Goal: Ask a question: Seek information or help from site administrators or community

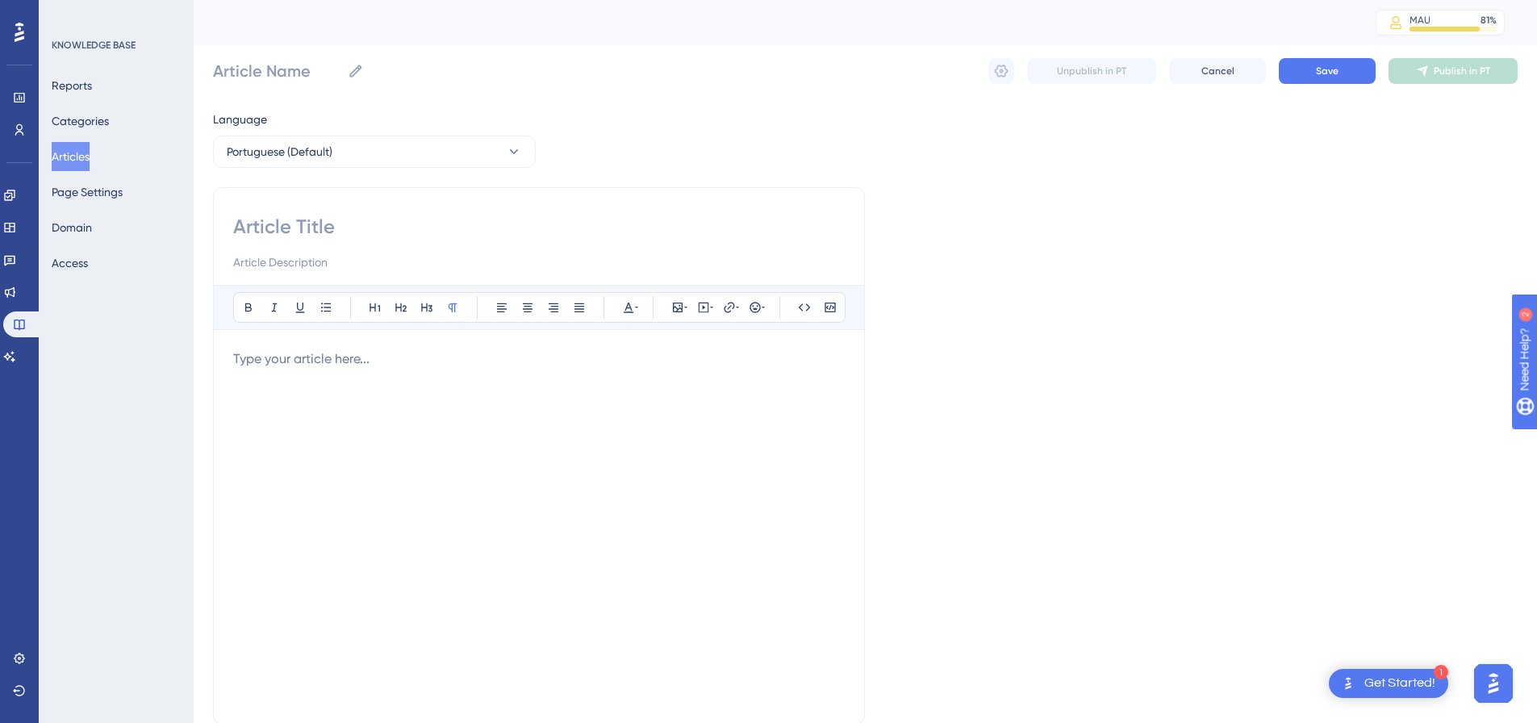
click at [90, 149] on button "Articles" at bounding box center [71, 156] width 38 height 29
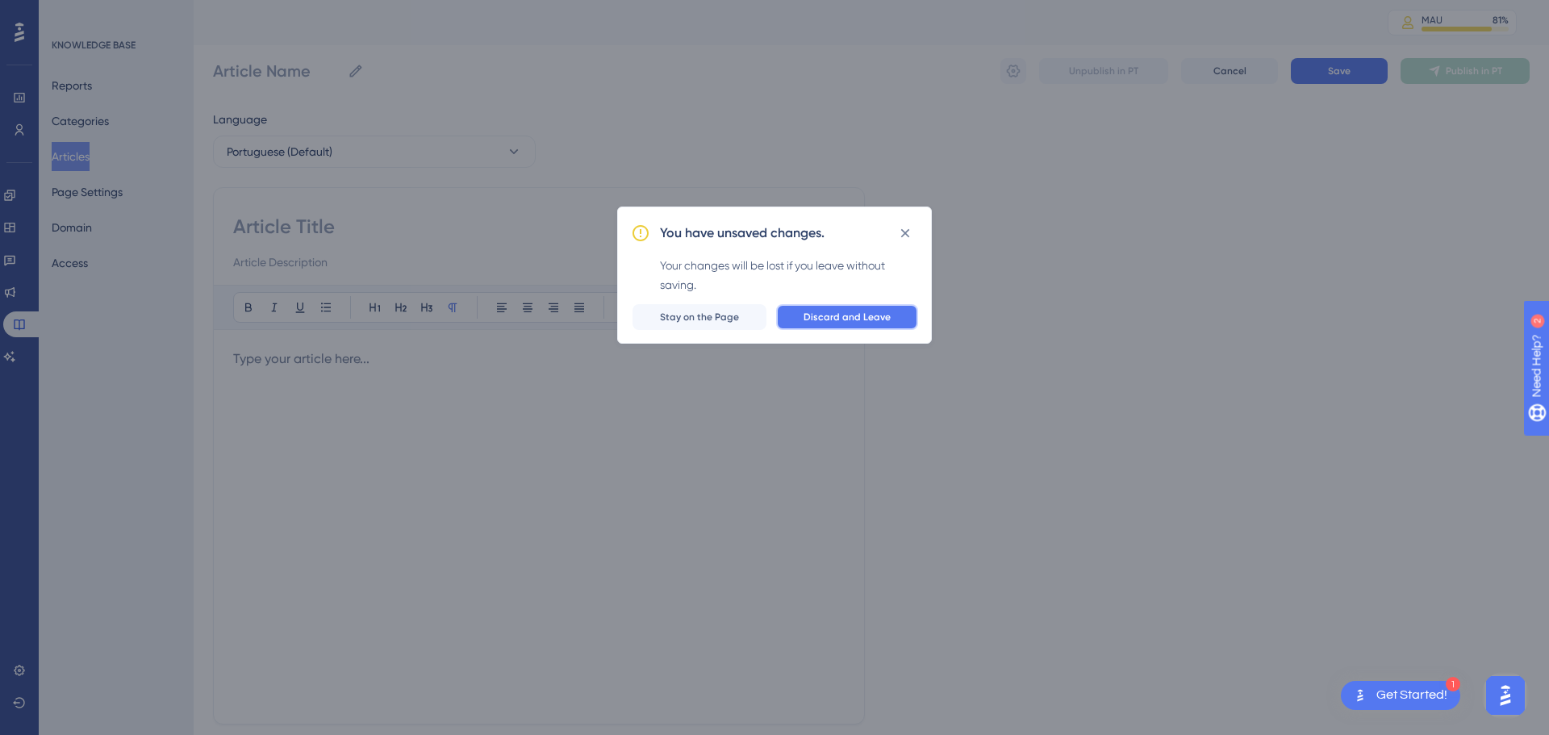
click at [828, 319] on span "Discard and Leave" at bounding box center [847, 317] width 87 height 13
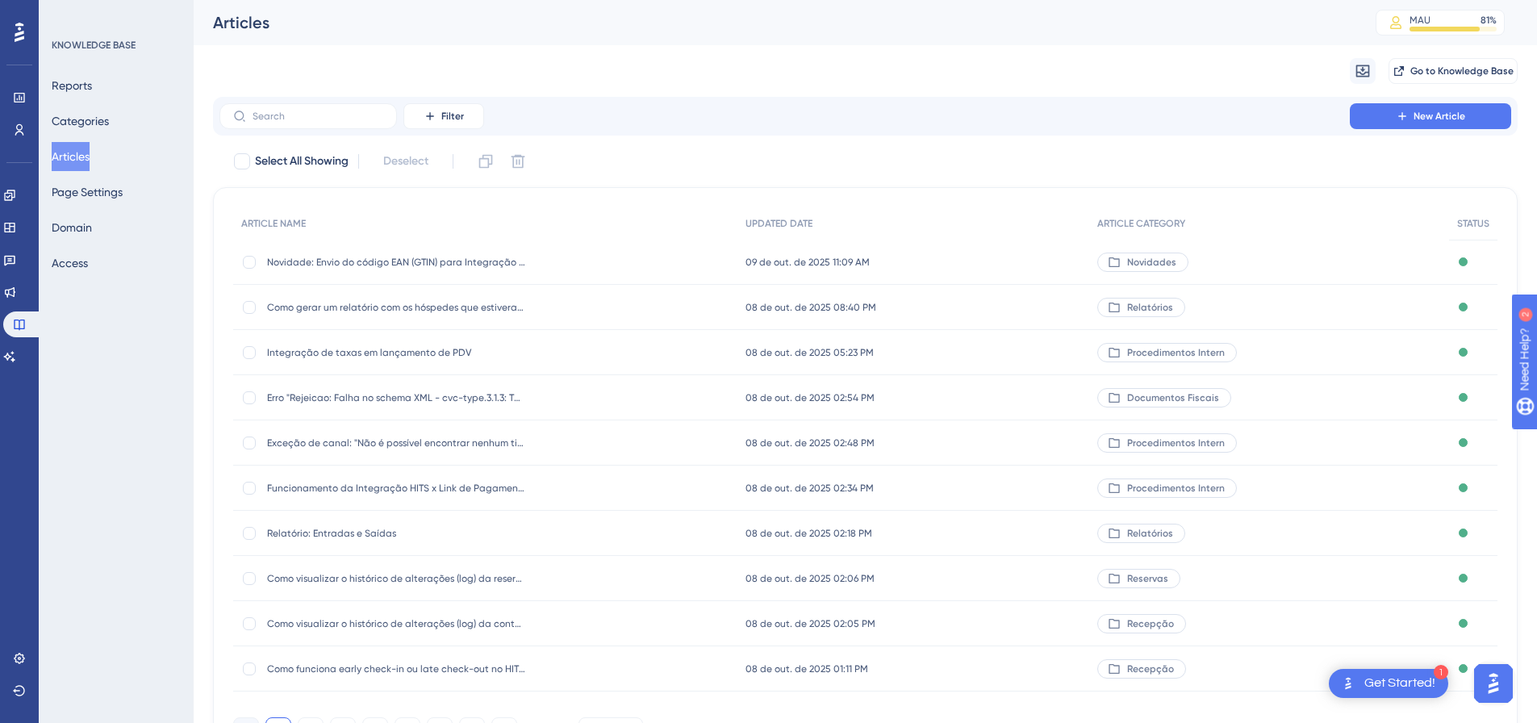
click at [1500, 679] on img "Open AI Assistant Launcher" at bounding box center [1493, 683] width 29 height 29
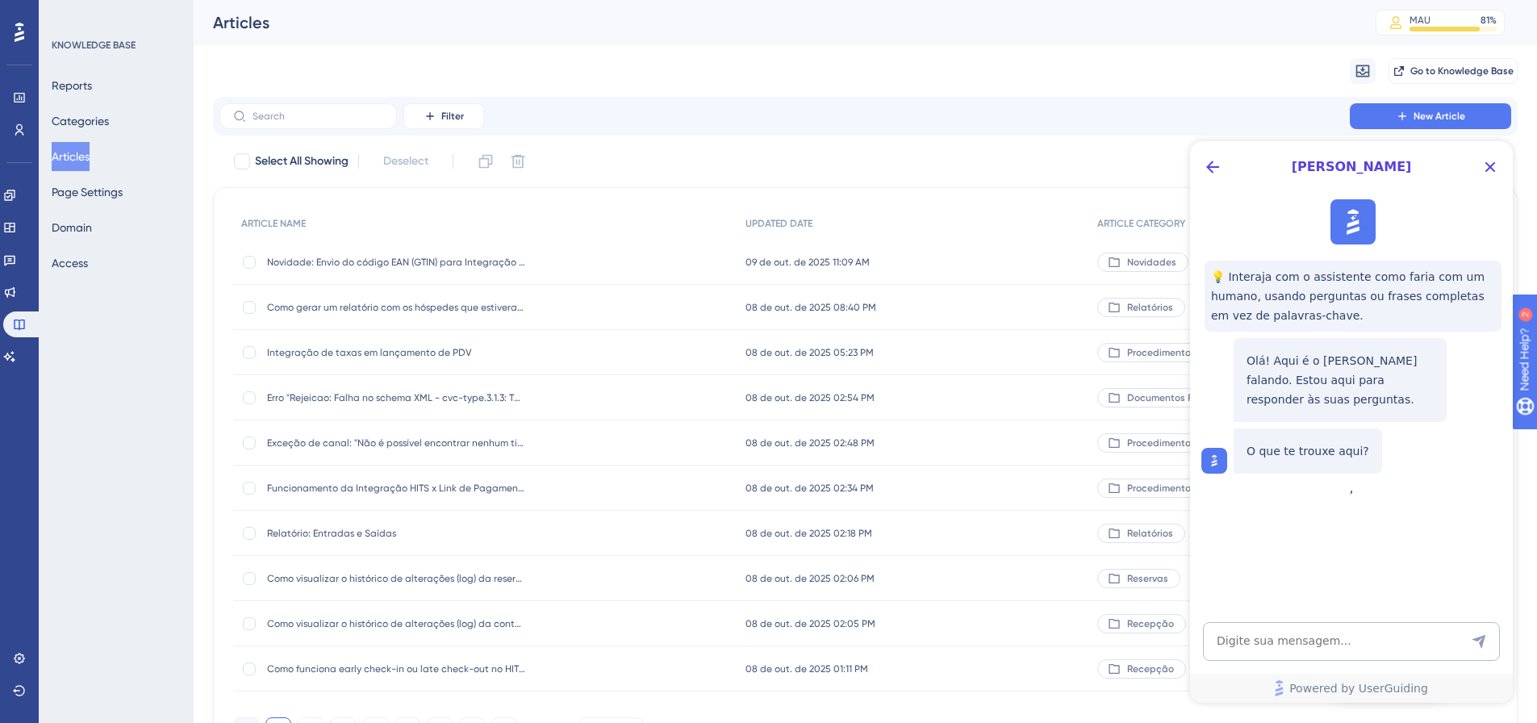
click at [1307, 646] on textarea "AI Assistant Text Input" at bounding box center [1351, 641] width 297 height 39
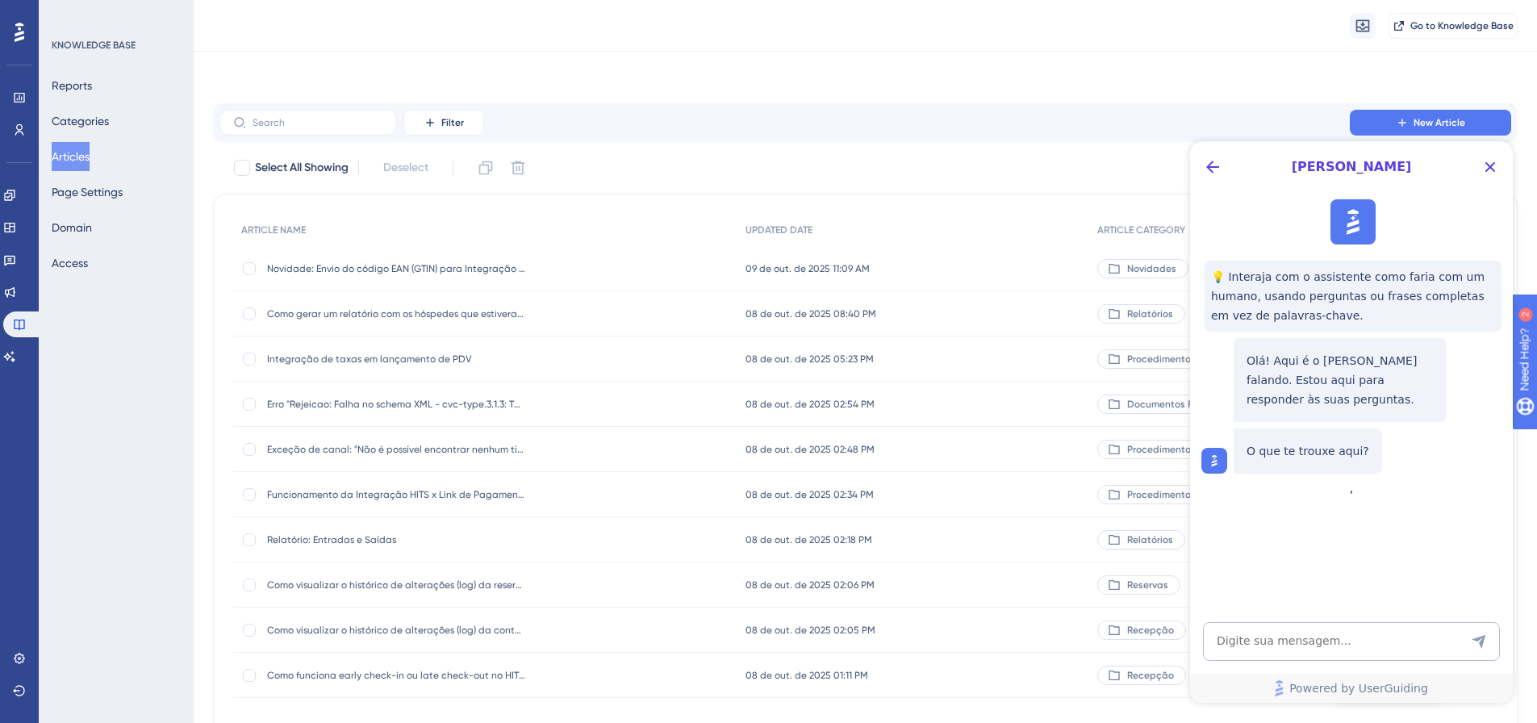
scroll to position [92, 0]
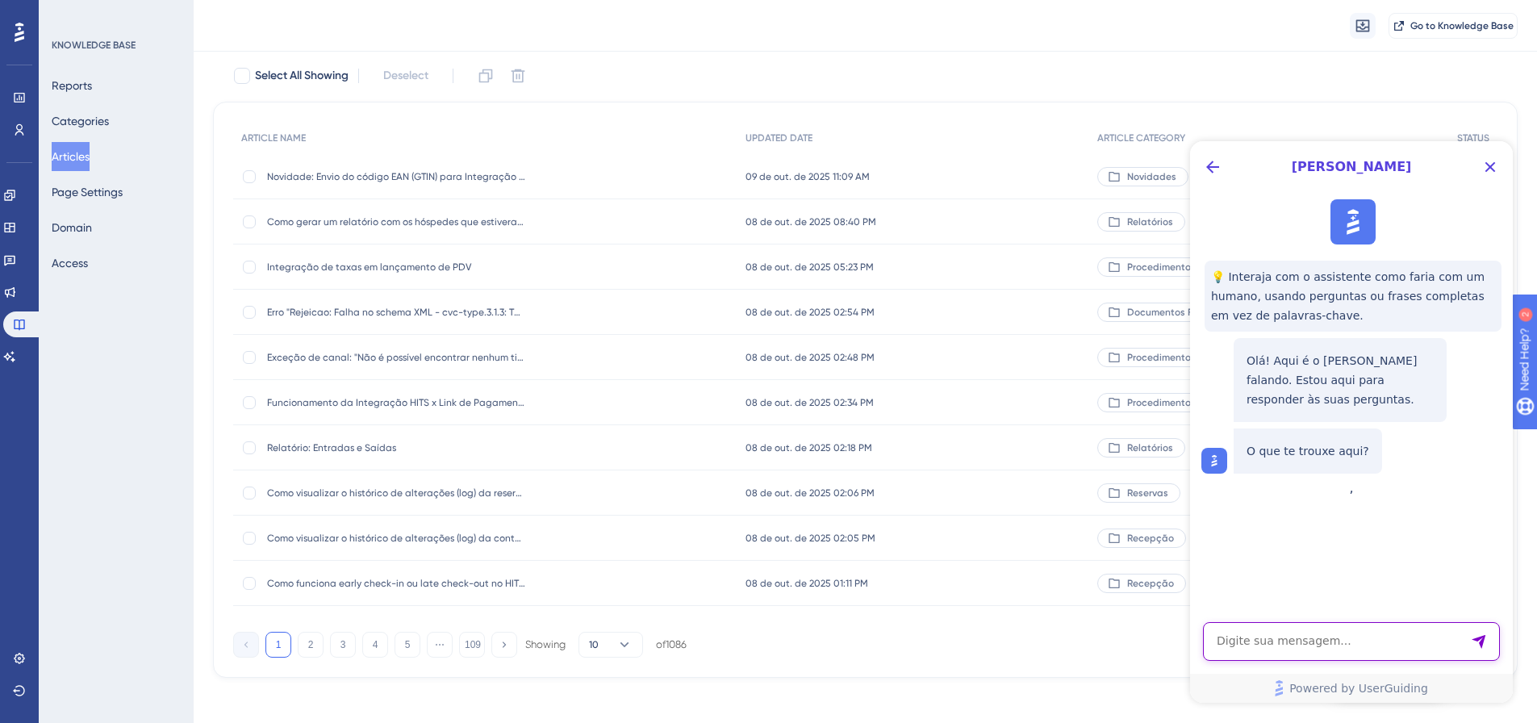
click at [1307, 646] on textarea "AI Assistant Text Input" at bounding box center [1351, 641] width 297 height 39
type textarea "Olá bom dia"
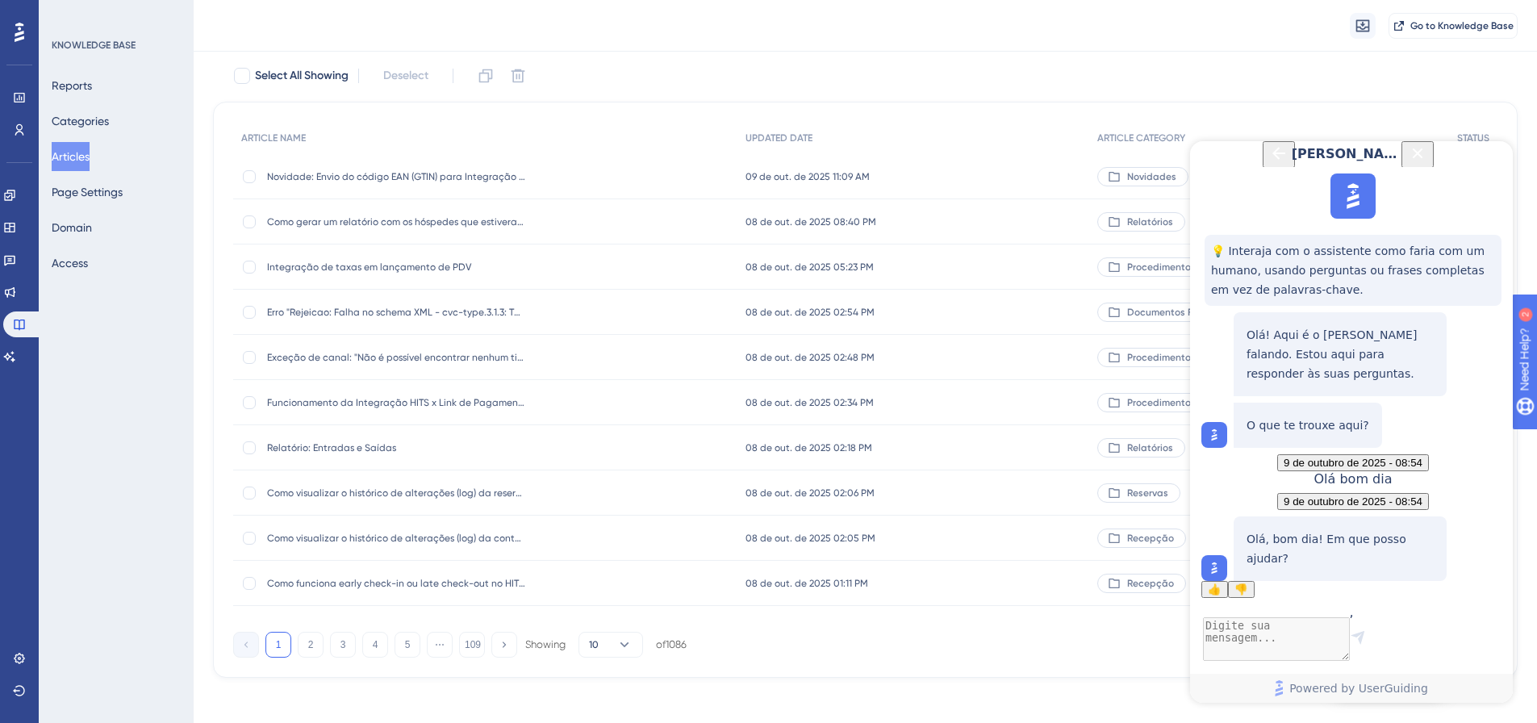
scroll to position [84, 0]
click at [1295, 641] on textarea "AI Assistant Text Input" at bounding box center [1351, 641] width 297 height 39
type textarea "T"
type textarea "C"
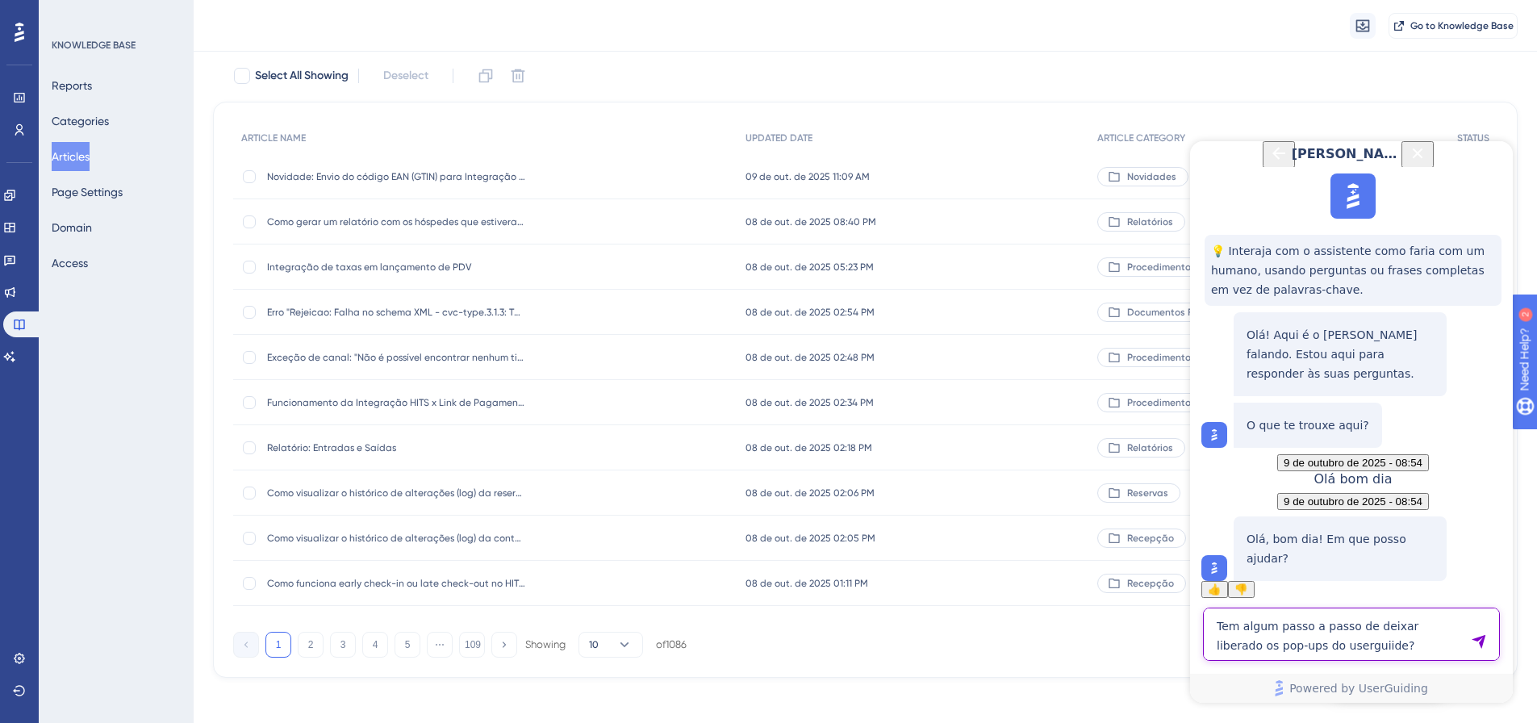
type textarea "Tem algum passo a passo de deixar liberado os pop-ups do userguiide?"
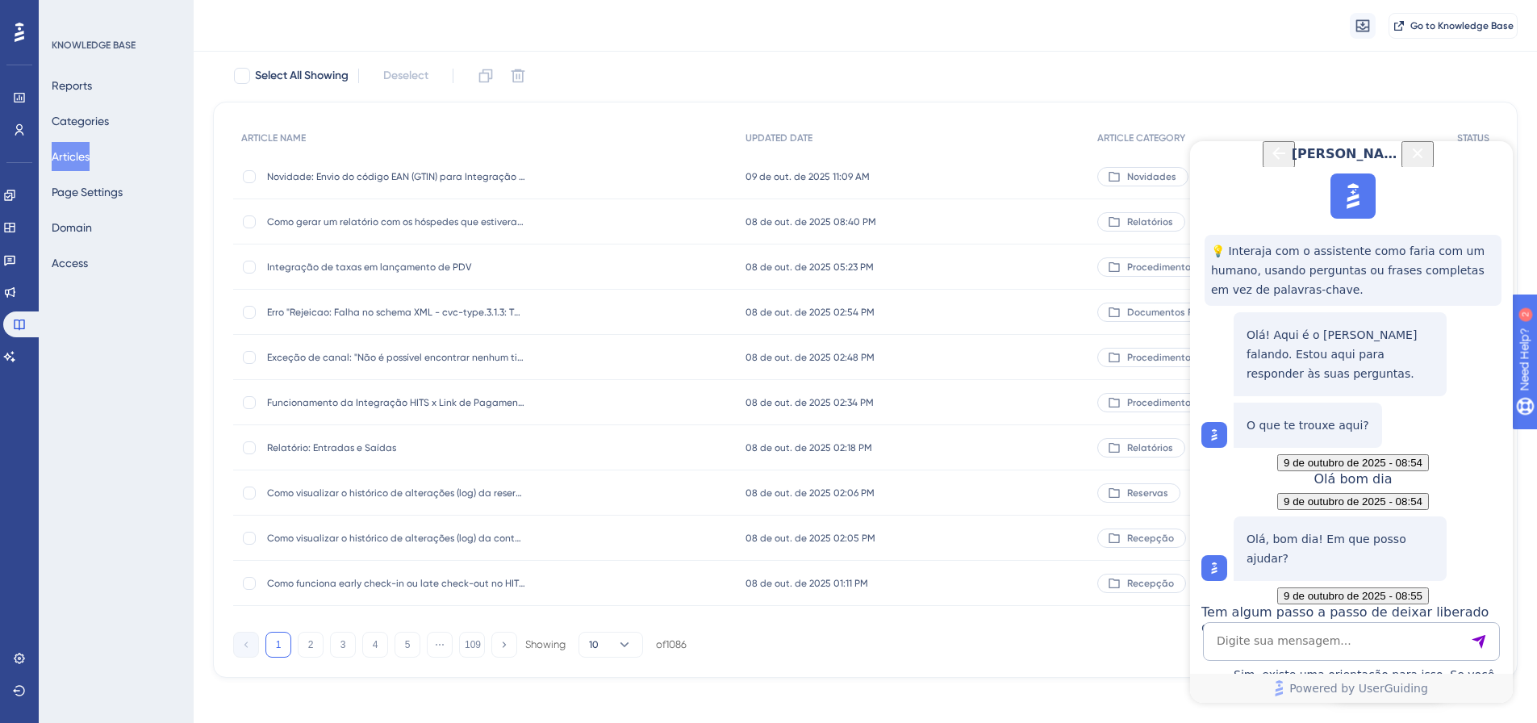
scroll to position [439, 0]
click at [1295, 642] on textarea "AI Assistant Text Input" at bounding box center [1351, 641] width 297 height 39
type textarea "pode me passar essa documentação"
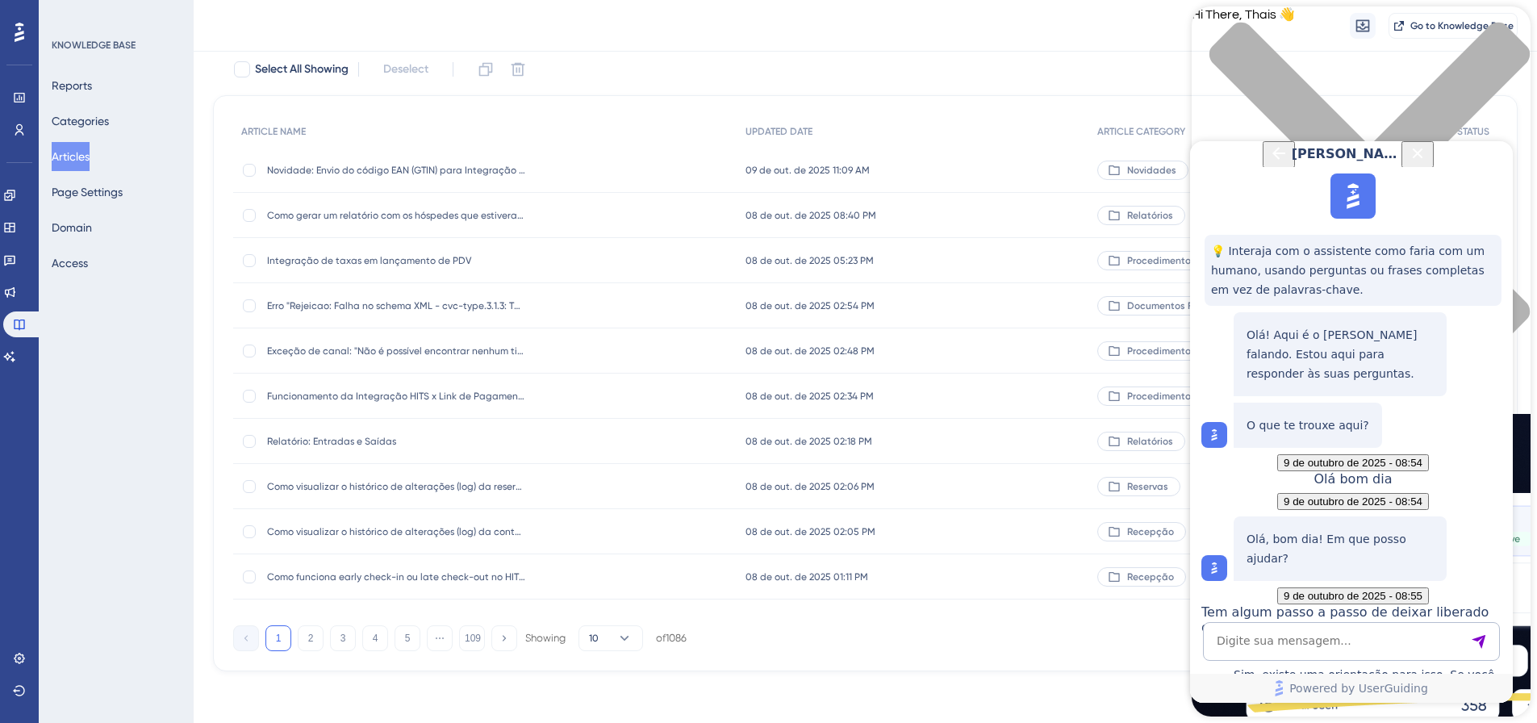
click at [1273, 160] on icon "Back Button" at bounding box center [1279, 153] width 13 height 13
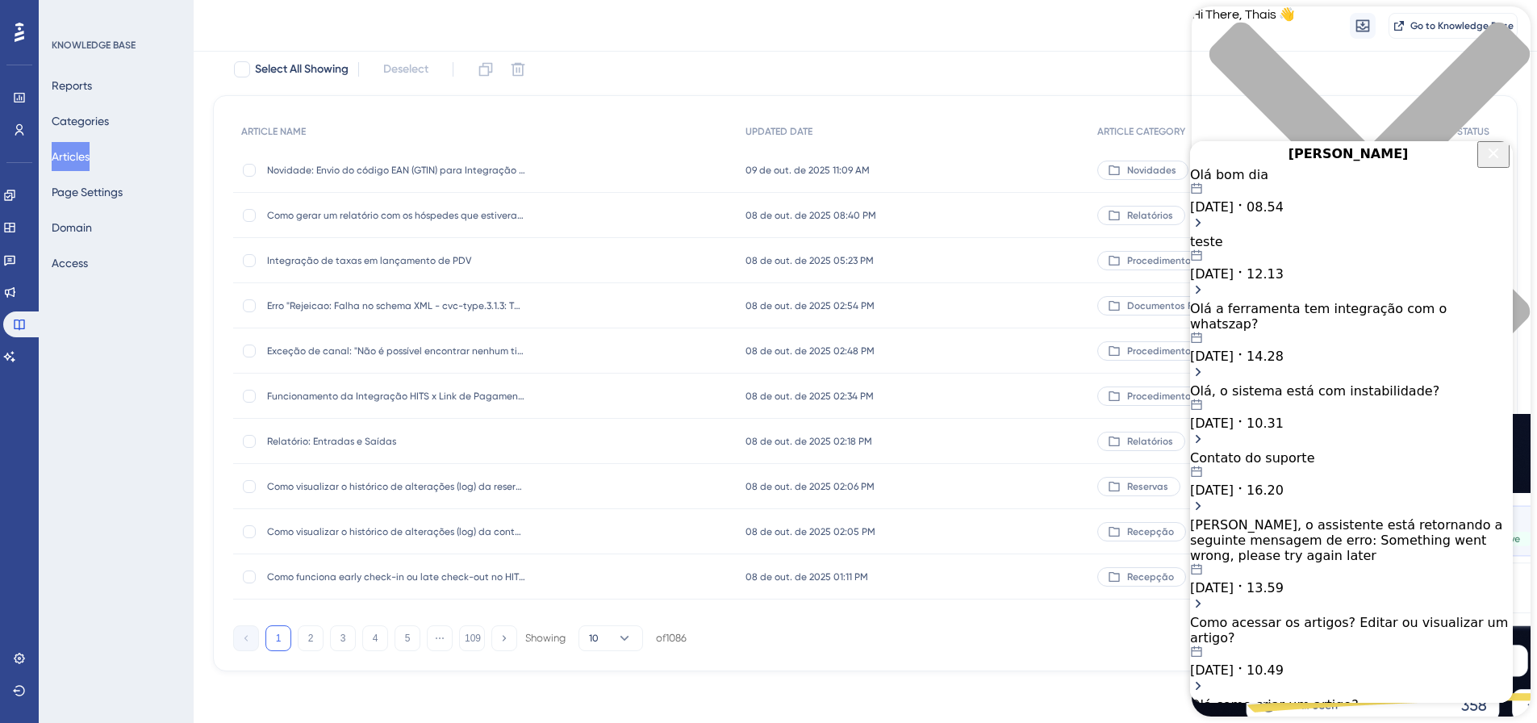
click at [1480, 161] on button "Close Button" at bounding box center [1494, 154] width 32 height 27
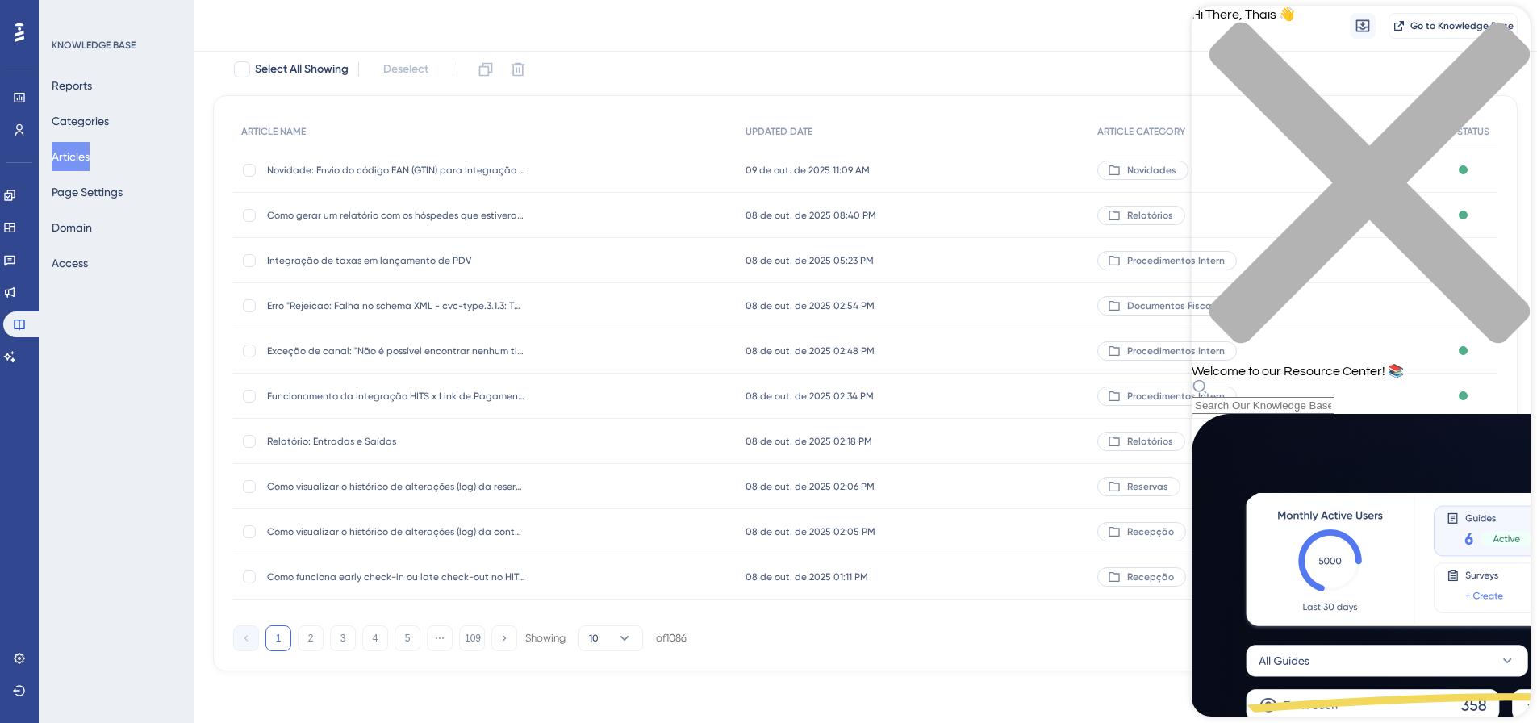
scroll to position [0, 0]
click at [1318, 365] on span "Welcome to our Resource Center! 📚" at bounding box center [1298, 371] width 212 height 13
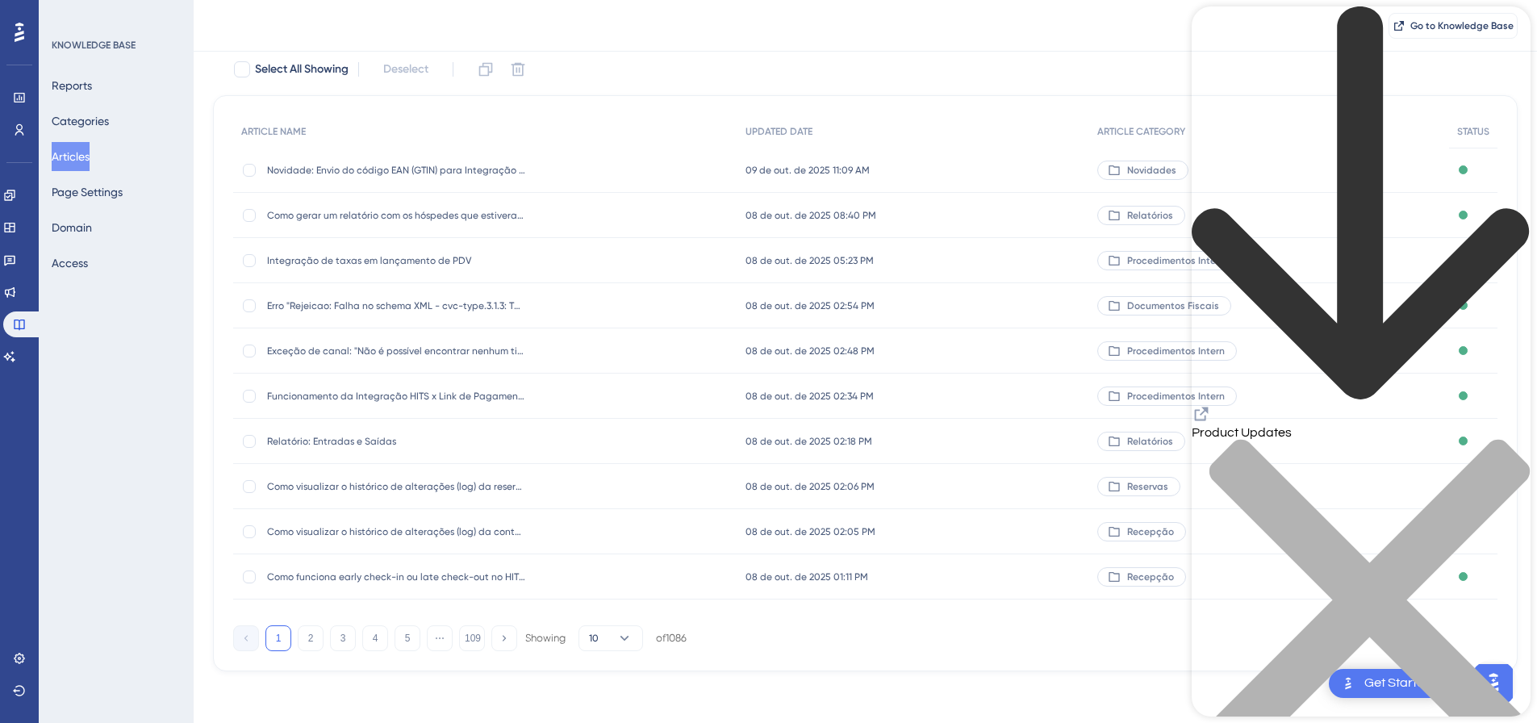
click at [1211, 404] on icon "Resource Center Header" at bounding box center [1201, 413] width 19 height 19
click at [1219, 31] on icon "back to header" at bounding box center [1360, 202] width 337 height 393
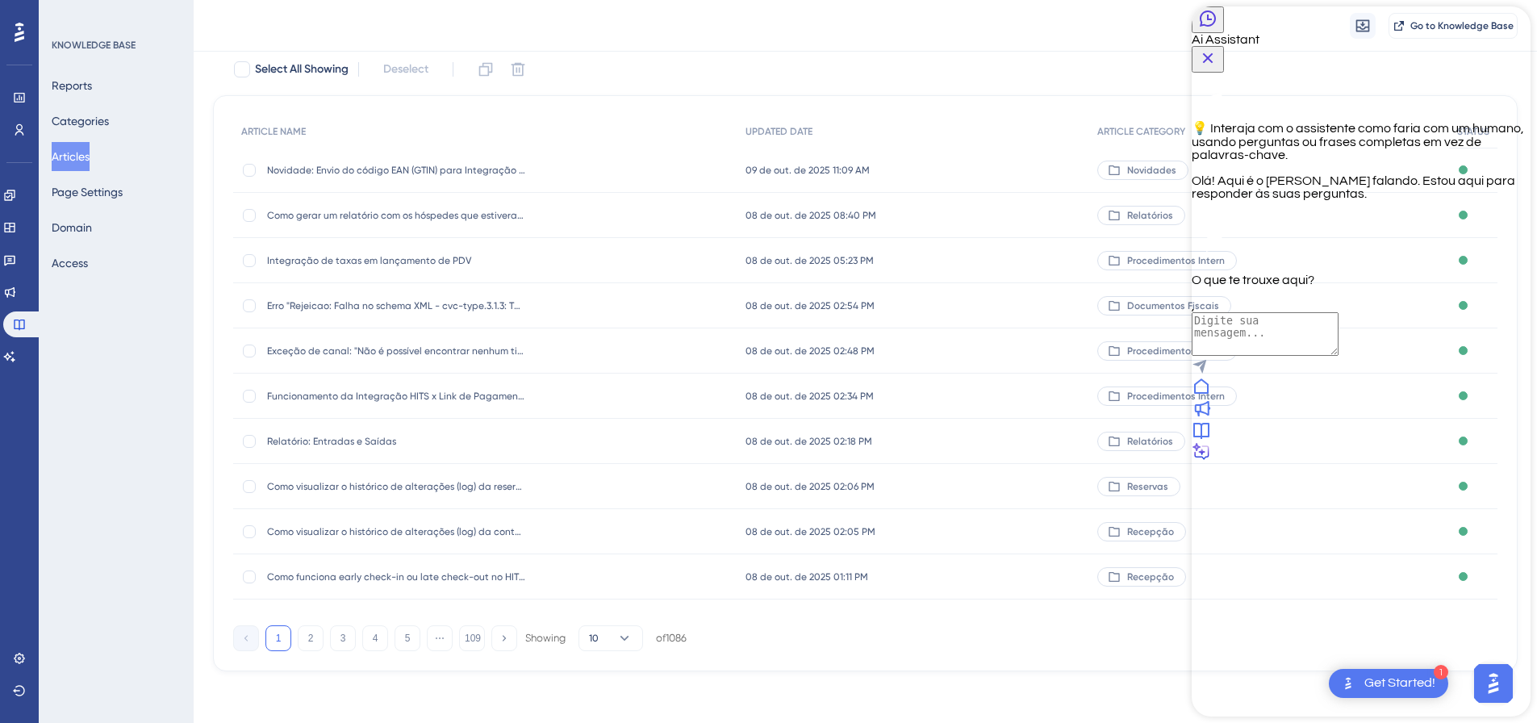
click at [1218, 23] on icon "Back Button" at bounding box center [1207, 18] width 19 height 19
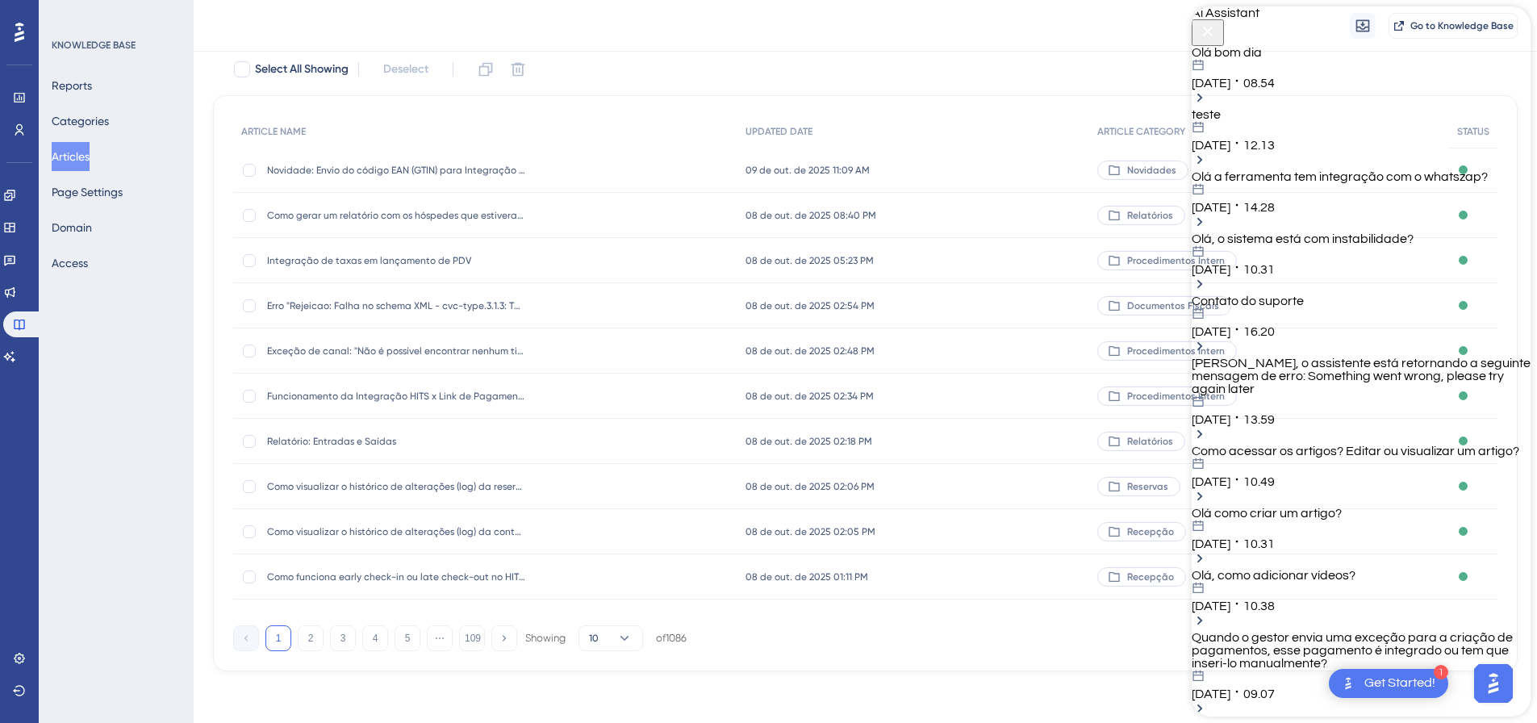
click at [1283, 90] on div "Olá bom dia [DATE] 08.54" at bounding box center [1361, 68] width 339 height 44
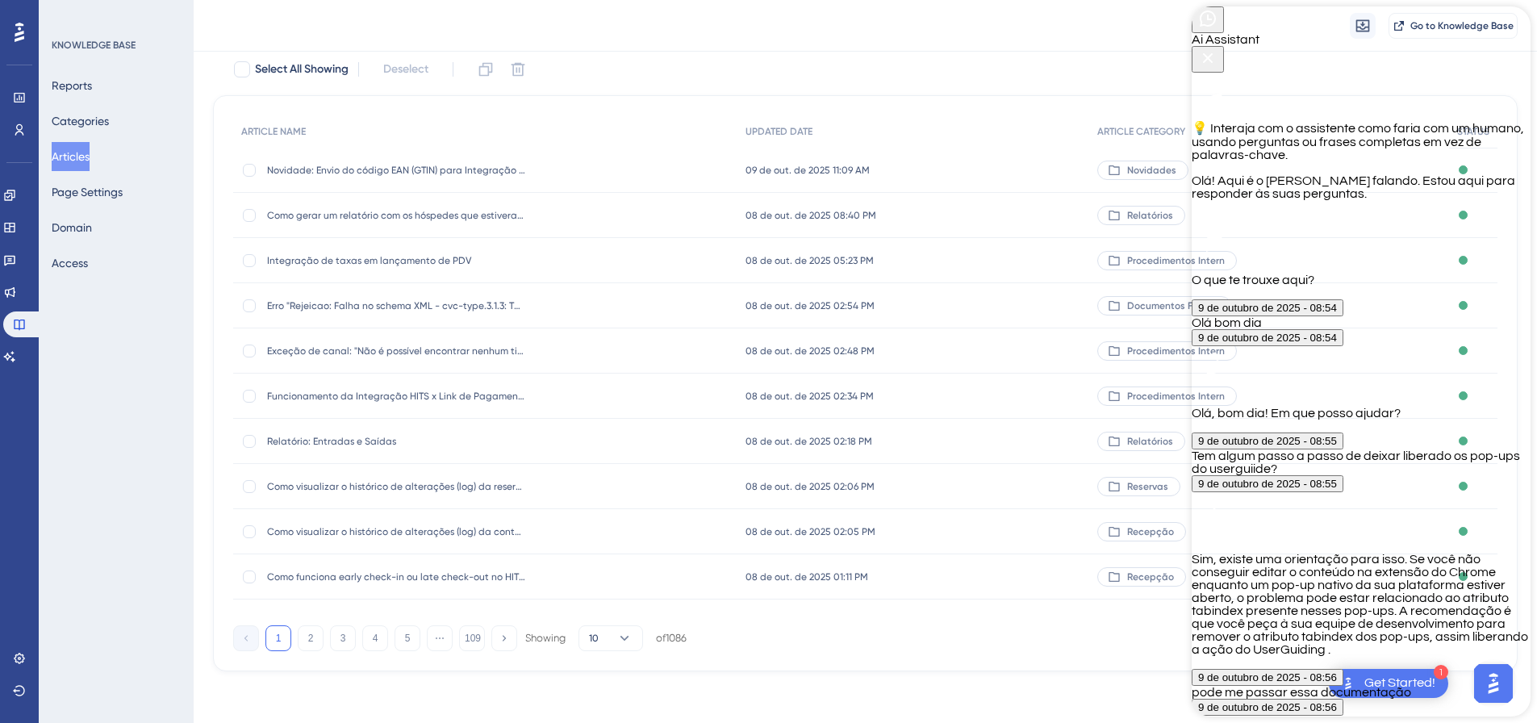
scroll to position [629, 0]
type textarea "falar com humano"
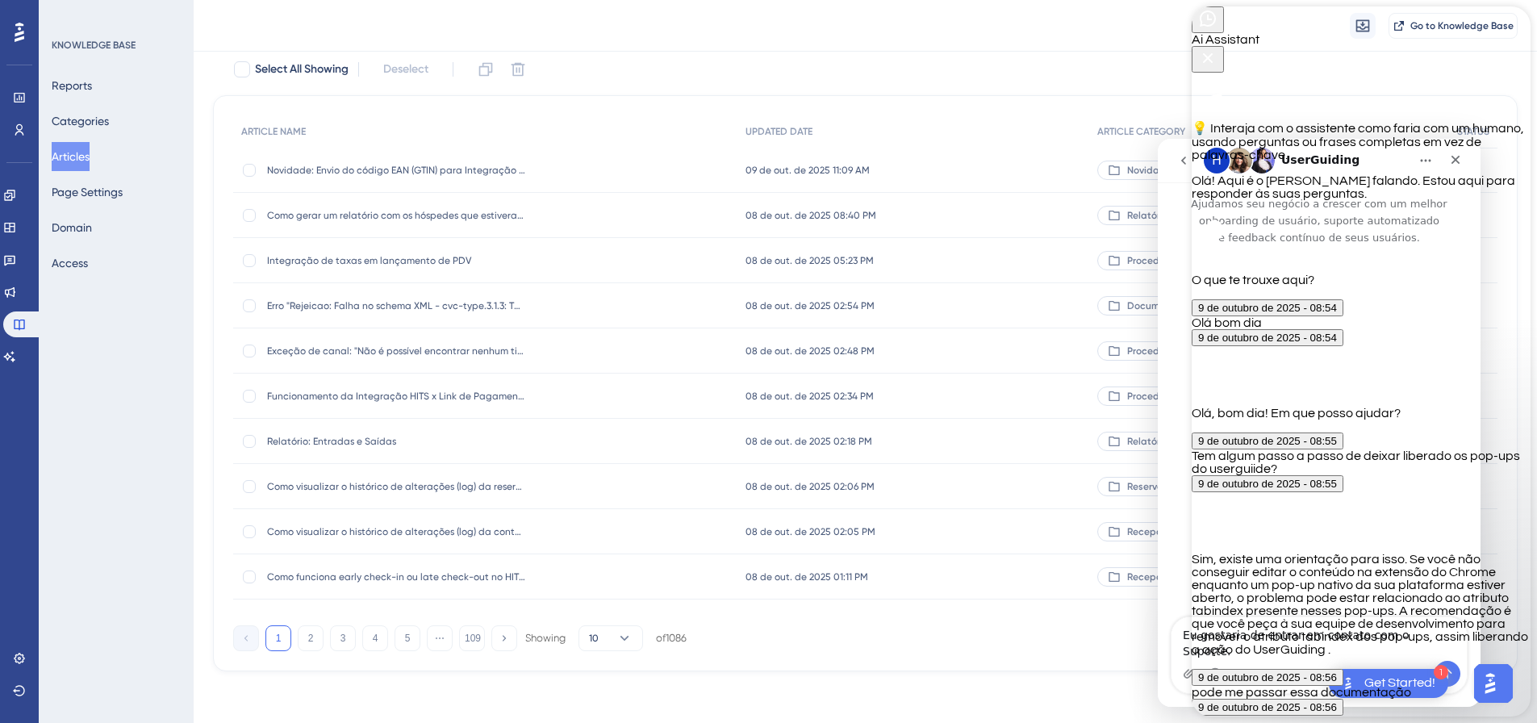
scroll to position [0, 0]
click at [1214, 53] on icon "Close Button" at bounding box center [1208, 58] width 10 height 10
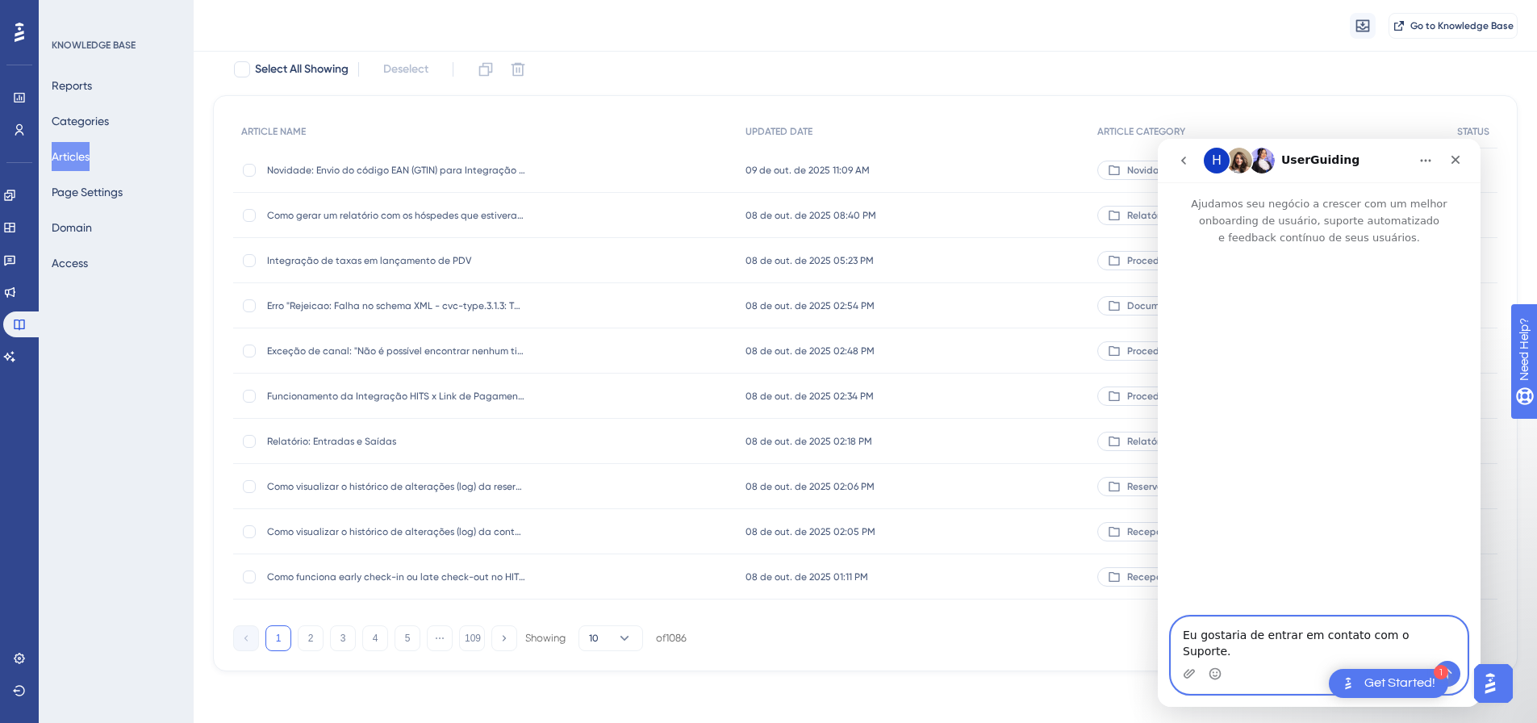
click at [1227, 650] on textarea "Eu gostaria de entrar em contato com o Suporte." at bounding box center [1319, 639] width 295 height 44
click at [1420, 642] on textarea "Eu gostaria de entrar em contato com o Suporte." at bounding box center [1319, 639] width 295 height 44
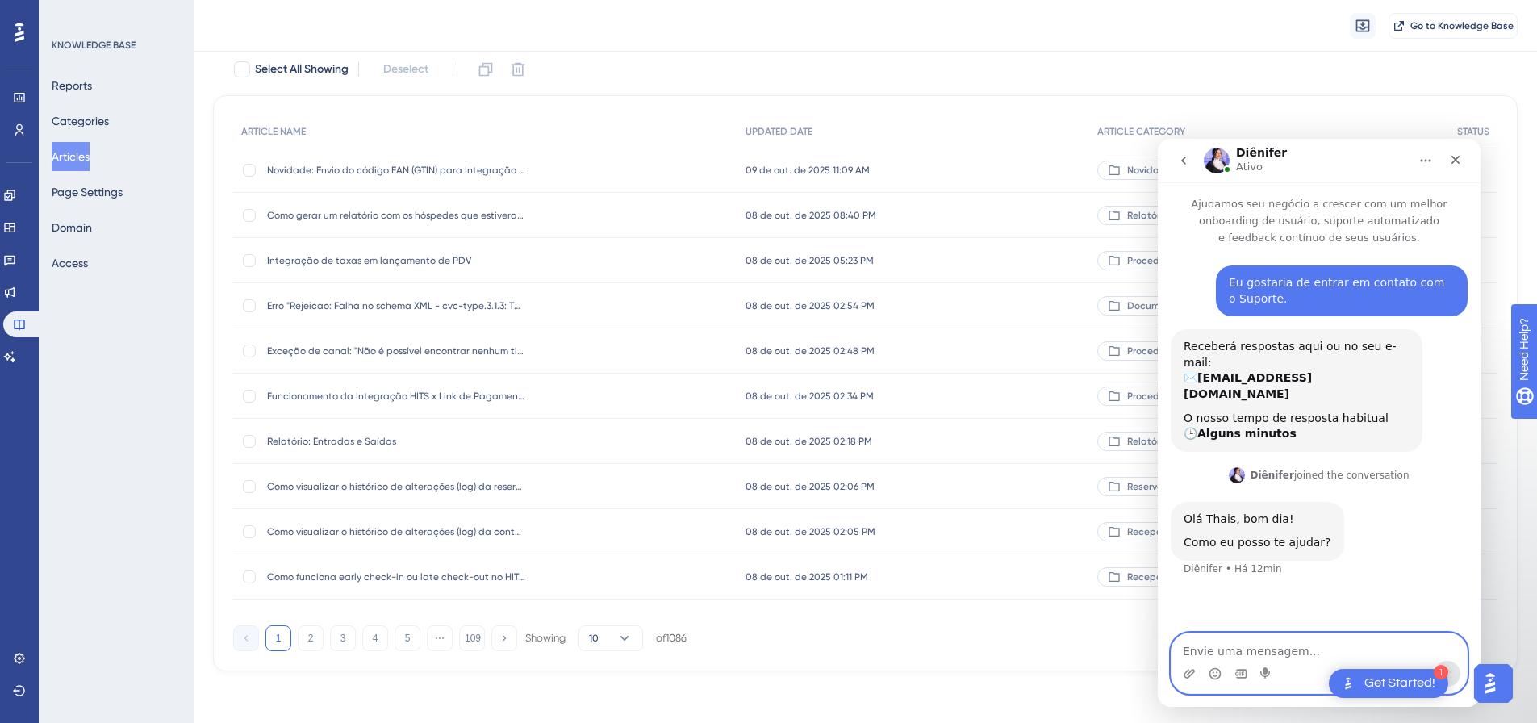
click at [1273, 648] on textarea "Envie uma mensagem..." at bounding box center [1319, 647] width 295 height 27
click at [1315, 650] on textarea "Olá bom diaa, os pop" at bounding box center [1319, 647] width 295 height 27
drag, startPoint x: 1315, startPoint y: 650, endPoint x: 1256, endPoint y: 653, distance: 59.8
click at [1256, 653] on textarea "Olá bom diaa, os pop" at bounding box center [1319, 647] width 295 height 27
type textarea "Olá bom diaa"
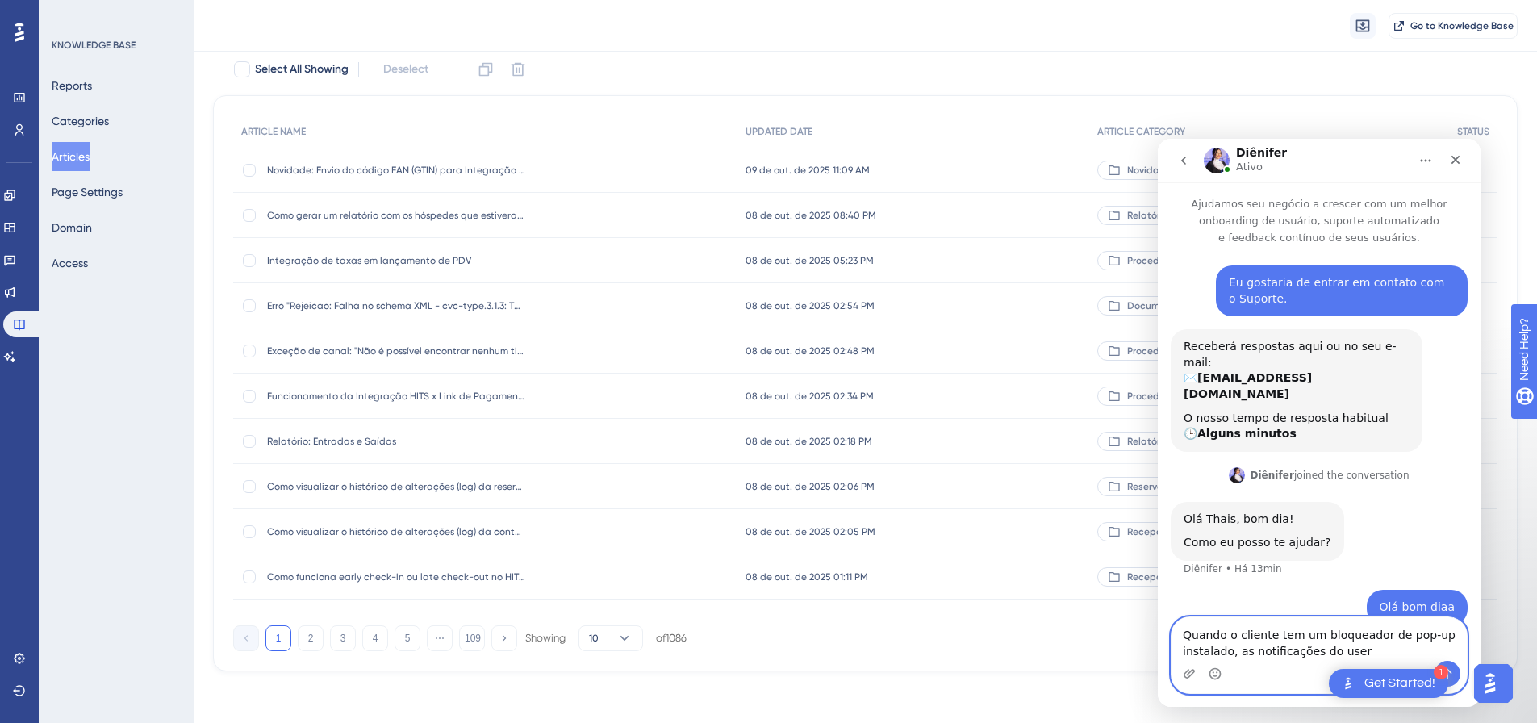
click at [1338, 653] on textarea "Quando o cliente tem um bloqueador de pop-up instalado, as notificações do user" at bounding box center [1319, 639] width 295 height 44
paste textarea "guiding"
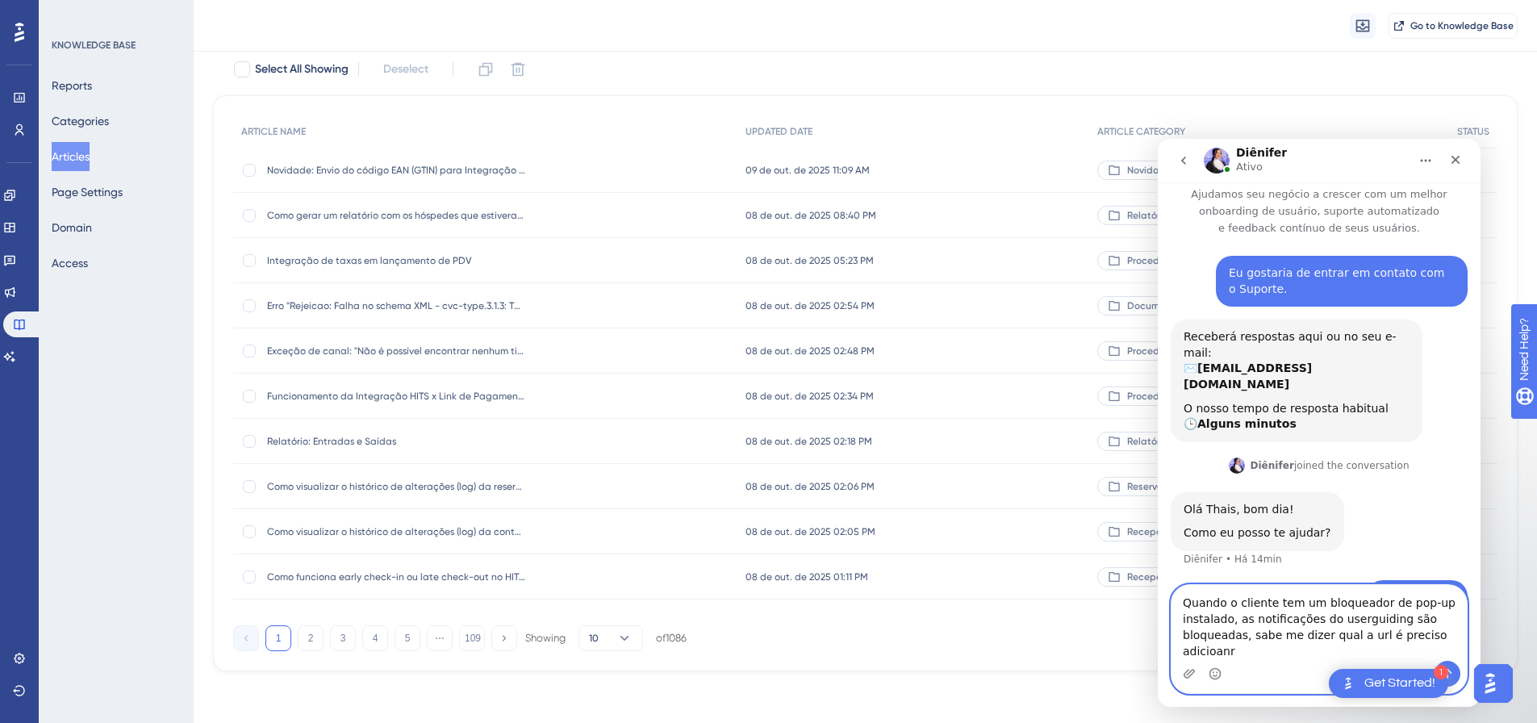
scroll to position [26, 0]
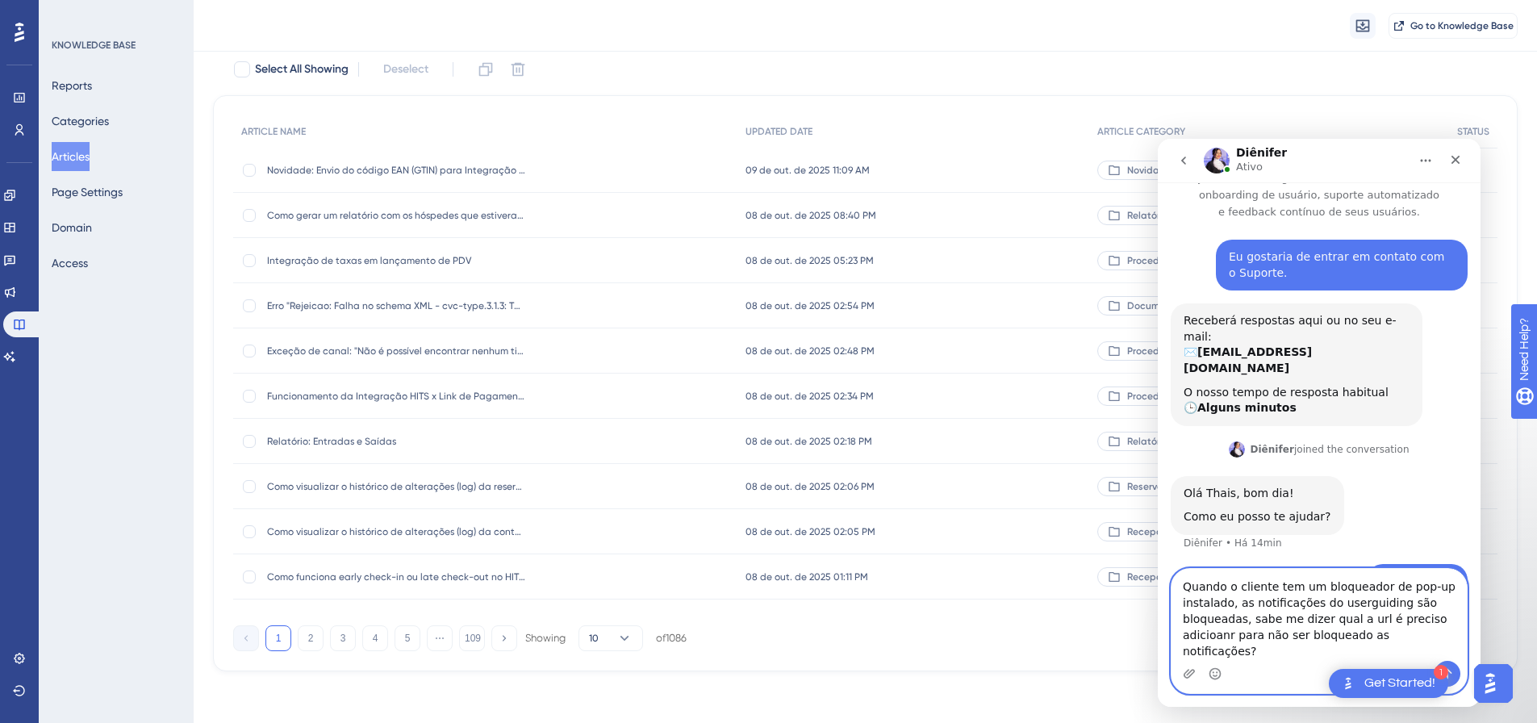
click at [1290, 642] on textarea "Quando o cliente tem um bloqueador de pop-up instalado, as notificações do user…" at bounding box center [1319, 615] width 295 height 92
click at [1273, 622] on textarea "Quando o cliente tem um bloqueador de pop-up instalado, as notificações do user…" at bounding box center [1319, 615] width 295 height 92
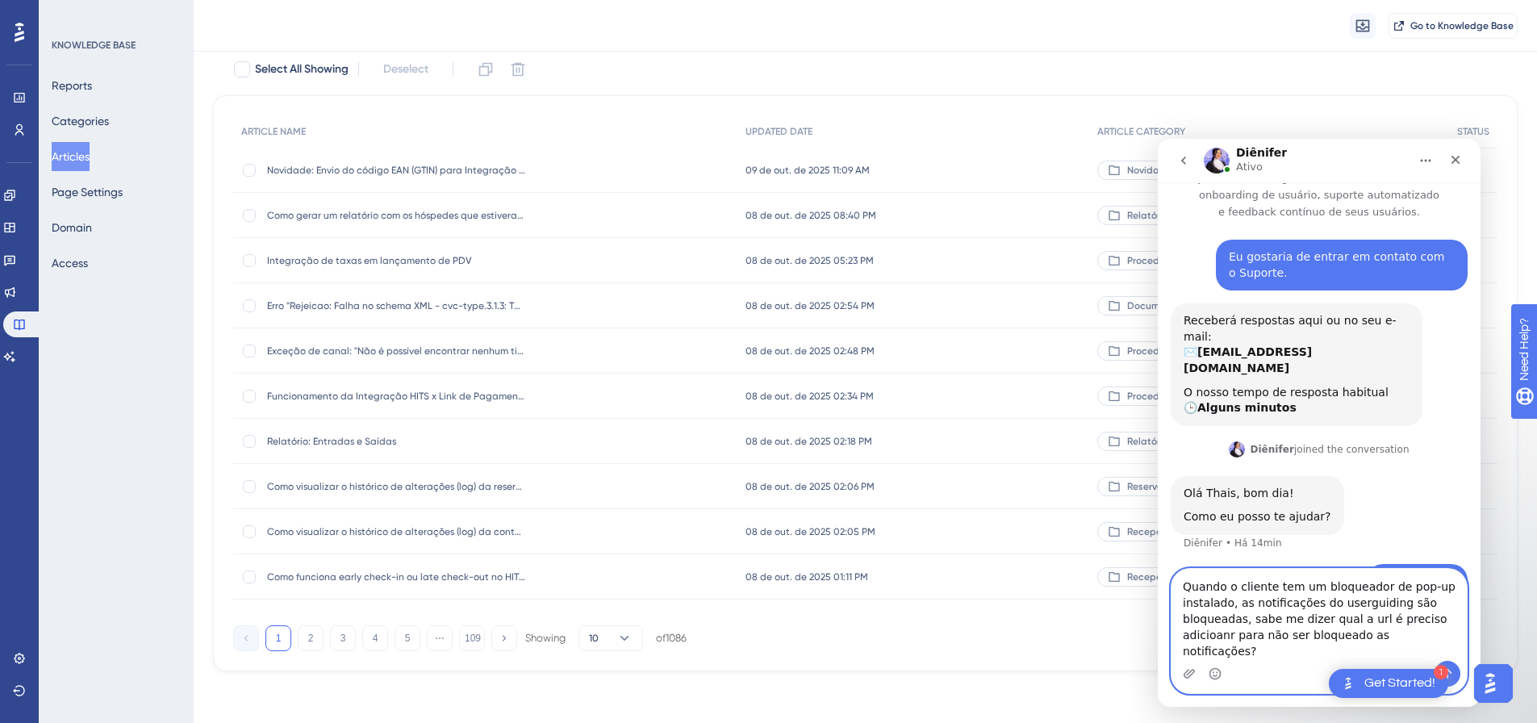
click at [1273, 622] on textarea "Quando o cliente tem um bloqueador de pop-up instalado, as notificações do user…" at bounding box center [1319, 615] width 295 height 92
paste textarea "utiliza um bloqueador de pop-ups, as notificações do UserGuiding podem ser bloq…"
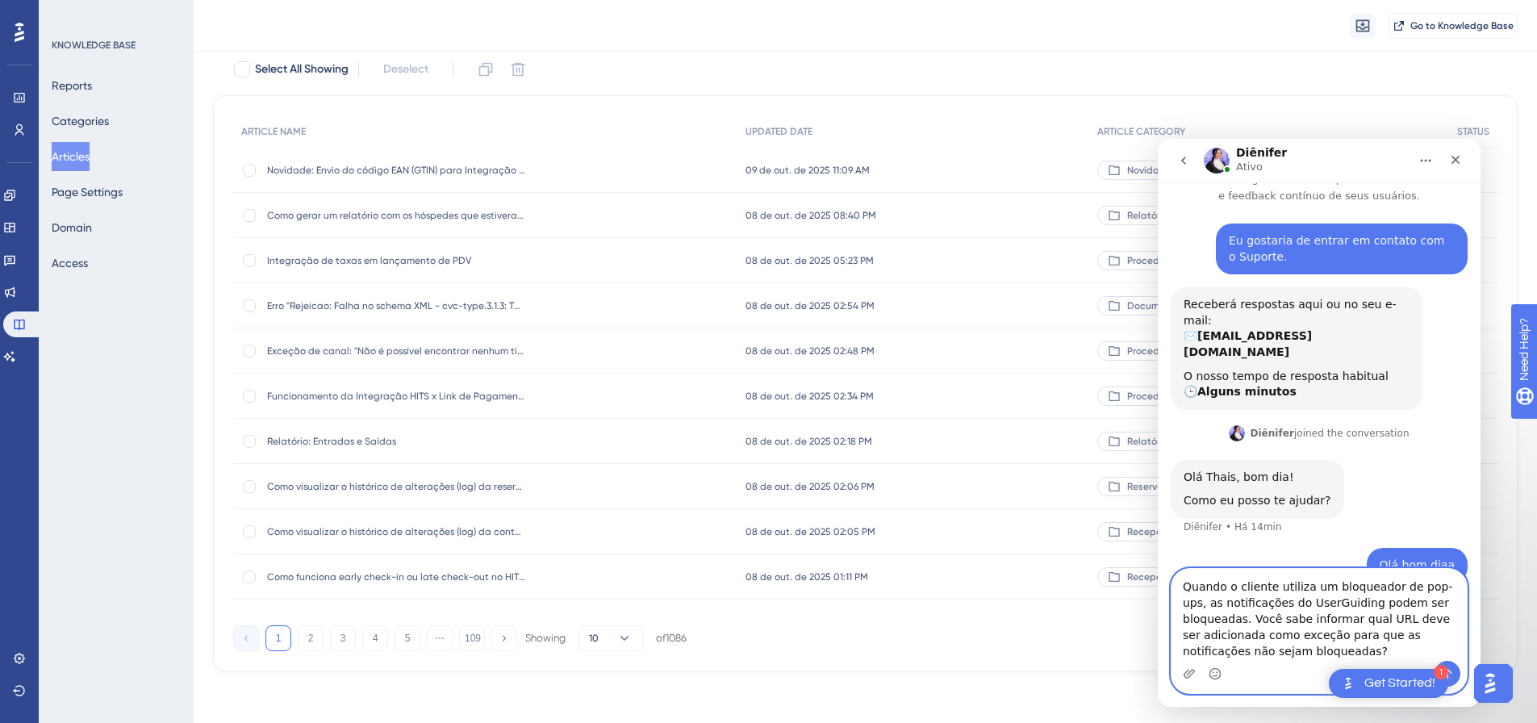
drag, startPoint x: 1213, startPoint y: 620, endPoint x: 1156, endPoint y: 619, distance: 56.5
click at [1158, 619] on html "Diênifer [PERSON_NAME] seu negócio a crescer com um melhor onboarding de usuári…" at bounding box center [1319, 423] width 323 height 568
click at [1180, 617] on textarea "Quando o cliente utiliza um bloqueador de pop-ups, as notificações do UserGuidi…" at bounding box center [1319, 615] width 295 height 92
click at [1197, 617] on textarea "Quando o cliente utiliza um bloqueador de pop-ups, as notificações do UserGuidi…" at bounding box center [1319, 615] width 295 height 92
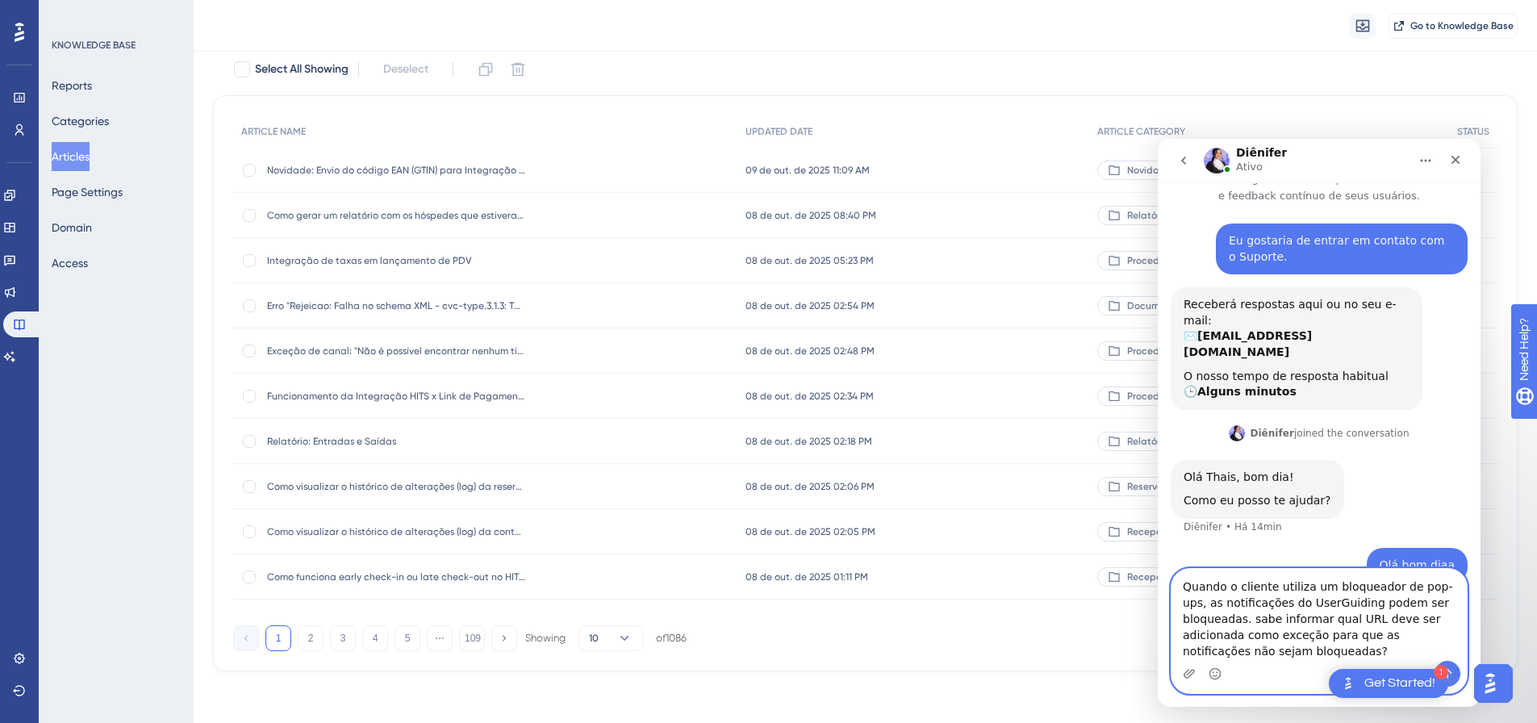
click at [1210, 621] on textarea "Quando o cliente utiliza um bloqueador de pop-ups, as notificações do UserGuidi…" at bounding box center [1319, 615] width 295 height 92
drag, startPoint x: 1208, startPoint y: 621, endPoint x: 1175, endPoint y: 621, distance: 33.1
click at [1175, 621] on textarea "Quando o cliente utiliza um bloqueador de pop-ups, as notificações do UserGuidi…" at bounding box center [1319, 615] width 295 height 92
type textarea "Quando o cliente utiliza um bloqueador de pop-ups, as notificações do UserGuidi…"
click at [1324, 660] on textarea "Quando o cliente utiliza um bloqueador de pop-ups, as notificações do UserGuidi…" at bounding box center [1319, 615] width 295 height 92
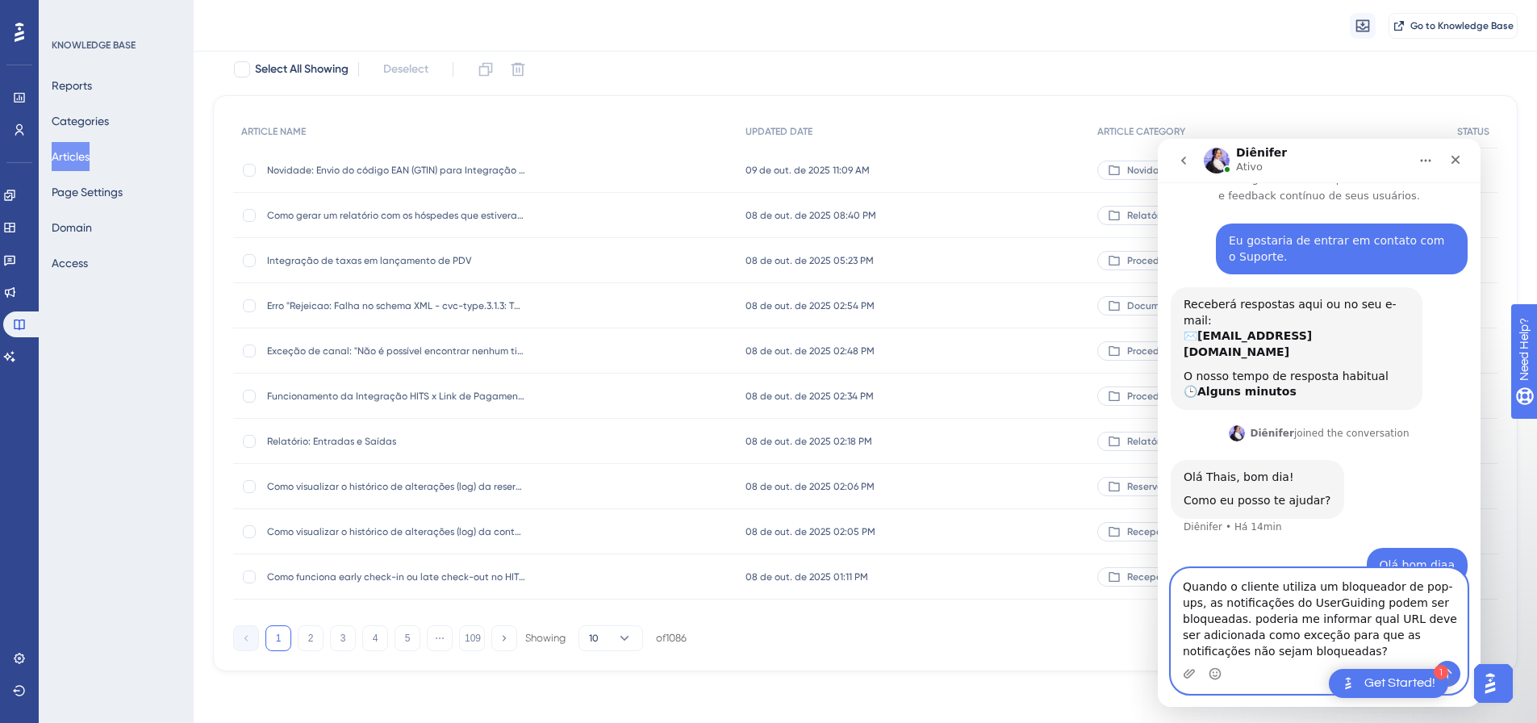
click at [1287, 654] on textarea "Quando o cliente utiliza um bloqueador de pop-ups, as notificações do UserGuidi…" at bounding box center [1319, 615] width 295 height 92
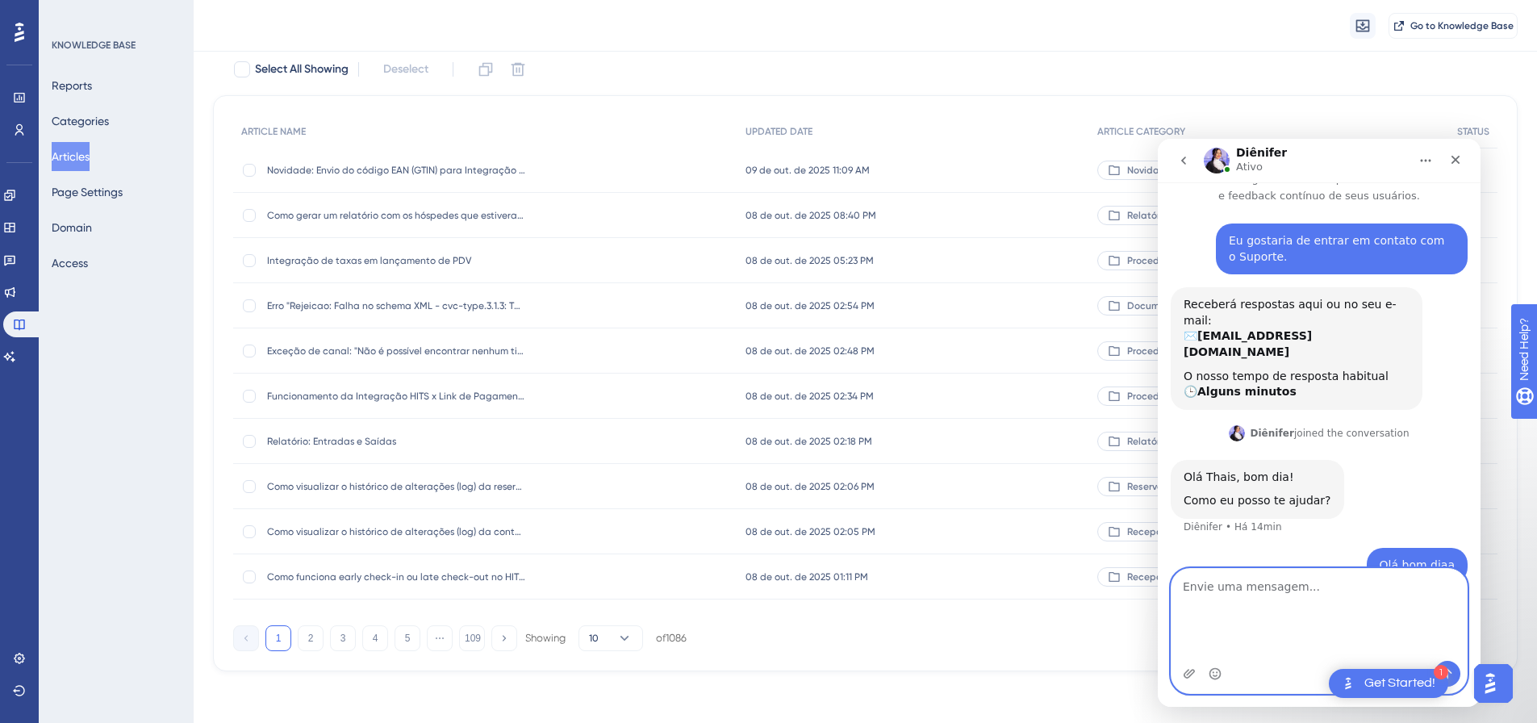
scroll to position [94, 0]
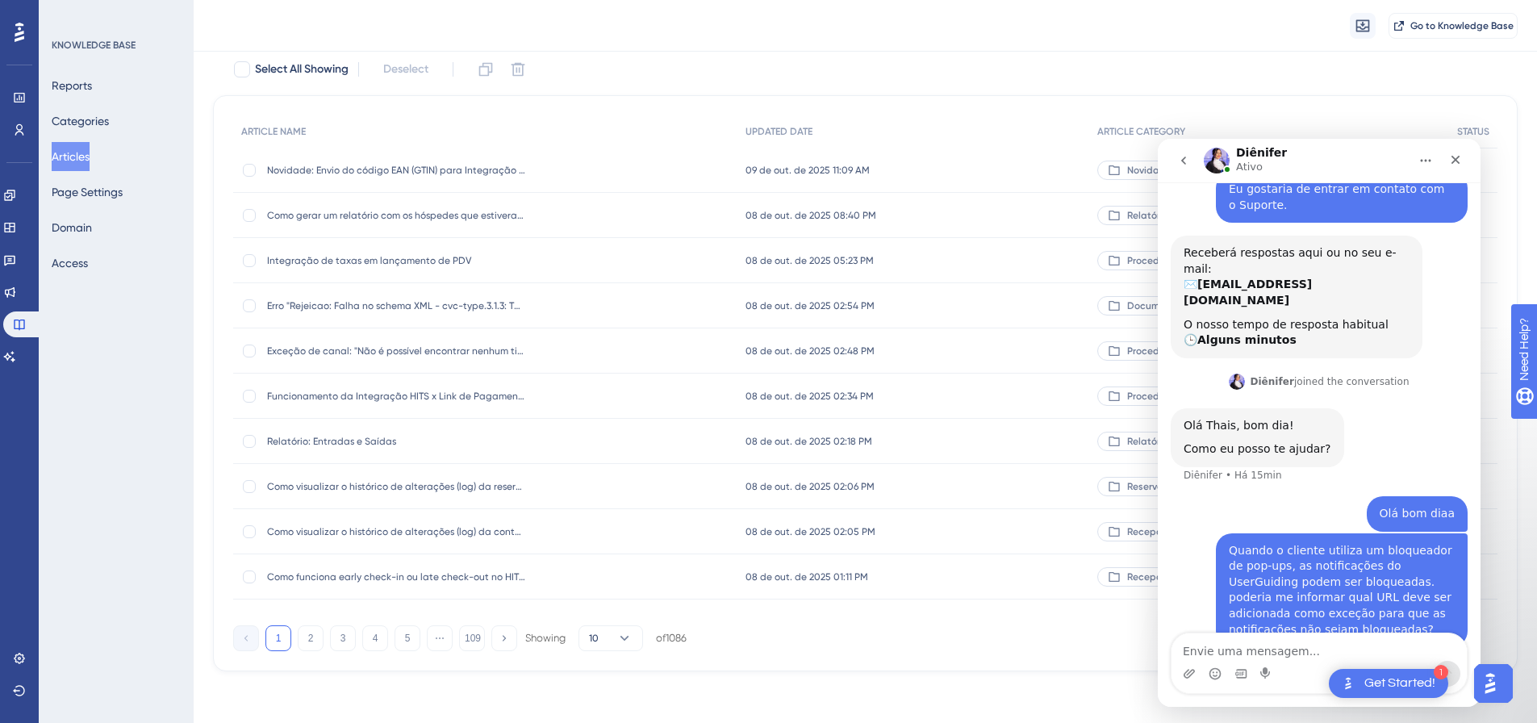
click at [1195, 496] on div "Olá bom diaa Thais • Há 2min" at bounding box center [1319, 514] width 297 height 37
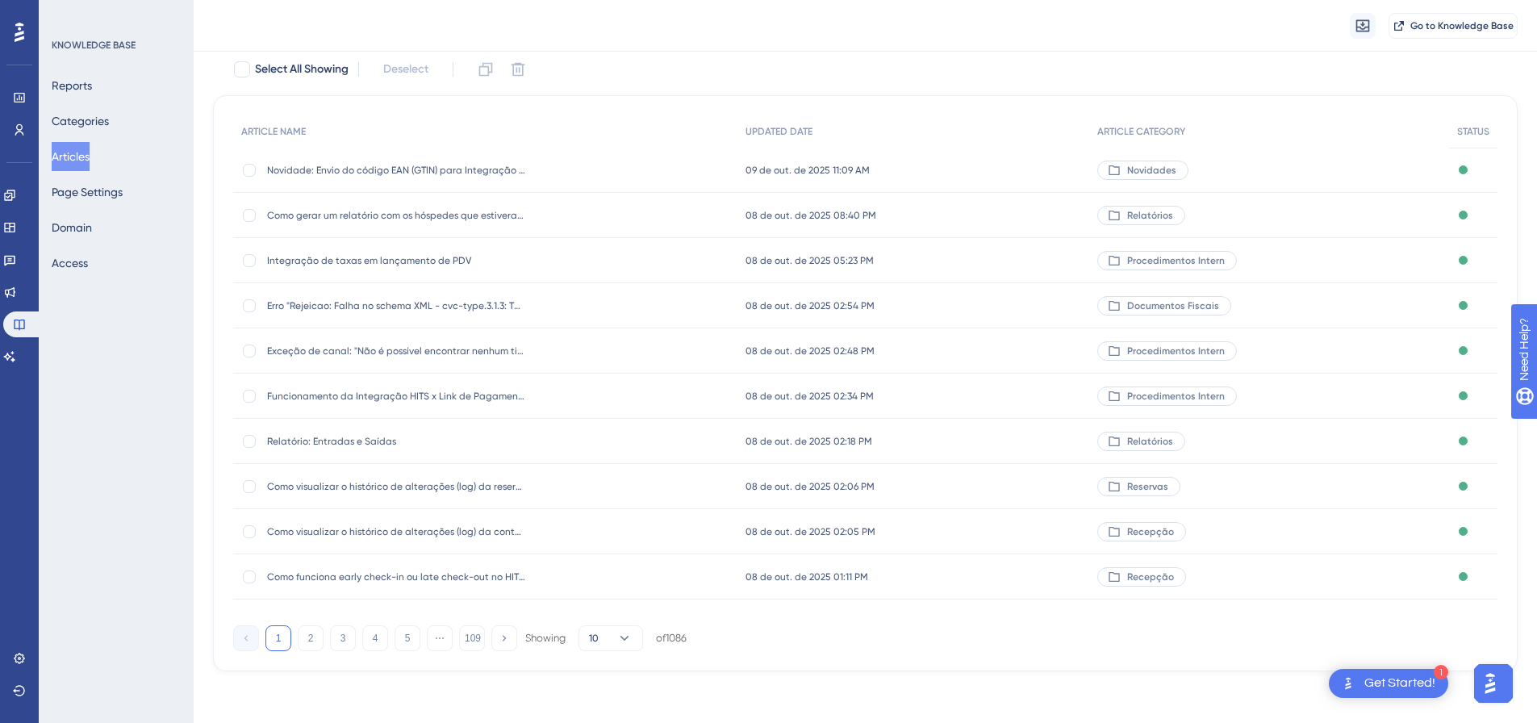
click at [1499, 694] on img "Open AI Assistant Launcher" at bounding box center [1490, 683] width 29 height 29
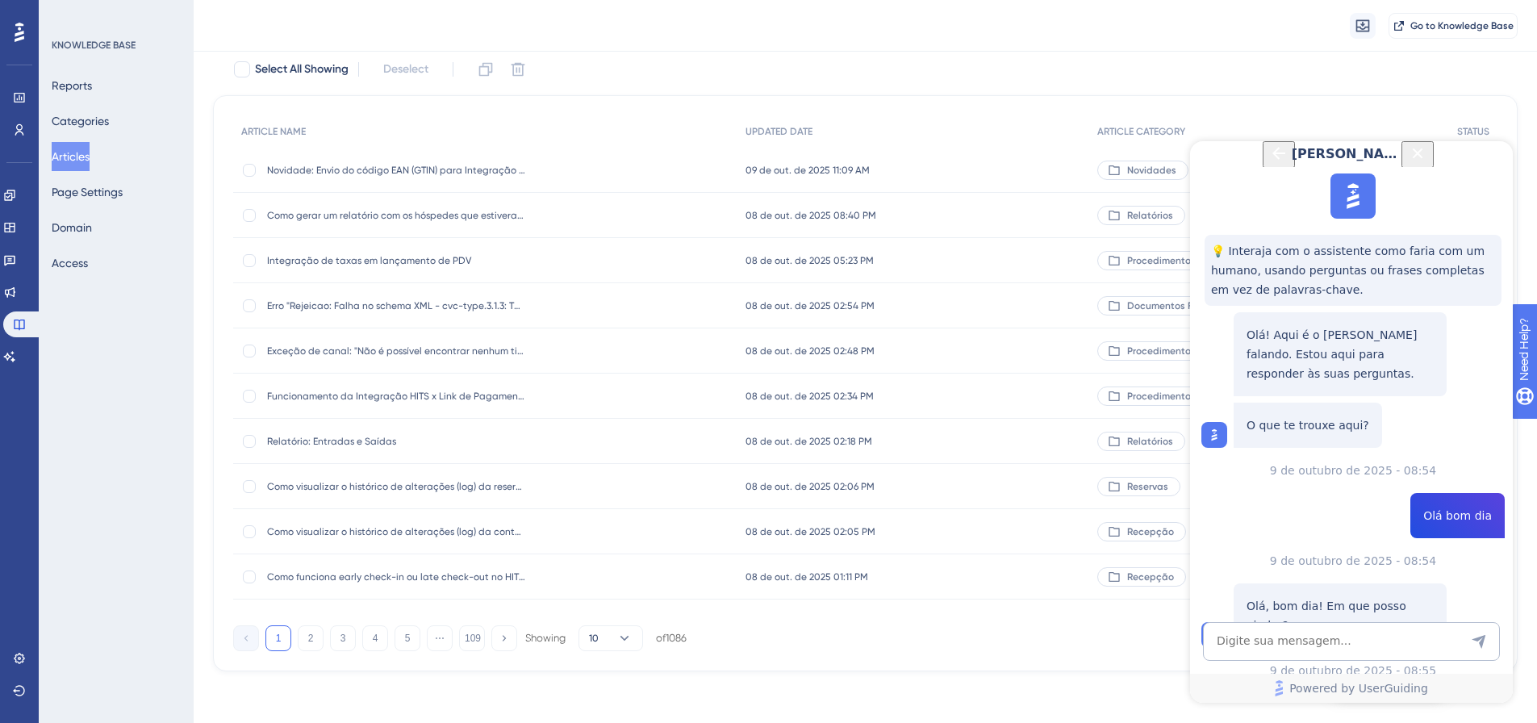
scroll to position [996, 0]
click at [1269, 163] on icon "Back Button" at bounding box center [1278, 153] width 19 height 19
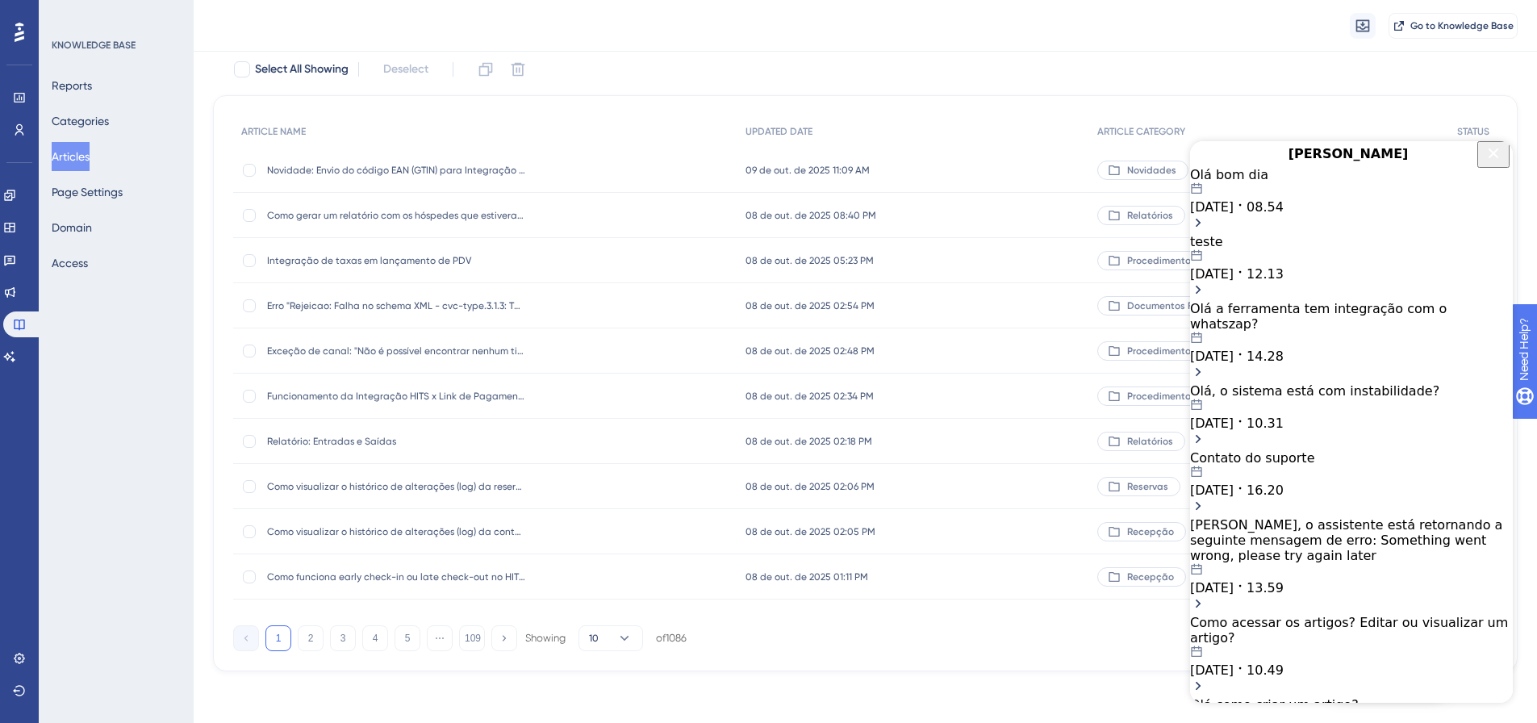
click at [1294, 215] on div "Olá bom dia [DATE] 08.54" at bounding box center [1351, 191] width 323 height 48
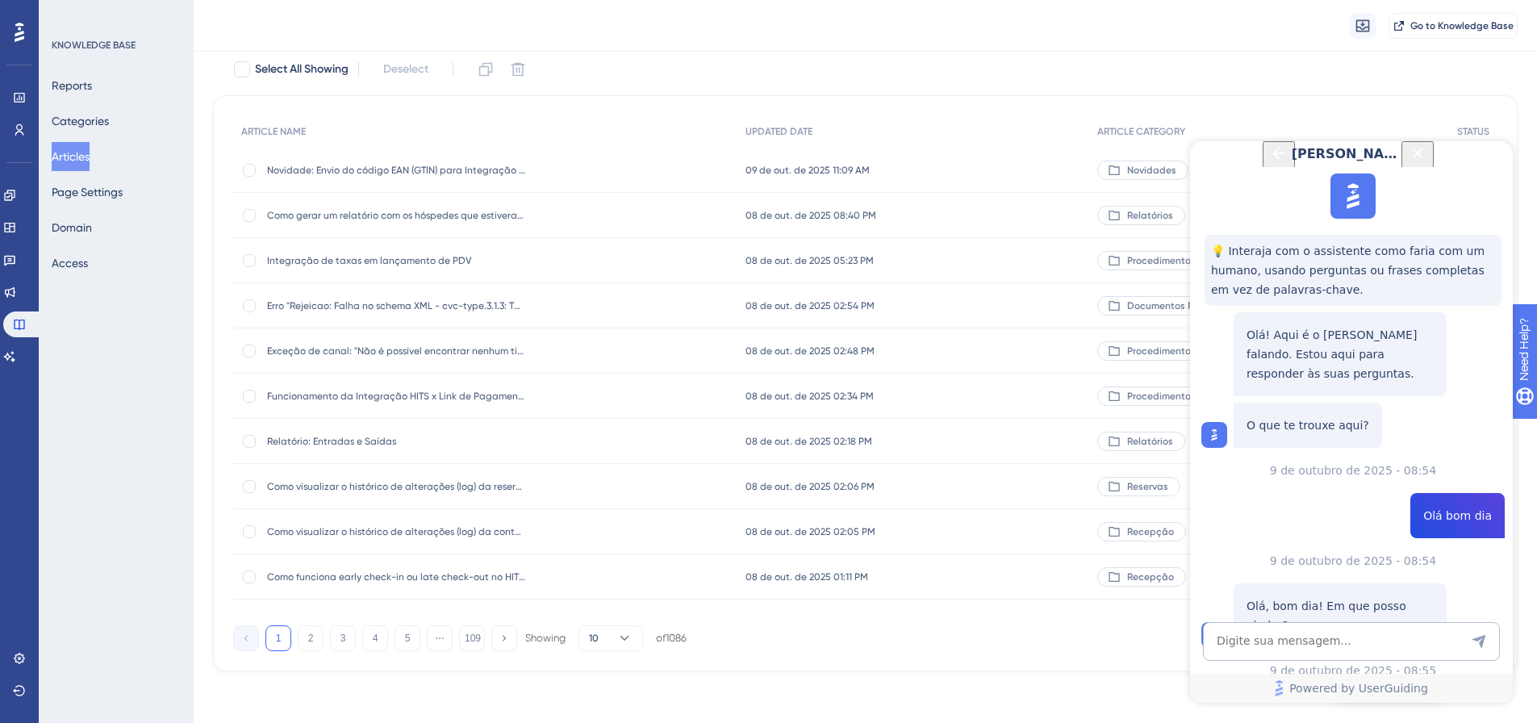
click at [1273, 160] on icon "Back Button" at bounding box center [1279, 153] width 13 height 13
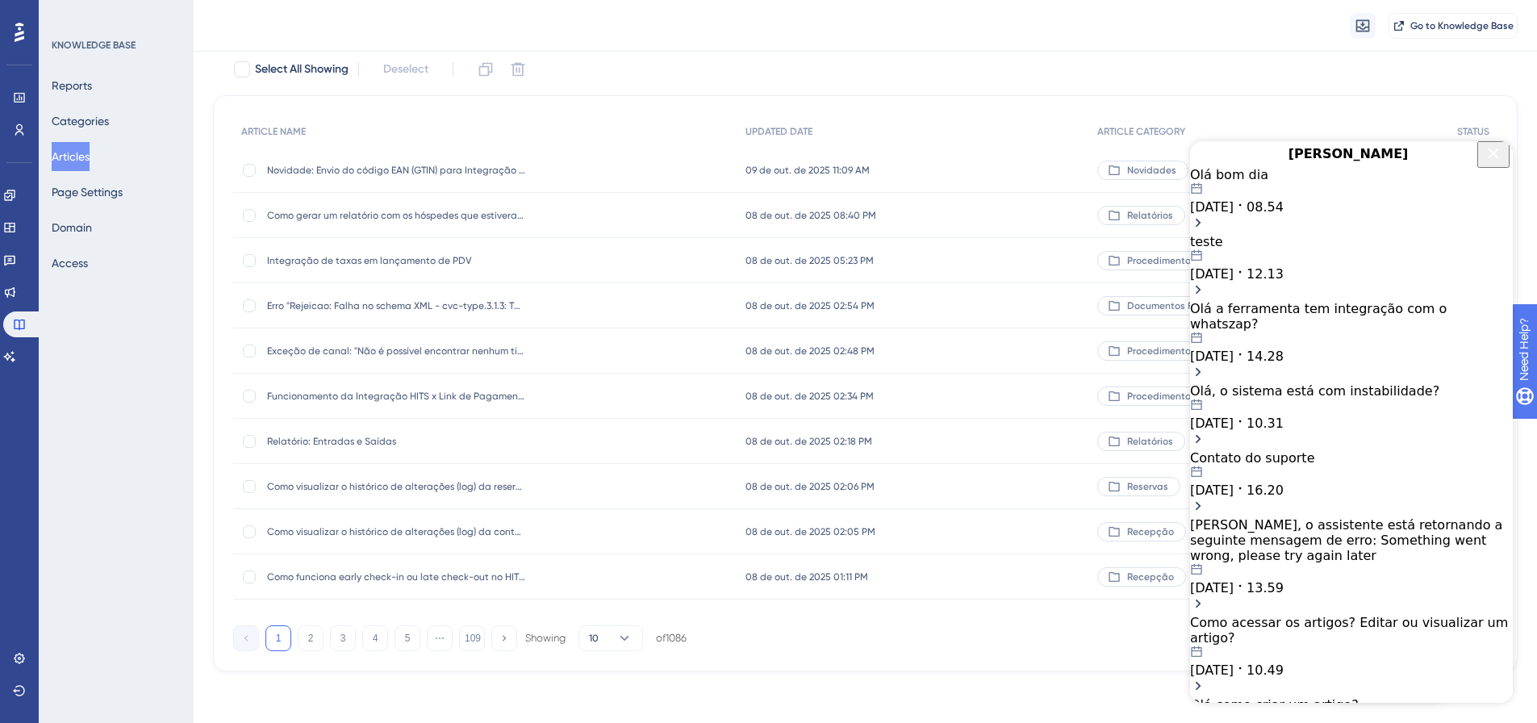
click at [1295, 182] on div "Olá bom dia" at bounding box center [1351, 174] width 323 height 15
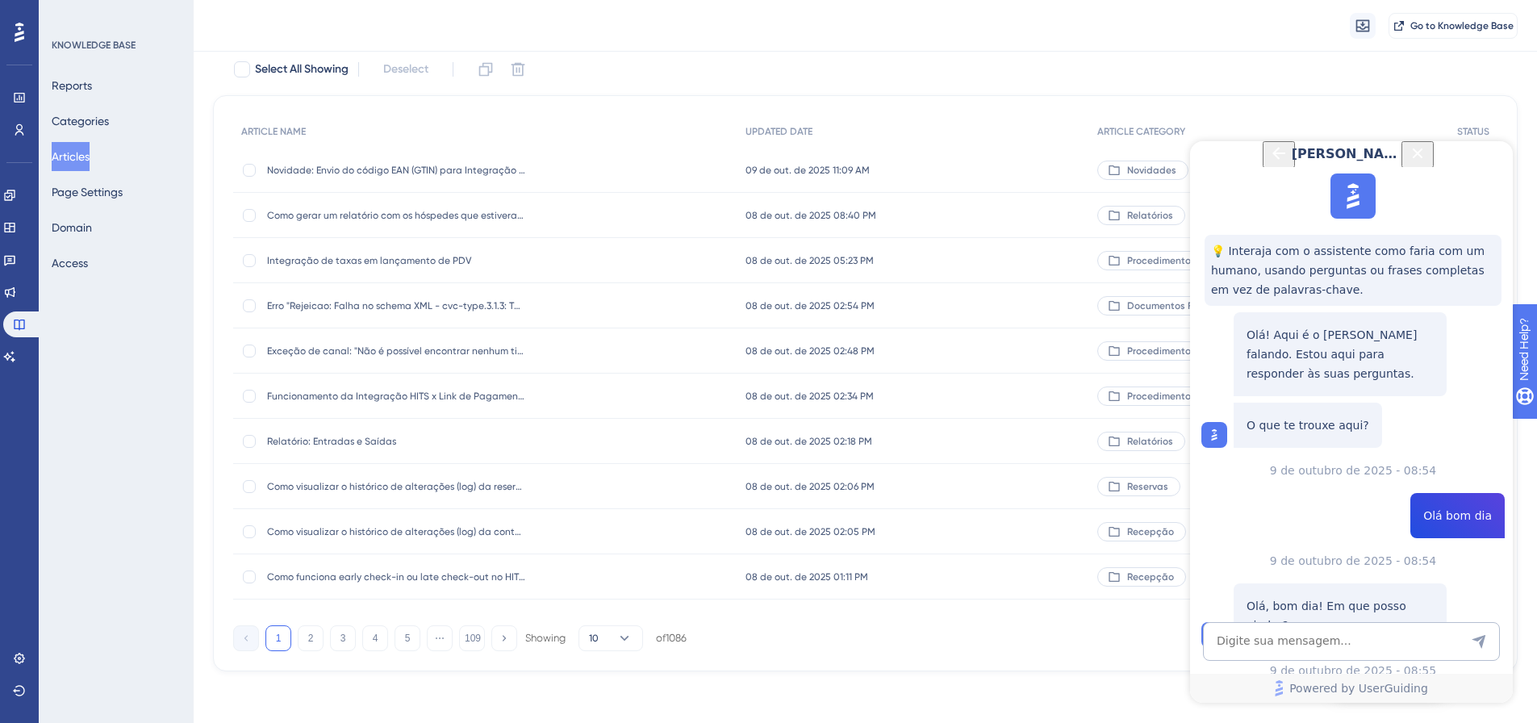
click at [1263, 168] on button "Back Button" at bounding box center [1279, 154] width 32 height 27
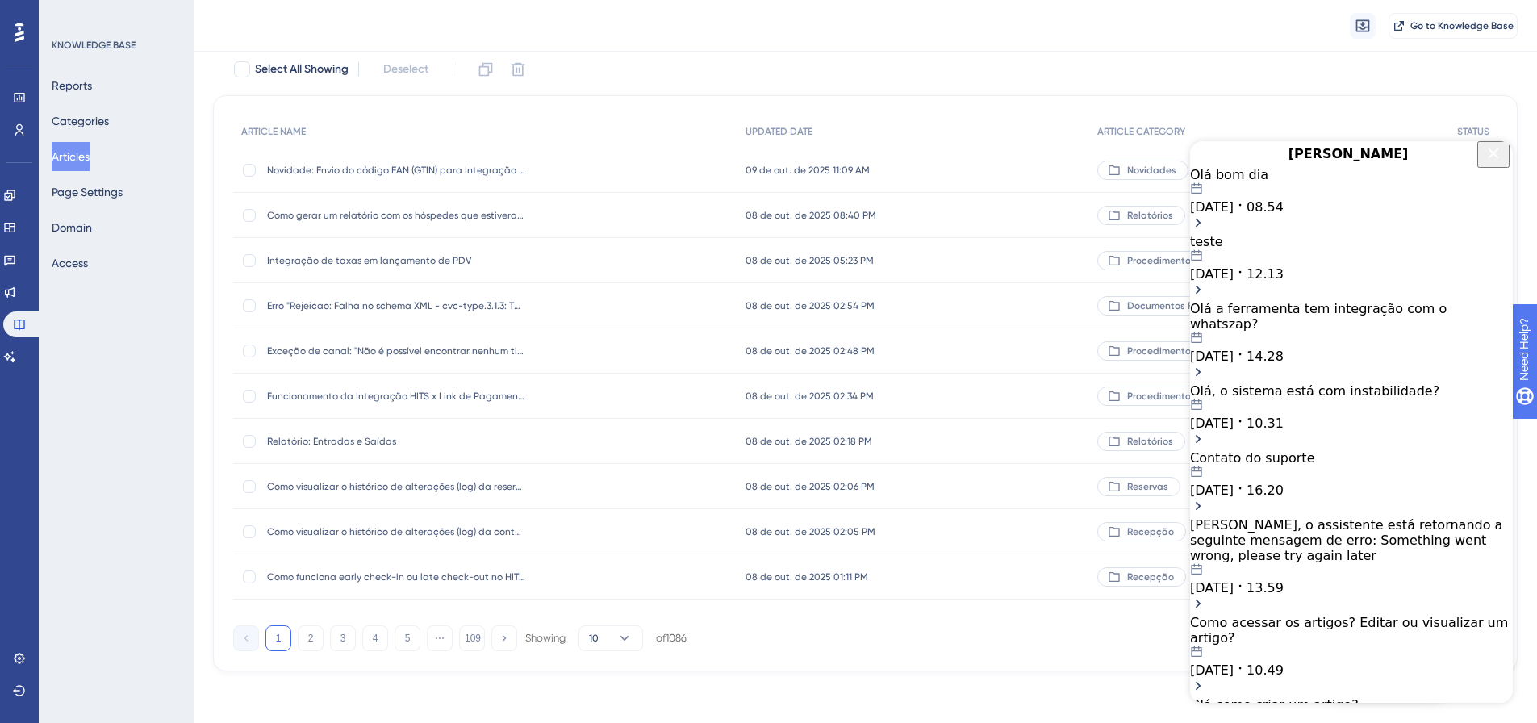
drag, startPoint x: 1491, startPoint y: 171, endPoint x: 2673, endPoint y: 330, distance: 1192.9
click at [1491, 163] on icon "Close Button" at bounding box center [1493, 153] width 19 height 19
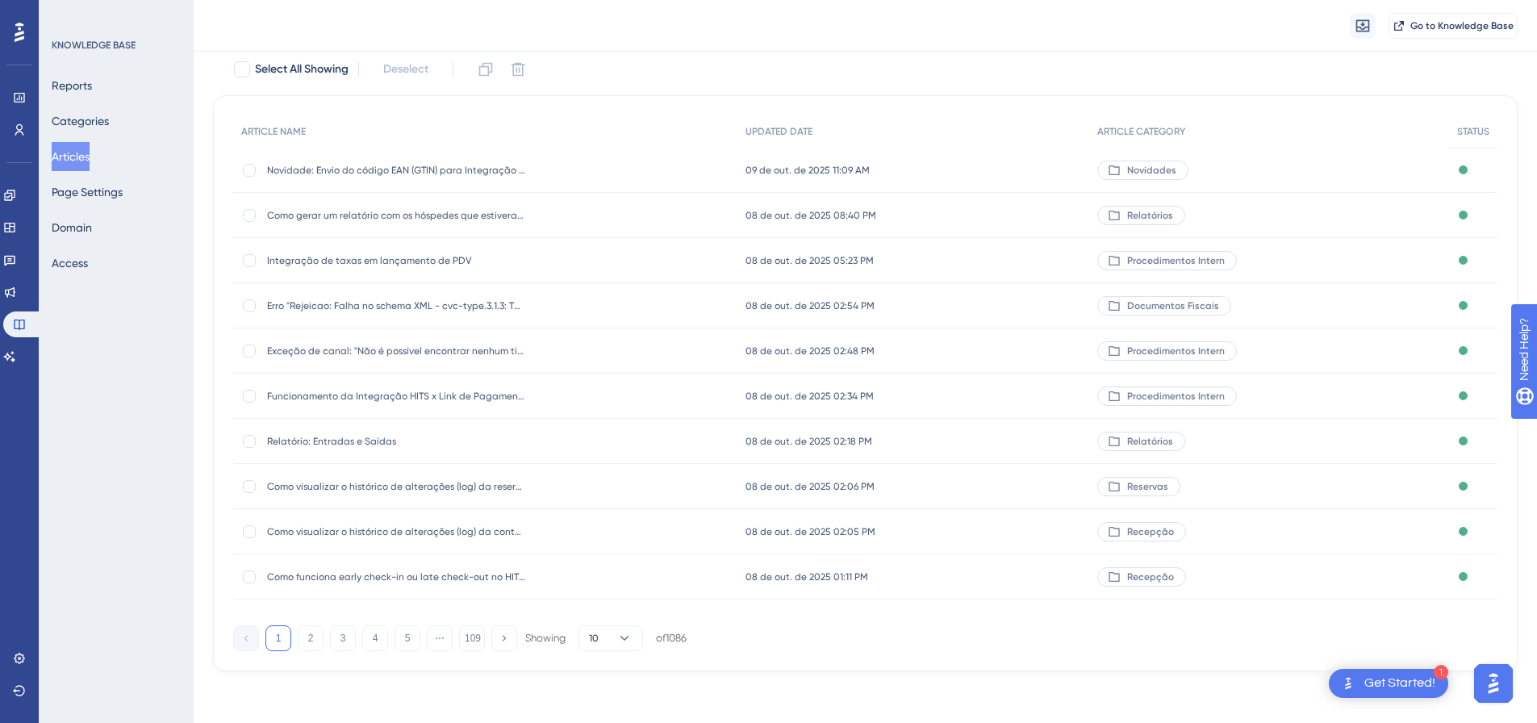
scroll to position [0, 0]
click at [1495, 669] on img "Open AI Assistant Launcher" at bounding box center [1493, 683] width 29 height 29
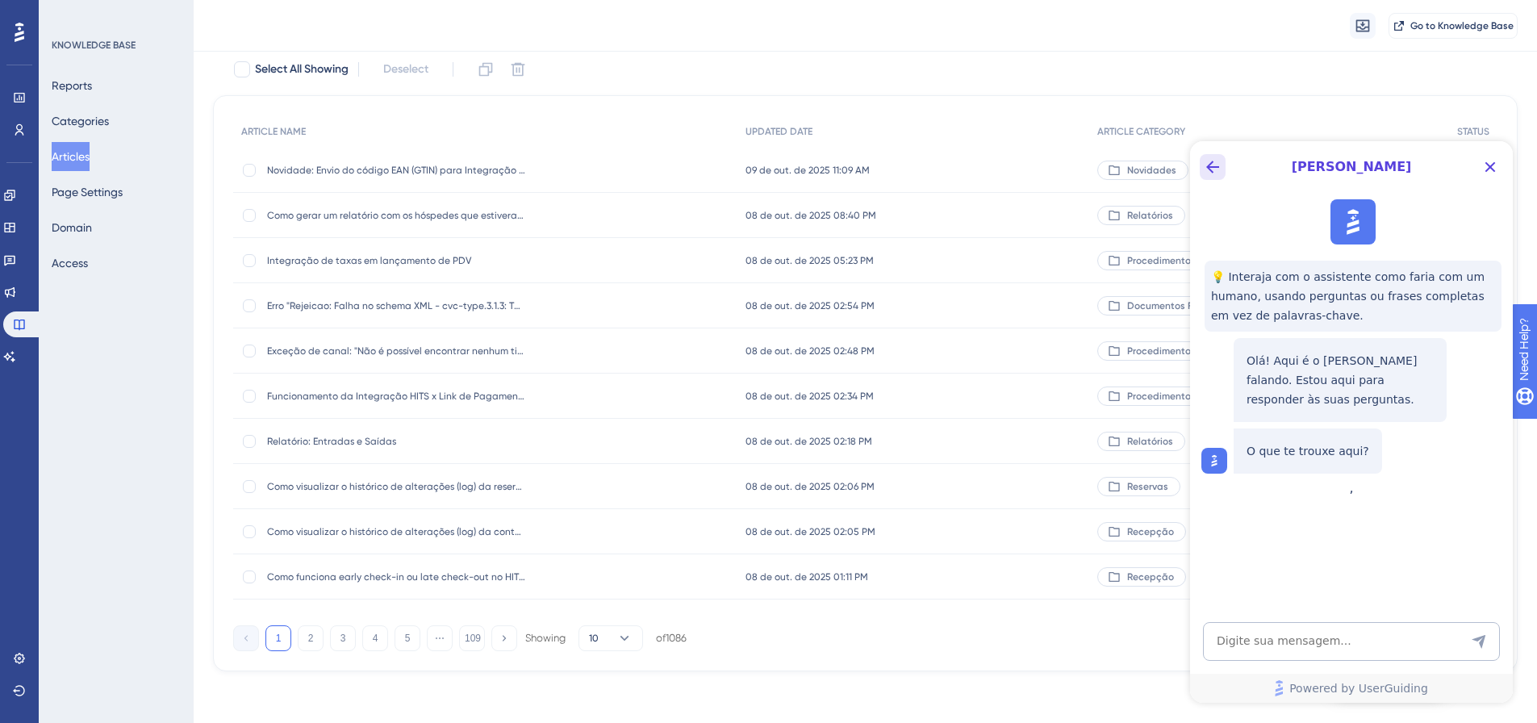
click at [1209, 161] on icon "Back Button" at bounding box center [1212, 166] width 19 height 19
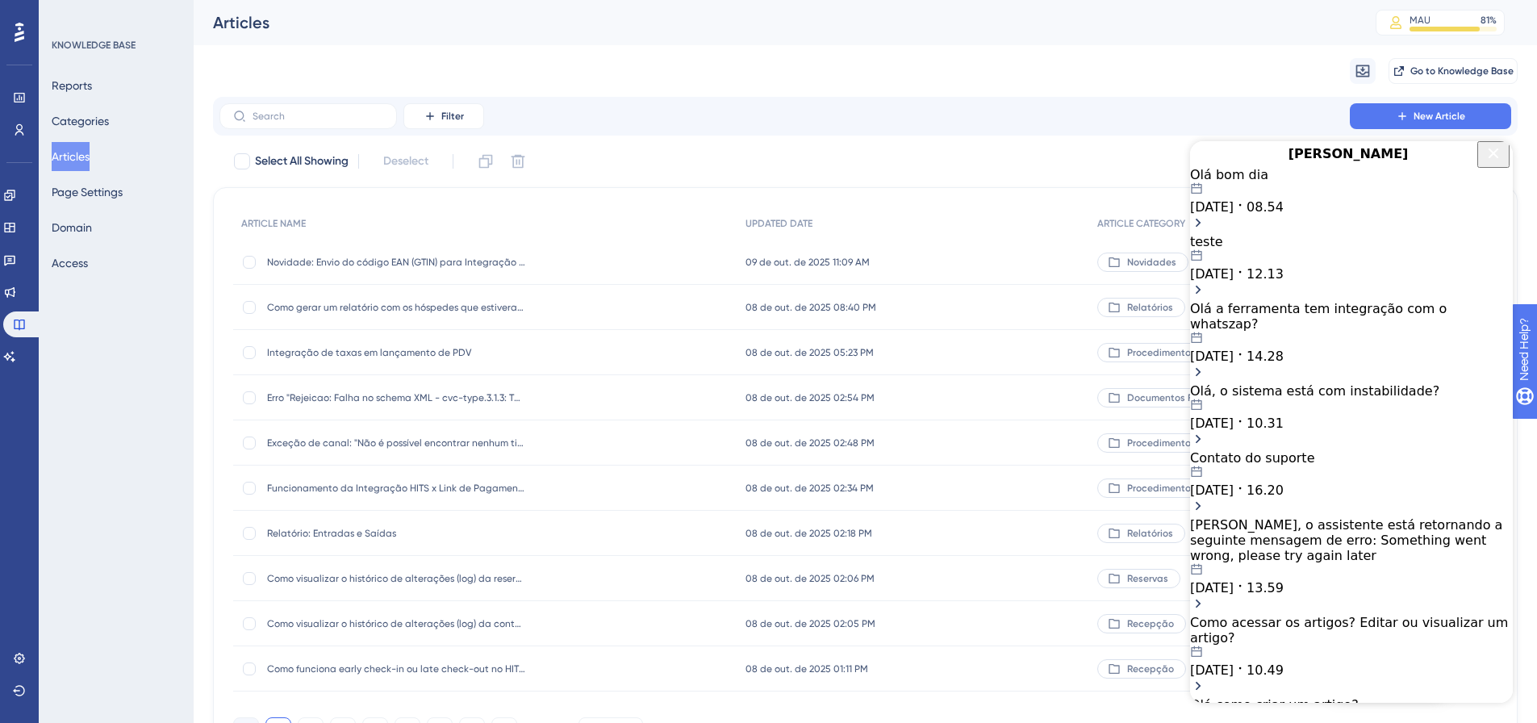
click at [1354, 163] on span "[PERSON_NAME]" at bounding box center [1348, 153] width 265 height 19
click at [1331, 215] on div "[DATE] 08.54" at bounding box center [1351, 198] width 323 height 32
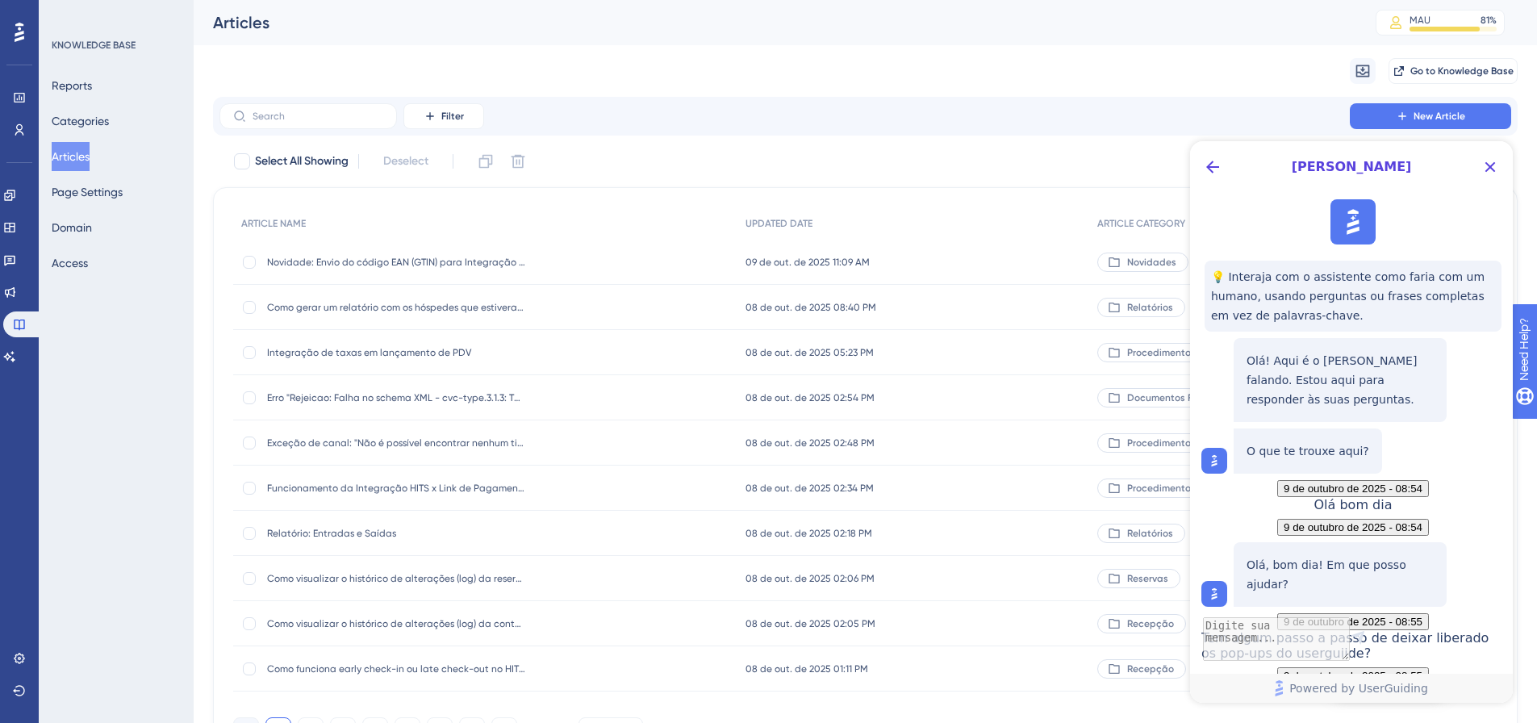
scroll to position [996, 0]
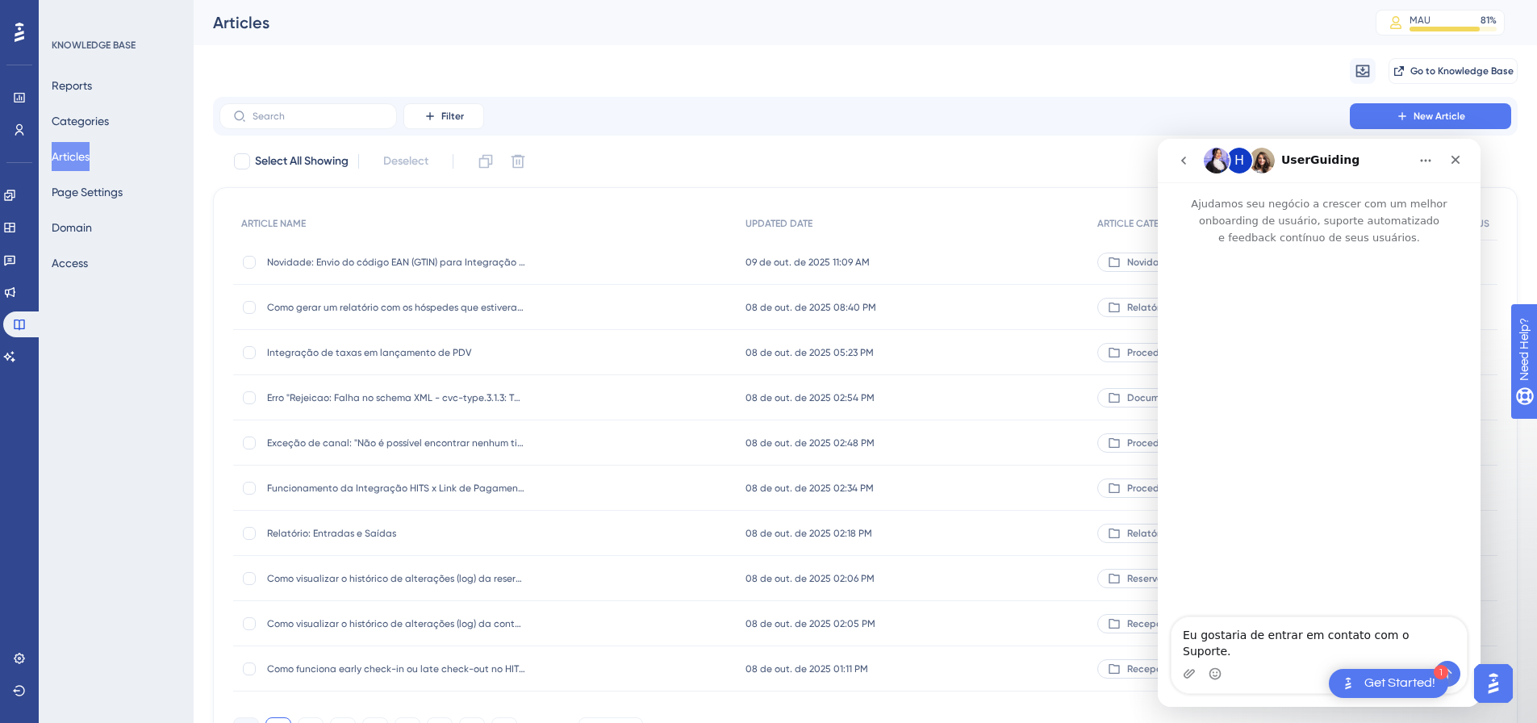
scroll to position [0, 0]
click at [1188, 157] on icon "go back" at bounding box center [1183, 160] width 13 height 13
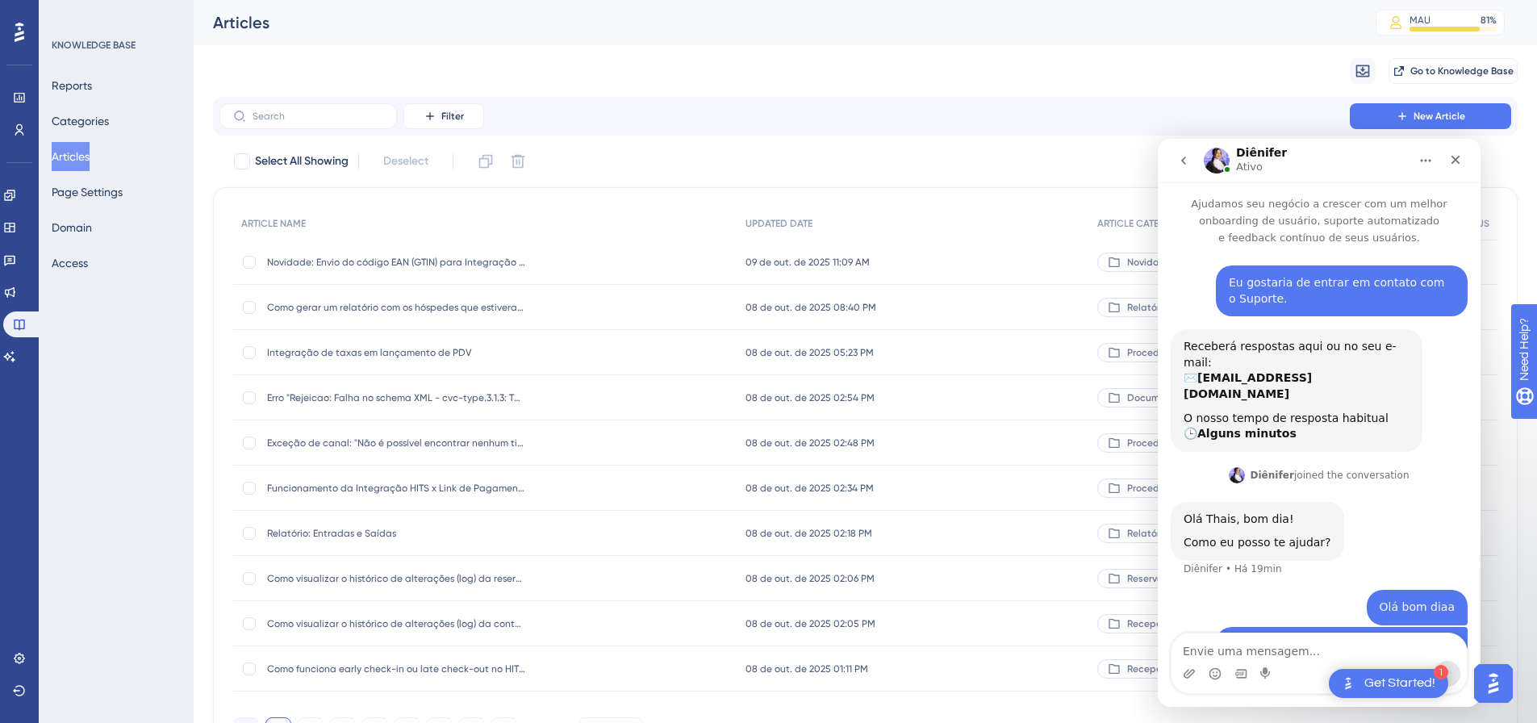
scroll to position [94, 0]
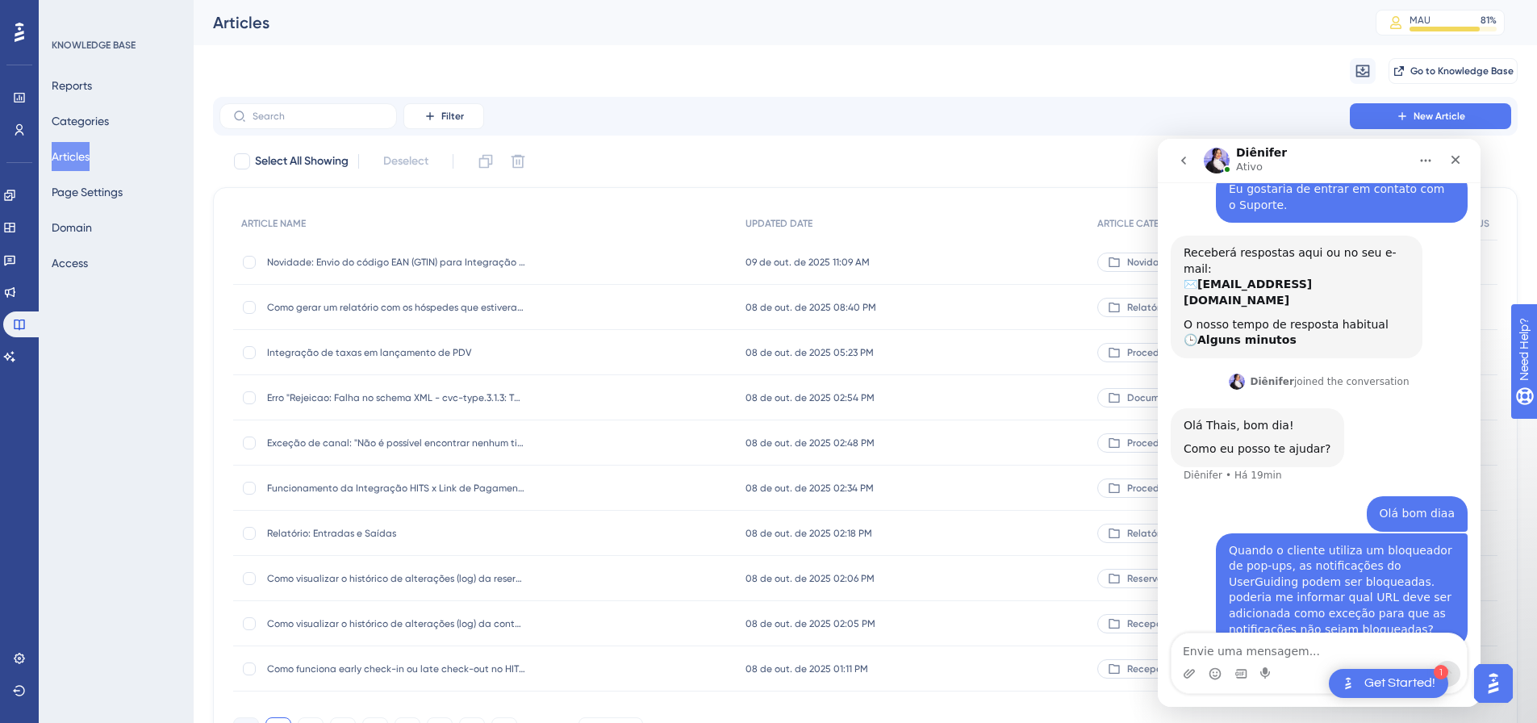
click at [1332, 408] on div "Olá Thais, bom dia! Como eu posso te ajudar? Diênifer • Há 19min" at bounding box center [1319, 452] width 297 height 88
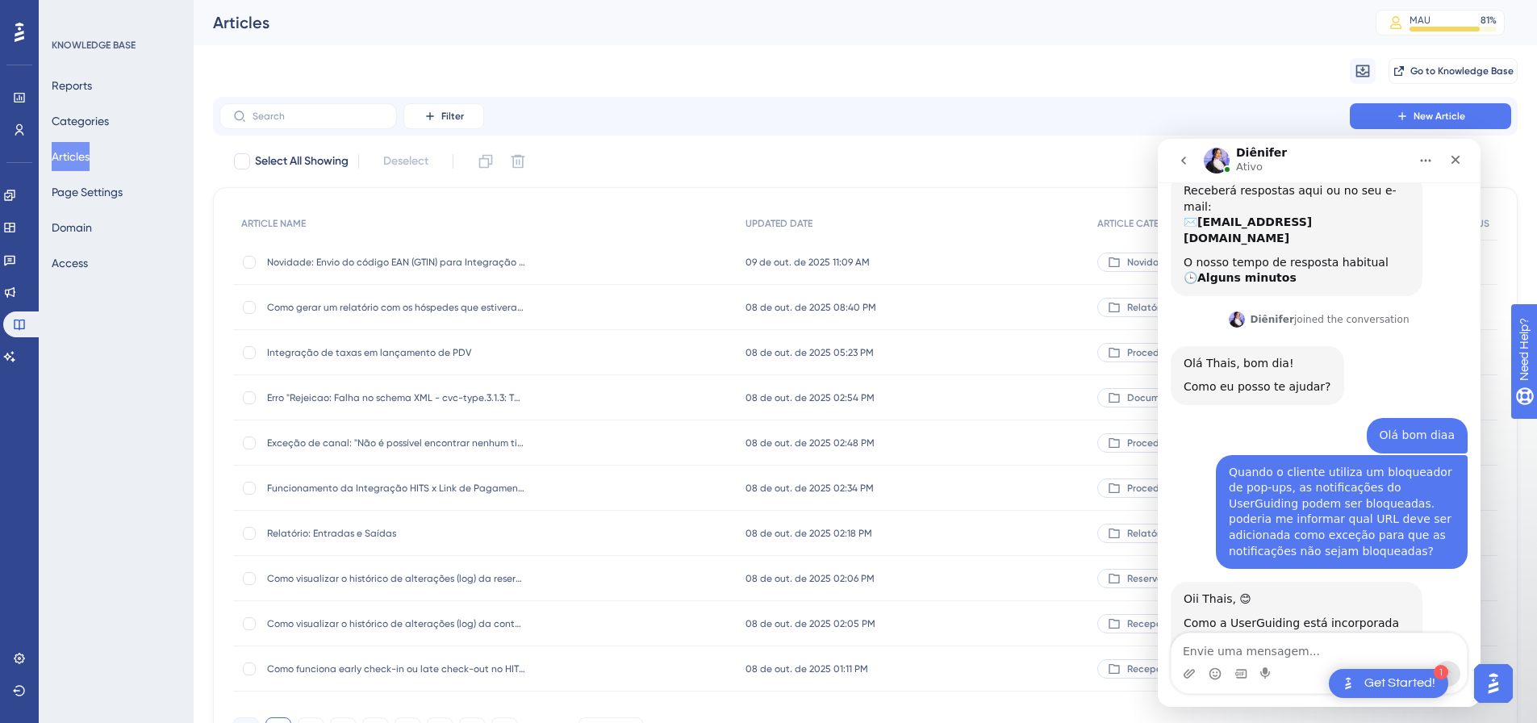
scroll to position [292, 0]
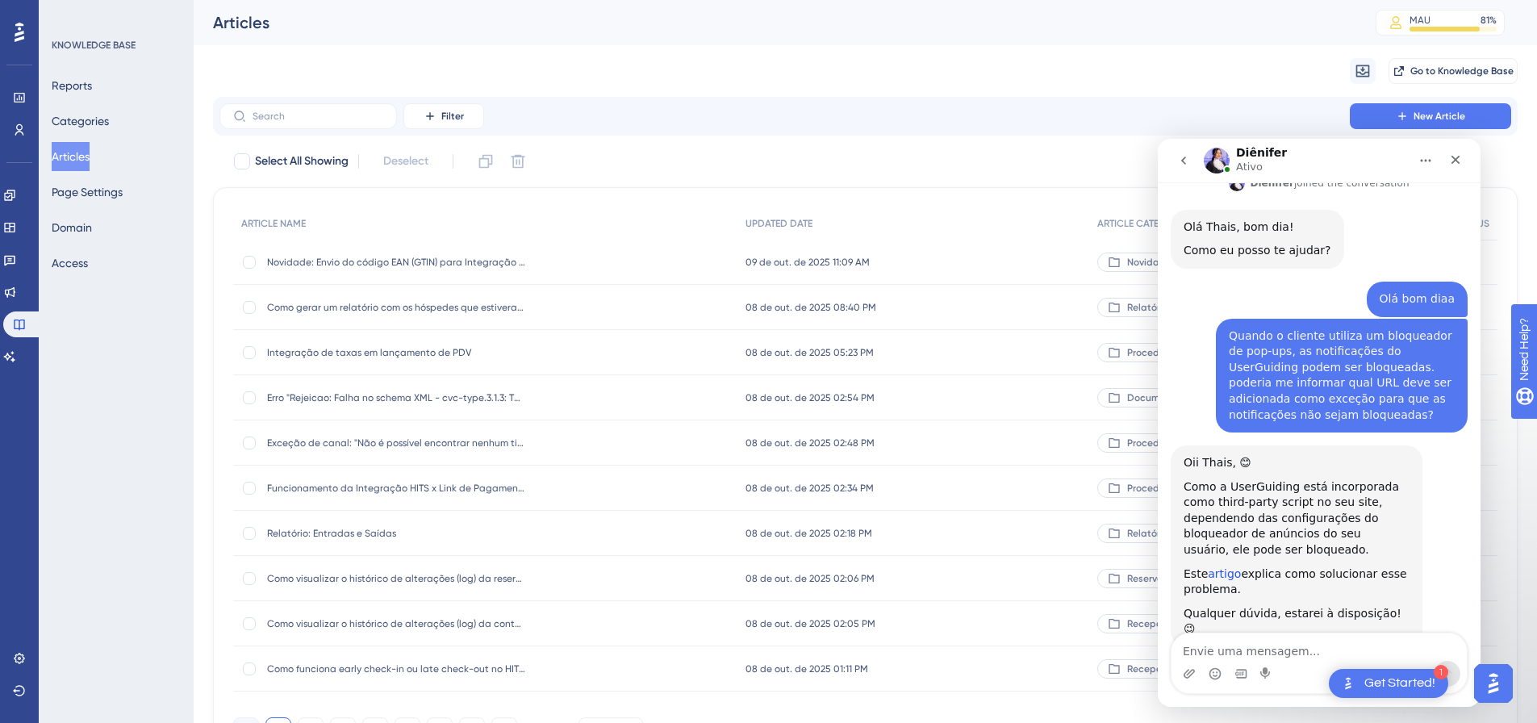
click at [1223, 567] on link "artigo" at bounding box center [1224, 573] width 33 height 13
click at [1251, 658] on textarea "Envie uma mensagem..." at bounding box center [1319, 647] width 295 height 27
type textarea "n"
type textarea "No nosso plano é gratuito?"
click at [1301, 654] on textarea "No nosso plano é gratuito?" at bounding box center [1319, 647] width 295 height 27
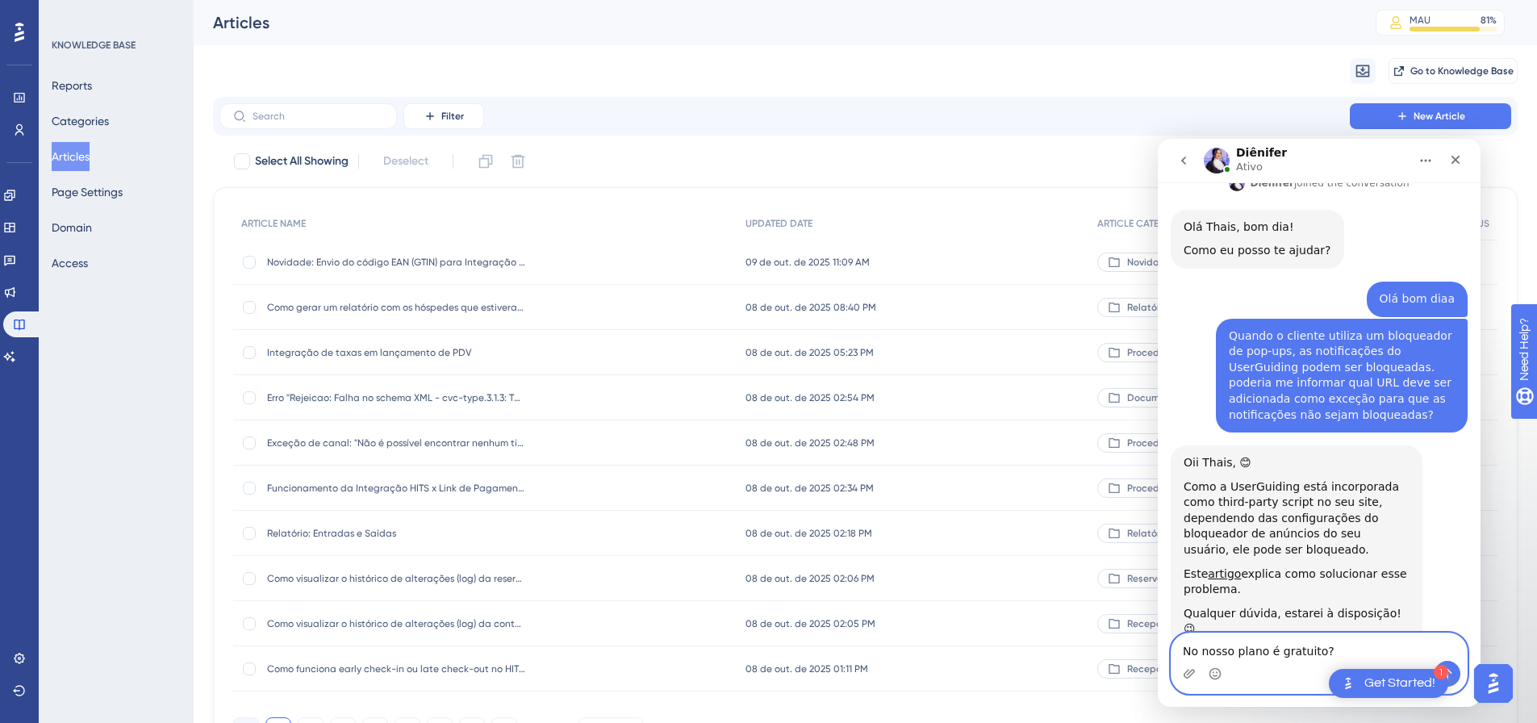
click at [1307, 653] on textarea "No nosso plano é gratuito?" at bounding box center [1319, 647] width 295 height 27
click at [1336, 649] on textarea "No nosso plano é gratuito?" at bounding box center [1319, 647] width 295 height 27
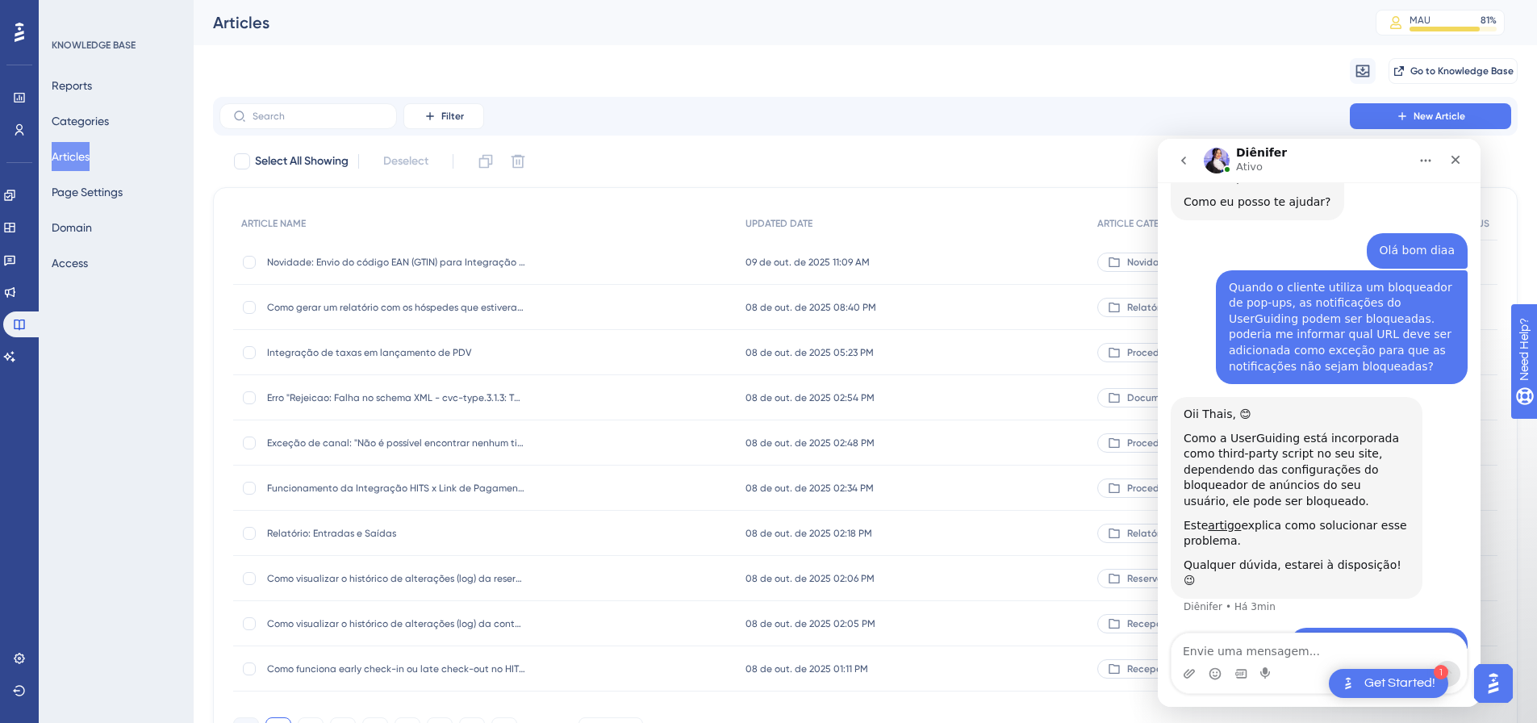
scroll to position [92, 0]
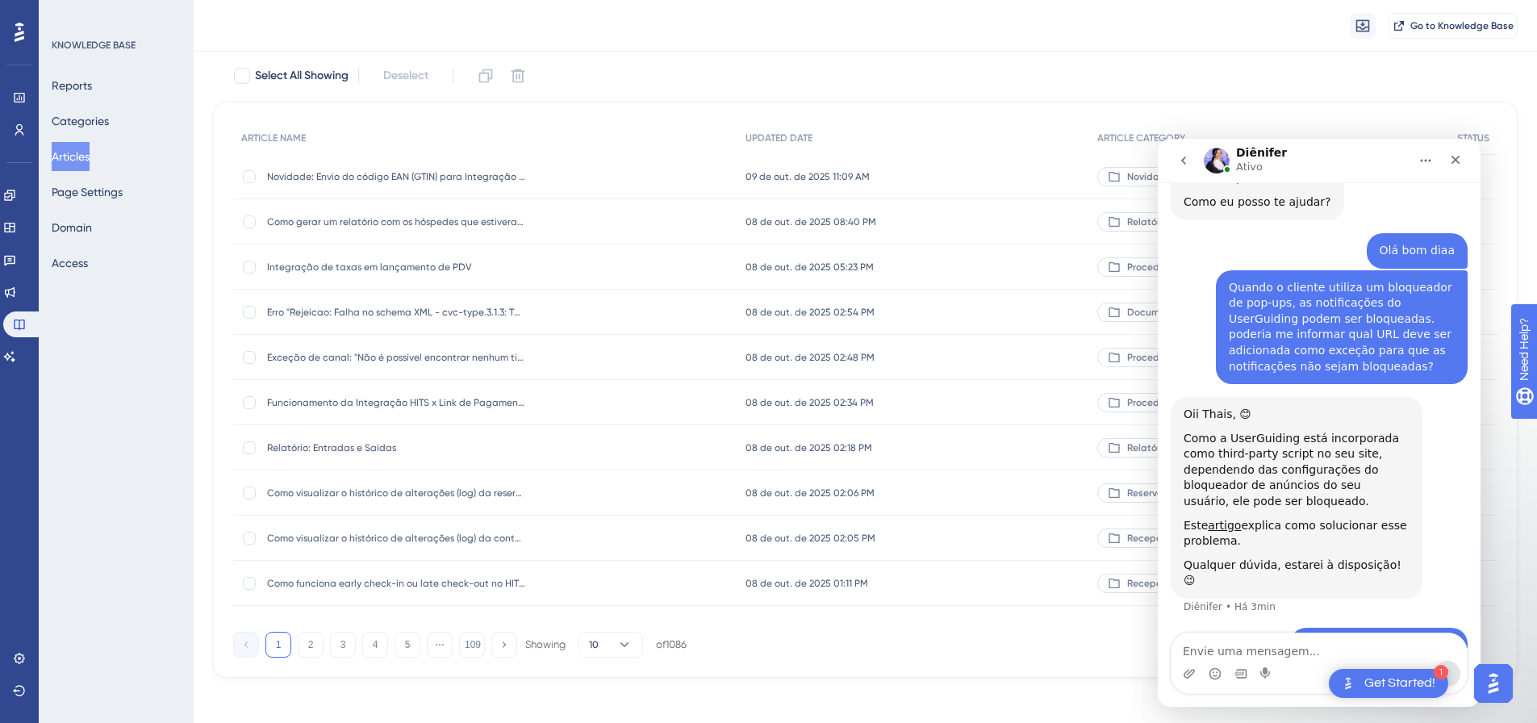
click at [1206, 233] on div "Olá bom diaa Thais • Há 12min" at bounding box center [1319, 251] width 297 height 37
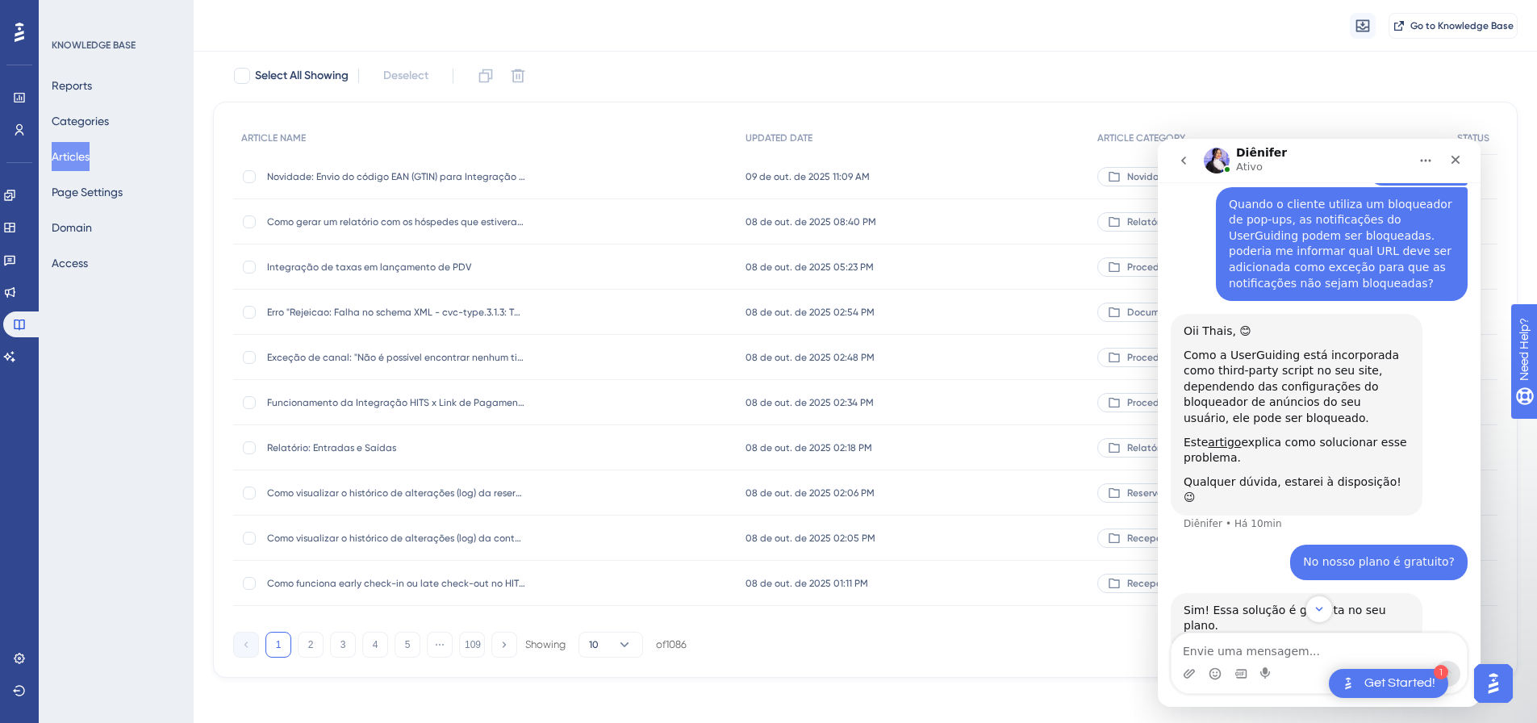
scroll to position [504, 0]
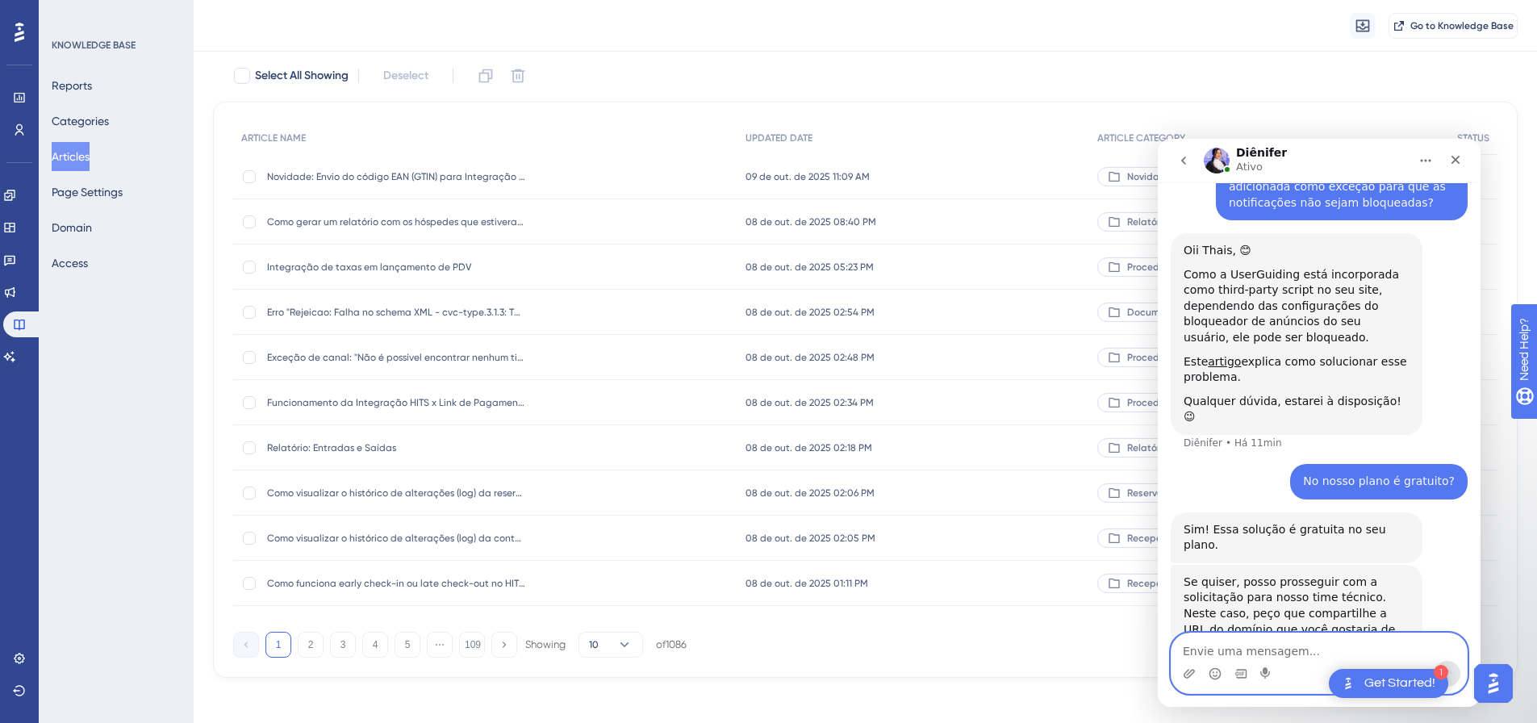
click at [1252, 650] on textarea "Envie uma mensagem..." at bounding box center [1319, 647] width 295 height 27
type textarea "V"
type textarea "E"
click at [1288, 654] on textarea "Vou verificar com minha supervisora" at bounding box center [1319, 647] width 295 height 27
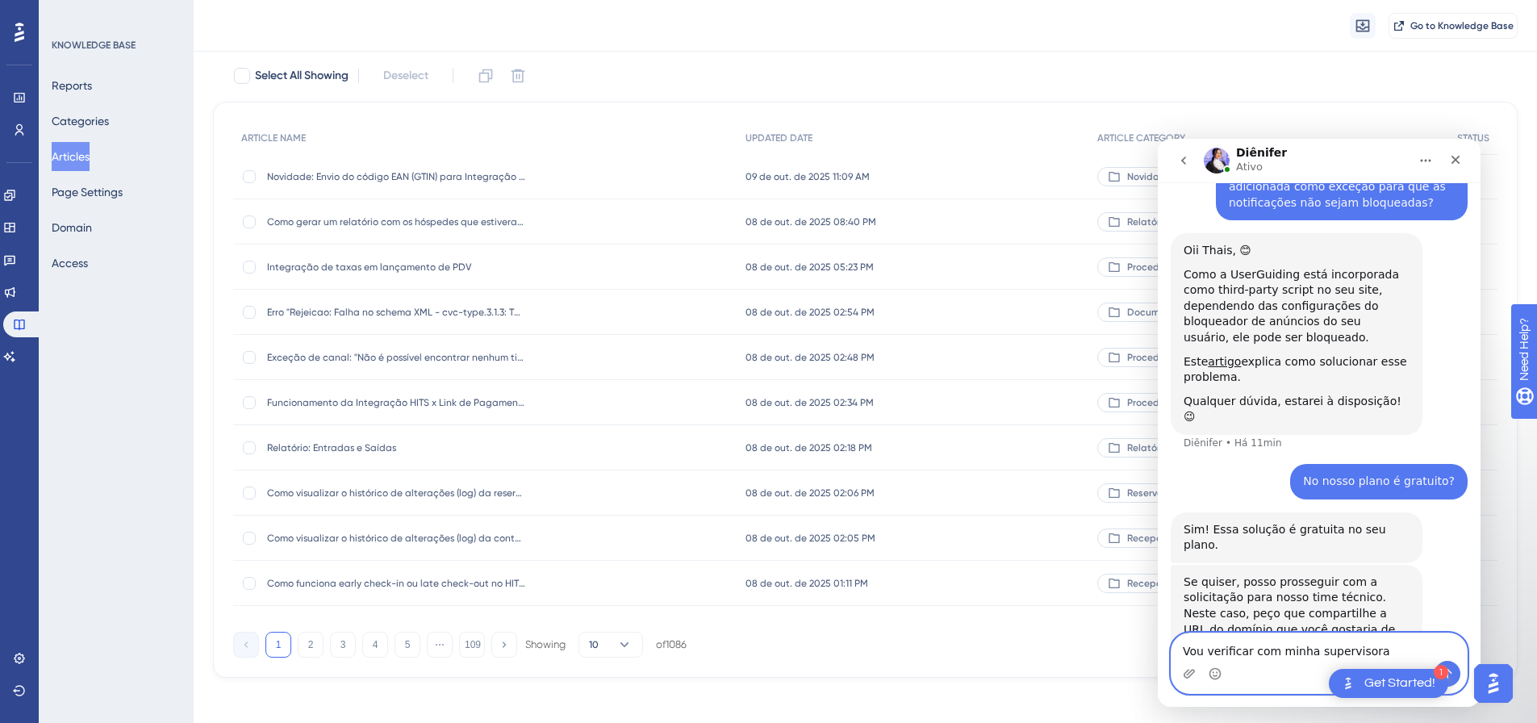
click at [1288, 654] on textarea "Vou verificar com minha supervisora" at bounding box center [1319, 647] width 295 height 27
type textarea "Vou verificar internamente com minha supervisora e volto a entrar em contato co…"
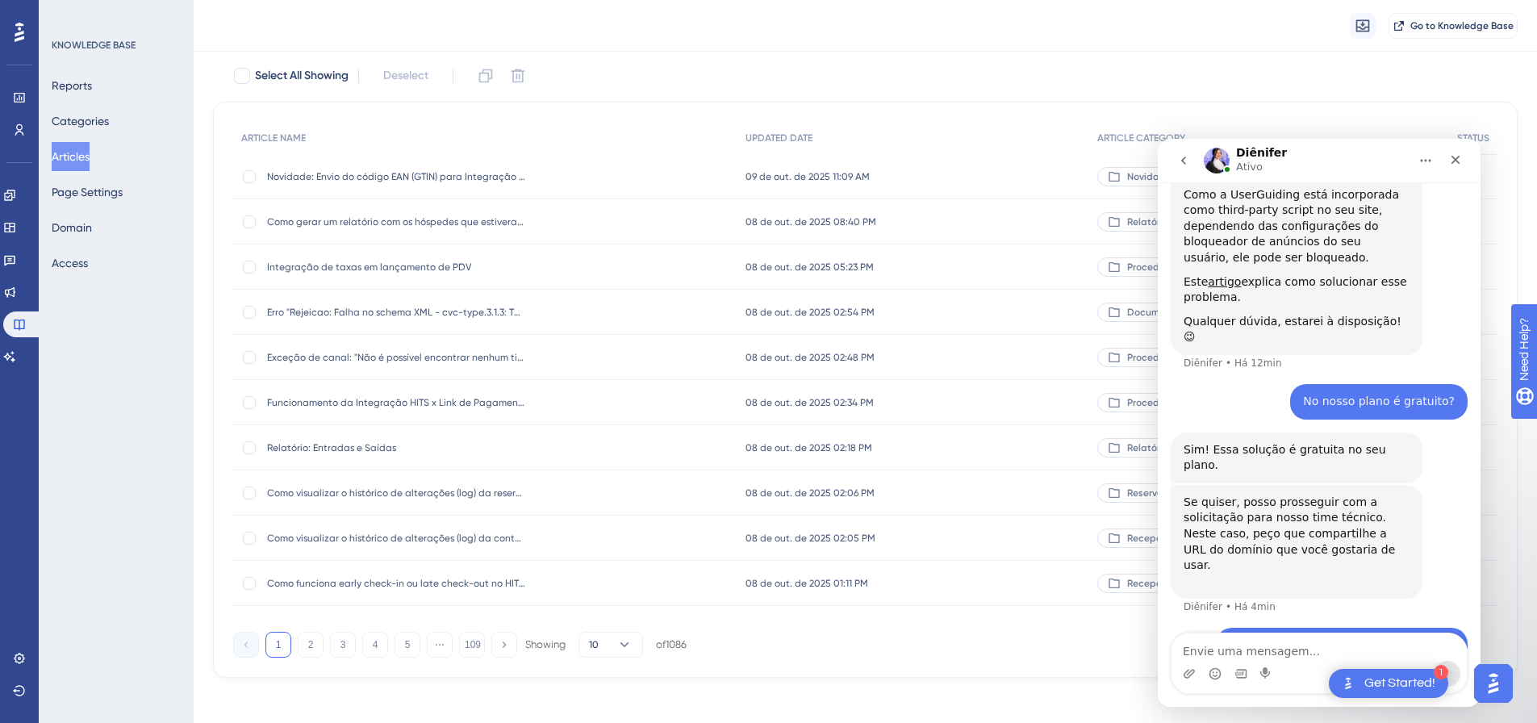
scroll to position [646, 0]
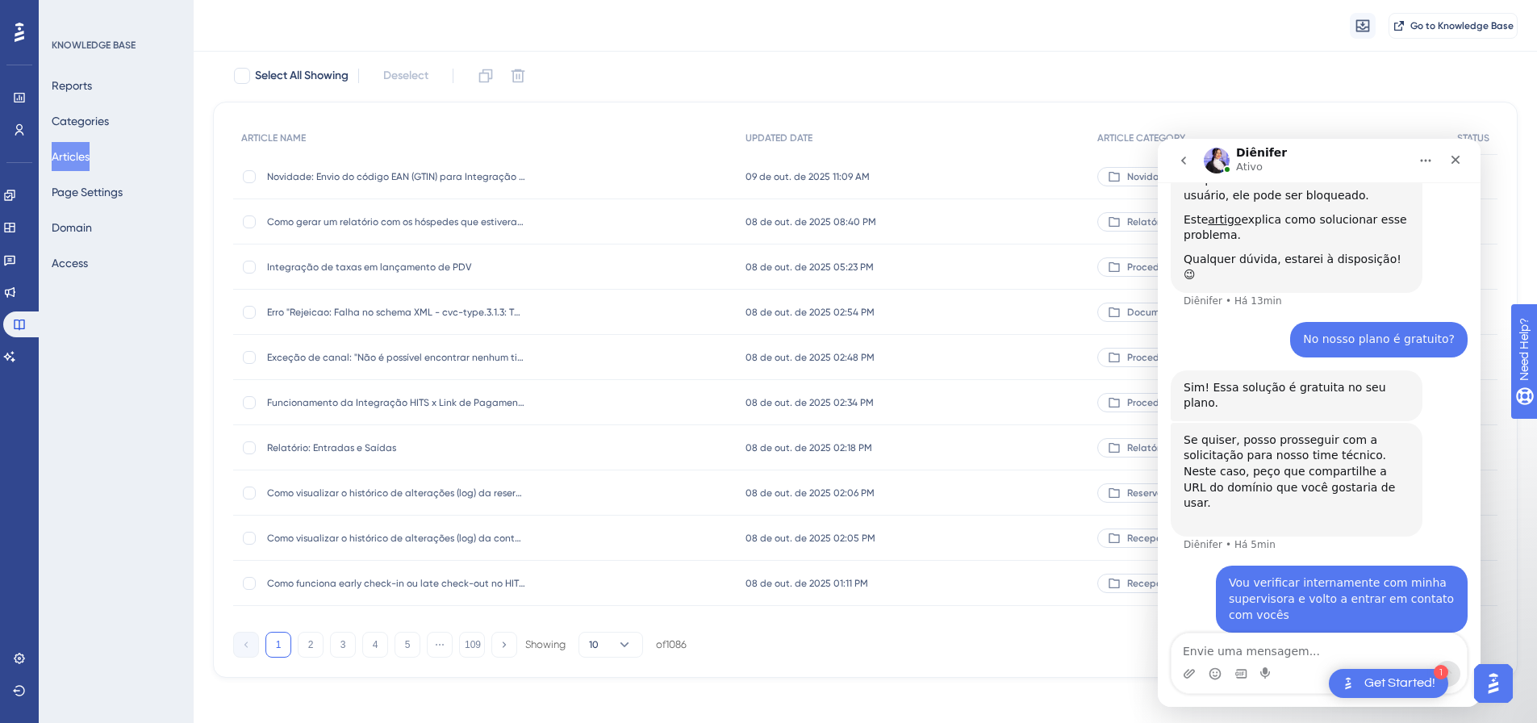
click at [1299, 433] on div "Se quiser, posso prosseguir com a solicitação para nosso time técnico. Neste ca…" at bounding box center [1297, 480] width 226 height 95
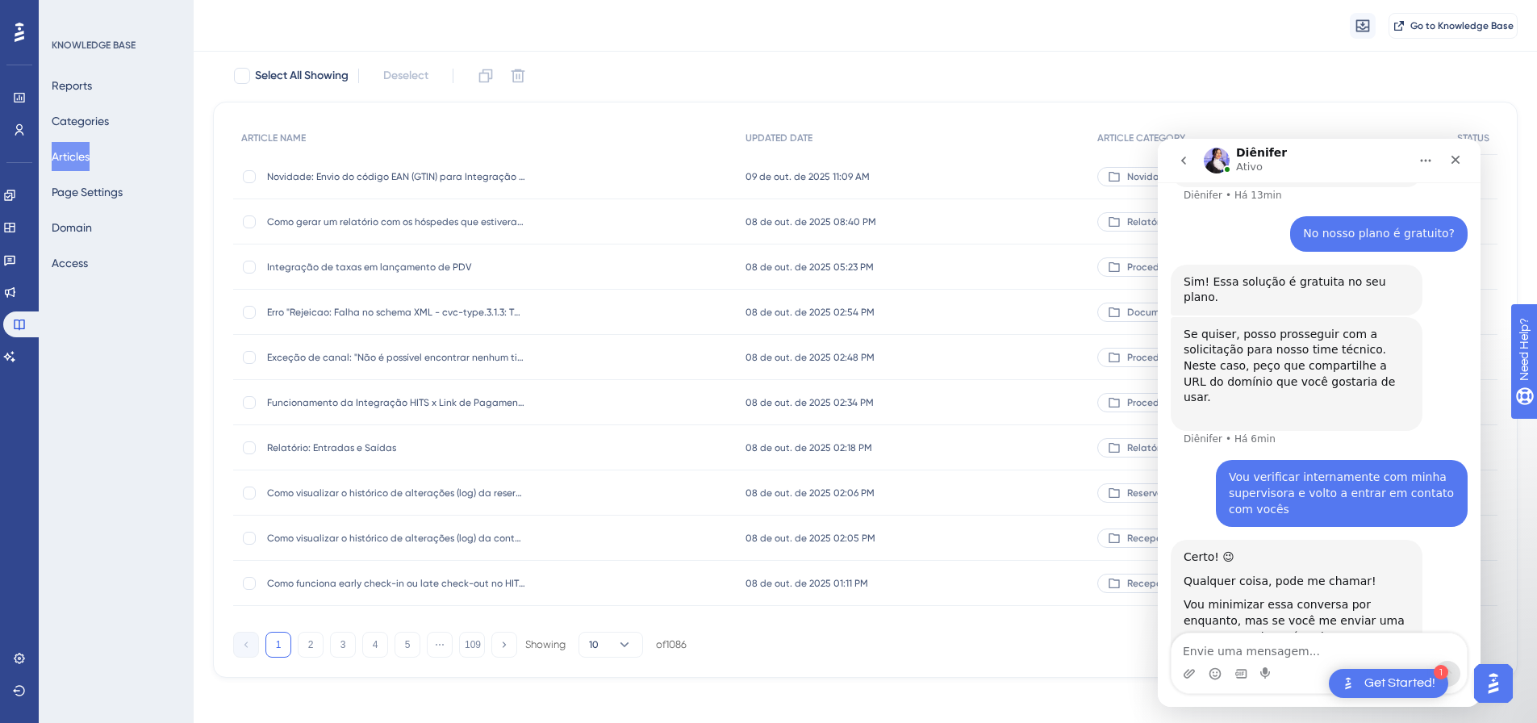
click at [1282, 597] on div "Vou minimizar essa conversa por enquanto, mas se você me enviar uma mensagem, e…" at bounding box center [1297, 621] width 226 height 48
click at [1240, 642] on textarea "Envie uma mensagem..." at bounding box center [1319, 647] width 295 height 27
click at [1217, 677] on icon "Seletor de emoji" at bounding box center [1215, 673] width 13 height 13
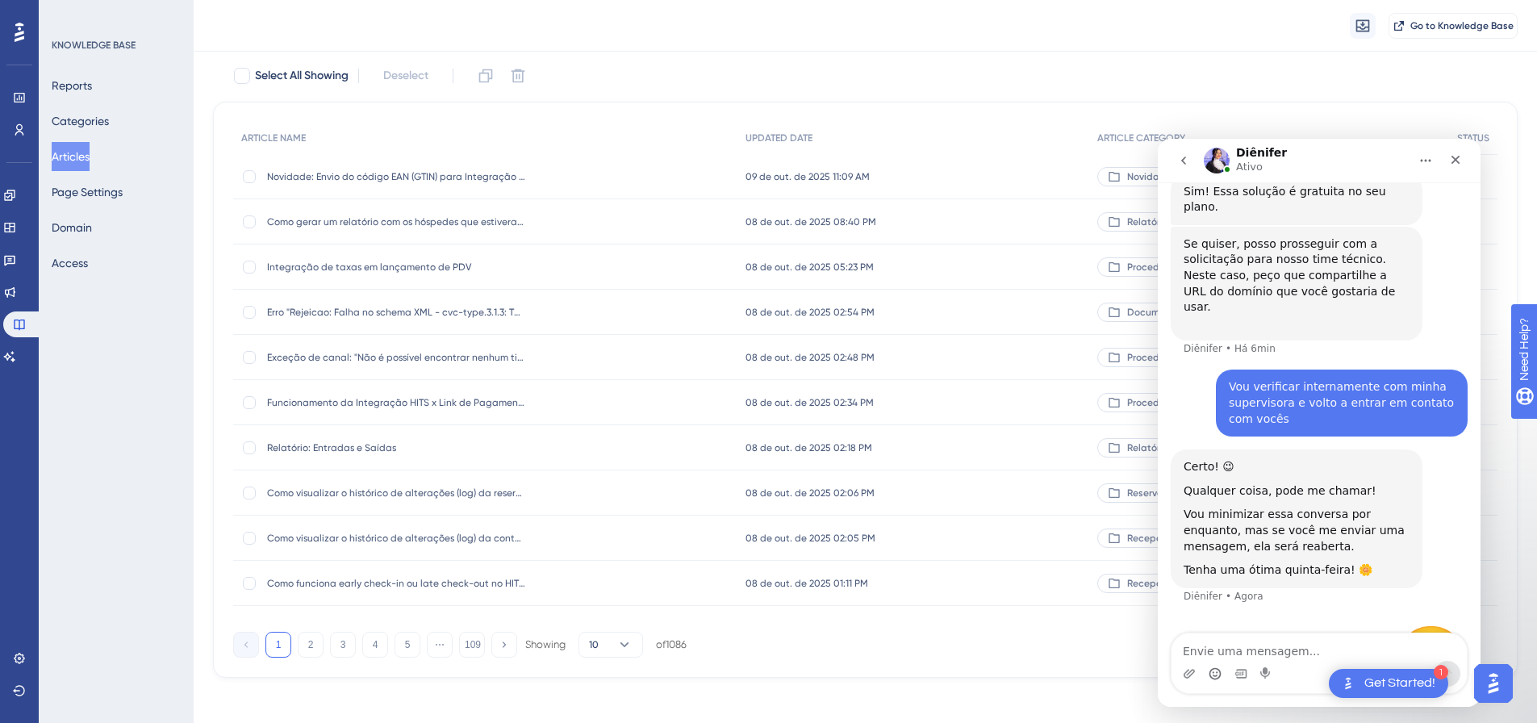
click at [1183, 161] on icon "go back" at bounding box center [1183, 161] width 5 height 8
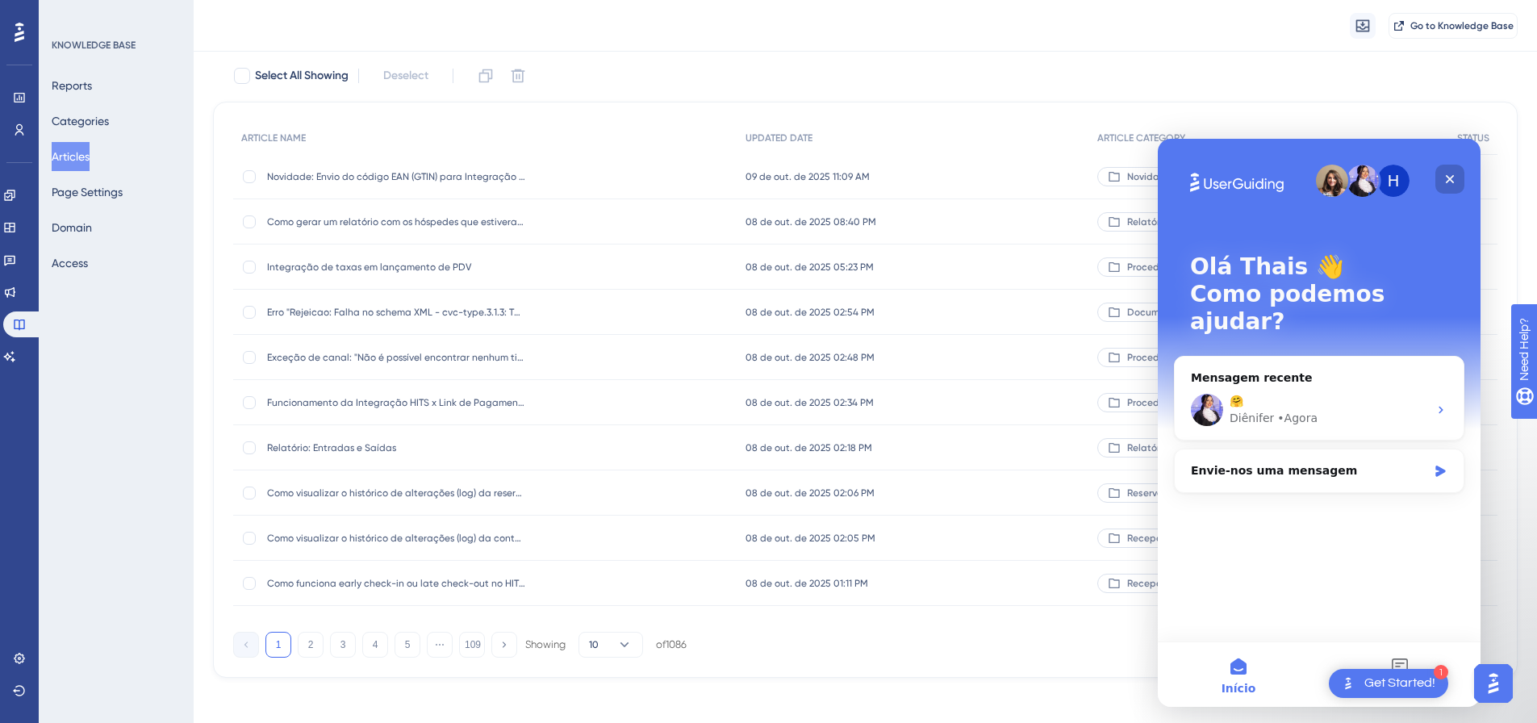
click at [1461, 178] on div "Fechar" at bounding box center [1450, 179] width 29 height 29
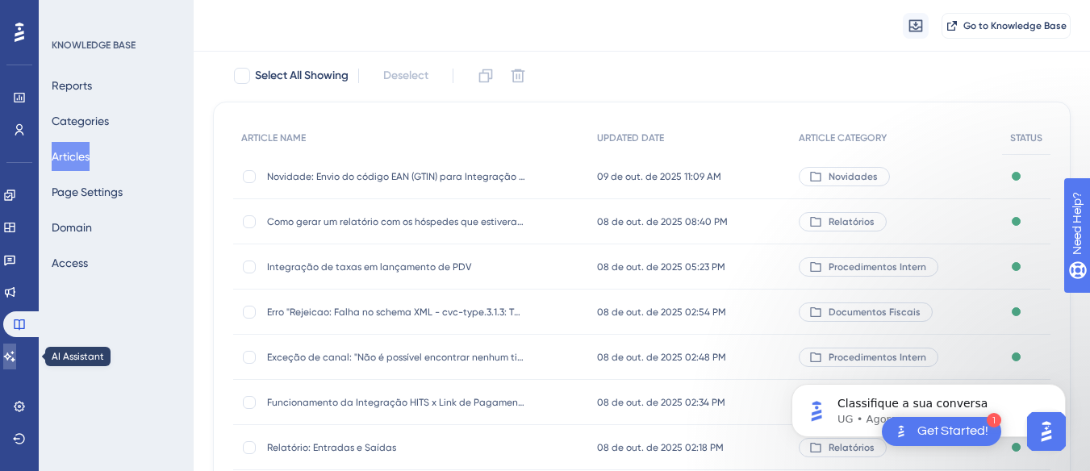
click at [12, 352] on link at bounding box center [9, 357] width 13 height 26
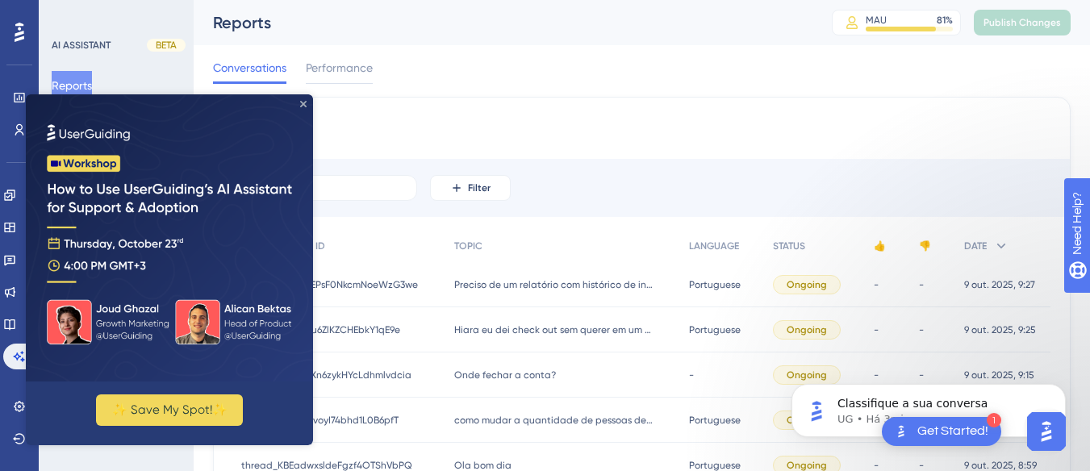
click at [306, 105] on icon "Close Preview" at bounding box center [303, 104] width 6 height 6
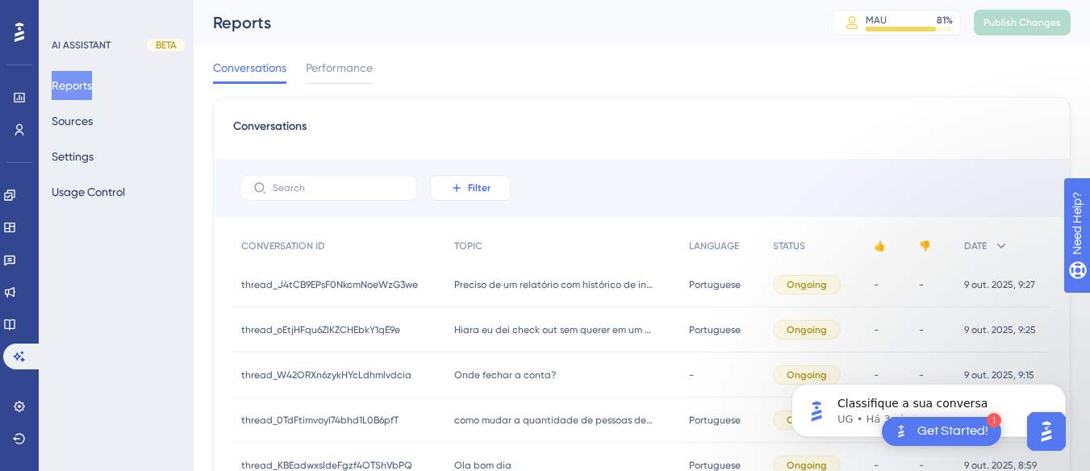
click at [466, 180] on button "Filter" at bounding box center [470, 188] width 81 height 26
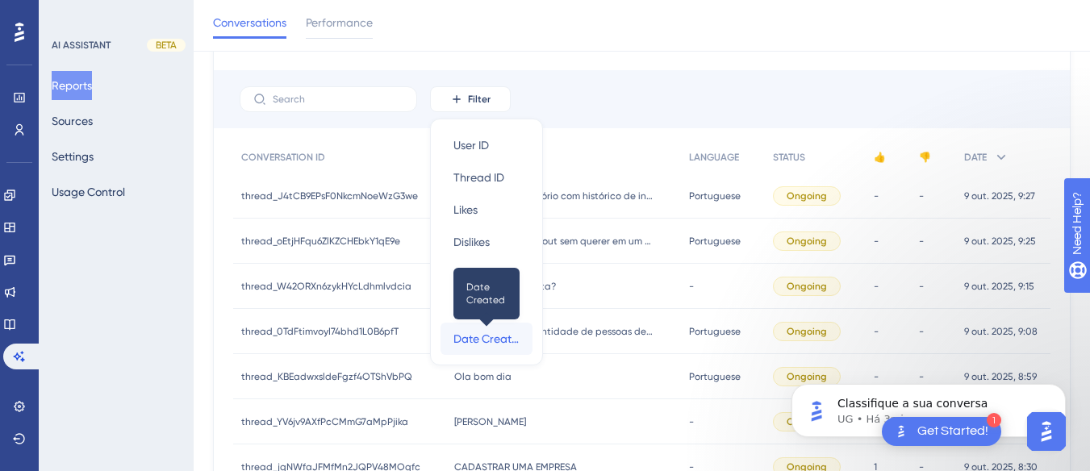
click at [487, 341] on span "Date Created" at bounding box center [487, 338] width 66 height 19
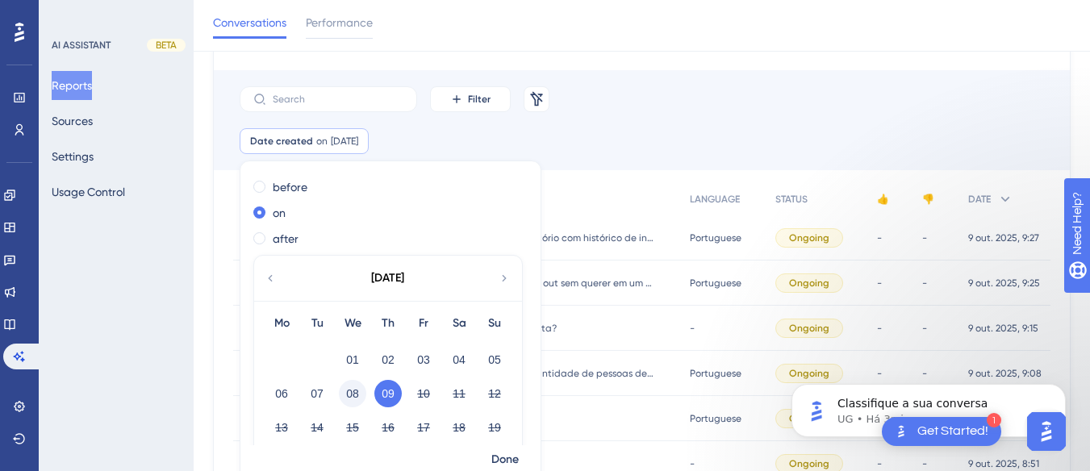
click at [355, 391] on button "08" at bounding box center [352, 393] width 27 height 27
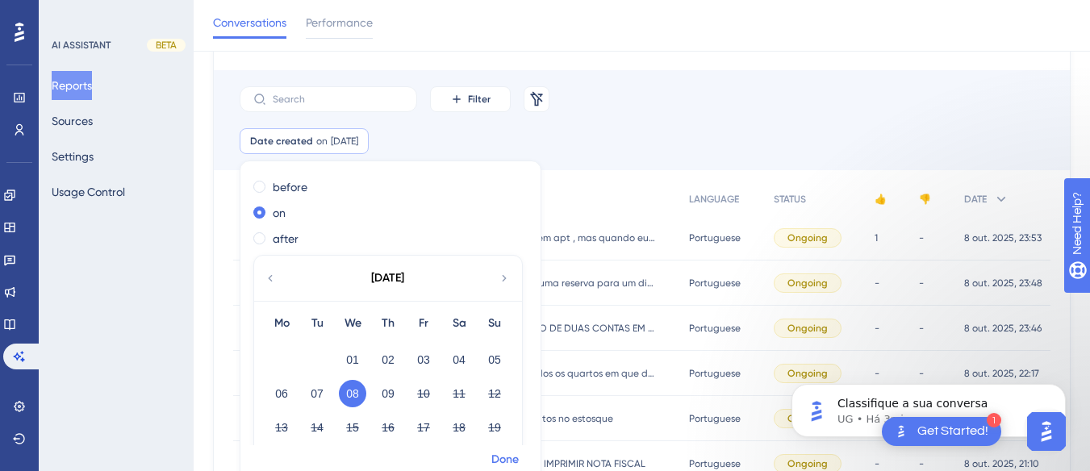
click at [505, 455] on span "Done" at bounding box center [504, 459] width 27 height 19
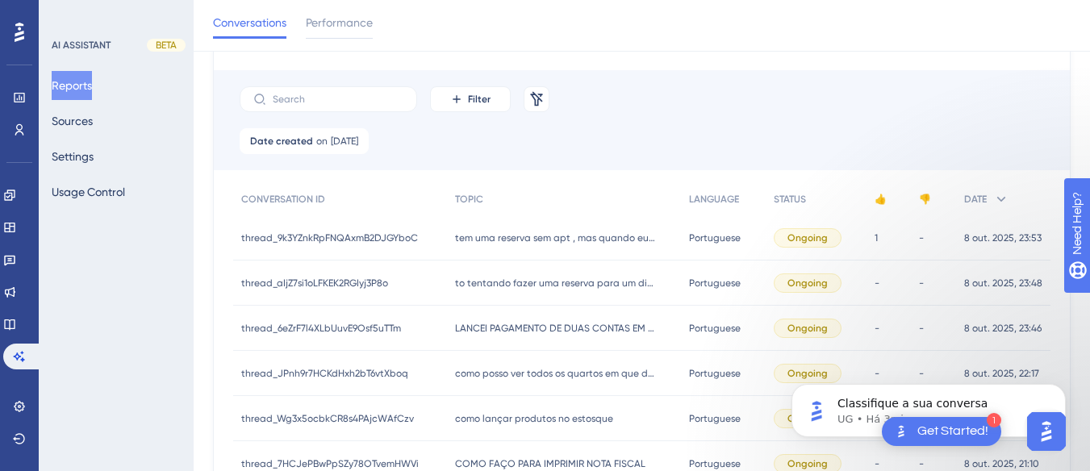
click at [529, 224] on div "tem uma reserva sem apt , mas quando eu clico aparece a vizualização so é possi…" at bounding box center [564, 237] width 235 height 45
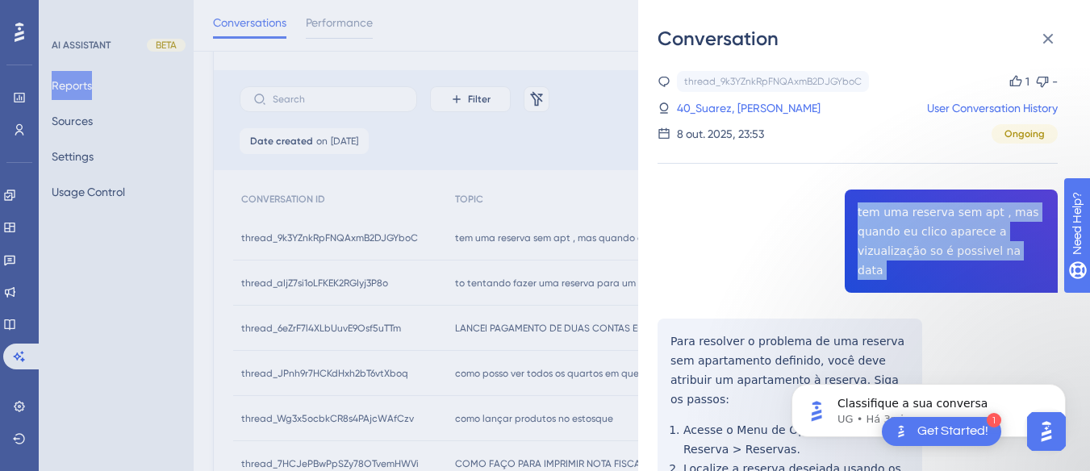
copy span "tem uma reserva sem apt , mas quando eu clico aparece a vizualização so é possi…"
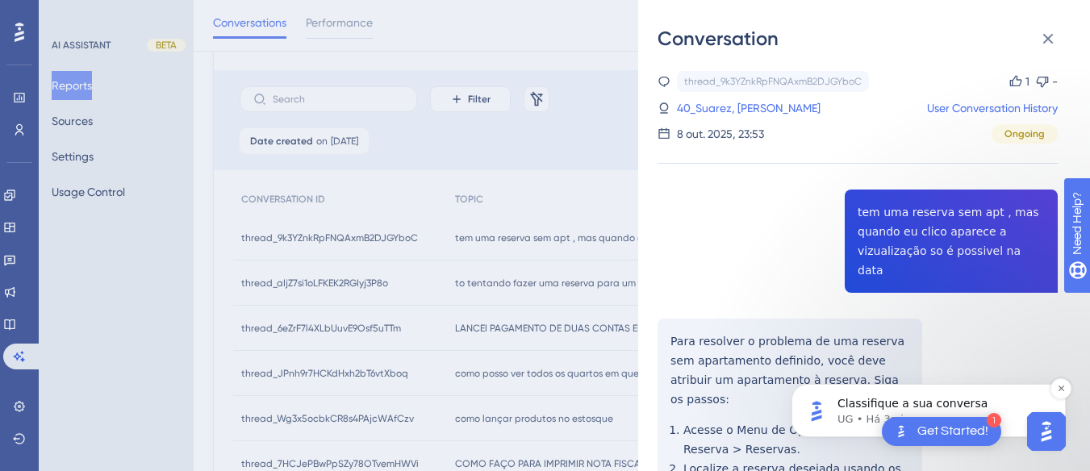
click at [901, 401] on span "Classifique a sua conversa" at bounding box center [913, 403] width 150 height 13
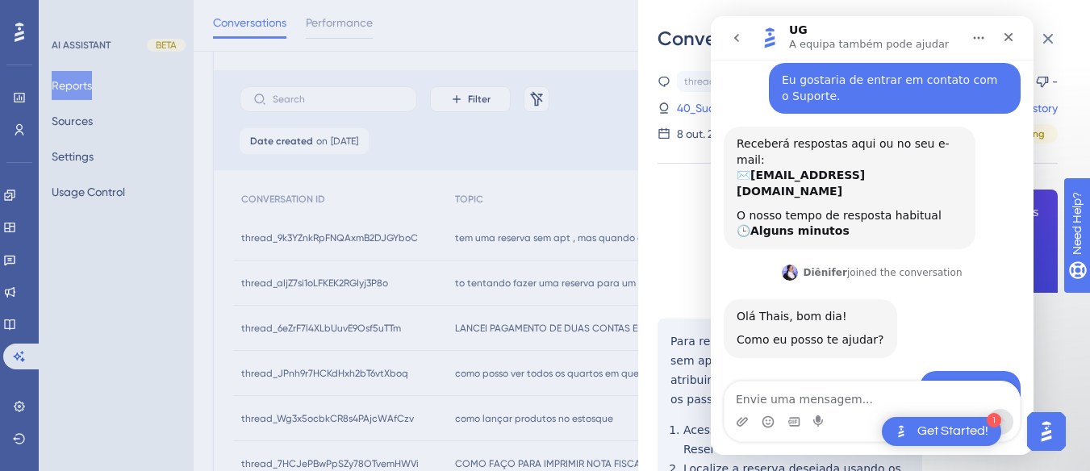
scroll to position [1201, 0]
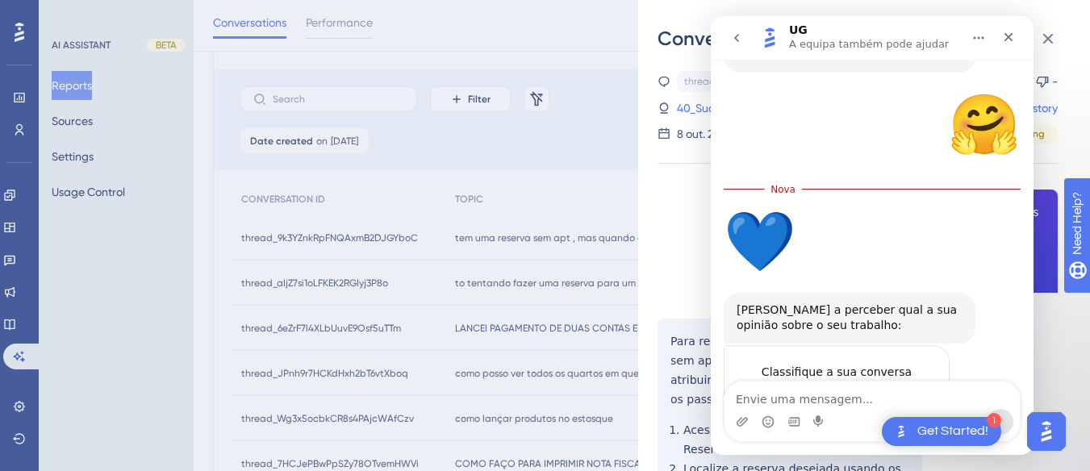
click at [910, 390] on span "Incrível" at bounding box center [912, 404] width 29 height 29
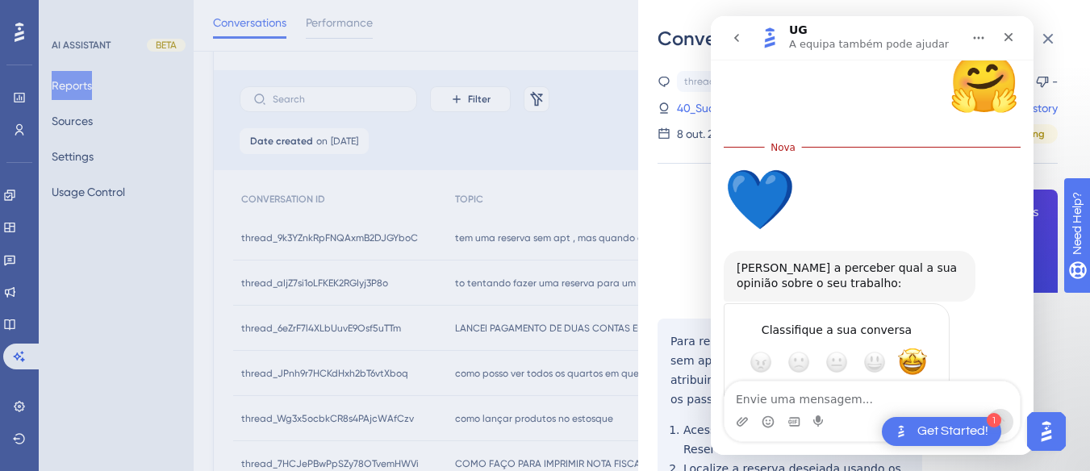
click at [914, 404] on div "Submeter" at bounding box center [921, 420] width 32 height 32
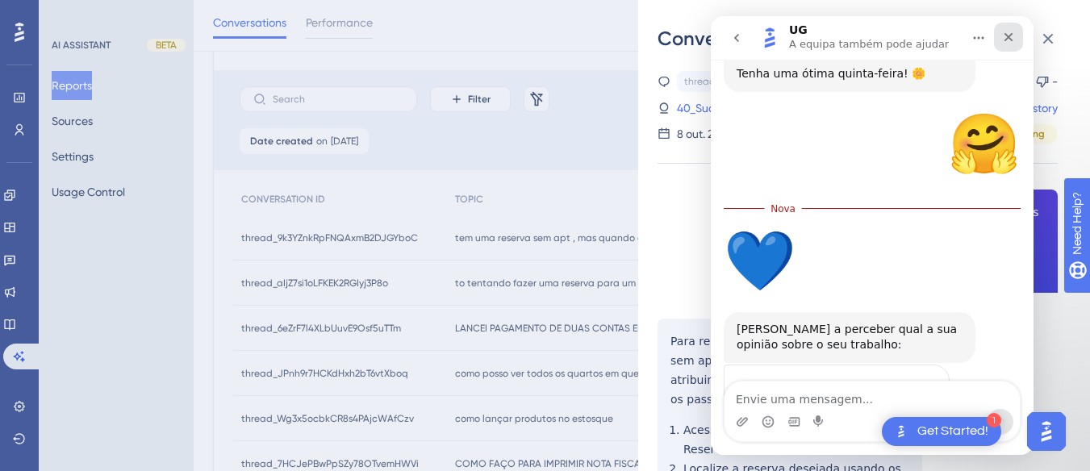
click at [1005, 39] on icon "Fechar" at bounding box center [1008, 37] width 13 height 13
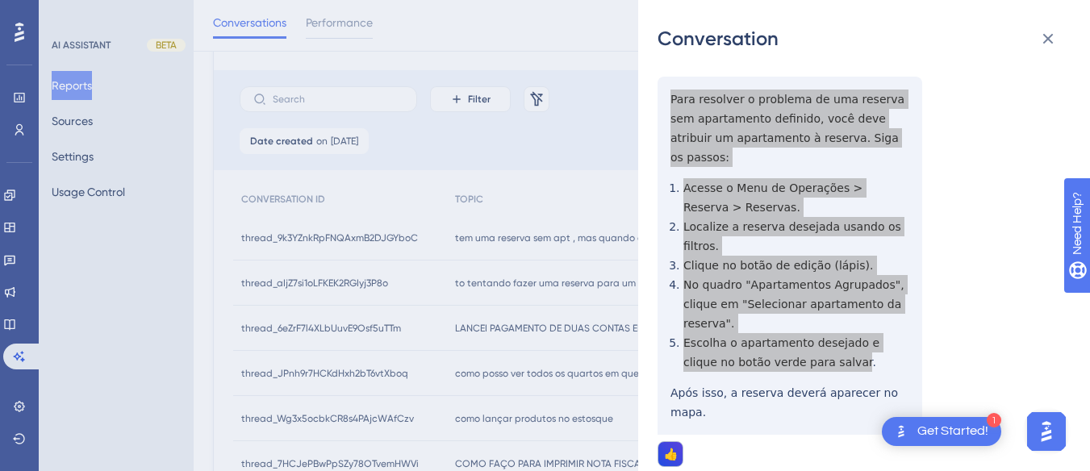
scroll to position [1243, 0]
drag, startPoint x: 663, startPoint y: 314, endPoint x: 876, endPoint y: 300, distance: 212.7
click at [909, 333] on div "thread_9k3YZnkRpFNQAxmB2DJGYboC Copy 1 - 40_Suarez, [PERSON_NAME] User Conversa…" at bounding box center [858, 270] width 400 height 882
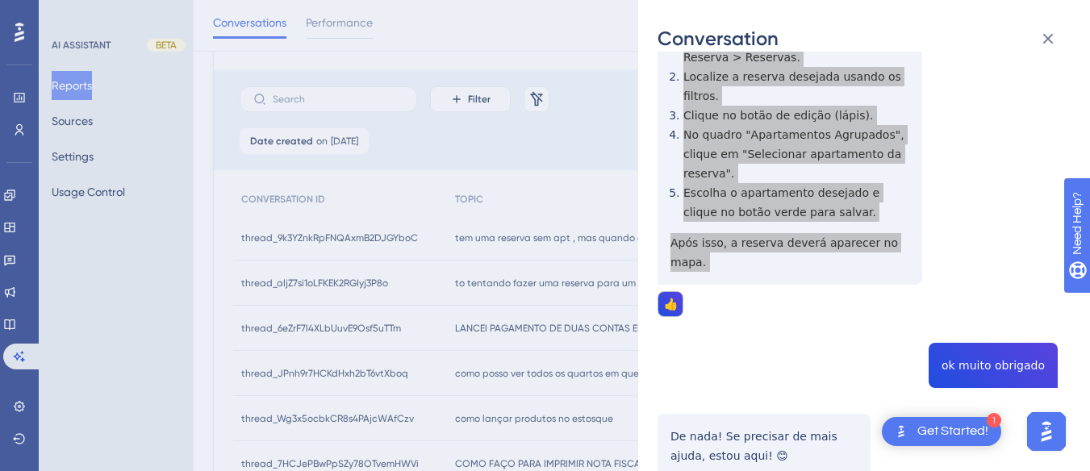
scroll to position [257, 0]
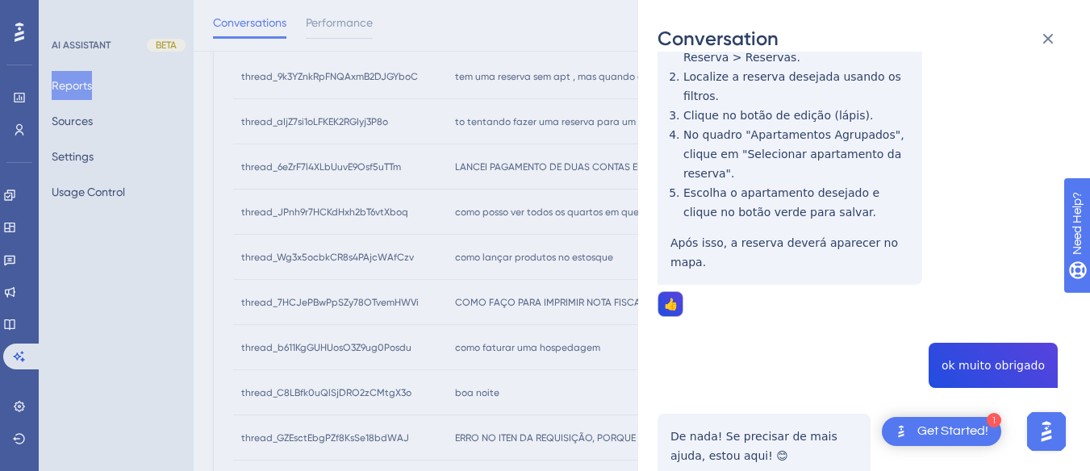
click at [980, 291] on div "thread_9k3YZnkRpFNQAxmB2DJGYboC Copy 1 - 40_Suarez, [PERSON_NAME] User Conversa…" at bounding box center [858, 120] width 400 height 882
drag, startPoint x: 980, startPoint y: 291, endPoint x: 838, endPoint y: 243, distance: 149.8
click at [838, 243] on div "thread_9k3YZnkRpFNQAxmB2DJGYboC Copy 1 - 40_Suarez, [PERSON_NAME] User Conversa…" at bounding box center [858, 120] width 400 height 882
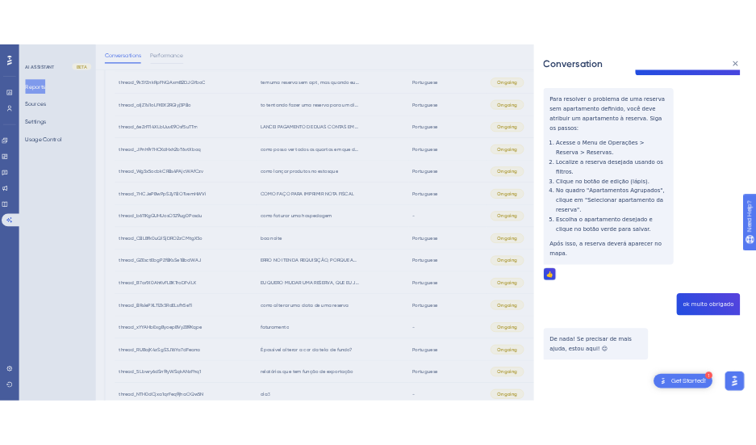
scroll to position [1115, 0]
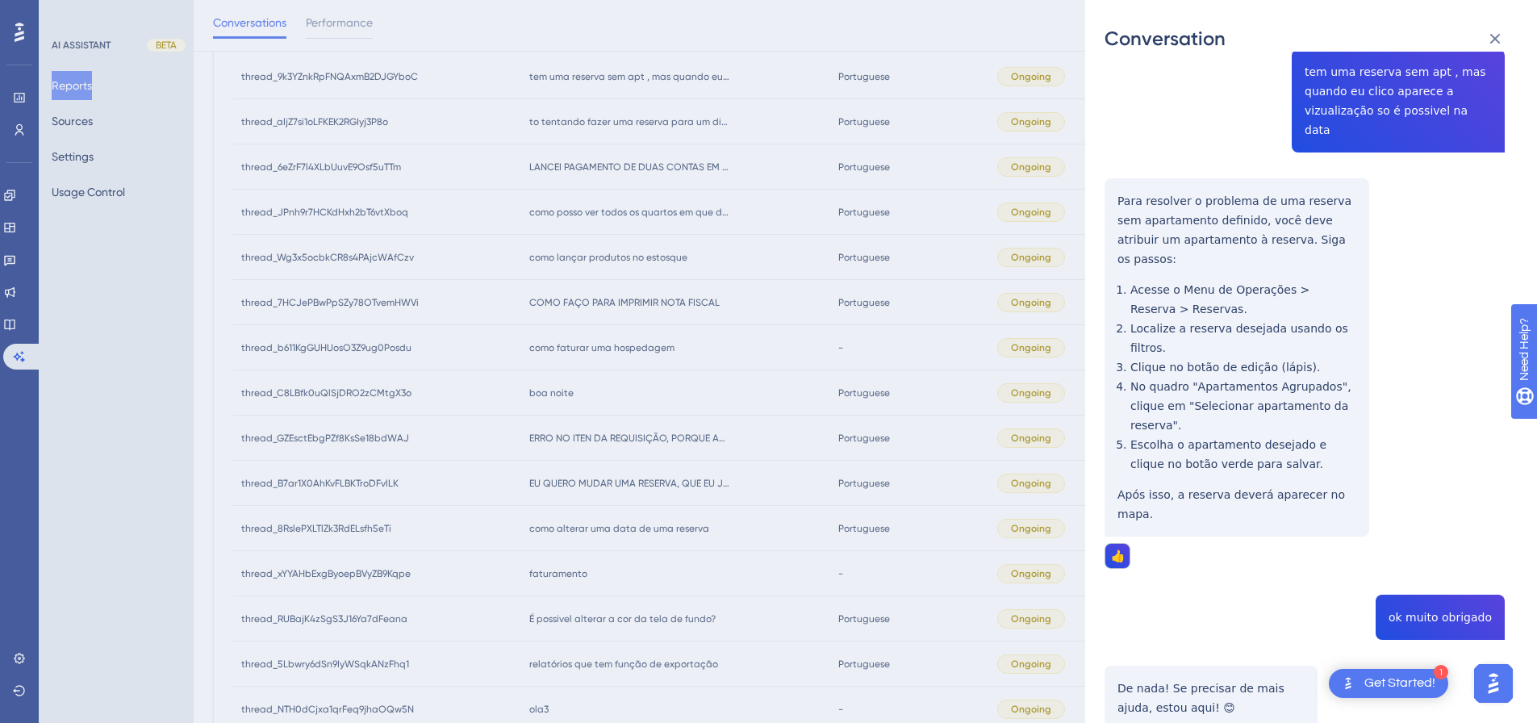
click at [1156, 126] on div "thread_9k3YZnkRpFNQAxmB2DJGYboC Copy 1 - 40_Suarez, [PERSON_NAME] User Conversa…" at bounding box center [1305, 372] width 400 height 882
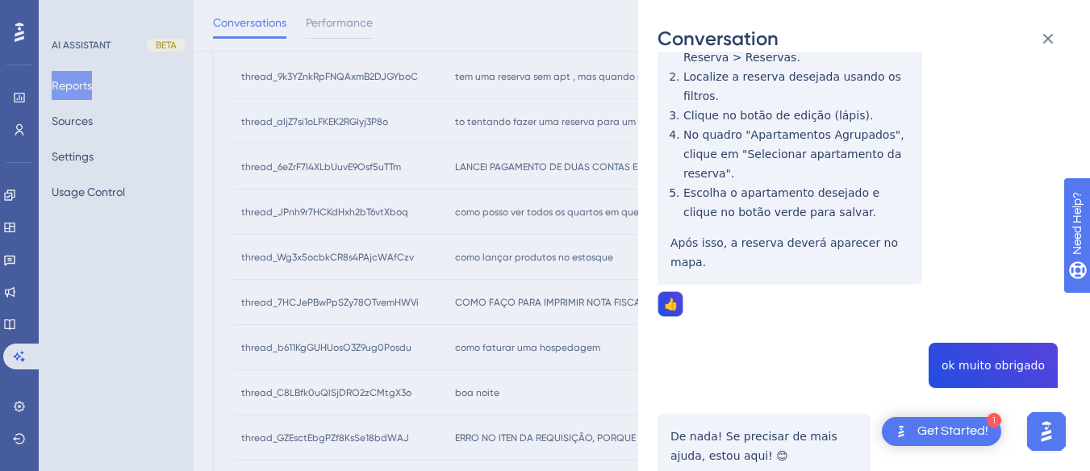
scroll to position [0, 0]
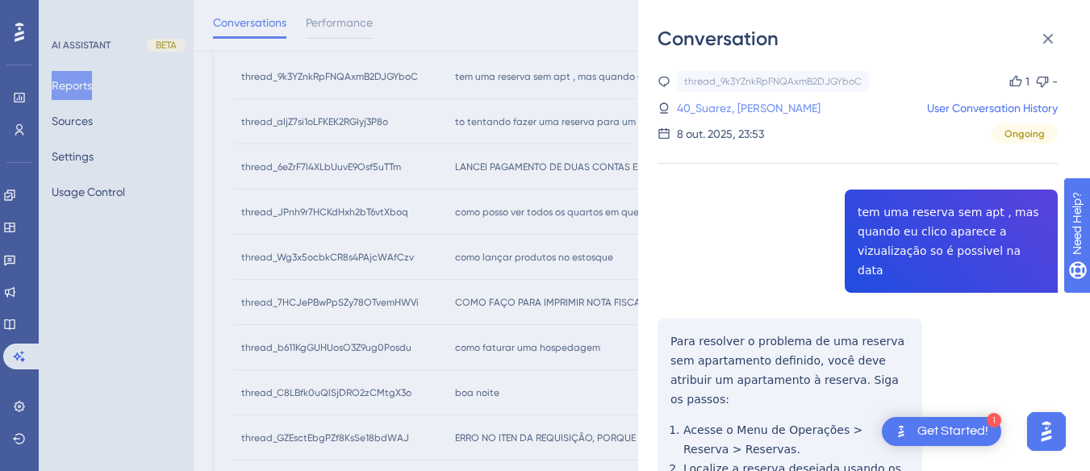
click at [704, 108] on link "40_Suarez, [PERSON_NAME]" at bounding box center [749, 107] width 144 height 19
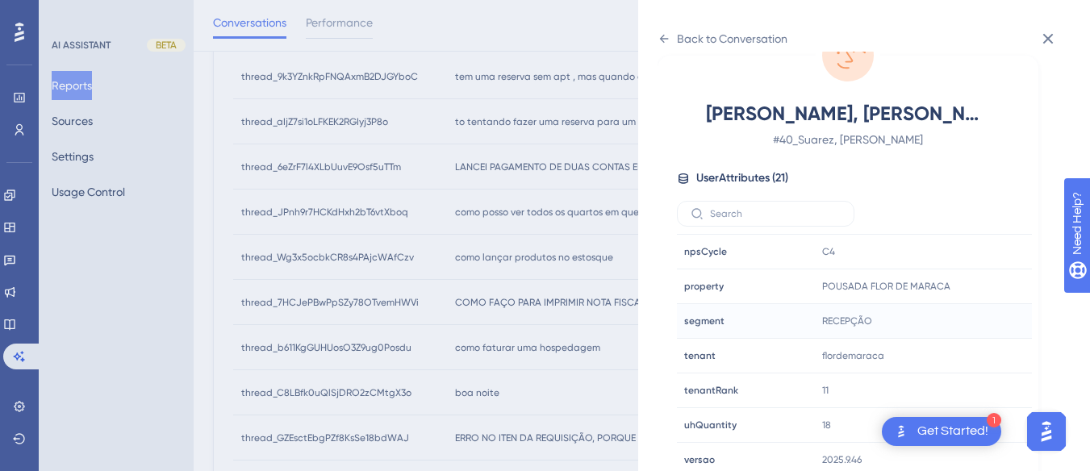
scroll to position [491, 0]
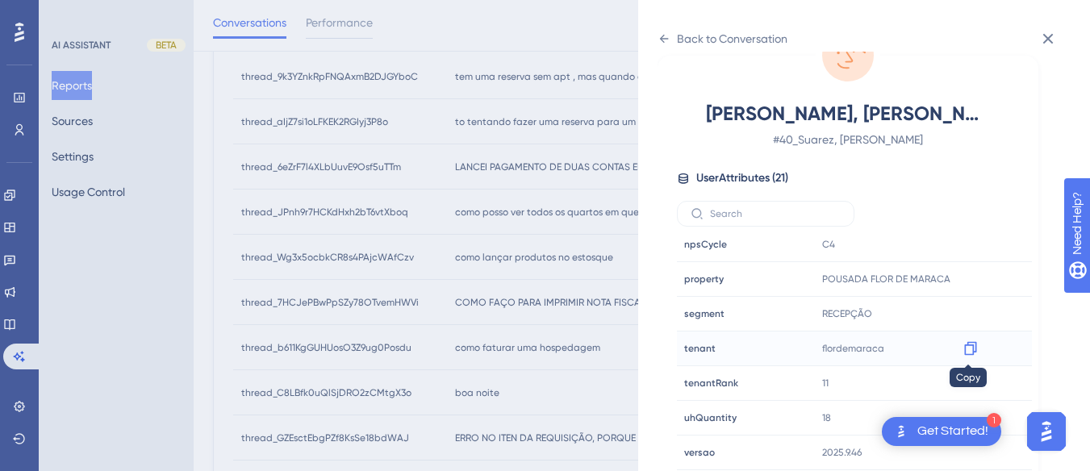
click at [966, 348] on icon at bounding box center [971, 349] width 16 height 16
click at [676, 40] on div "Back to Conversation" at bounding box center [723, 39] width 130 height 26
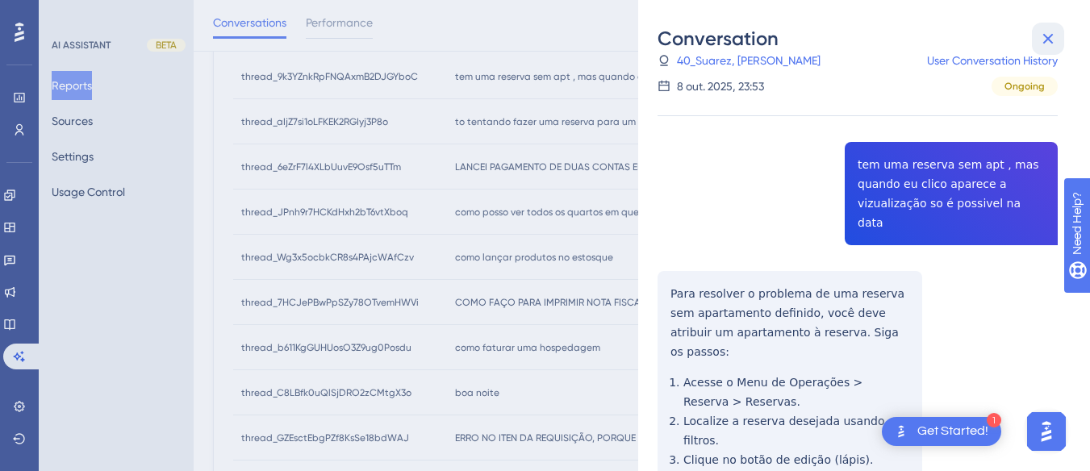
click at [1058, 40] on button at bounding box center [1048, 39] width 32 height 32
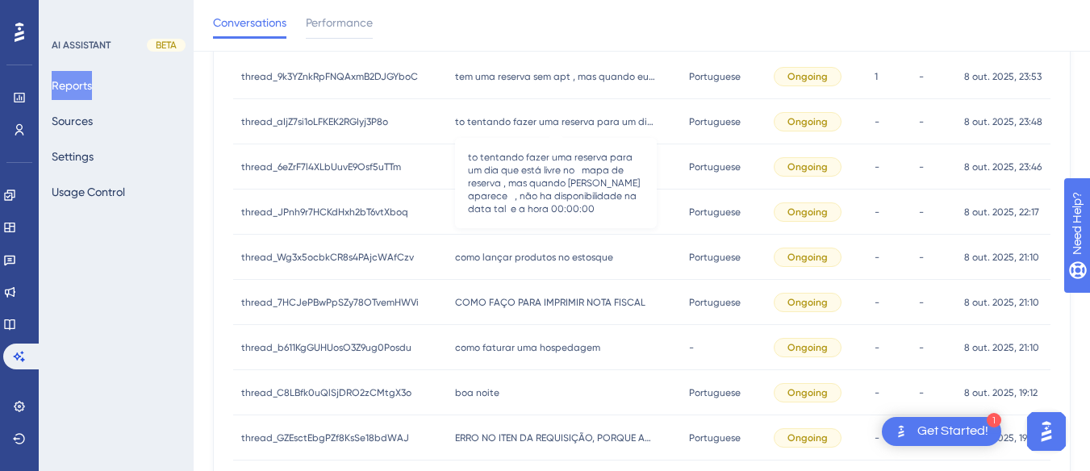
scroll to position [176, 0]
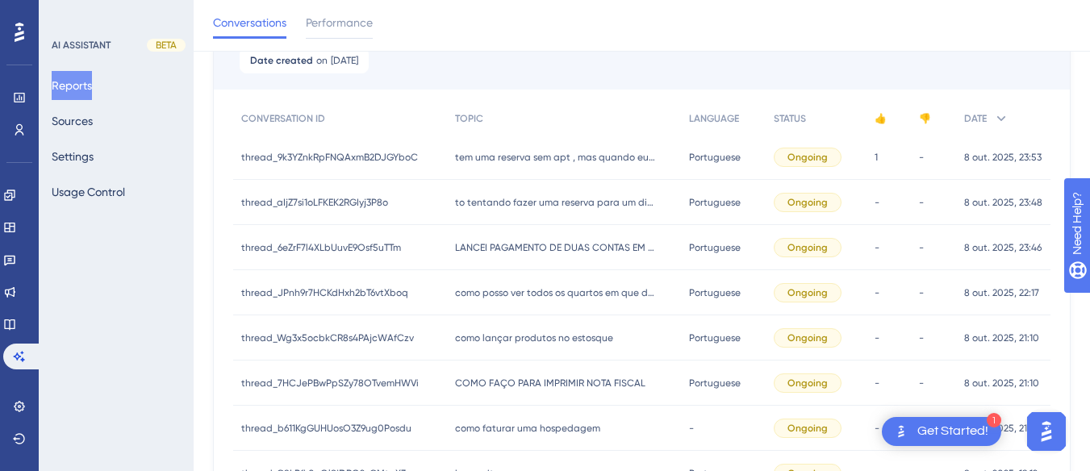
click at [518, 204] on span "to tentando fazer uma reserva para um dia que está livre no mapa de reserva , m…" at bounding box center [556, 202] width 202 height 13
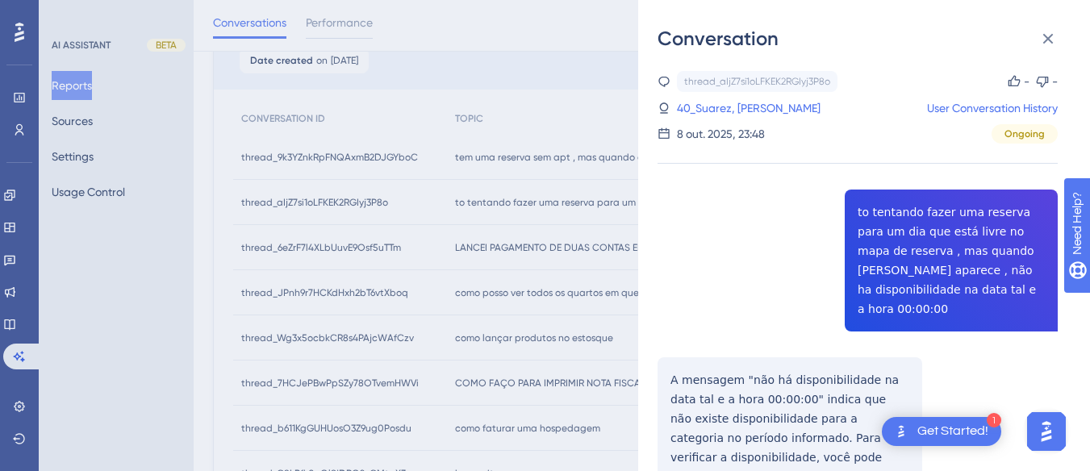
click at [877, 209] on div "thread_aIjZ7si1oLFKEK2RGIyj3P8o Copy - - 40_Suarez, [PERSON_NAME] User Conversa…" at bounding box center [858, 375] width 400 height 608
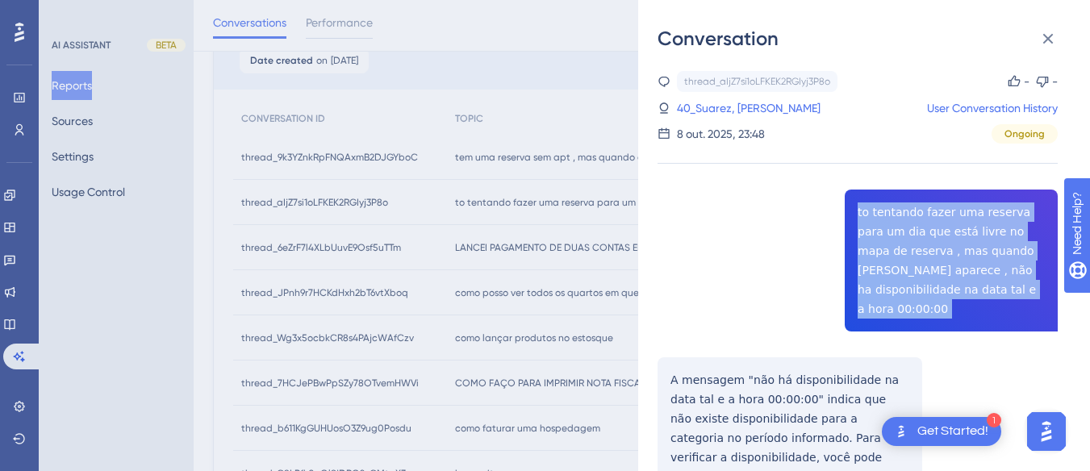
click at [877, 209] on div "thread_aIjZ7si1oLFKEK2RGIyj3P8o Copy - - 40_Suarez, [PERSON_NAME] User Conversa…" at bounding box center [858, 375] width 400 height 608
copy span "to tentando fazer uma reserva para um dia que está livre no mapa de reserva , m…"
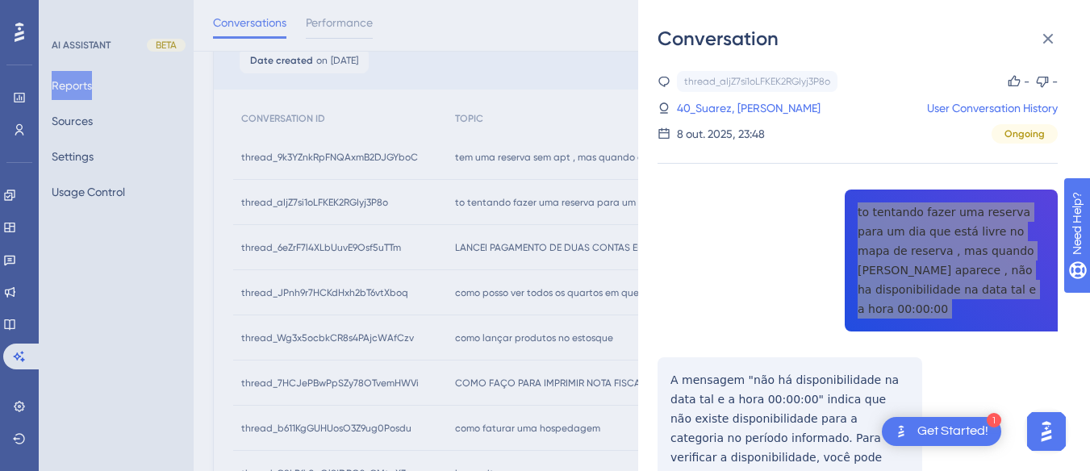
scroll to position [157, 0]
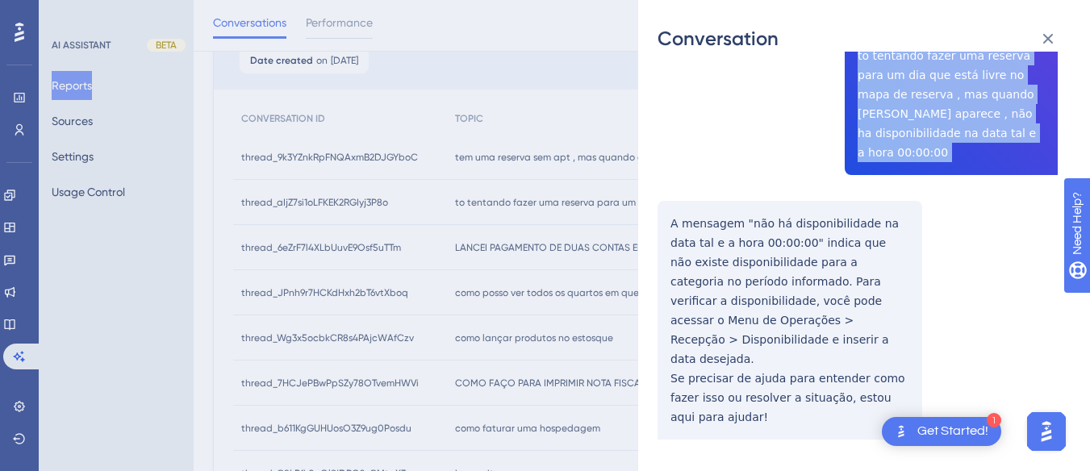
click at [663, 198] on div "thread_aIjZ7si1oLFKEK2RGIyj3P8o Copy - - 40_Suarez, [PERSON_NAME] User Conversa…" at bounding box center [858, 218] width 400 height 608
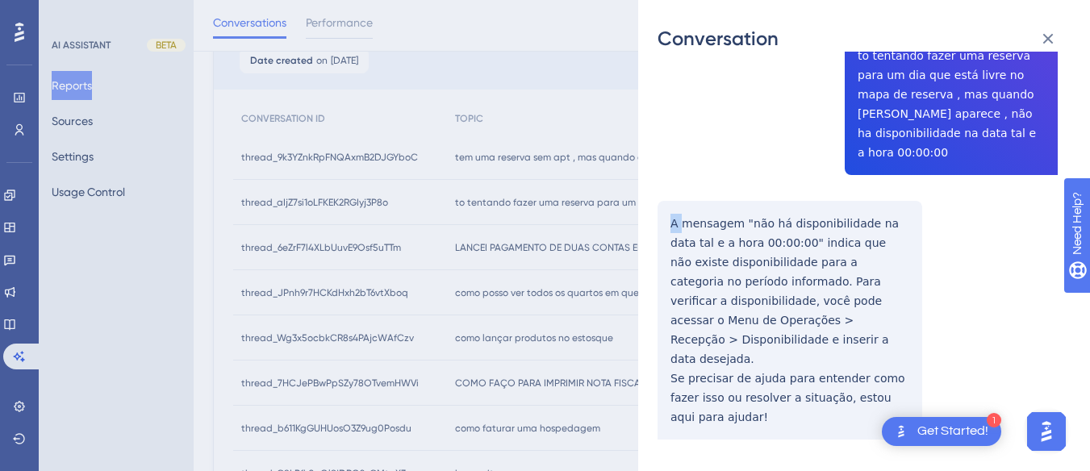
click at [663, 198] on div "thread_aIjZ7si1oLFKEK2RGIyj3P8o Copy - - 40_Suarez, [PERSON_NAME] User Conversa…" at bounding box center [858, 218] width 400 height 608
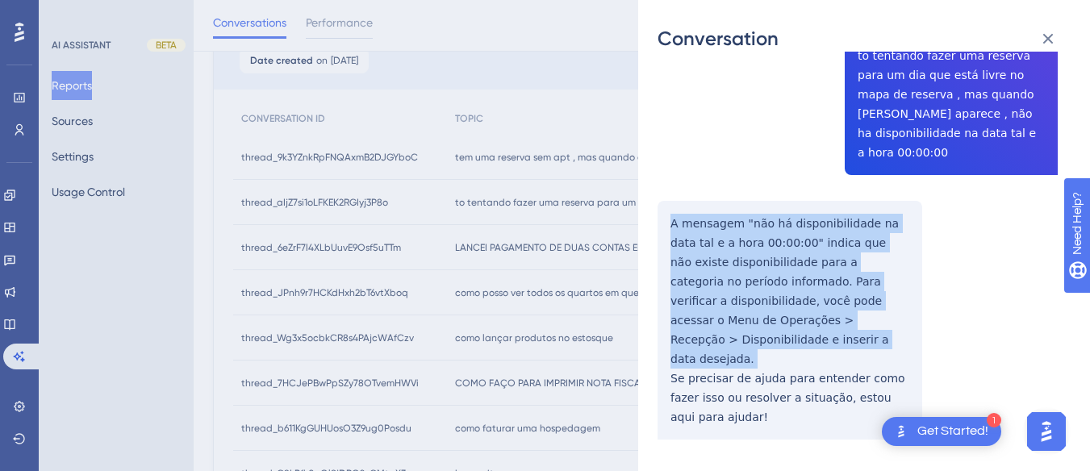
click at [663, 198] on div "thread_aIjZ7si1oLFKEK2RGIyj3P8o Copy - - 40_Suarez, [PERSON_NAME] User Conversa…" at bounding box center [858, 218] width 400 height 608
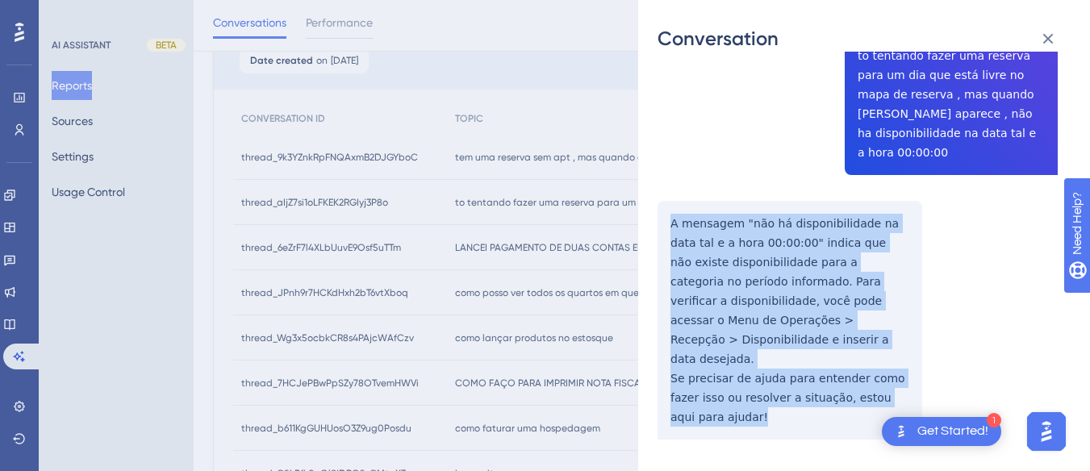
drag, startPoint x: 663, startPoint y: 198, endPoint x: 713, endPoint y: 399, distance: 207.9
click at [713, 399] on div "thread_aIjZ7si1oLFKEK2RGIyj3P8o Copy - - 40_Suarez, [PERSON_NAME] User Conversa…" at bounding box center [858, 218] width 400 height 608
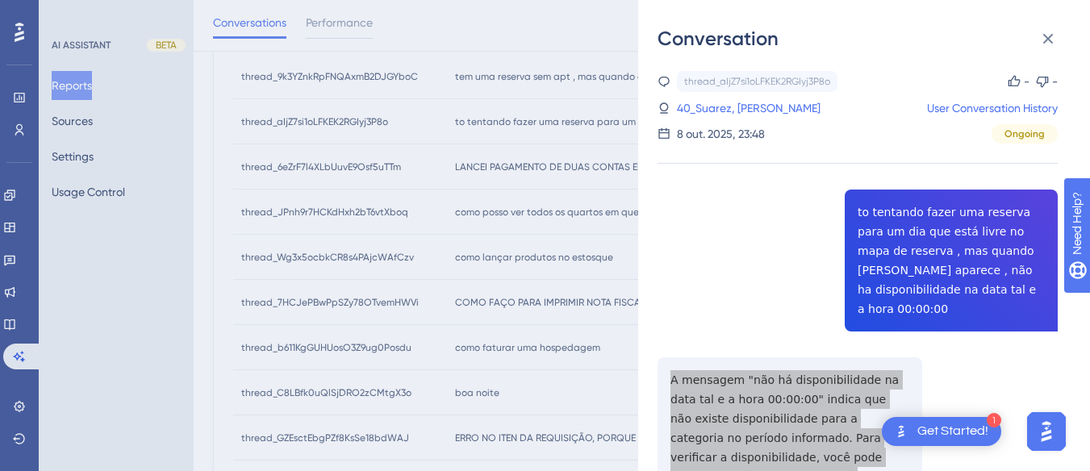
scroll to position [176, 0]
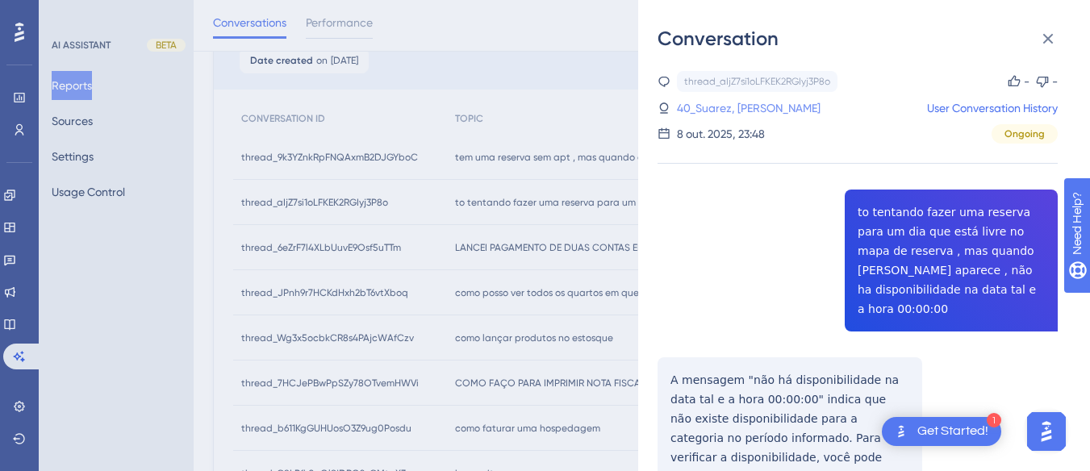
click at [732, 114] on link "40_Suarez, [PERSON_NAME]" at bounding box center [749, 107] width 144 height 19
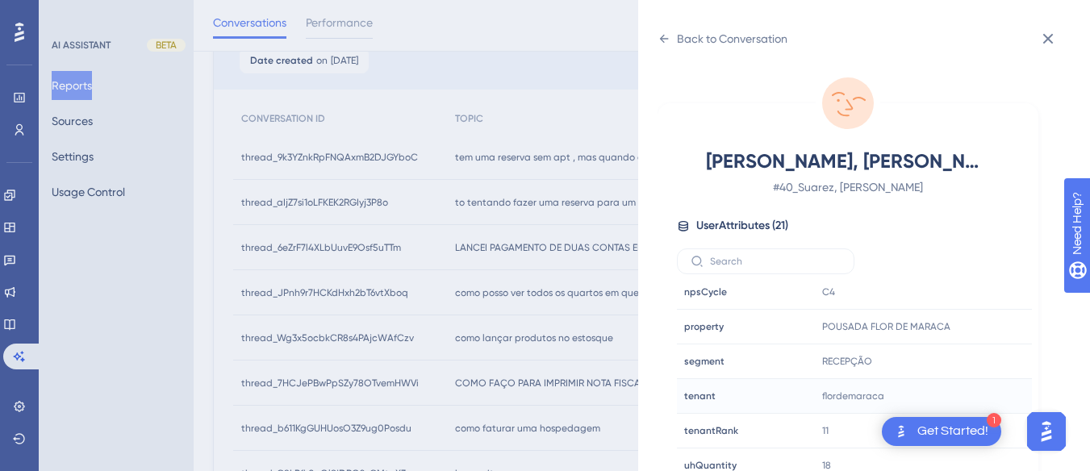
scroll to position [48, 0]
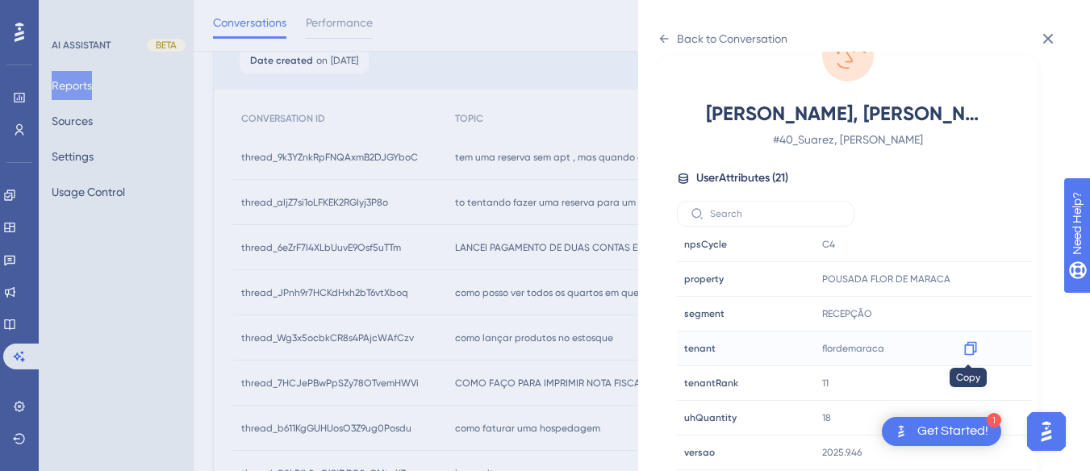
click at [964, 345] on icon at bounding box center [970, 349] width 12 height 14
click at [667, 36] on icon at bounding box center [664, 38] width 13 height 13
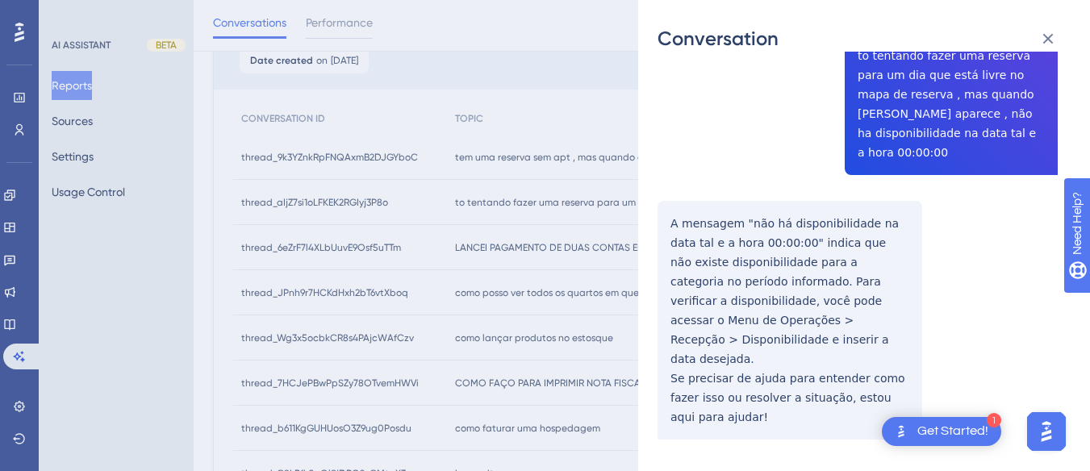
scroll to position [0, 0]
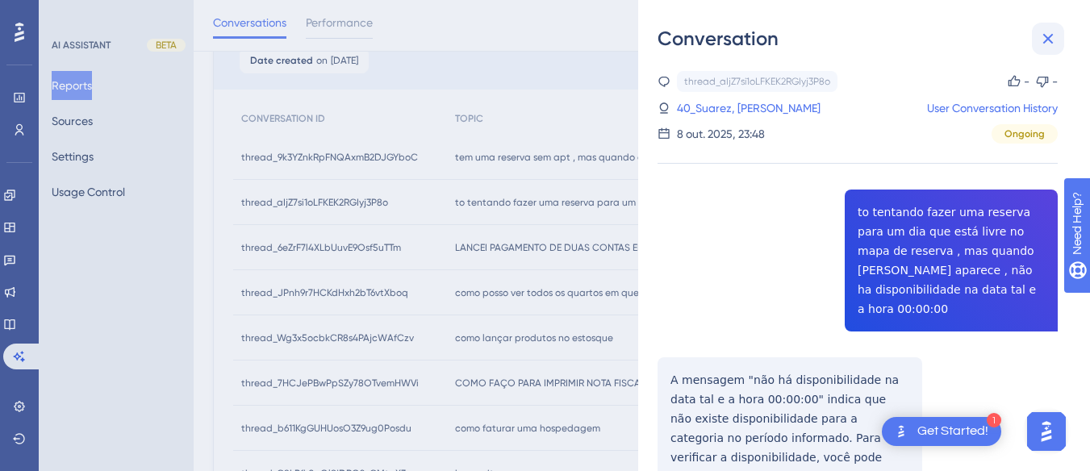
click at [1052, 37] on icon at bounding box center [1048, 38] width 19 height 19
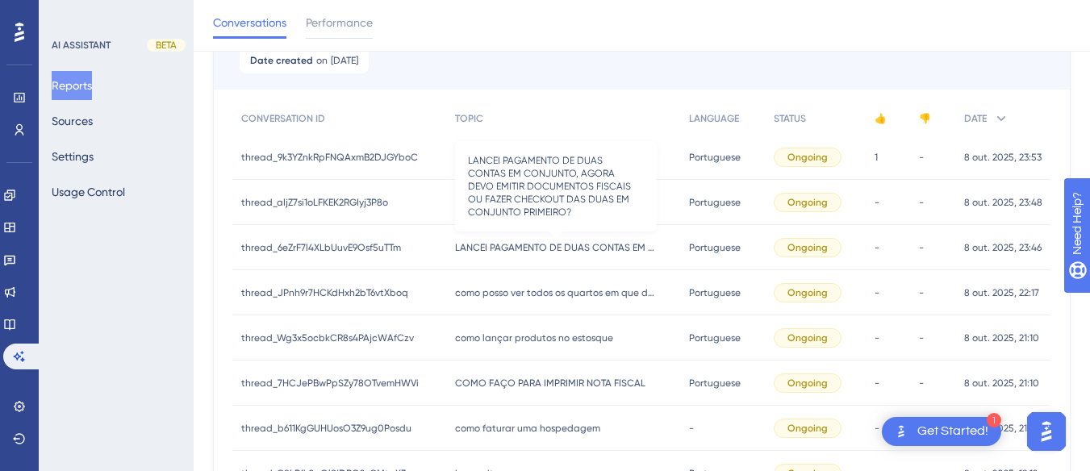
click at [559, 253] on span "LANCEI PAGAMENTO DE DUAS CONTAS EM CONJUNTO, AGORA DEVO EMITIR DOCUMENTOS FISCA…" at bounding box center [556, 247] width 202 height 13
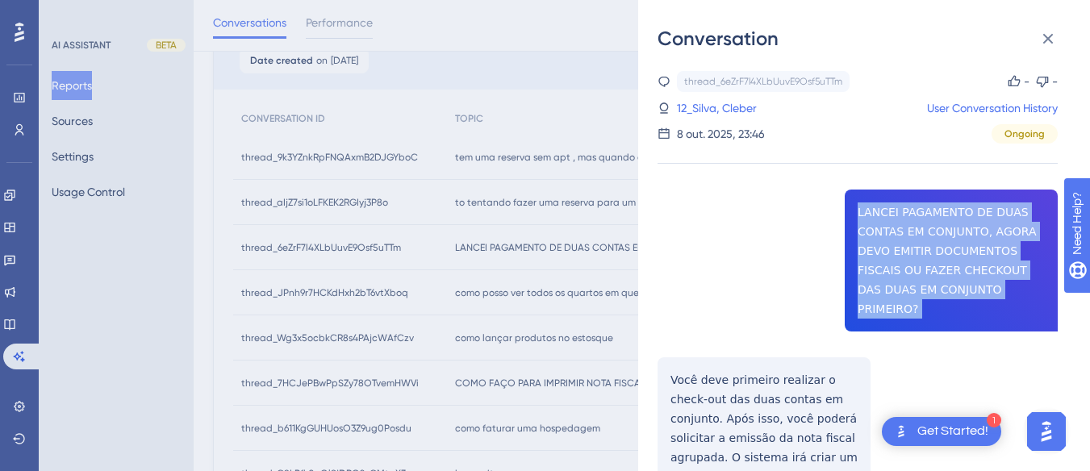
copy span "LANCEI PAGAMENTO DE DUAS CONTAS EM CONJUNTO, AGORA DEVO EMITIR DOCUMENTOS FISCA…"
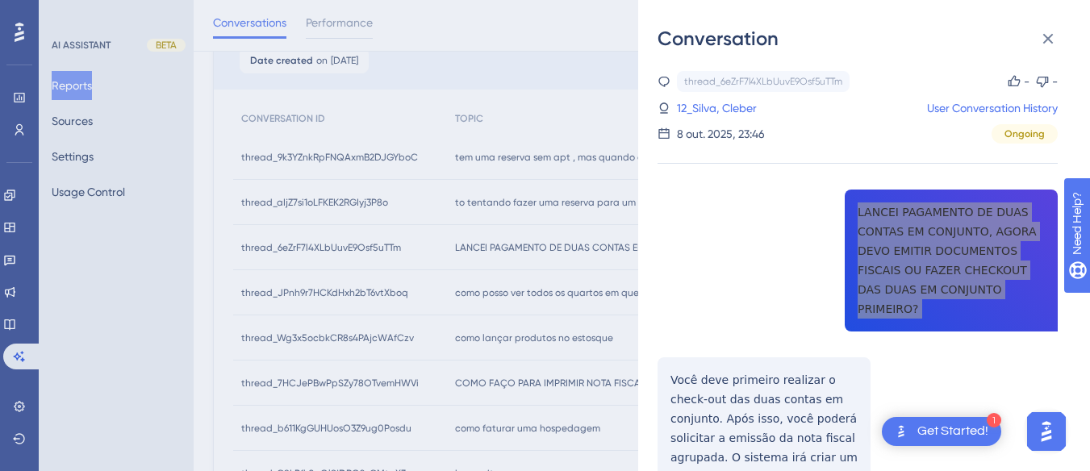
scroll to position [161, 0]
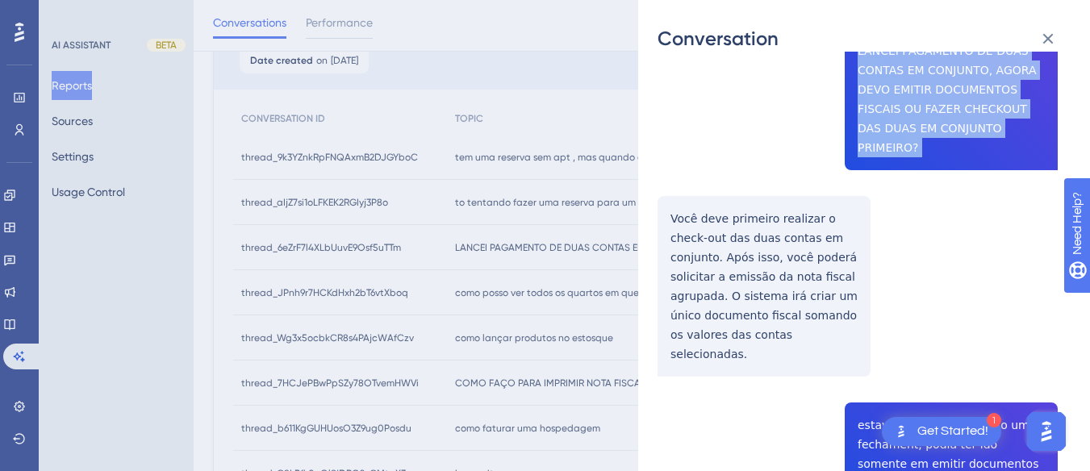
click at [701, 199] on div "thread_6eZrF7l4XLbUuvE9Osf5uTTm Copy - - 12_Silva, Cleber User Conversation His…" at bounding box center [858, 352] width 400 height 885
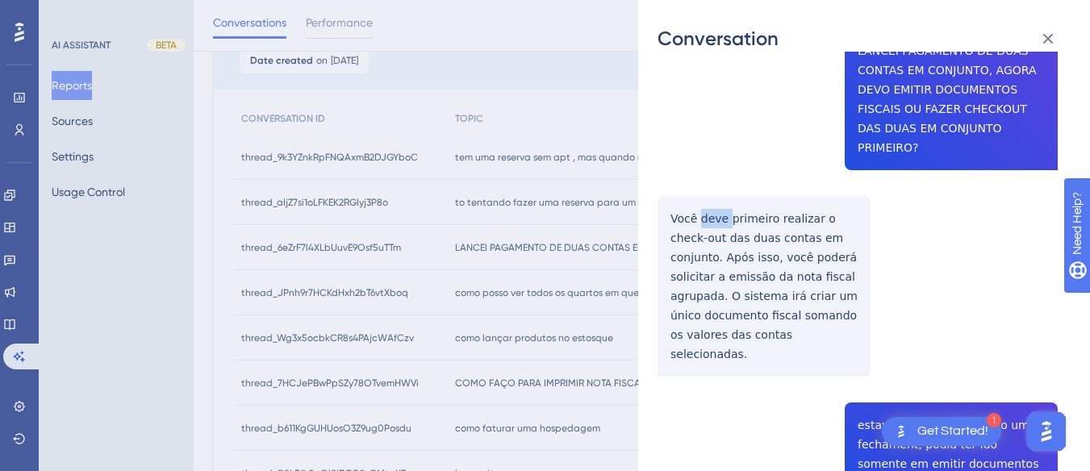
click at [701, 199] on div "thread_6eZrF7l4XLbUuvE9Osf5uTTm Copy - - 12_Silva, Cleber User Conversation His…" at bounding box center [858, 352] width 400 height 885
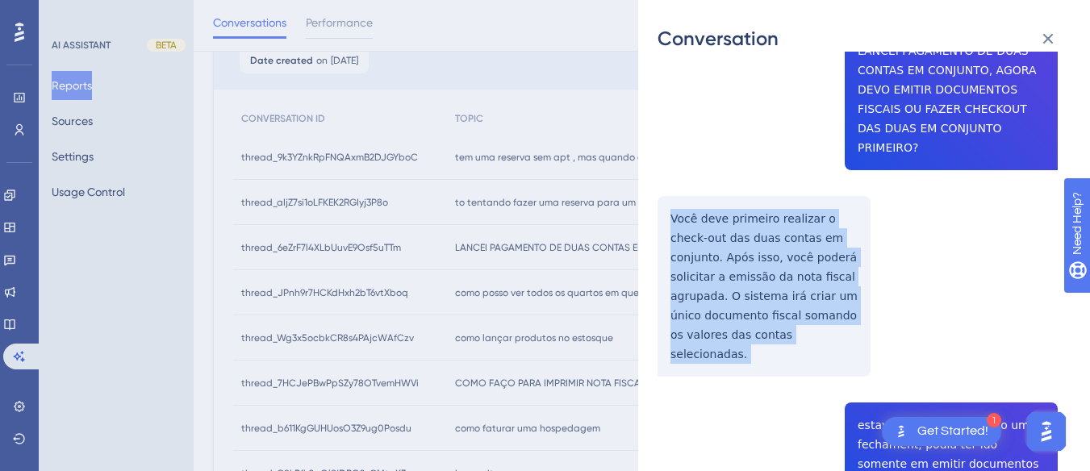
click at [701, 199] on div "thread_6eZrF7l4XLbUuvE9Osf5uTTm Copy - - 12_Silva, Cleber User Conversation His…" at bounding box center [858, 352] width 400 height 885
copy p "Você deve primeiro realizar o check-out das duas contas em conjunto. Após isso,…"
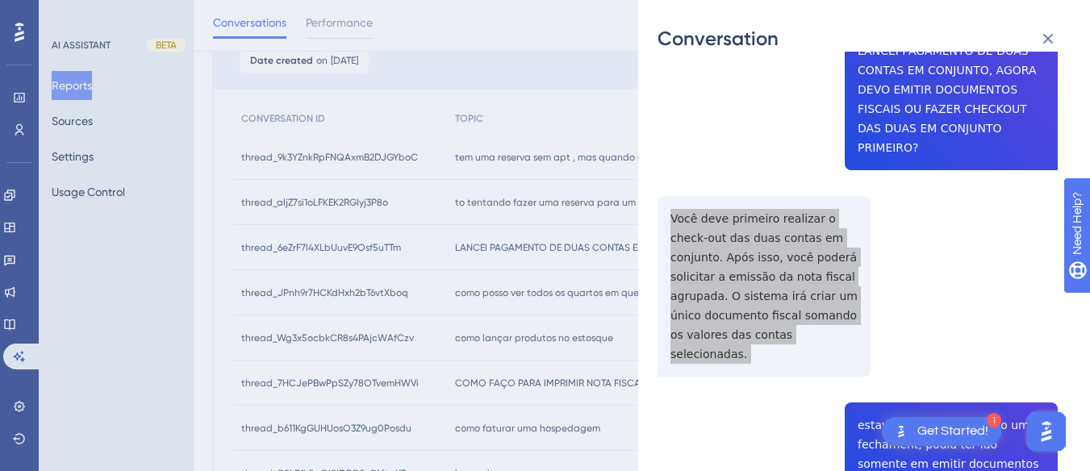
scroll to position [395, 0]
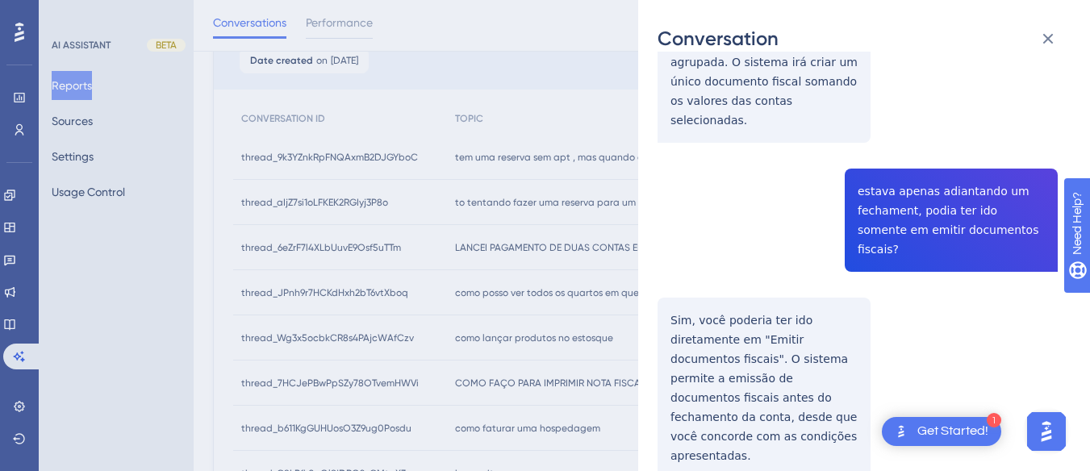
click at [950, 191] on div "thread_6eZrF7l4XLbUuvE9Osf5uTTm Copy - - 12_Silva, Cleber User Conversation His…" at bounding box center [858, 118] width 400 height 885
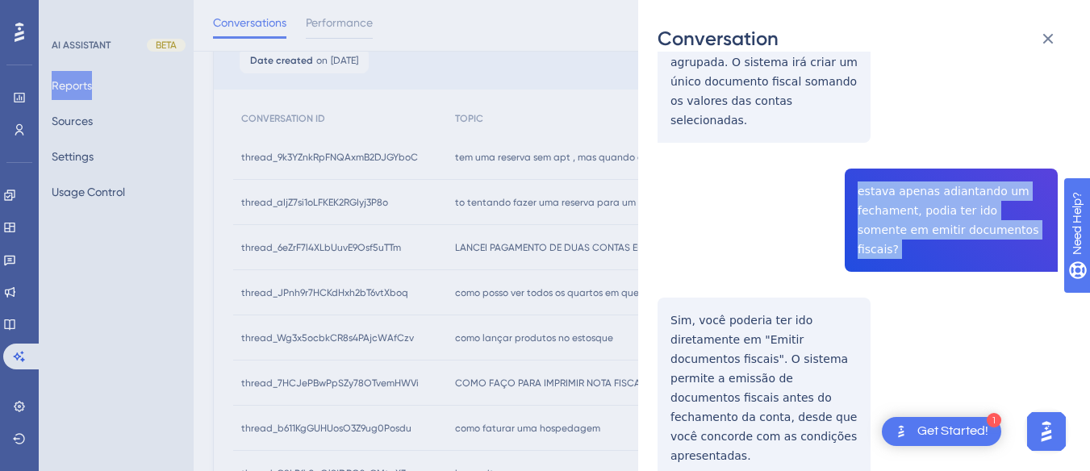
click at [950, 191] on div "thread_6eZrF7l4XLbUuvE9Osf5uTTm Copy - - 12_Silva, Cleber User Conversation His…" at bounding box center [858, 118] width 400 height 885
copy span "estava apenas adiantando um fechament, podia ter ido somente em emitir document…"
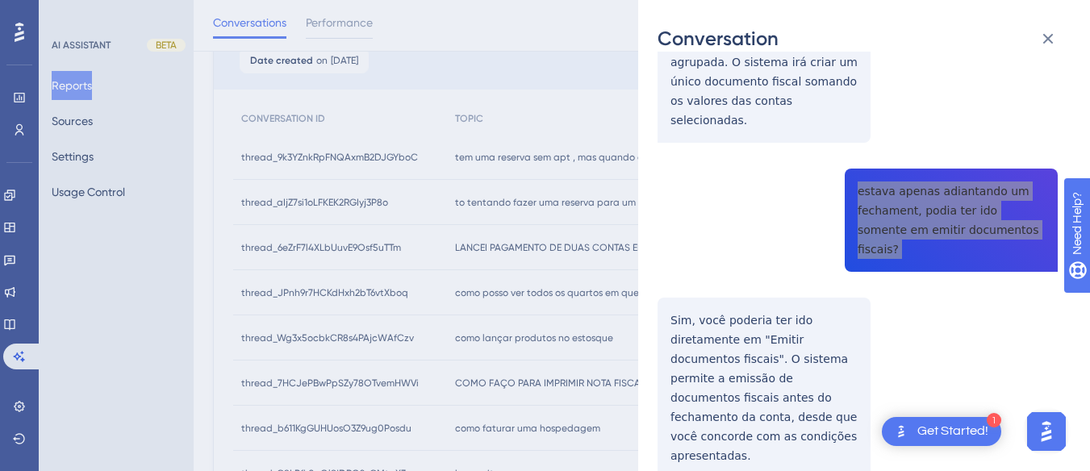
scroll to position [337, 0]
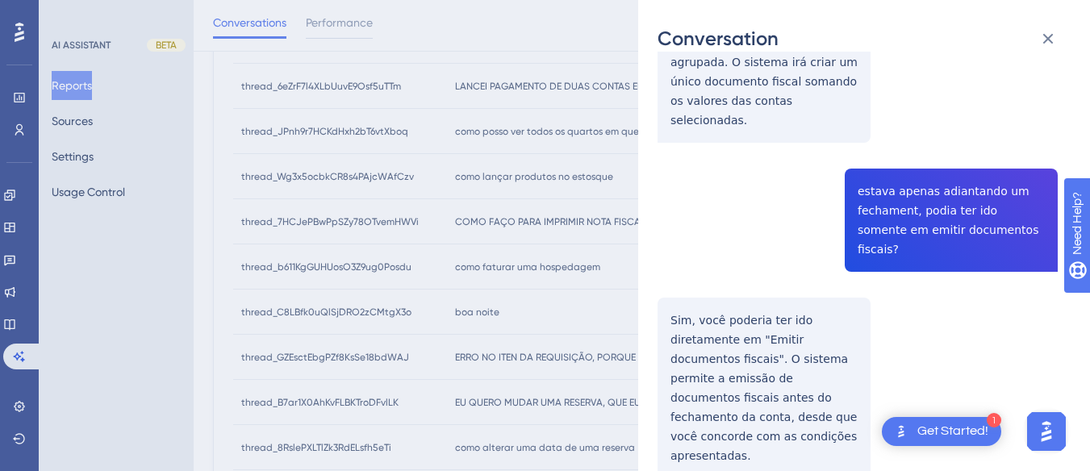
click at [712, 273] on div "thread_6eZrF7l4XLbUuvE9Osf5uTTm Copy - - 12_Silva, Cleber User Conversation His…" at bounding box center [858, 118] width 400 height 885
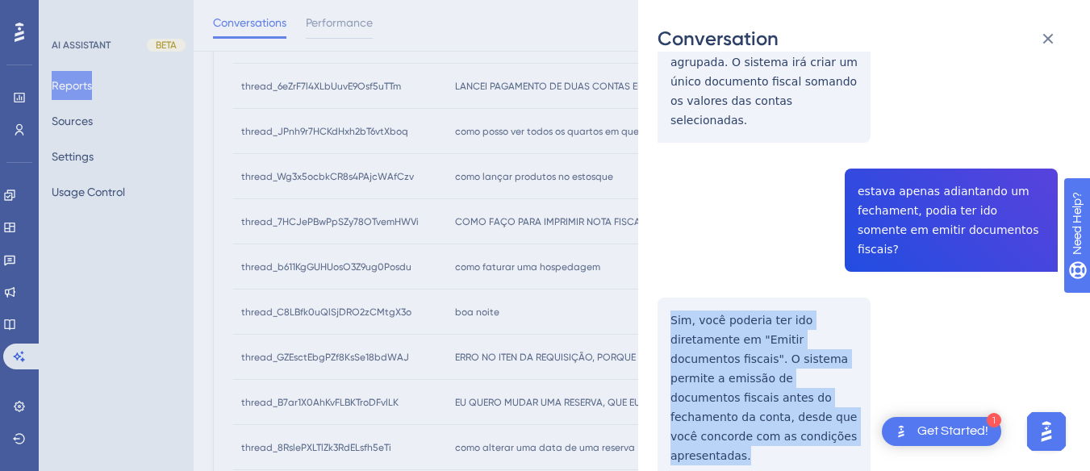
click at [712, 273] on div "thread_6eZrF7l4XLbUuvE9Osf5uTTm Copy - - 12_Silva, Cleber User Conversation His…" at bounding box center [858, 118] width 400 height 885
copy p "Sim, você poderia ter ido diretamente em "Emitir documentos fiscais". O sistema…"
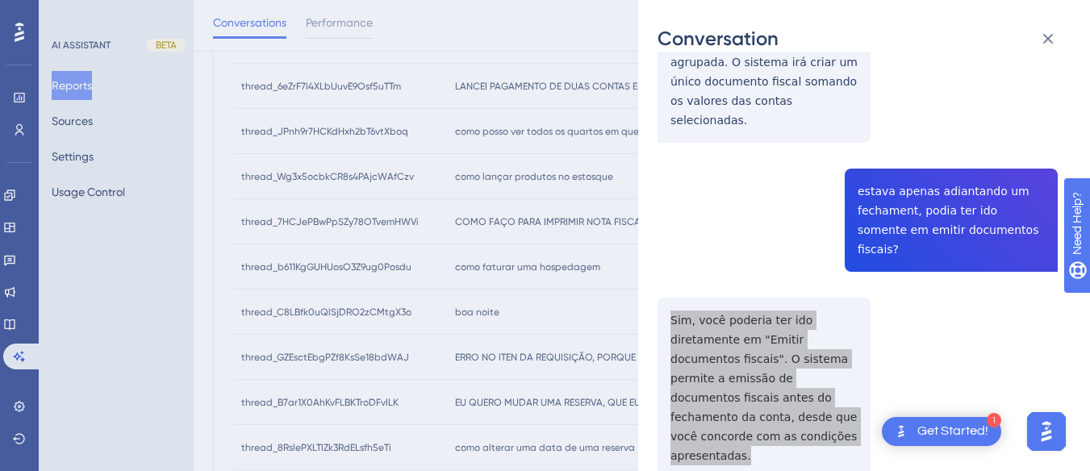
scroll to position [0, 0]
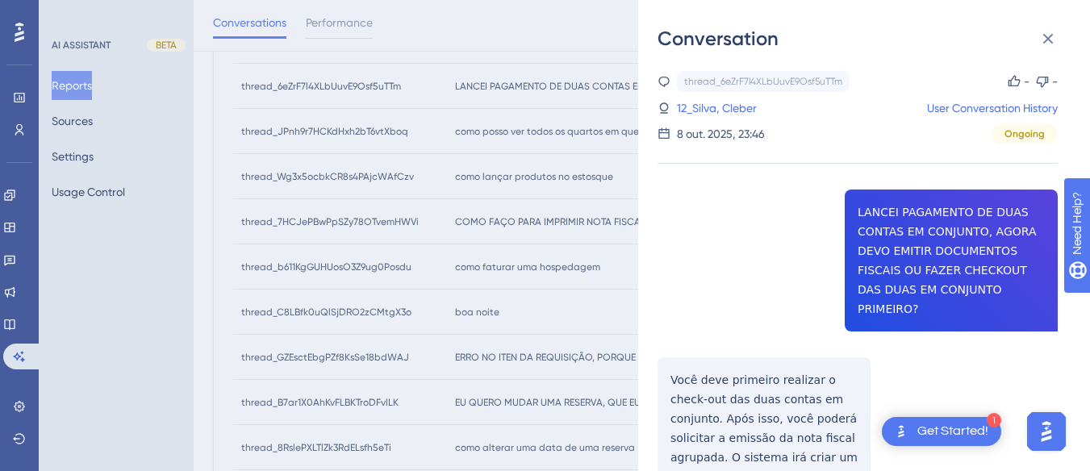
click at [738, 106] on link "12_Silva, Cleber" at bounding box center [717, 107] width 80 height 19
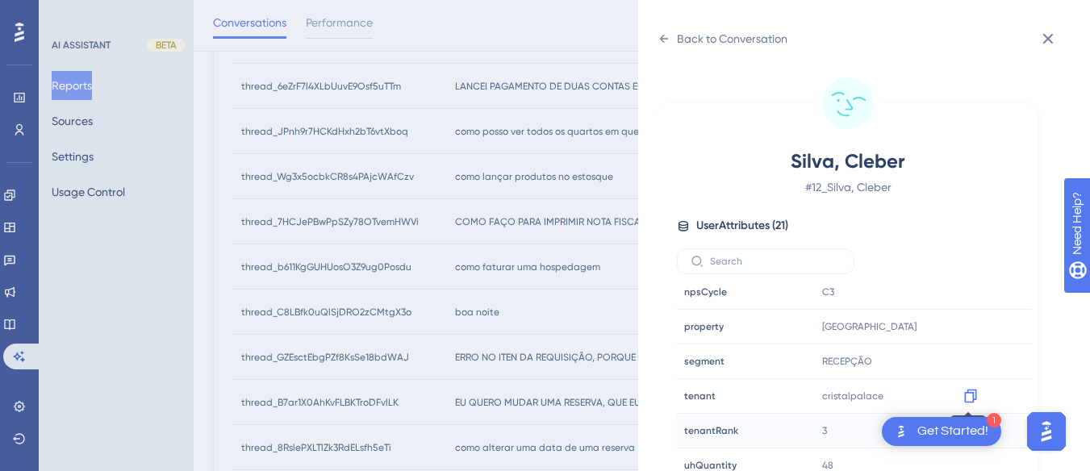
scroll to position [48, 0]
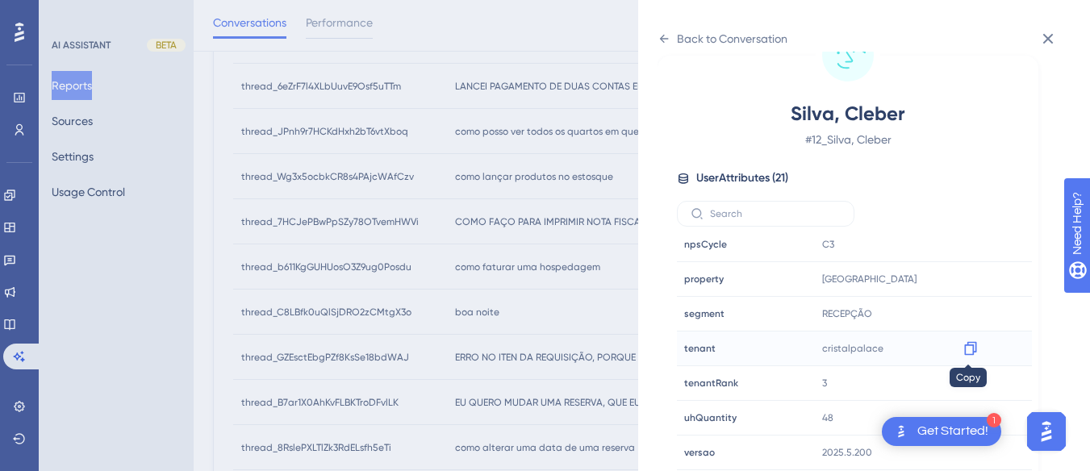
click at [969, 349] on icon at bounding box center [971, 349] width 16 height 16
click at [659, 31] on div "Back to Conversation" at bounding box center [723, 39] width 130 height 26
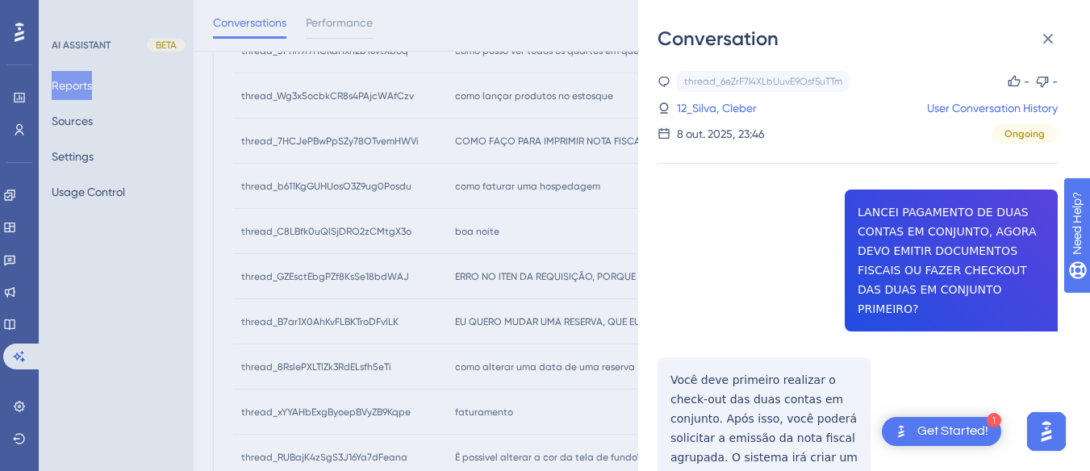
scroll to position [0, 0]
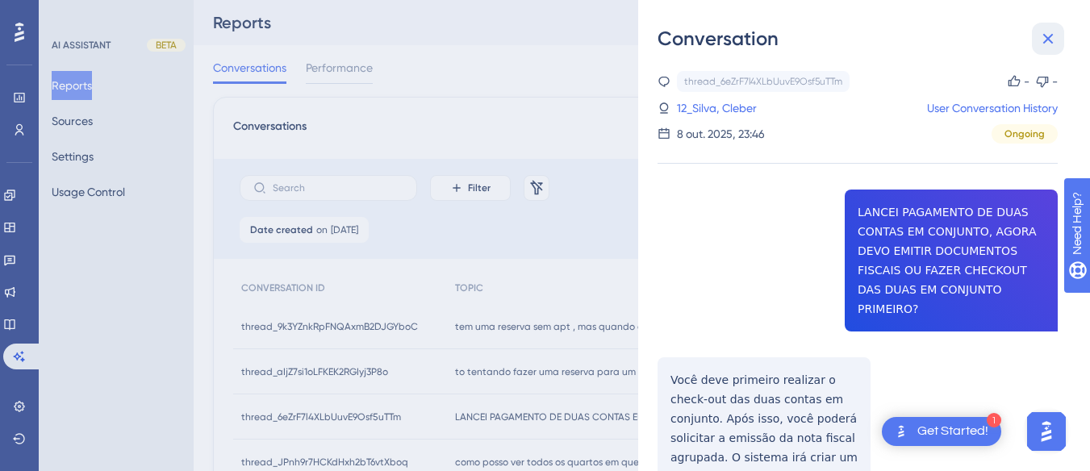
click at [1051, 34] on icon at bounding box center [1048, 38] width 19 height 19
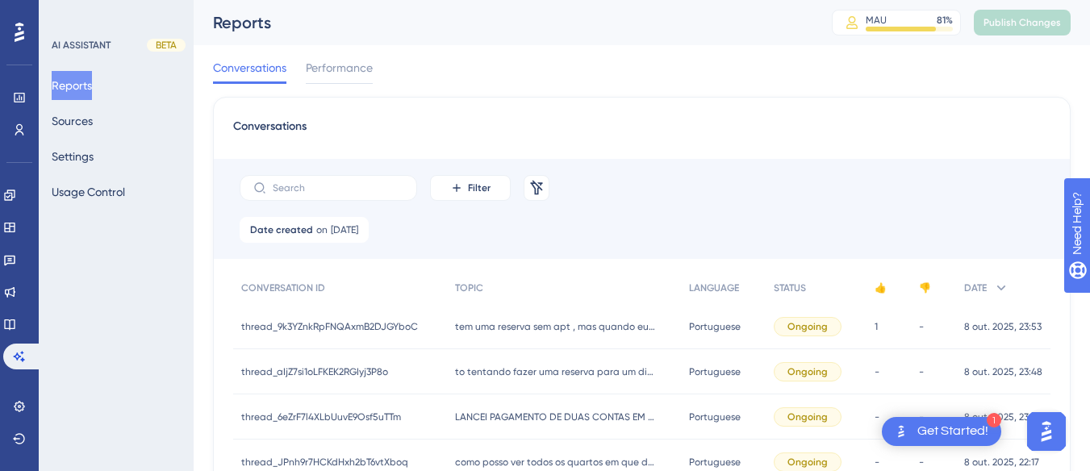
scroll to position [242, 0]
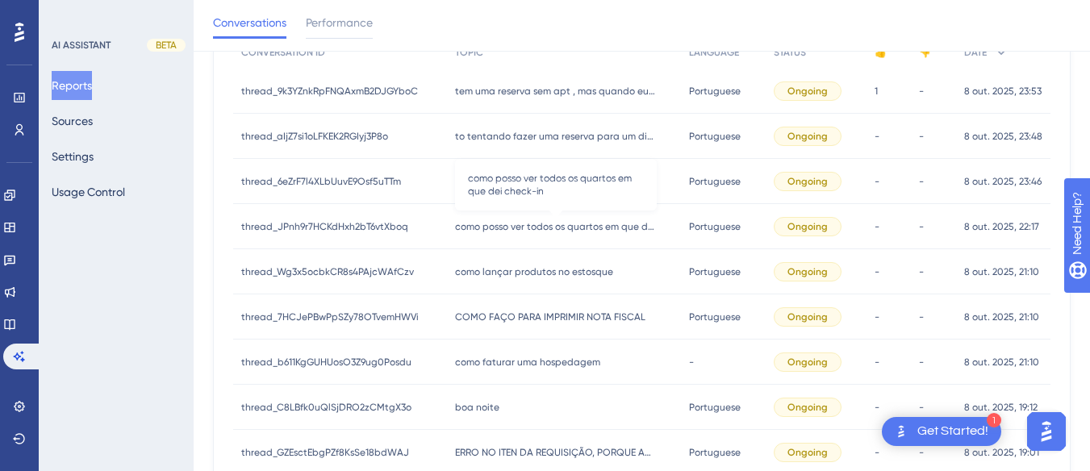
click at [563, 223] on span "como posso ver todos os quartos em que dei check-in" at bounding box center [556, 226] width 202 height 13
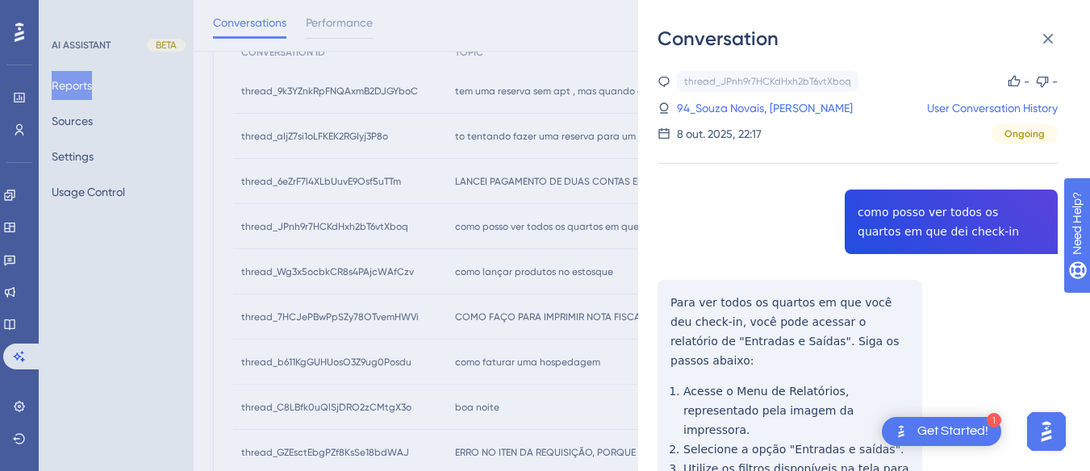
click at [886, 215] on div "thread_JPnh9r7HCKdHxh2bT6vtXboq Copy - - 94_Souza Novais, Otavio User Conversat…" at bounding box center [858, 376] width 400 height 611
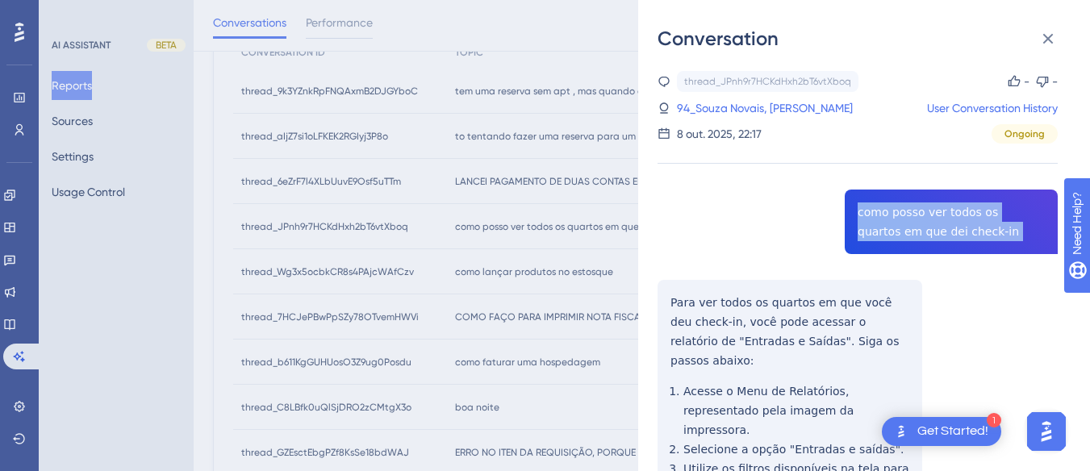
click at [886, 215] on div "thread_JPnh9r7HCKdHxh2bT6vtXboq Copy - - 94_Souza Novais, Otavio User Conversat…" at bounding box center [858, 376] width 400 height 611
copy span "como posso ver todos os quartos em que dei check-in"
click at [670, 298] on div "thread_JPnh9r7HCKdHxh2bT6vtXboq Copy - - 94_Souza Novais, Otavio User Conversat…" at bounding box center [858, 376] width 400 height 611
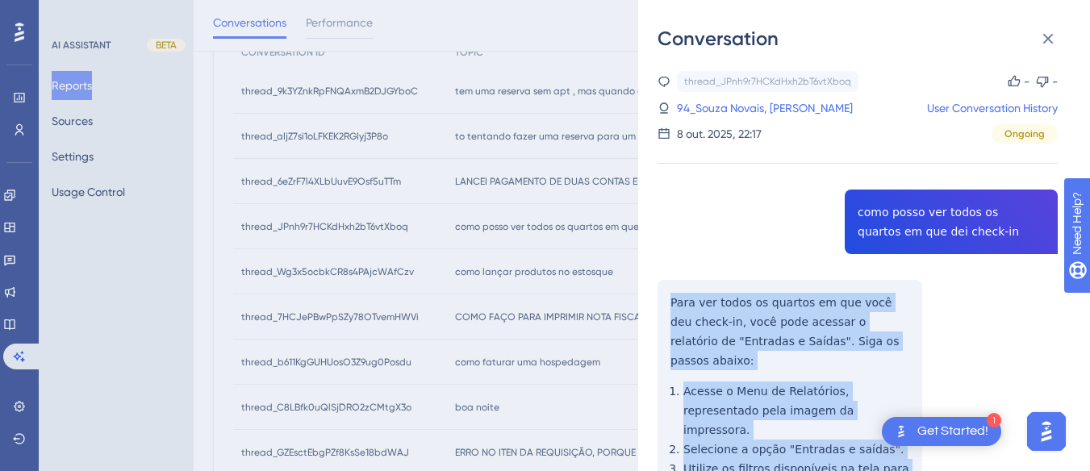
scroll to position [160, 0]
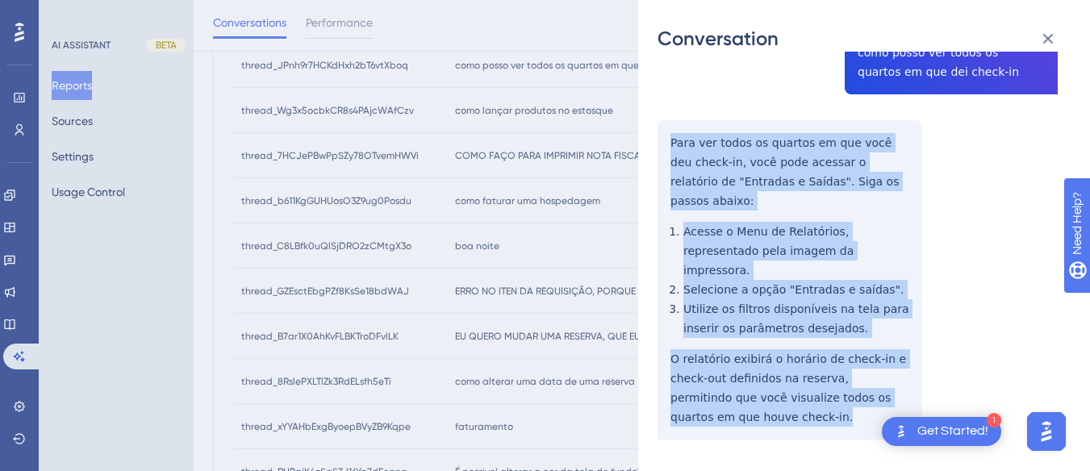
drag, startPoint x: 667, startPoint y: 297, endPoint x: 758, endPoint y: 384, distance: 125.6
click at [758, 384] on div "thread_JPnh9r7HCKdHxh2bT6vtXboq Copy - - 94_Souza Novais, Otavio User Conversat…" at bounding box center [858, 216] width 400 height 611
copy div "Para ver todos os quartos em que você deu check-in, você pode acessar o relatór…"
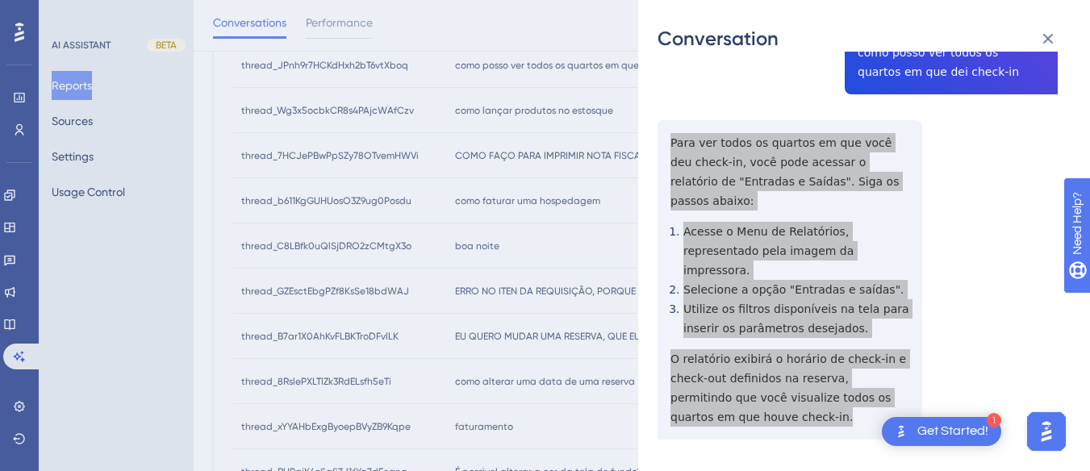
scroll to position [0, 0]
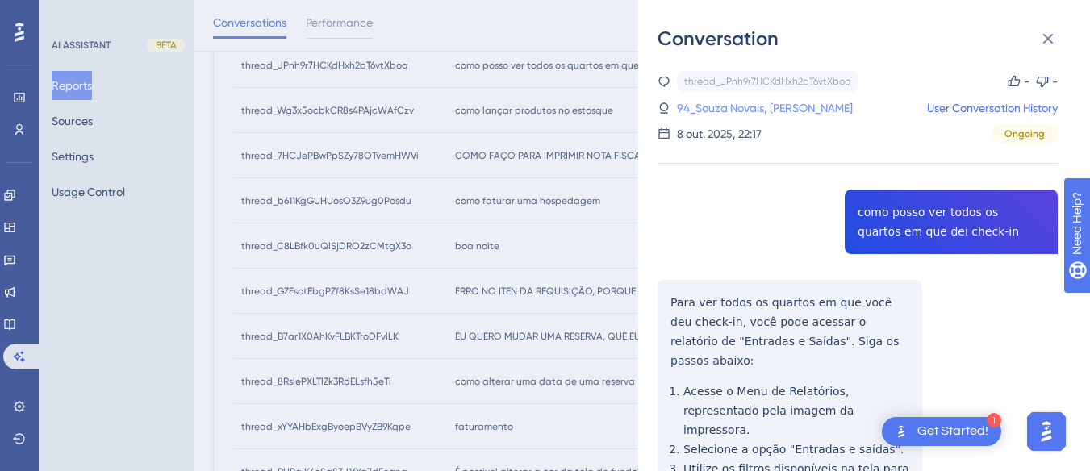
click at [718, 99] on link "94_Souza Novais, [PERSON_NAME]" at bounding box center [765, 107] width 176 height 19
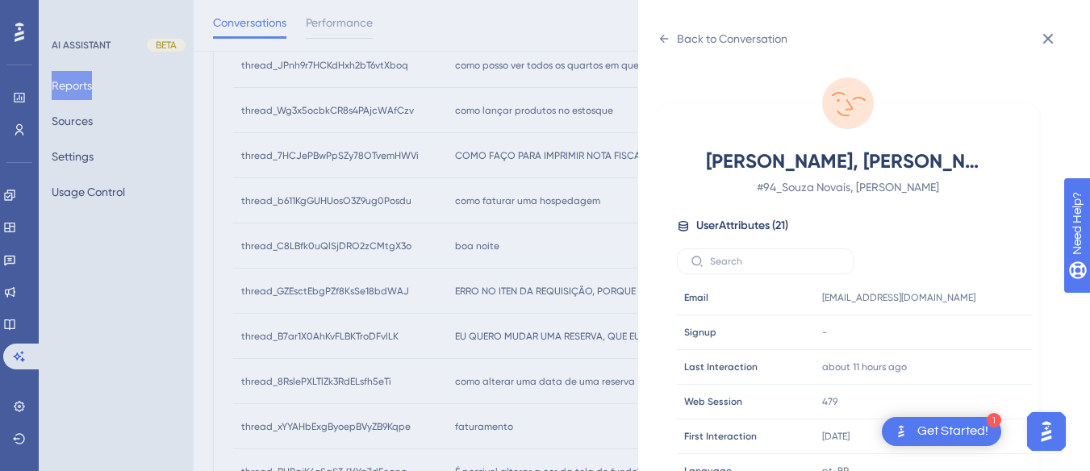
scroll to position [491, 0]
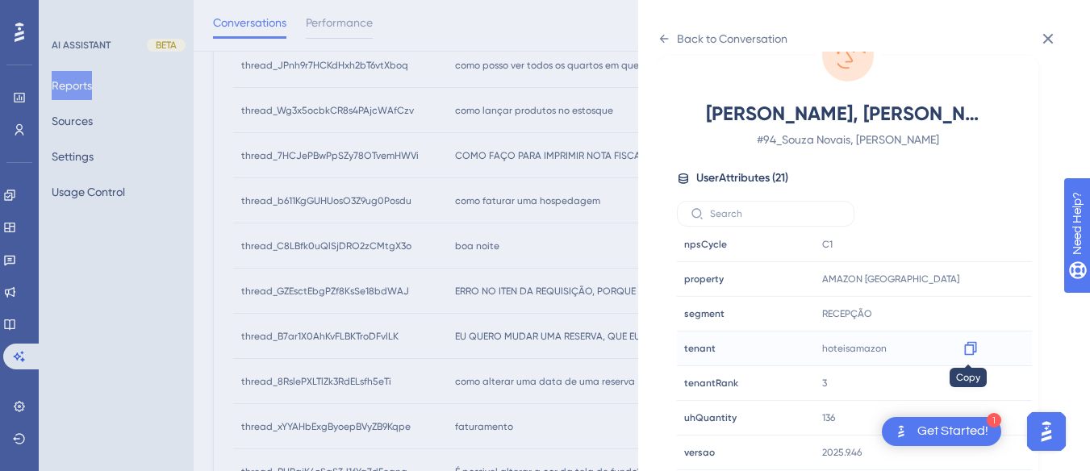
click at [958, 347] on div at bounding box center [971, 349] width 26 height 26
click at [968, 346] on icon at bounding box center [971, 349] width 16 height 16
click at [665, 40] on icon at bounding box center [664, 38] width 13 height 13
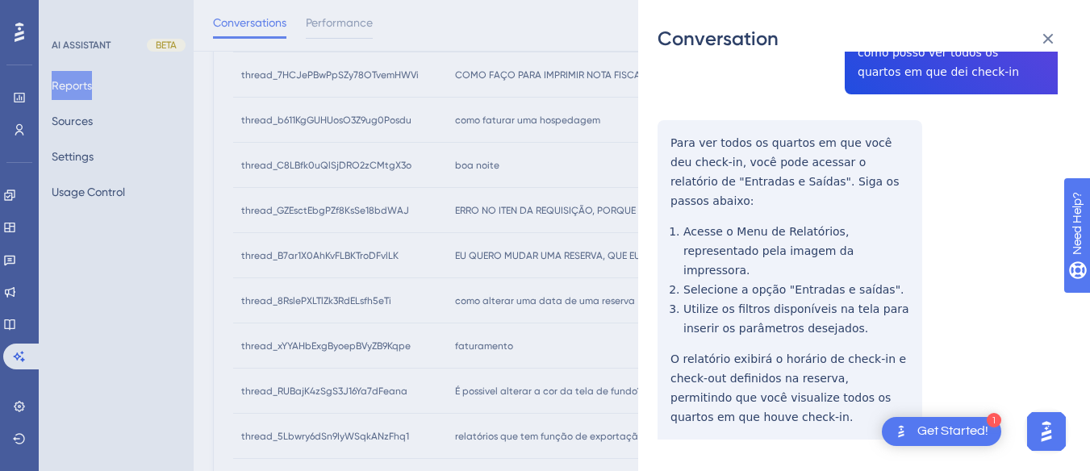
scroll to position [0, 0]
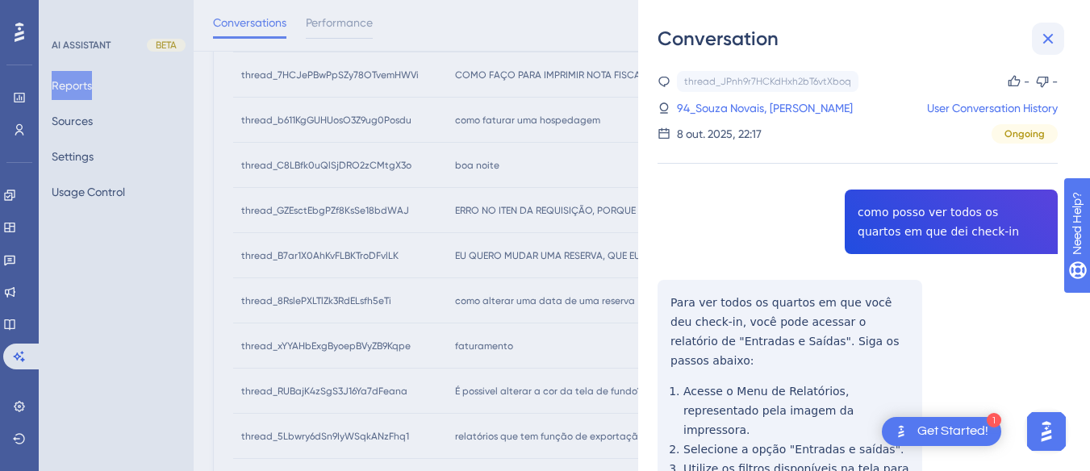
click at [1048, 36] on icon at bounding box center [1048, 38] width 19 height 19
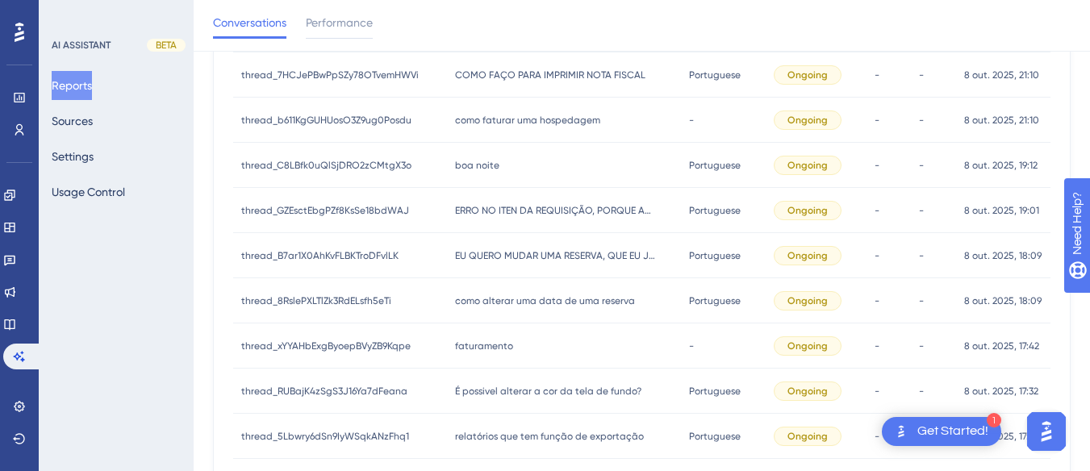
scroll to position [161, 0]
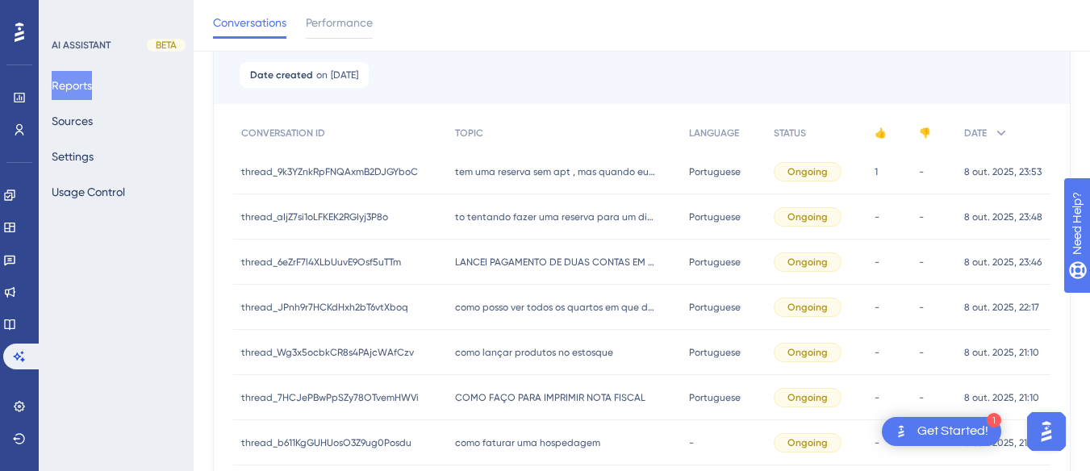
click at [525, 360] on div "como lançar produtos no estosque como lançar produtos no estosque" at bounding box center [564, 352] width 235 height 45
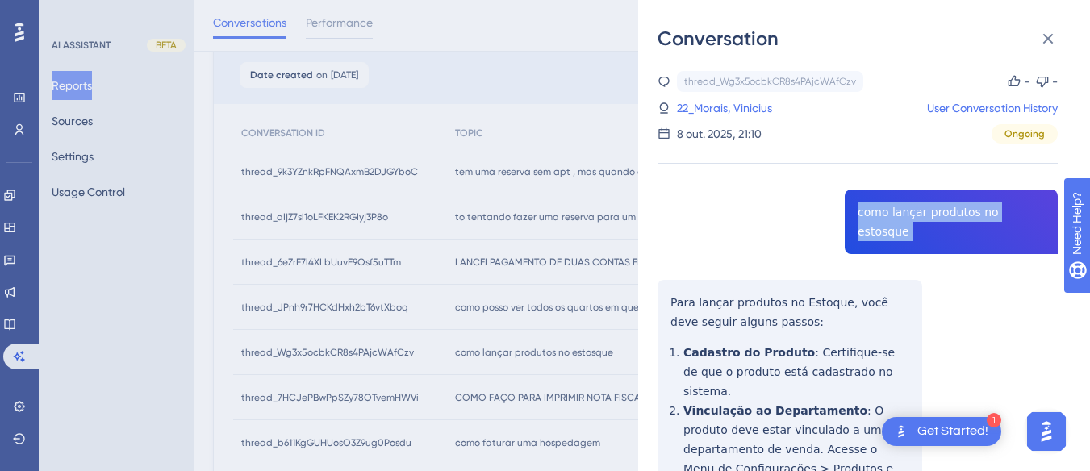
drag, startPoint x: 930, startPoint y: 209, endPoint x: 905, endPoint y: 209, distance: 25.0
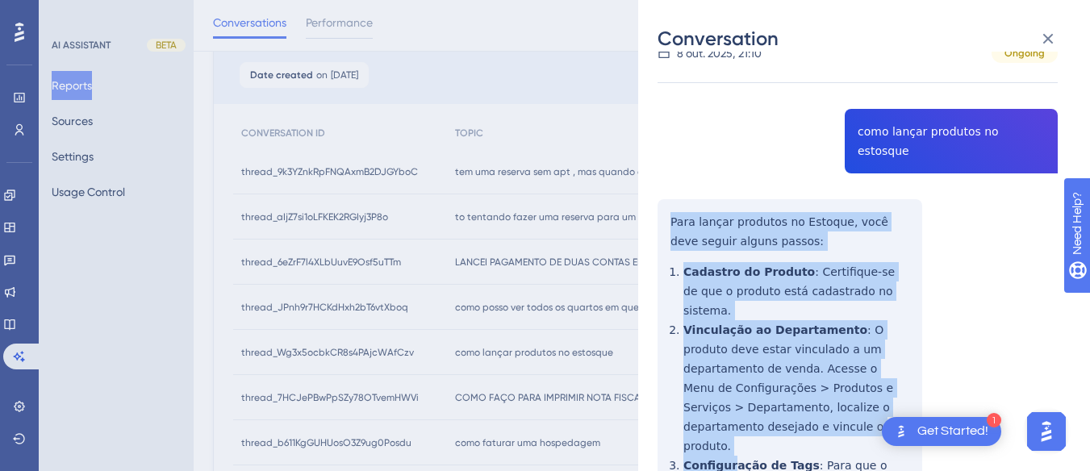
scroll to position [323, 0]
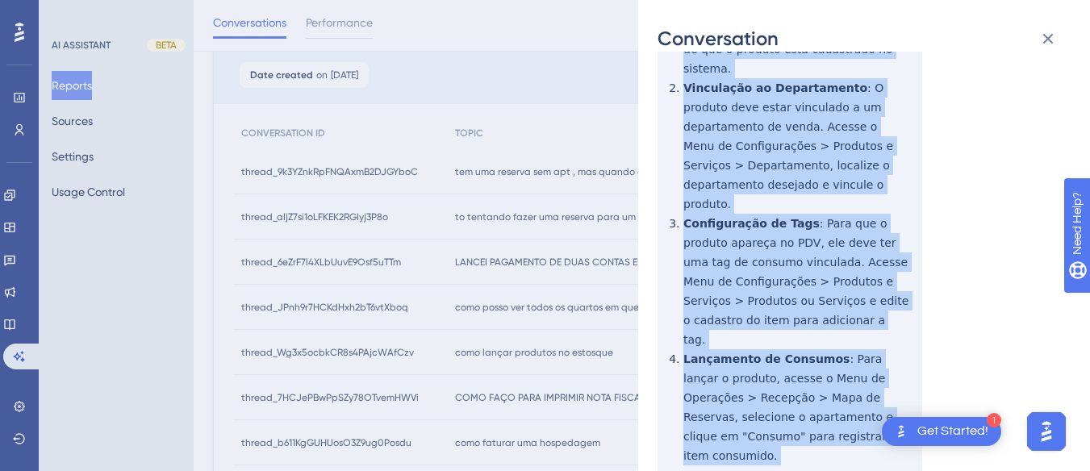
drag, startPoint x: 660, startPoint y: 197, endPoint x: 809, endPoint y: 412, distance: 262.1
copy div "Para lançar produtos no Estoque, você deve seguir alguns passos: Cadastro do Pr…"
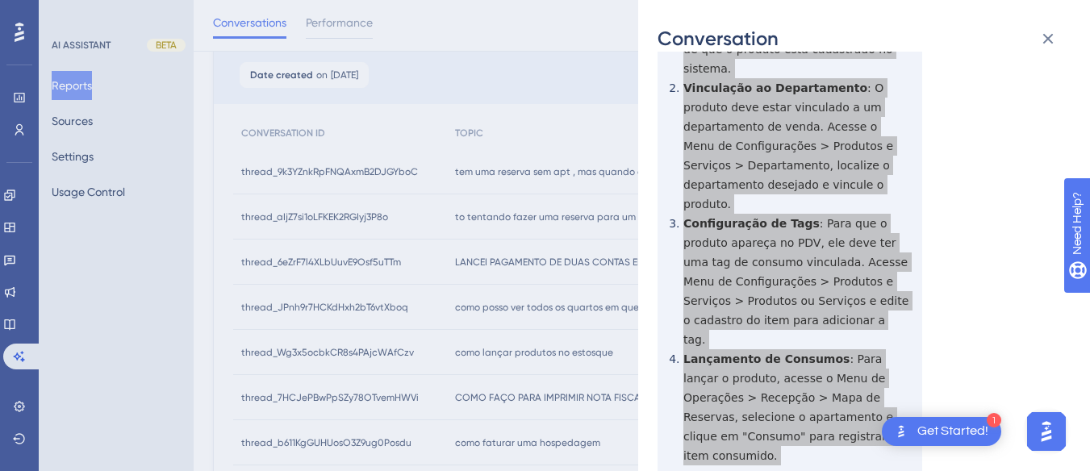
scroll to position [646, 0]
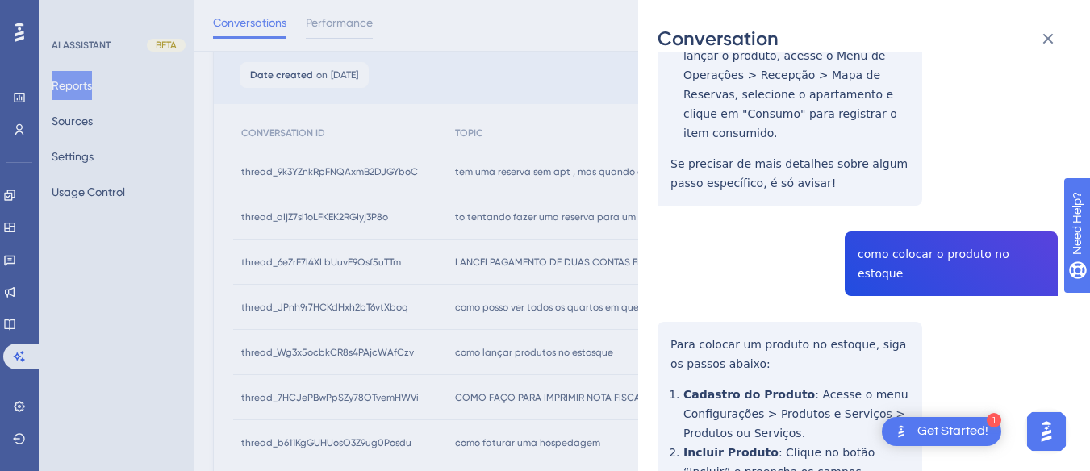
click at [893, 162] on div "thread_Wg3x5ocbkCR8s4PAjcWAfCzv Copy - - 22_Morais, Vinicius User Conversation …" at bounding box center [858, 190] width 400 height 1531
click at [671, 211] on div "thread_Wg3x5ocbkCR8s4PAjcWAfCzv Copy - - 22_Morais, Vinicius User Conversation …" at bounding box center [858, 190] width 400 height 1531
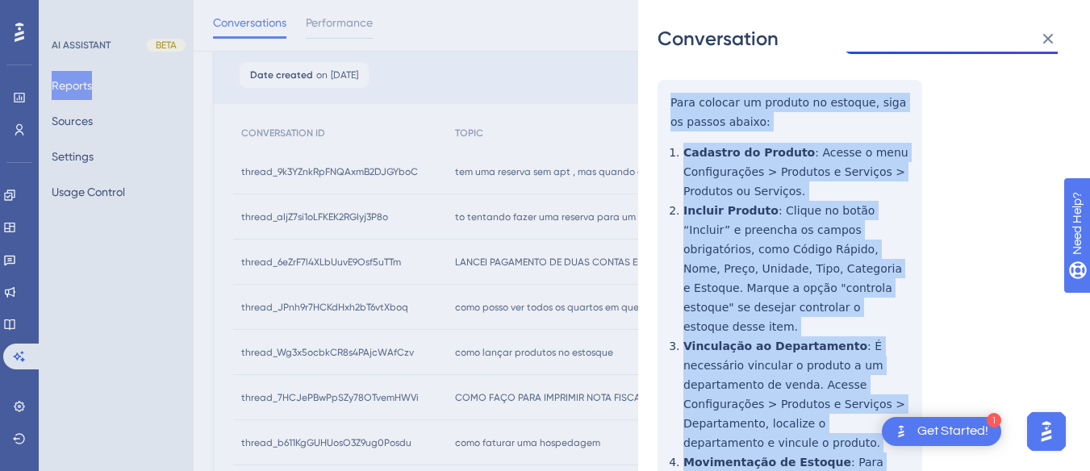
scroll to position [944, 0]
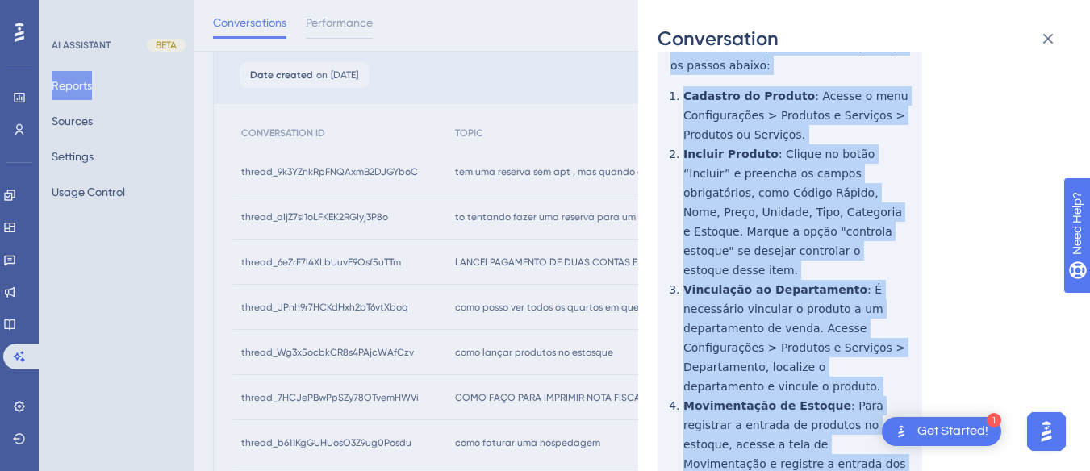
drag, startPoint x: 659, startPoint y: 213, endPoint x: 726, endPoint y: 164, distance: 83.8
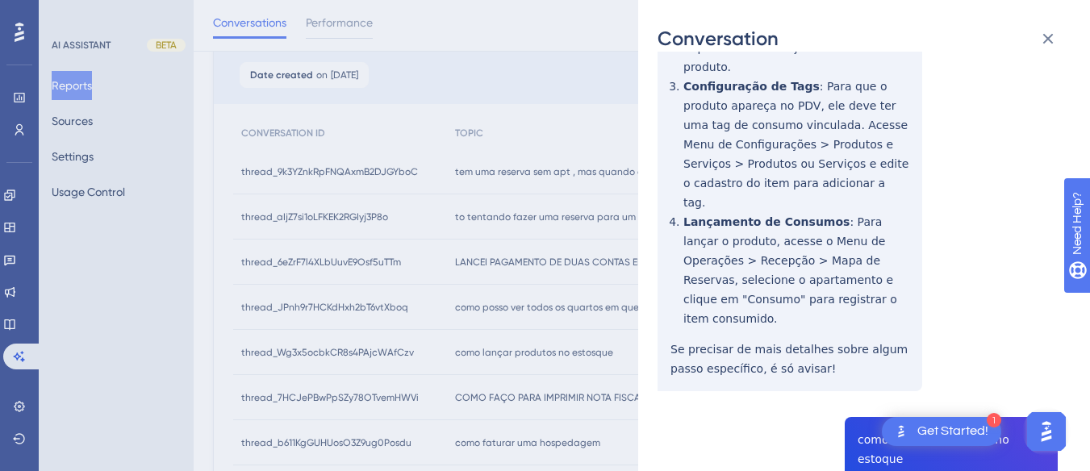
scroll to position [0, 0]
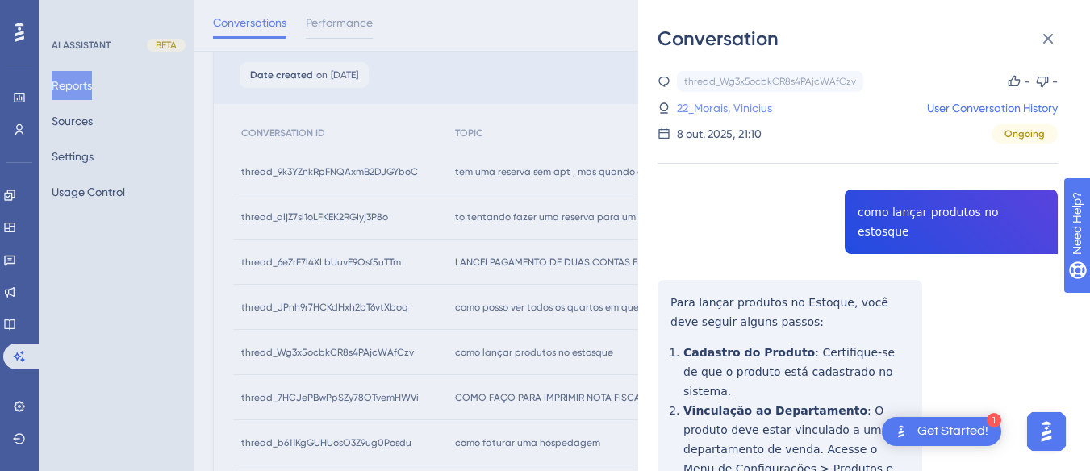
click at [740, 109] on link "22_Morais, Vinicius" at bounding box center [724, 107] width 95 height 19
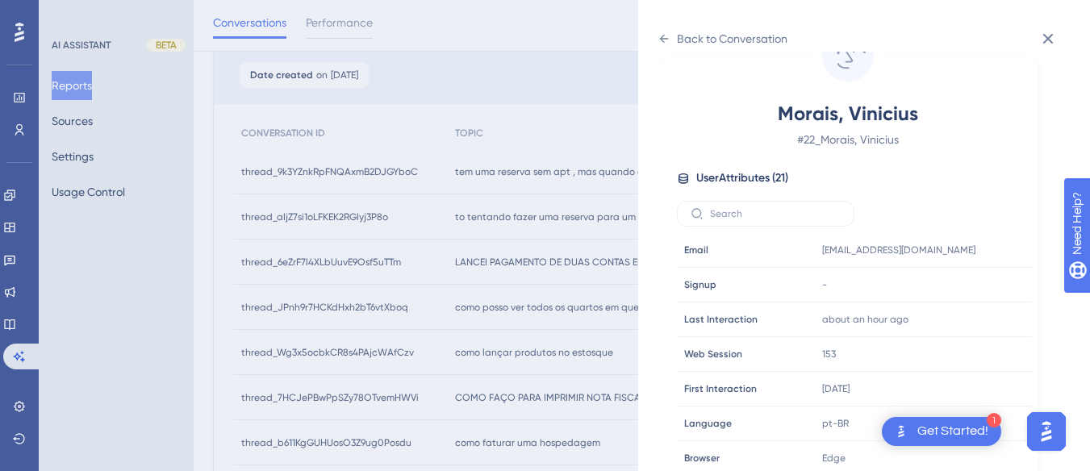
scroll to position [491, 0]
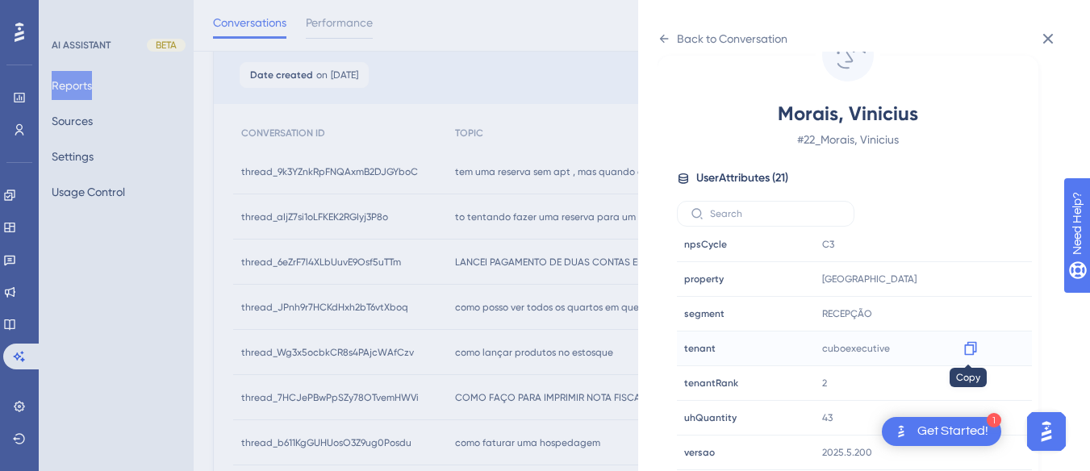
click at [966, 348] on icon at bounding box center [971, 349] width 16 height 16
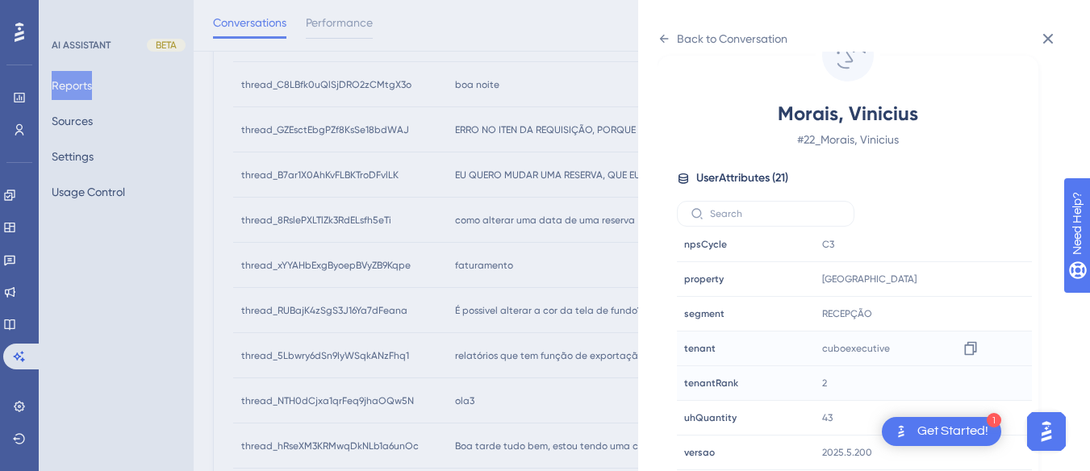
scroll to position [646, 0]
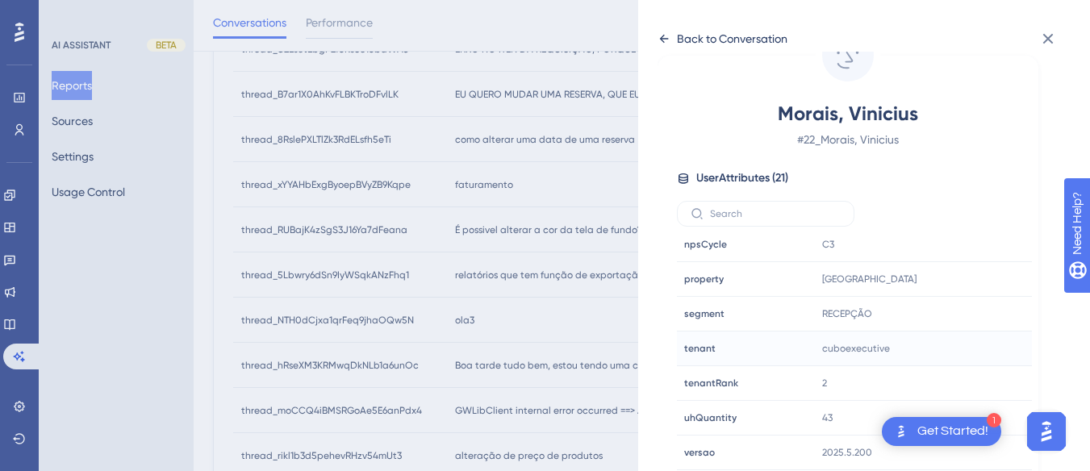
click at [671, 33] on div "Back to Conversation" at bounding box center [723, 39] width 130 height 26
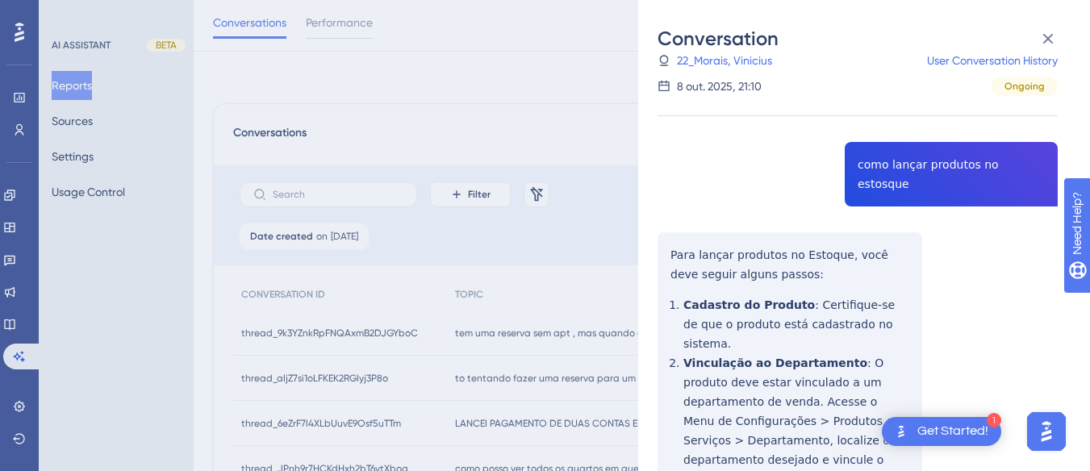
scroll to position [323, 0]
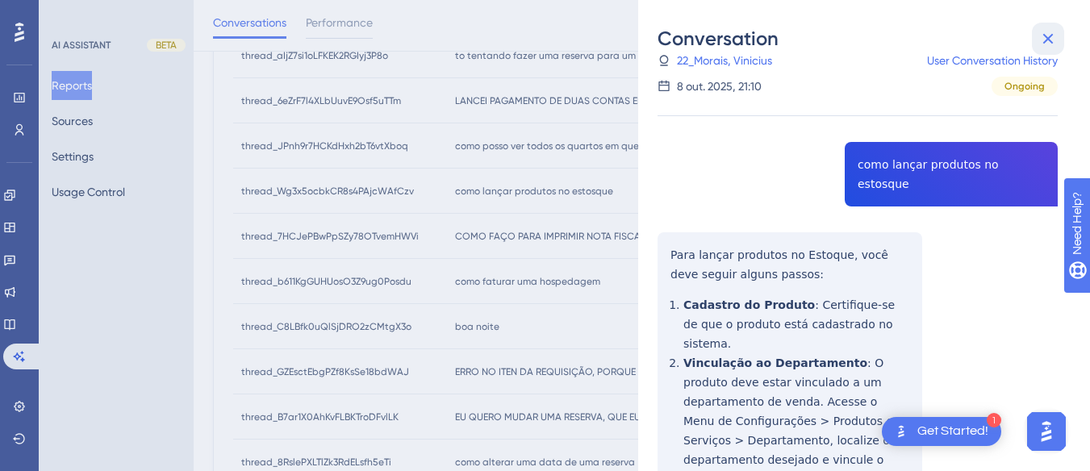
click at [1042, 34] on icon at bounding box center [1048, 38] width 19 height 19
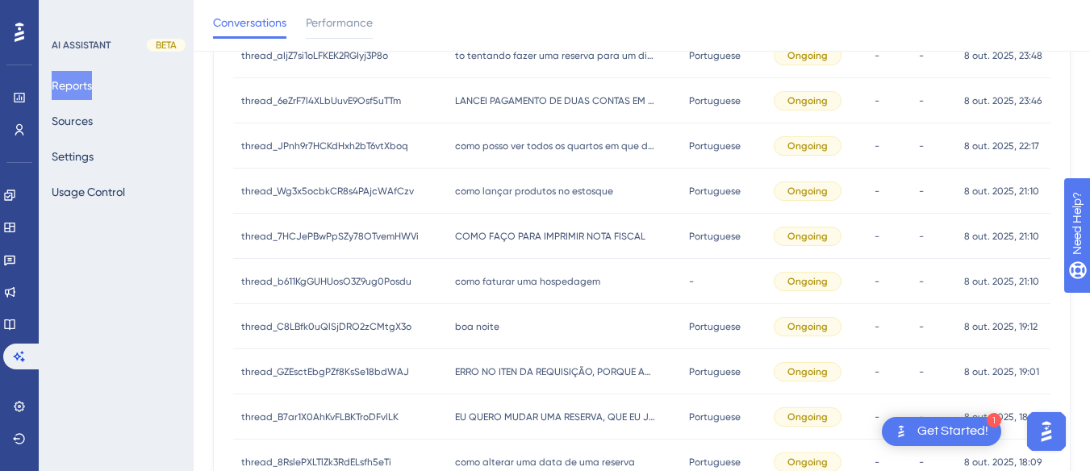
click at [521, 241] on span "COMO FAÇO PARA IMPRIMIR NOTA FISCAL" at bounding box center [550, 236] width 190 height 13
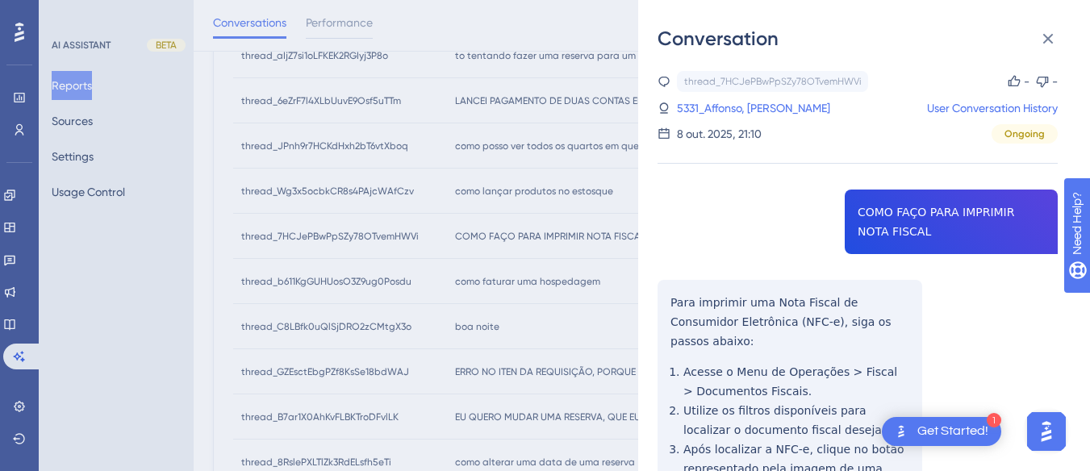
click at [866, 194] on div "thread_7HCJePBwPpSZy78OTvemHWVi Copy - - 5331_Affonso, [PERSON_NAME] User Conve…" at bounding box center [858, 386] width 400 height 630
drag, startPoint x: 667, startPoint y: 305, endPoint x: 663, endPoint y: 291, distance: 15.3
click at [667, 305] on div "thread_7HCJePBwPpSZy78OTvemHWVi Copy - - 5331_Affonso, [PERSON_NAME] User Conve…" at bounding box center [858, 386] width 400 height 630
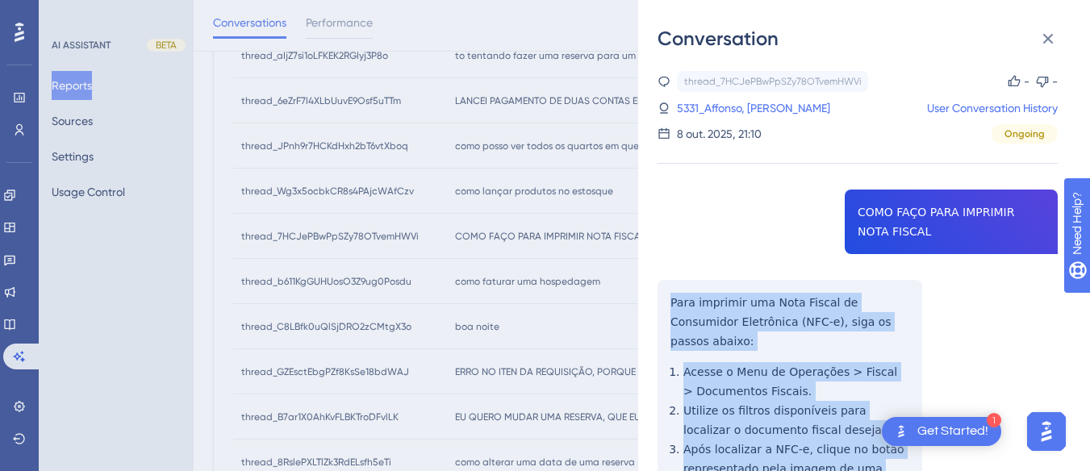
scroll to position [199, 0]
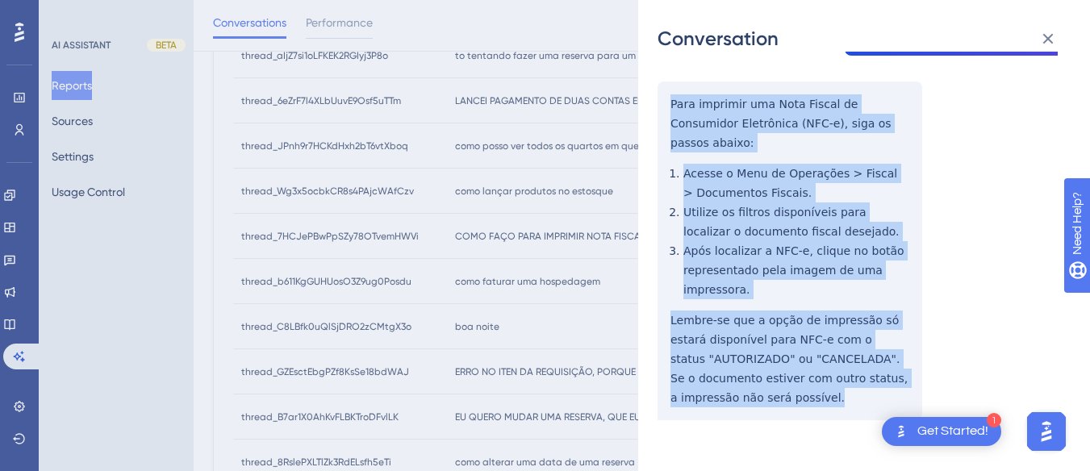
drag, startPoint x: 660, startPoint y: 287, endPoint x: 814, endPoint y: 359, distance: 170.1
click at [814, 383] on div "thread_7HCJePBwPpSZy78OTvemHWVi Copy - - 5331_Affonso, [PERSON_NAME] User Conve…" at bounding box center [858, 187] width 400 height 630
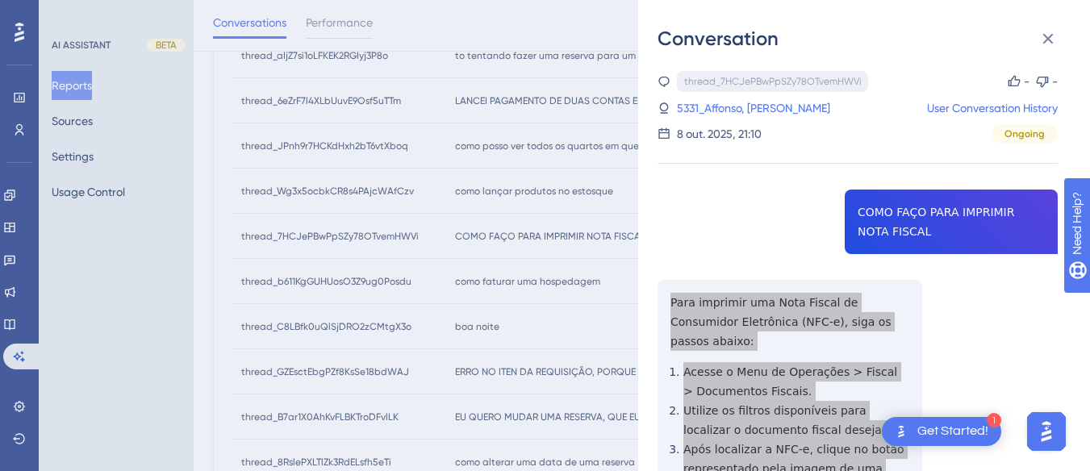
scroll to position [242, 0]
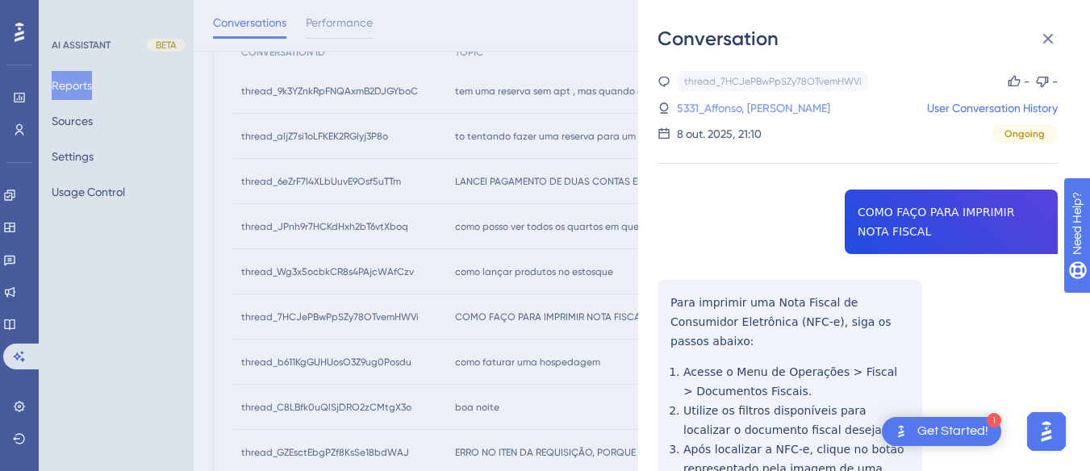
click at [722, 102] on link "5331_Affonso, [PERSON_NAME]" at bounding box center [753, 107] width 153 height 19
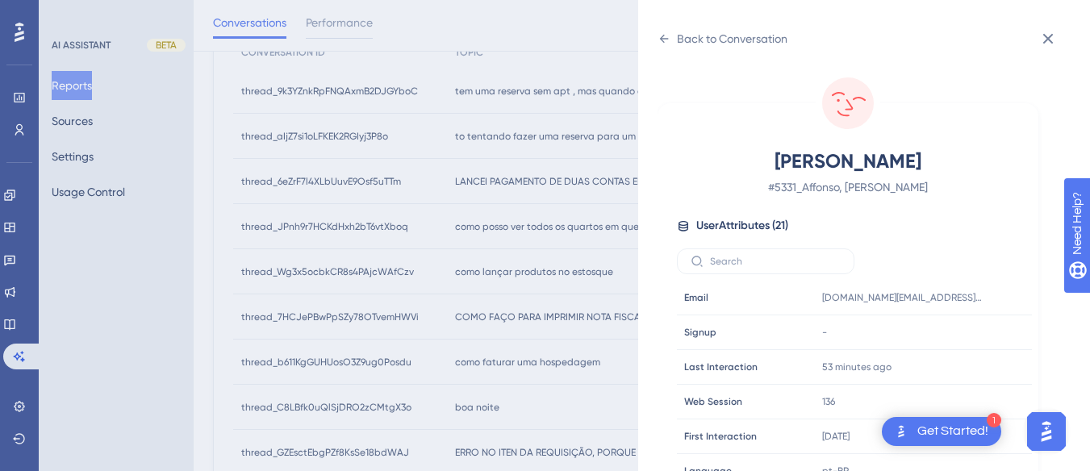
scroll to position [491, 0]
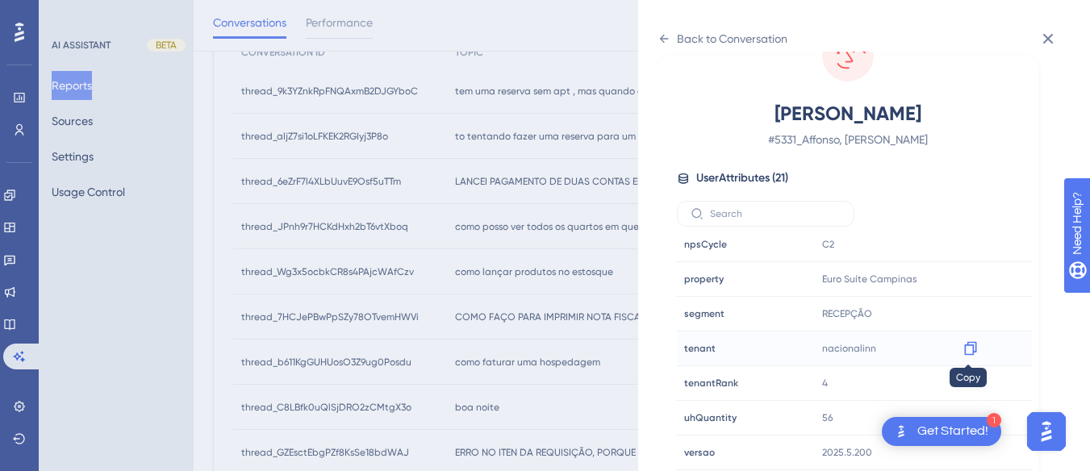
click at [969, 349] on icon at bounding box center [971, 349] width 16 height 16
click at [968, 282] on icon at bounding box center [971, 279] width 16 height 16
click at [660, 37] on icon at bounding box center [664, 38] width 13 height 13
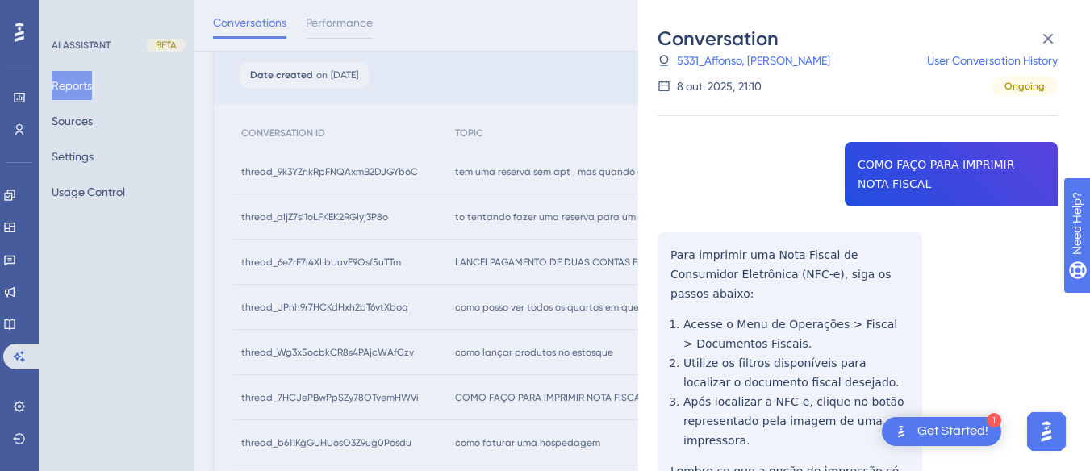
scroll to position [404, 0]
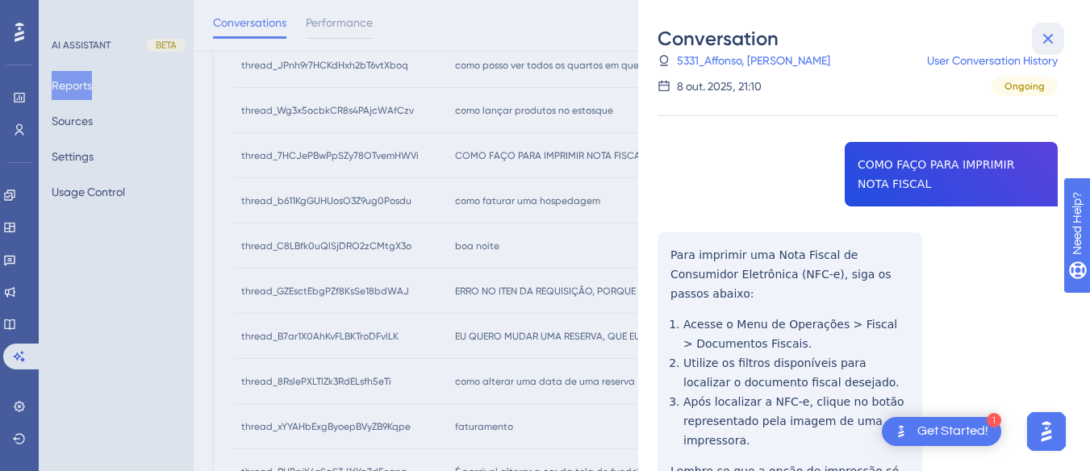
click at [1053, 34] on icon at bounding box center [1048, 38] width 19 height 19
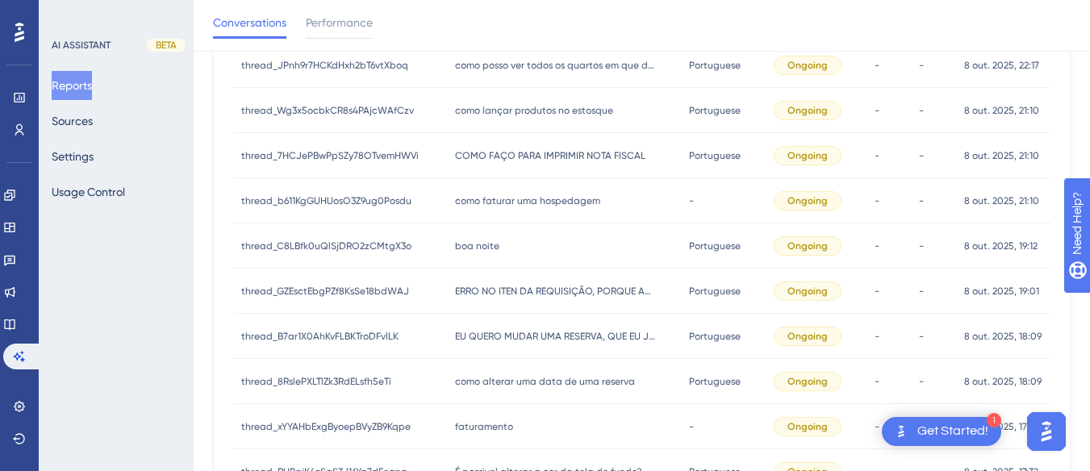
click at [516, 198] on span "como faturar uma hospedagem" at bounding box center [527, 200] width 145 height 13
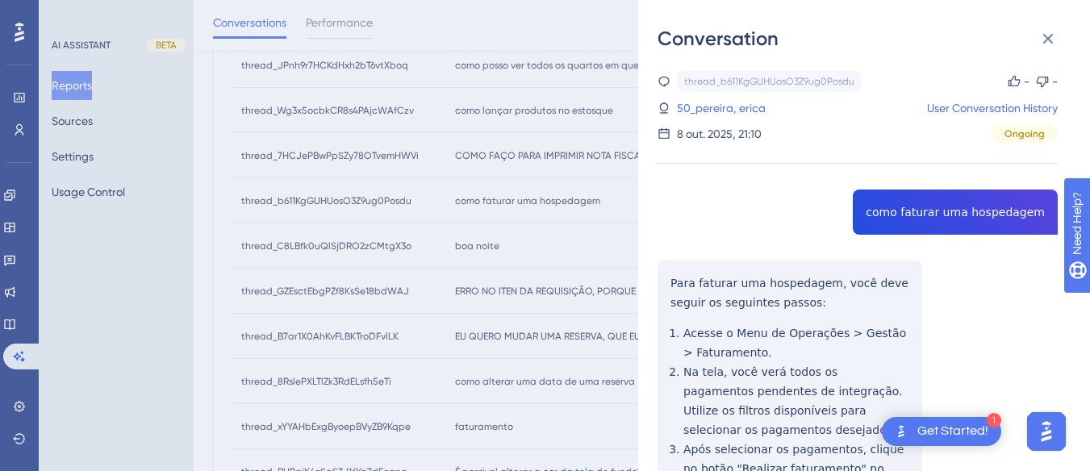
click at [886, 222] on div "thread_b611KgGUHUosO3Z9ug0Posdu Copy - - 50_pereira, erica User Conversation Hi…" at bounding box center [858, 405] width 400 height 669
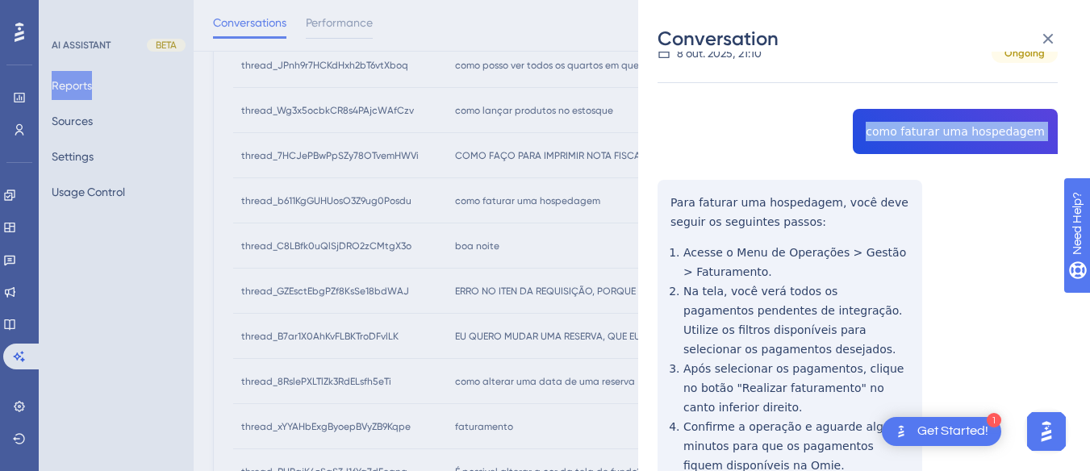
click at [664, 191] on div "thread_b611KgGUHUosO3Z9ug0Posdu Copy - - 50_pereira, erica User Conversation Hi…" at bounding box center [858, 324] width 400 height 669
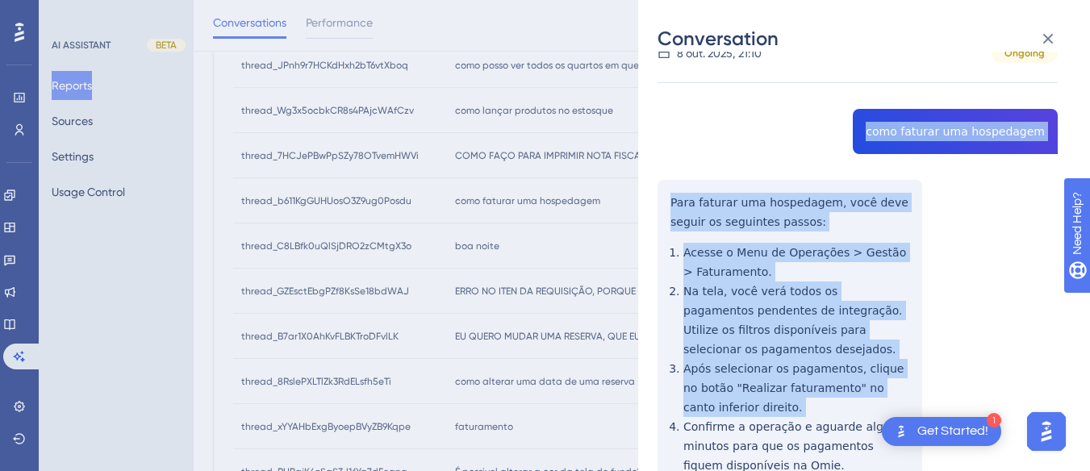
scroll to position [257, 0]
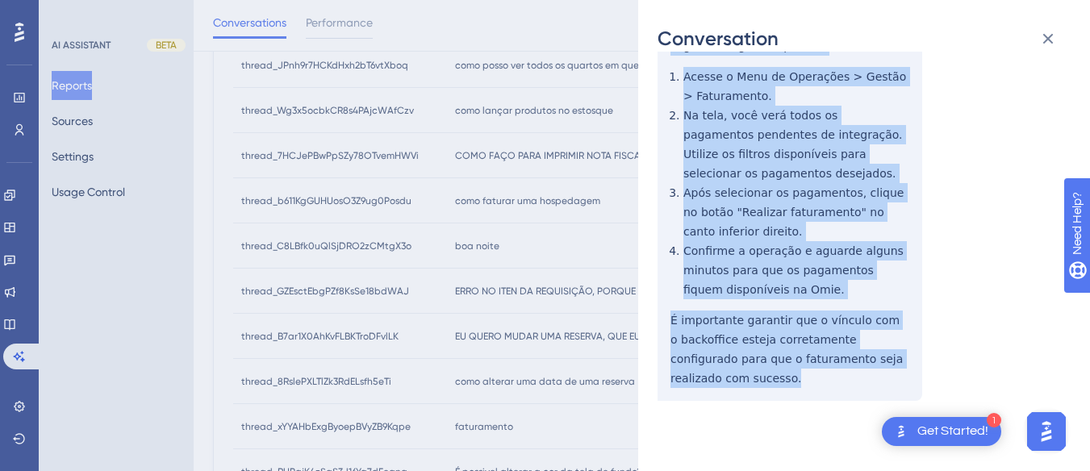
drag, startPoint x: 664, startPoint y: 191, endPoint x: 818, endPoint y: 374, distance: 238.9
click at [818, 374] on div "thread_b611KgGUHUosO3Z9ug0Posdu Copy - - 50_pereira, erica User Conversation Hi…" at bounding box center [858, 148] width 400 height 669
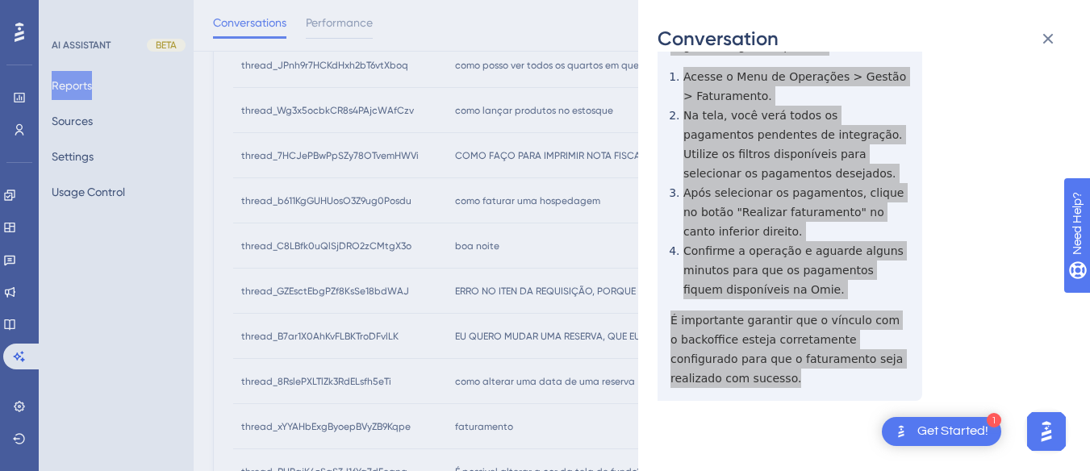
scroll to position [0, 0]
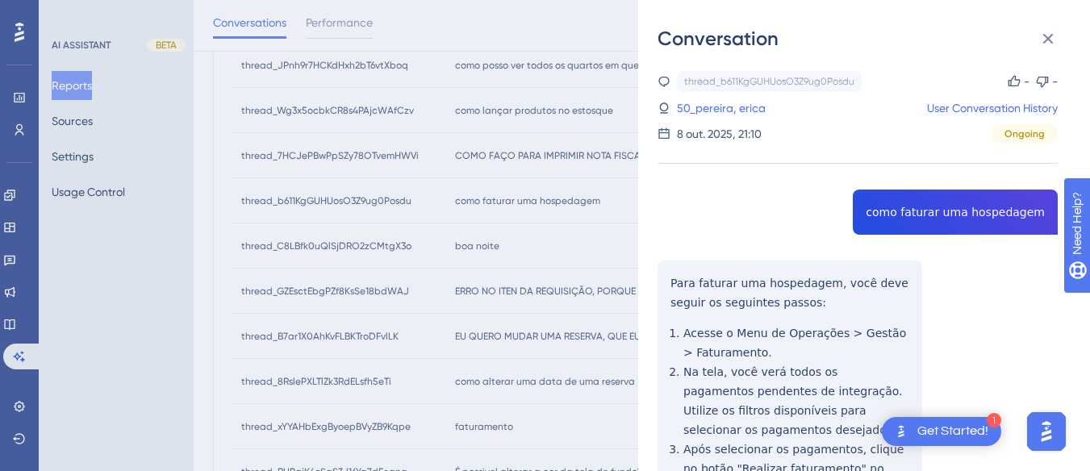
click at [732, 97] on div "thread_b611KgGUHUosO3Z9ug0Posdu Copy - - 50_pereira, erica User Conversation Hi…" at bounding box center [858, 107] width 400 height 73
click at [687, 106] on link "50_pereira, erica" at bounding box center [721, 107] width 89 height 19
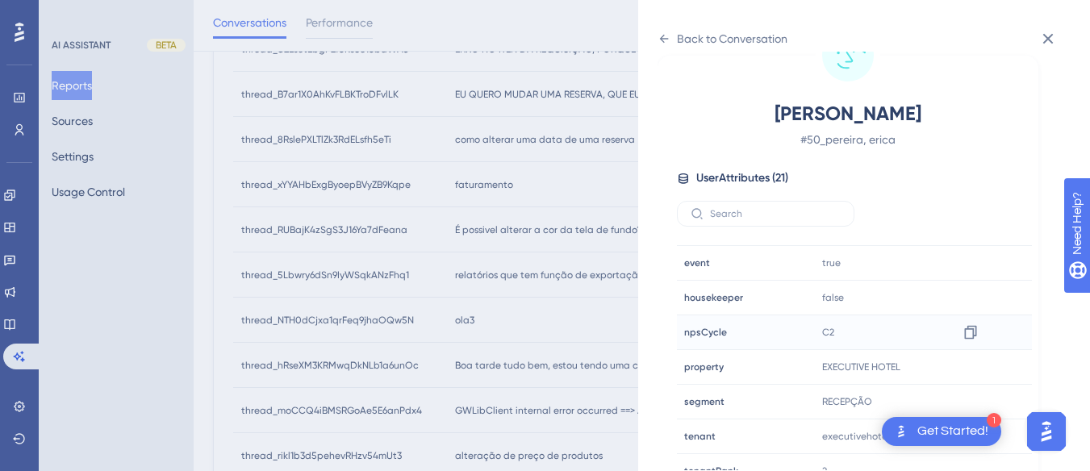
scroll to position [491, 0]
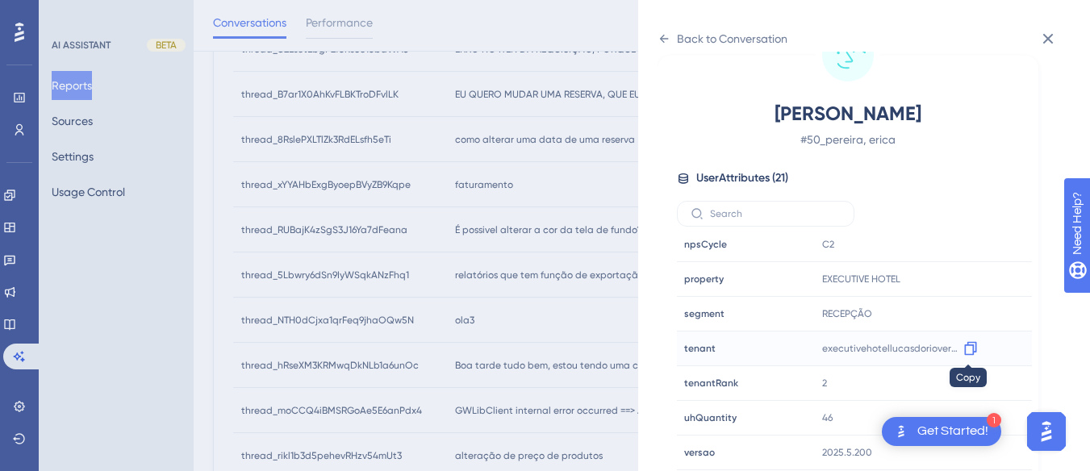
click at [969, 349] on icon at bounding box center [971, 349] width 16 height 16
click at [656, 44] on div "Back to Conversation pereira, erica # 50_pereira, [PERSON_NAME] User Attributes…" at bounding box center [864, 235] width 452 height 471
click at [664, 37] on icon at bounding box center [664, 38] width 13 height 13
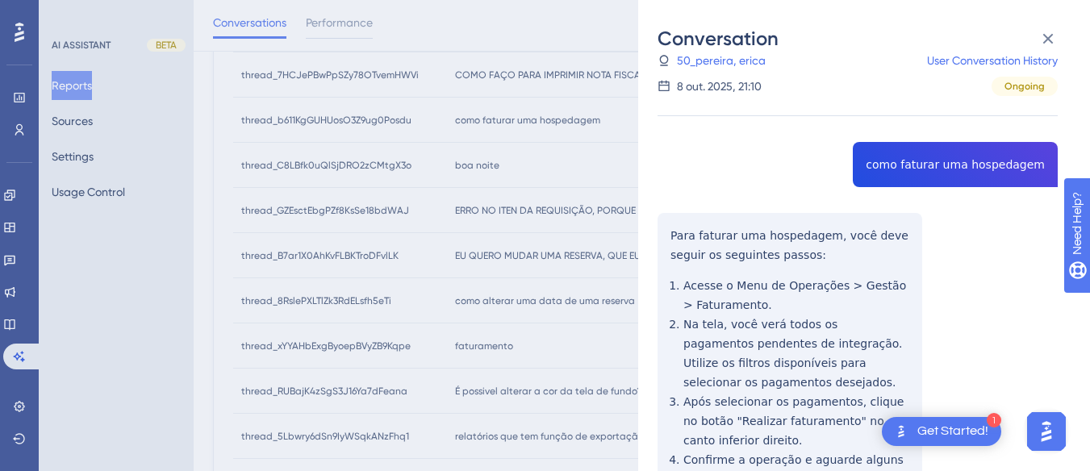
scroll to position [404, 0]
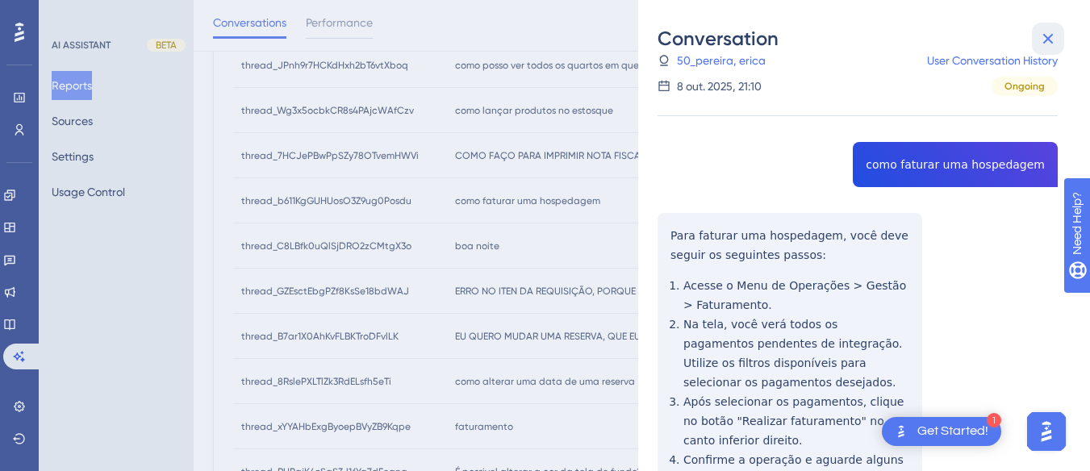
click at [1043, 27] on button at bounding box center [1048, 39] width 32 height 32
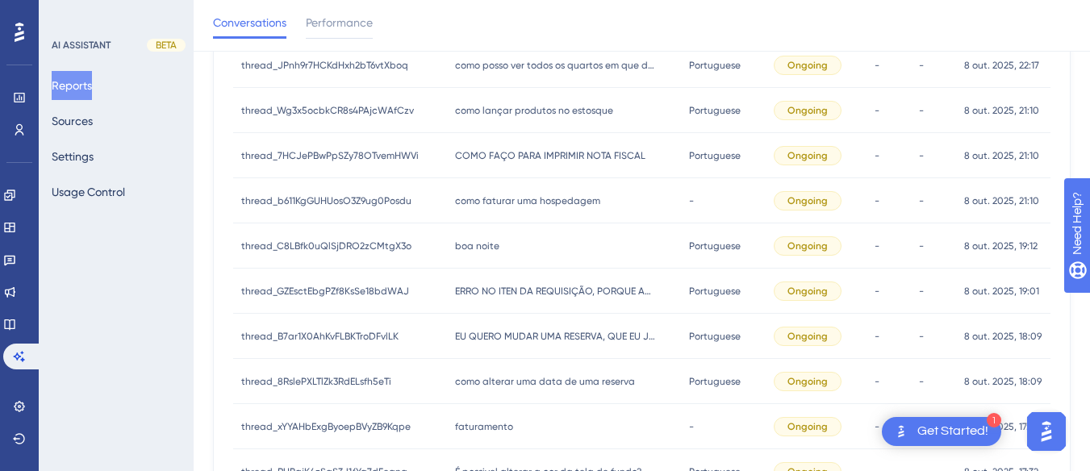
click at [489, 234] on div "boa noite boa noite" at bounding box center [564, 246] width 235 height 45
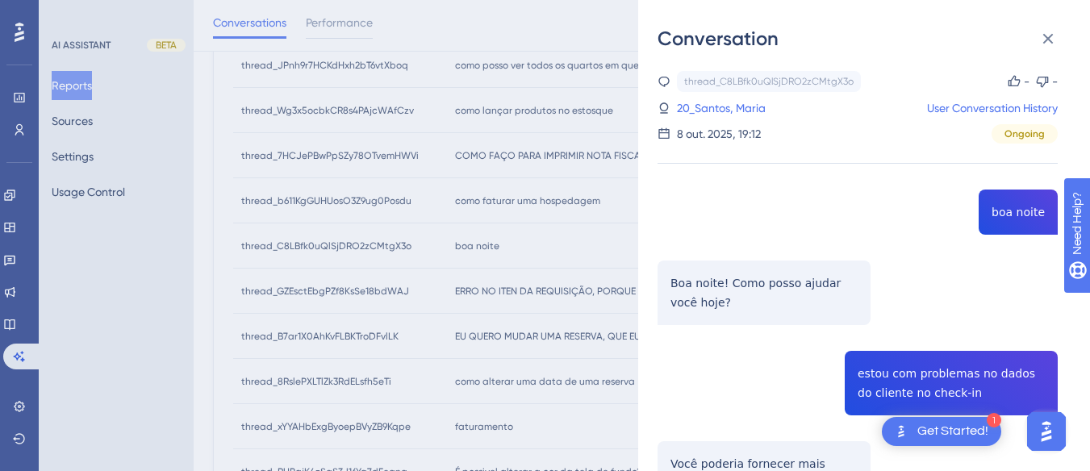
scroll to position [242, 0]
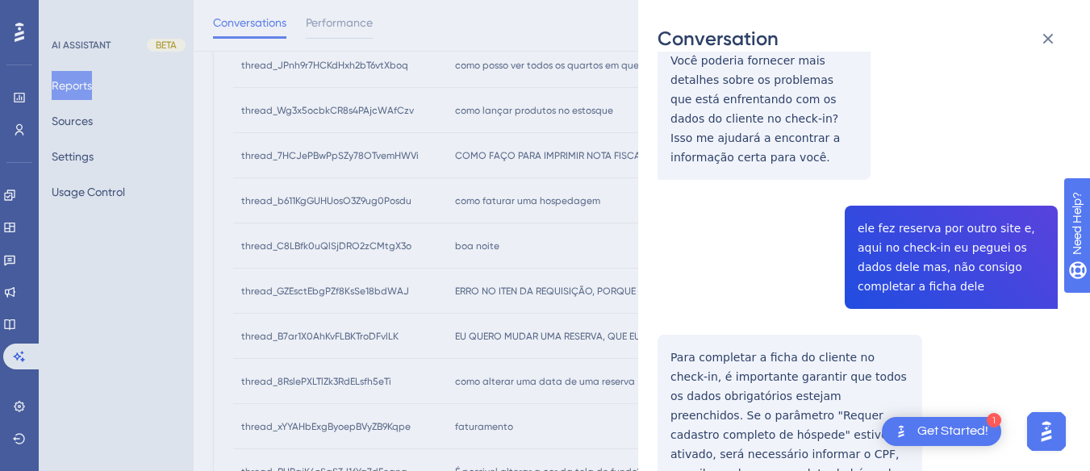
scroll to position [323, 0]
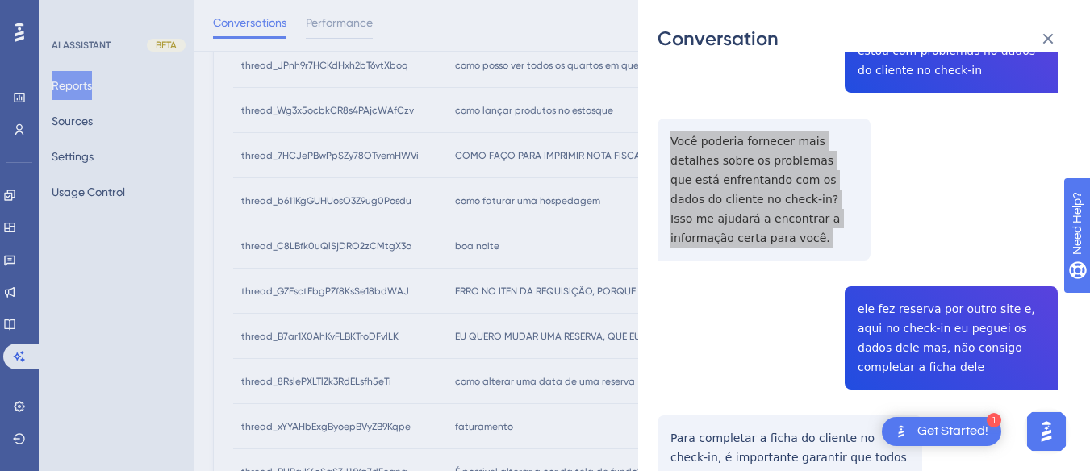
scroll to position [404, 0]
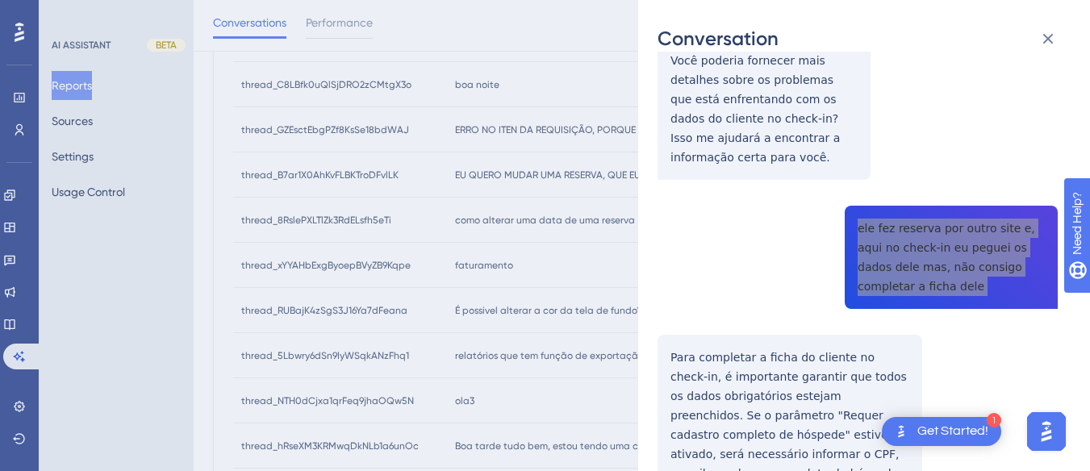
scroll to position [565, 0]
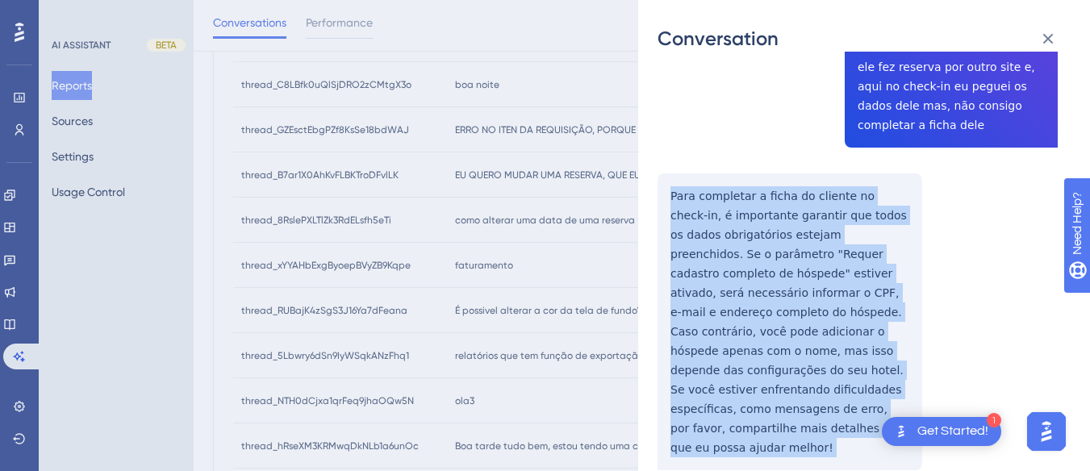
drag, startPoint x: 663, startPoint y: 191, endPoint x: 791, endPoint y: 424, distance: 265.8
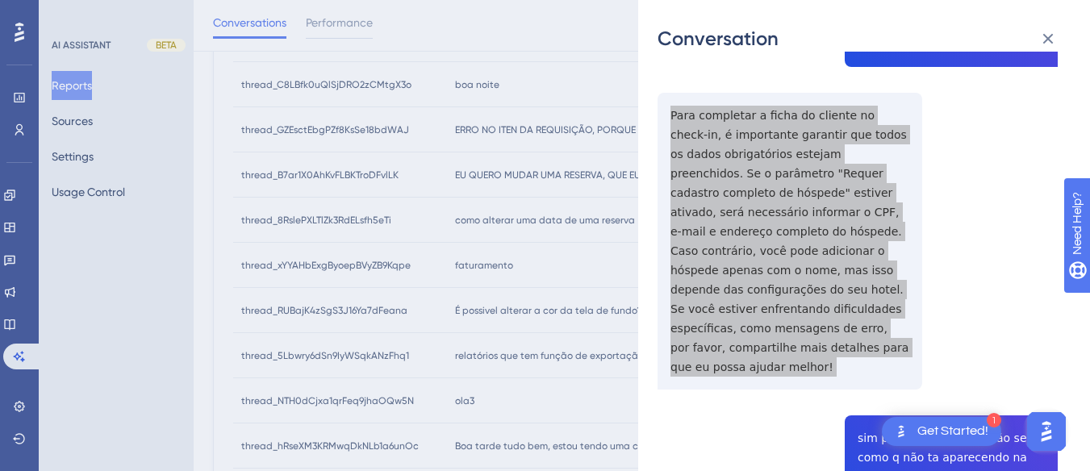
scroll to position [888, 0]
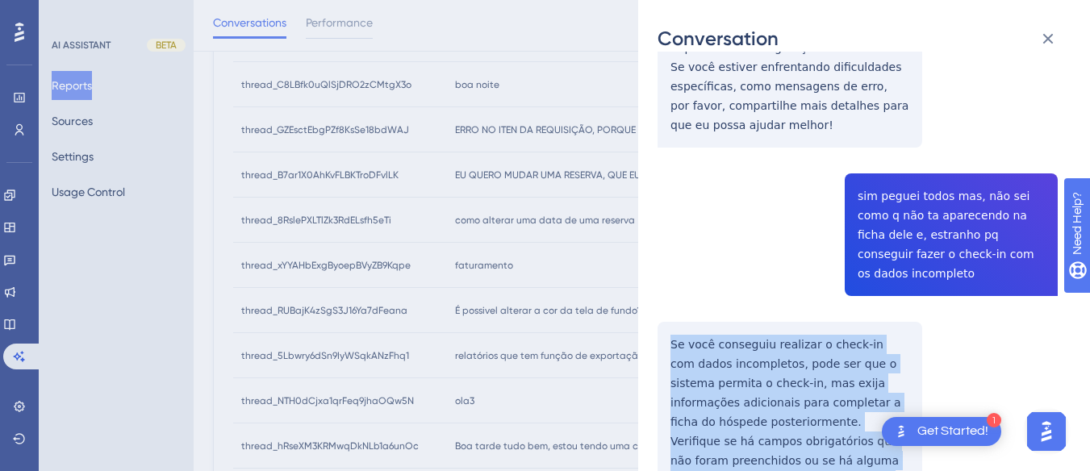
scroll to position [1049, 0]
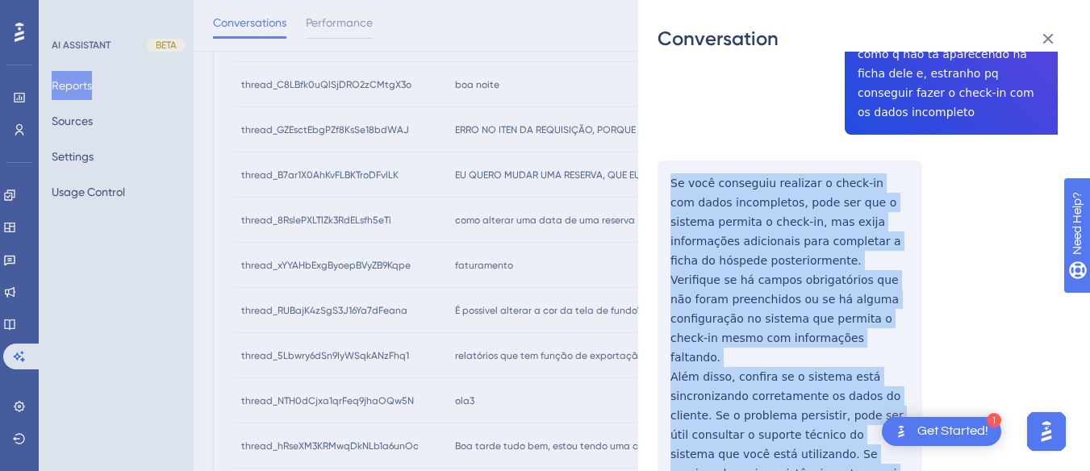
drag, startPoint x: 662, startPoint y: 294, endPoint x: 864, endPoint y: 416, distance: 236.8
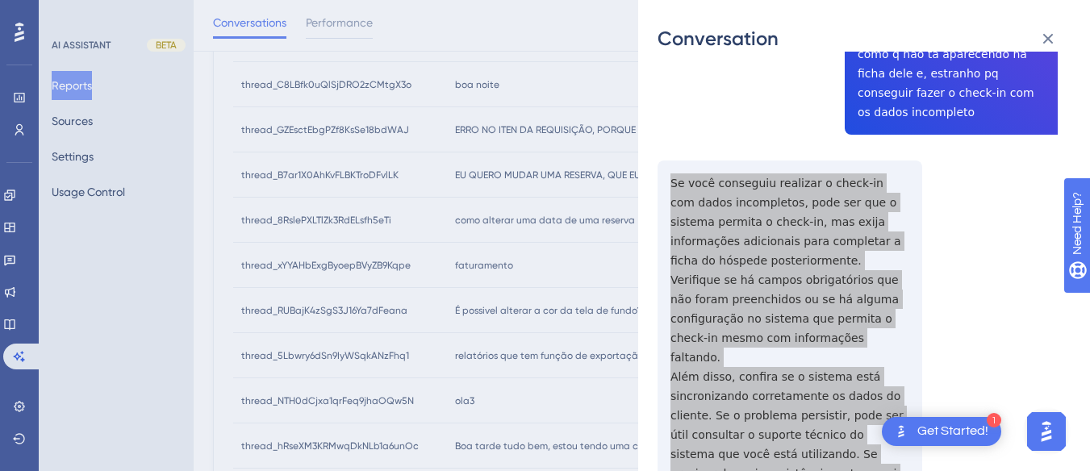
scroll to position [1291, 0]
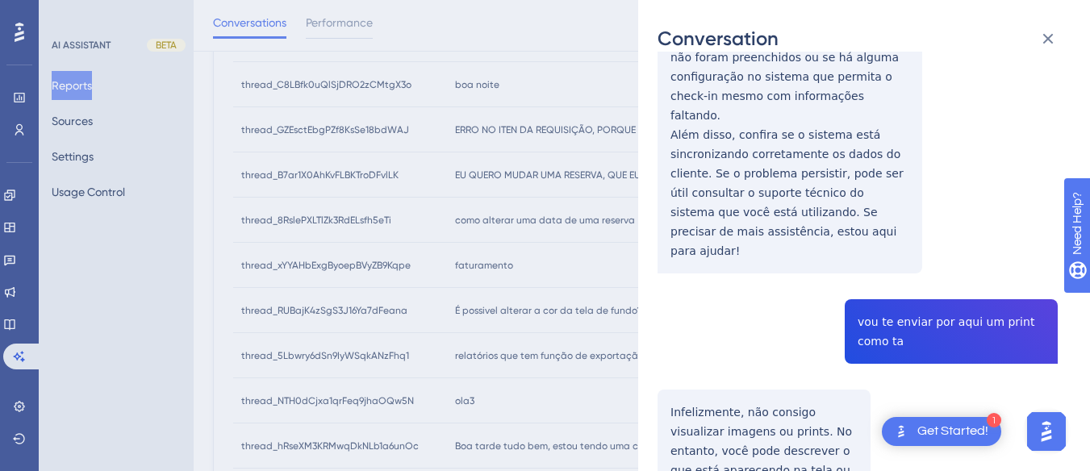
click at [877, 215] on div "thread_C8LBfk0uQlSjDRO2zCMtgX3o Copy - - 20_Santos, Maria User Conversation His…" at bounding box center [858, 297] width 400 height 3034
click at [894, 255] on div "thread_C8LBfk0uQlSjDRO2zCMtgX3o Copy - - 20_Santos, Maria User Conversation His…" at bounding box center [858, 297] width 400 height 3034
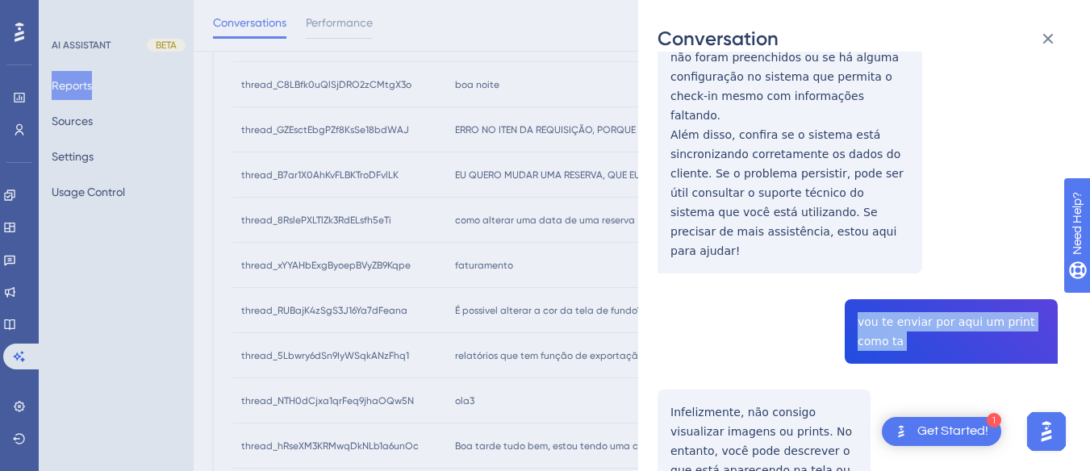
click at [894, 255] on div "thread_C8LBfk0uQlSjDRO2zCMtgX3o Copy - - 20_Santos, Maria User Conversation His…" at bounding box center [858, 297] width 400 height 3034
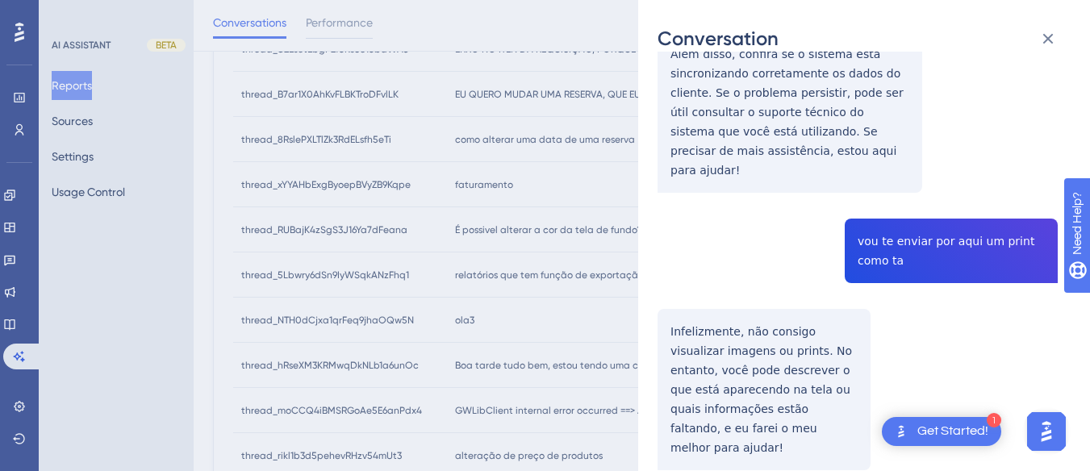
click at [681, 244] on div "thread_C8LBfk0uQlSjDRO2zCMtgX3o Copy - - 20_Santos, Maria User Conversation His…" at bounding box center [858, 216] width 400 height 3034
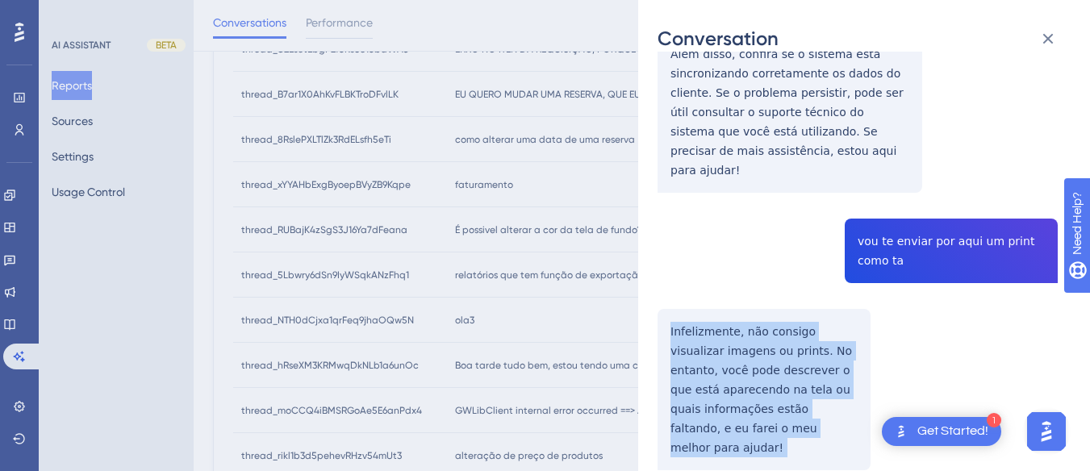
click at [681, 244] on div "thread_C8LBfk0uQlSjDRO2zCMtgX3o Copy - - 20_Santos, Maria User Conversation His…" at bounding box center [858, 216] width 400 height 3034
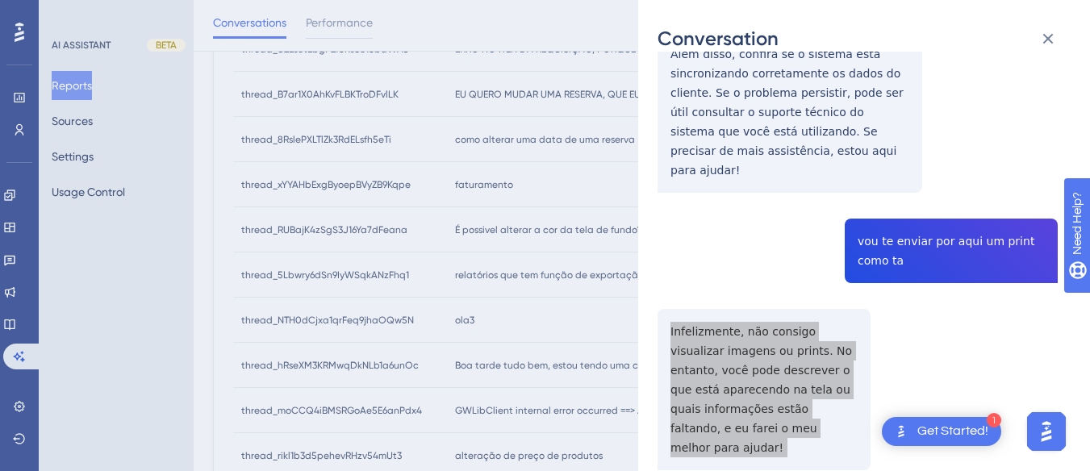
scroll to position [1614, 0]
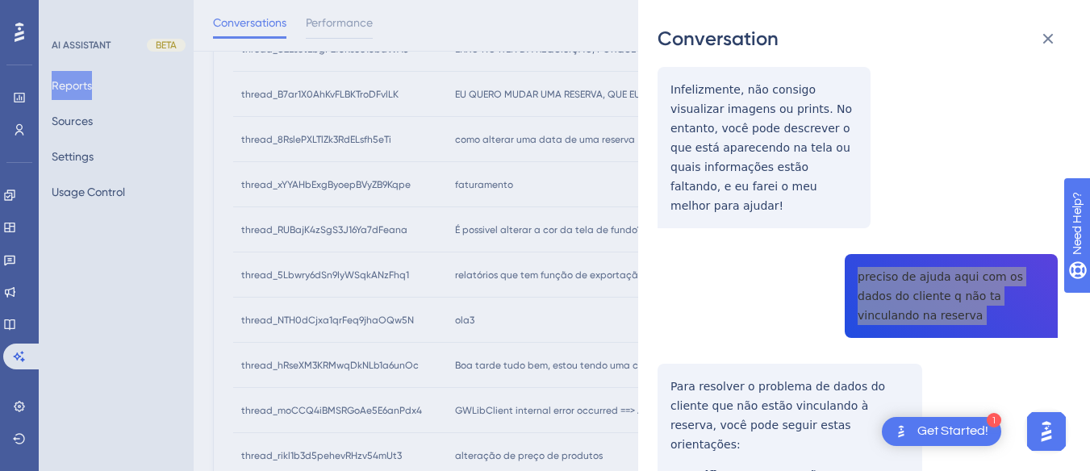
scroll to position [1775, 0]
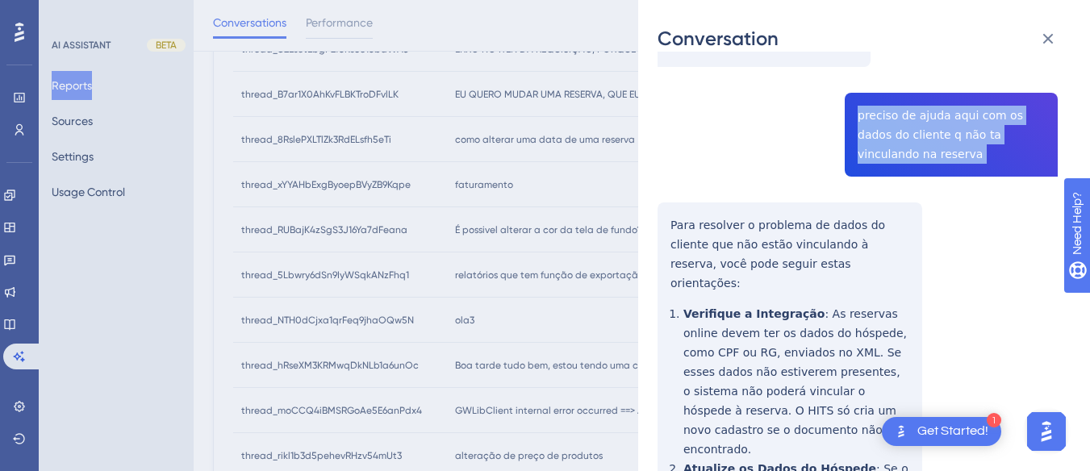
click at [657, 127] on div "Conversation thread_C8LBfk0uQlSjDRO2zCMtgX3o Copy - - 20_Santos, Maria User Con…" at bounding box center [864, 235] width 452 height 471
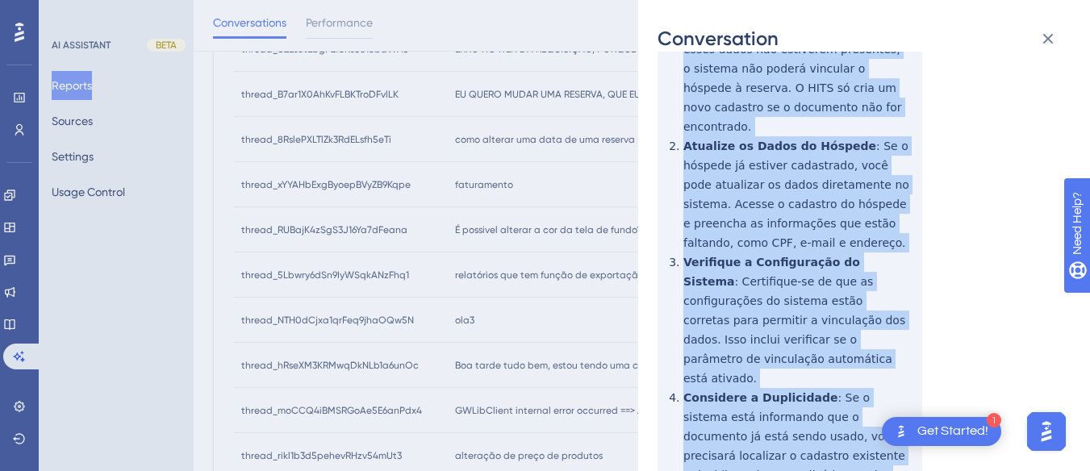
scroll to position [2260, 0]
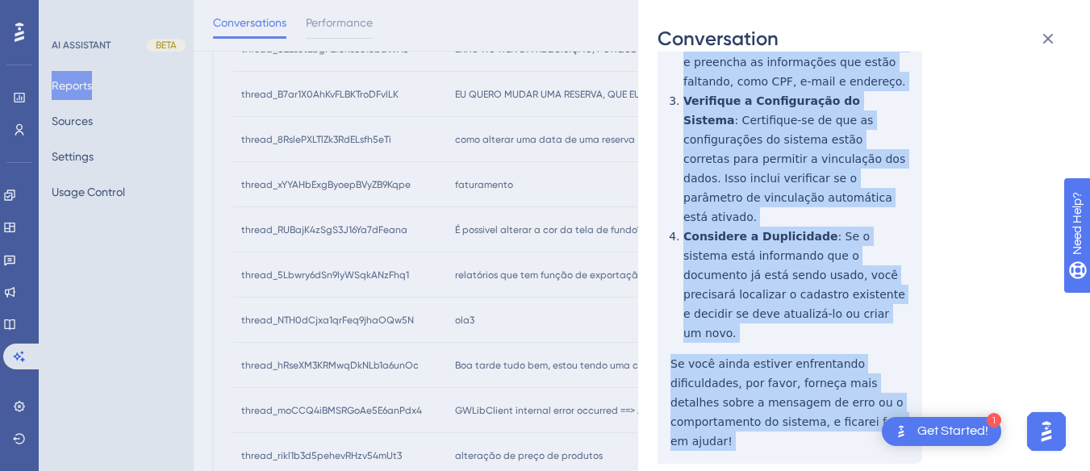
drag, startPoint x: 658, startPoint y: 127, endPoint x: 848, endPoint y: 258, distance: 231.5
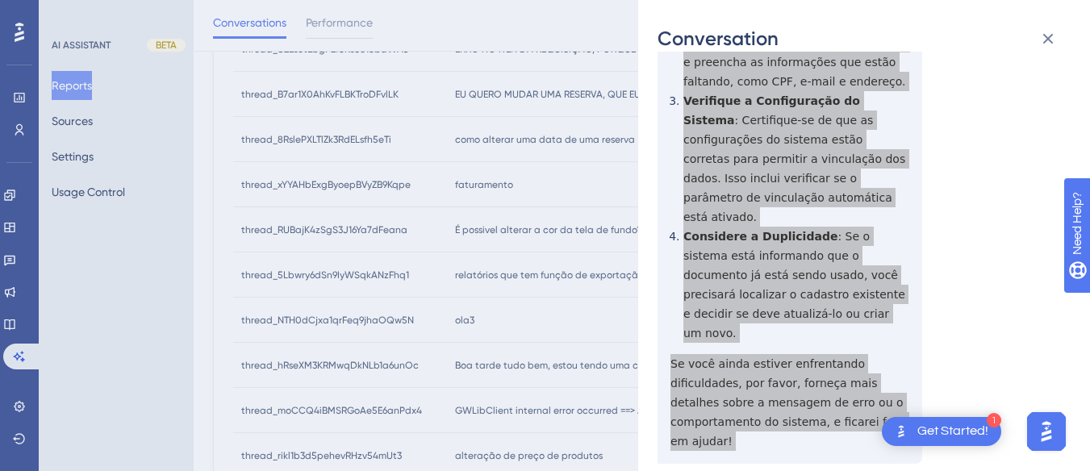
scroll to position [2340, 0]
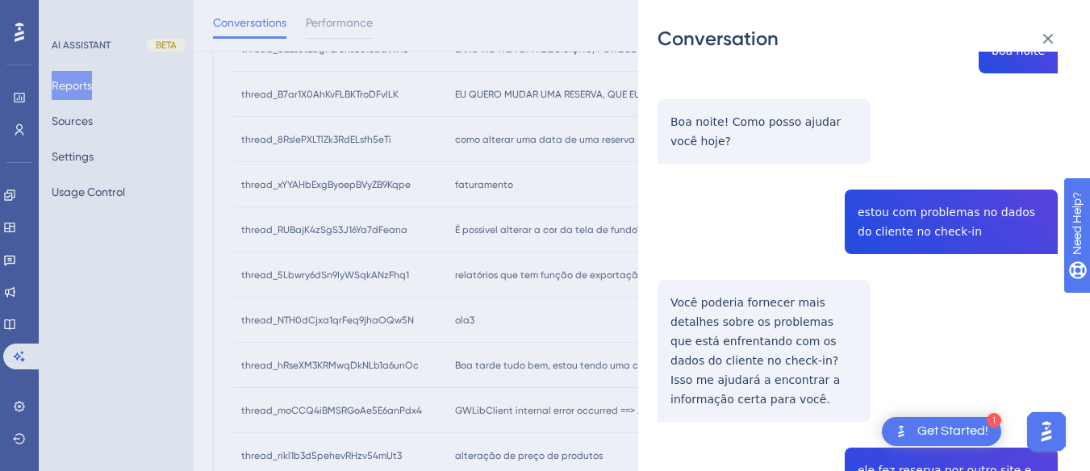
scroll to position [0, 0]
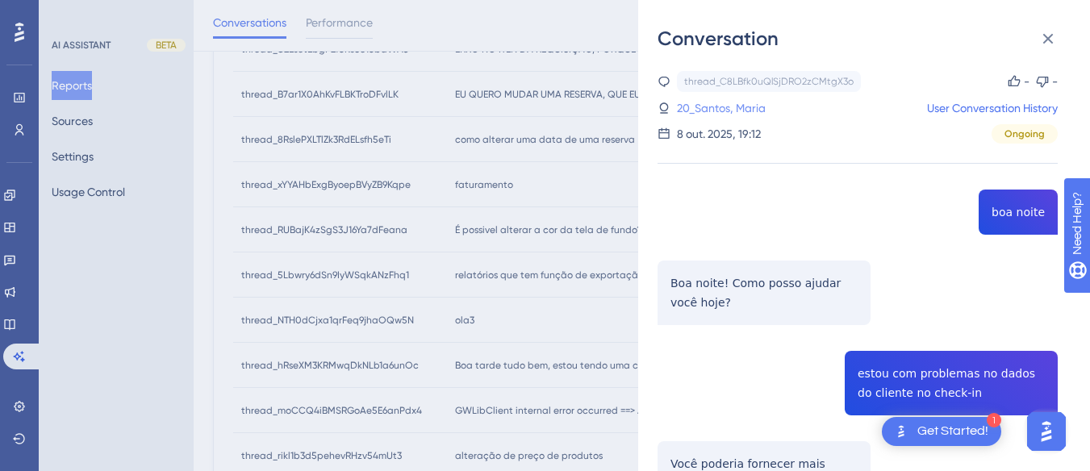
click at [717, 103] on link "20_Santos, Maria" at bounding box center [721, 107] width 89 height 19
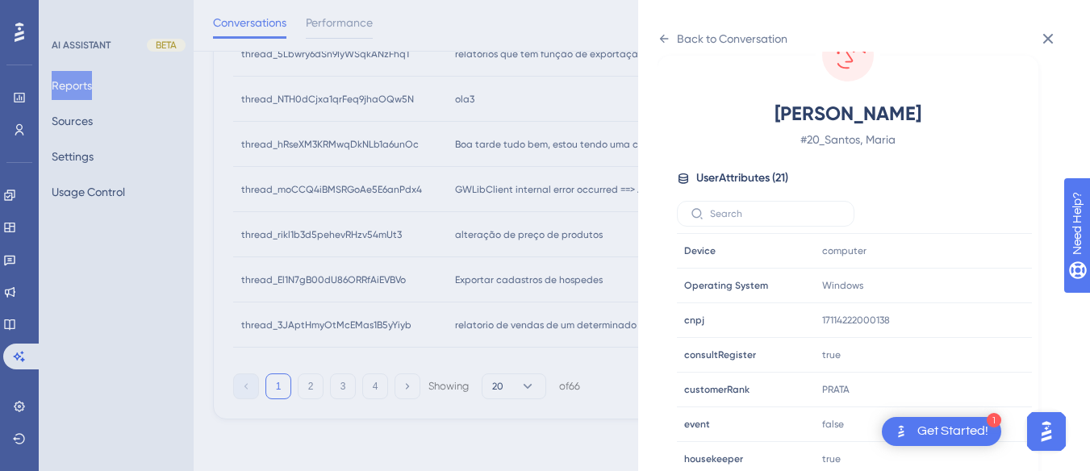
scroll to position [491, 0]
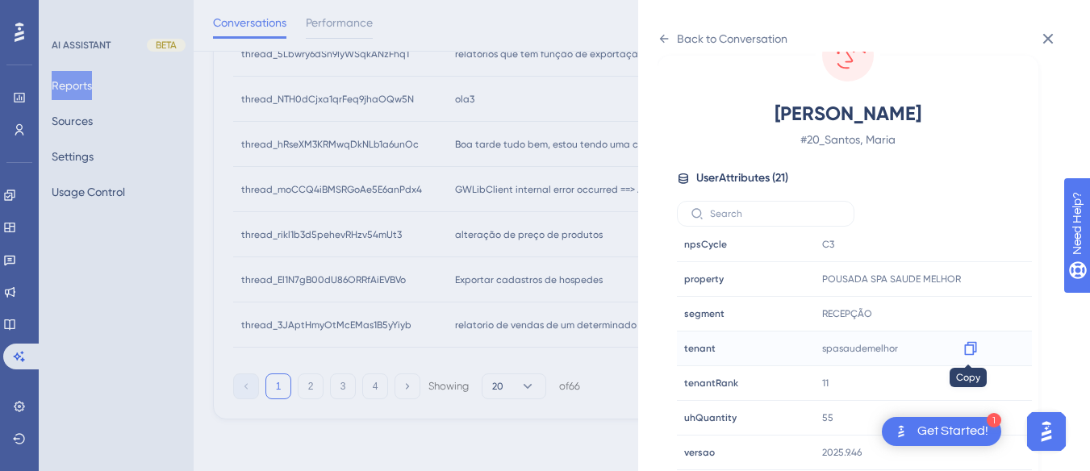
click at [971, 348] on icon at bounding box center [970, 349] width 12 height 14
click at [968, 345] on icon at bounding box center [970, 349] width 12 height 14
click at [654, 34] on div "Back to Conversation [PERSON_NAME] # 20_Santos, [PERSON_NAME] User Attributes (…" at bounding box center [864, 235] width 452 height 471
click at [669, 34] on icon at bounding box center [664, 38] width 13 height 13
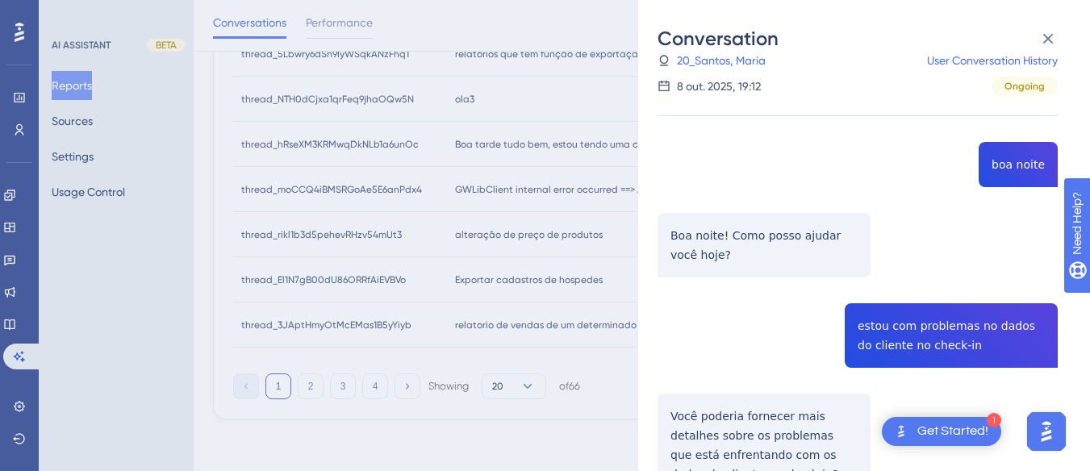
scroll to position [544, 0]
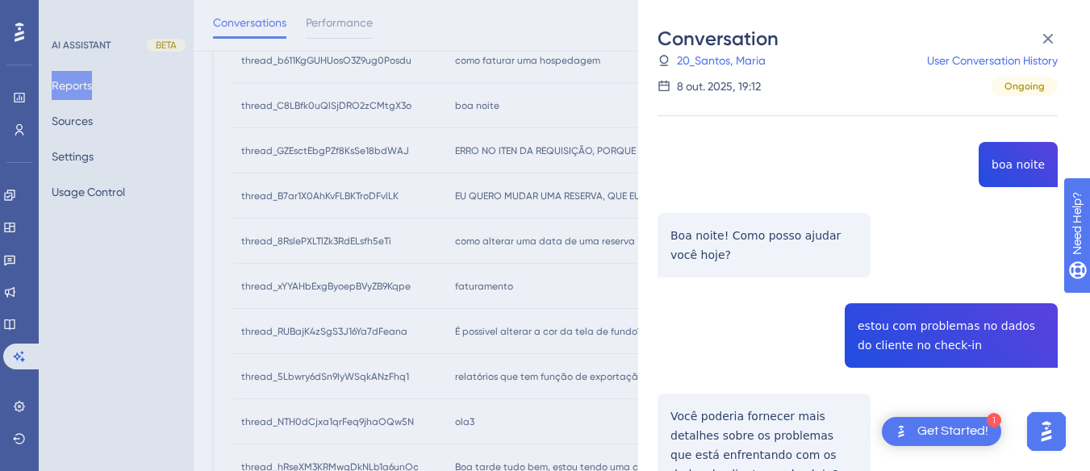
click at [1047, 31] on icon at bounding box center [1048, 38] width 19 height 19
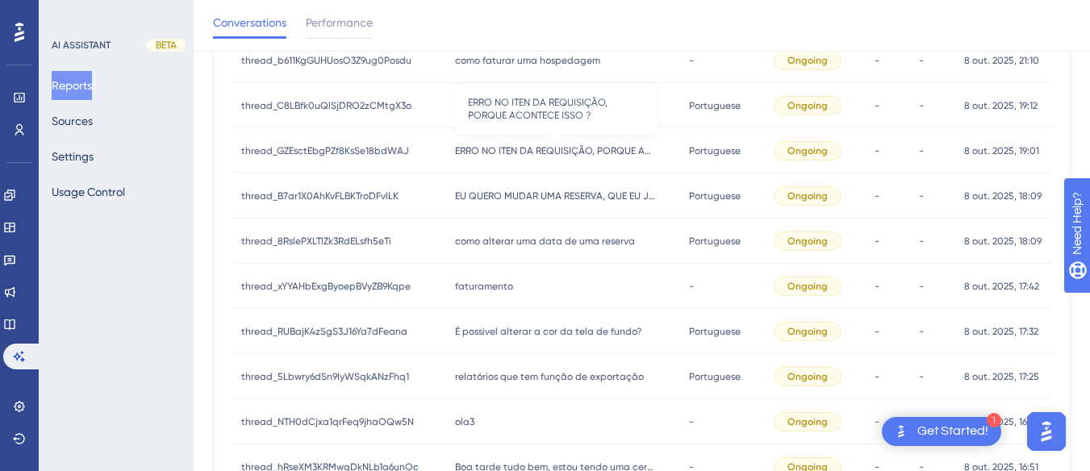
click at [523, 147] on span "ERRO NO ITEN DA REQUISIÇÃO, PORQUE ACONTECE ISSO ?" at bounding box center [556, 150] width 202 height 13
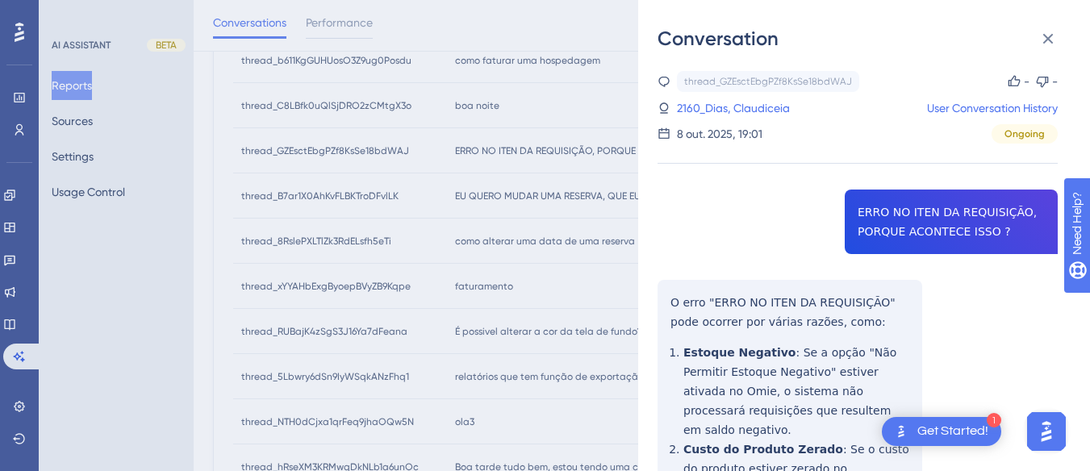
click at [894, 207] on div "thread_GZEsctEbgPZf8KsSe18bdWAJ Copy - - 2160_Dias, Claudiceia User Conversatio…" at bounding box center [858, 454] width 400 height 766
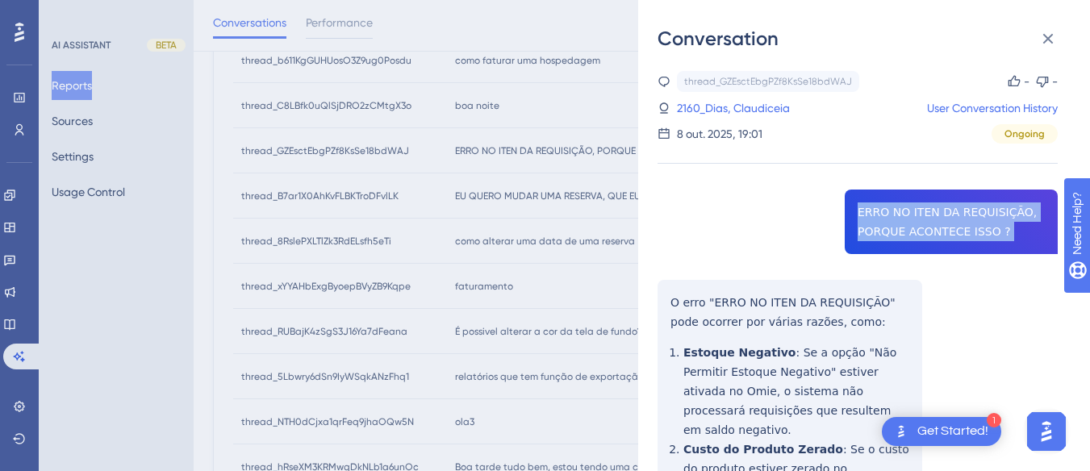
click at [894, 207] on div "thread_GZEsctEbgPZf8KsSe18bdWAJ Copy - - 2160_Dias, Claudiceia User Conversatio…" at bounding box center [858, 454] width 400 height 766
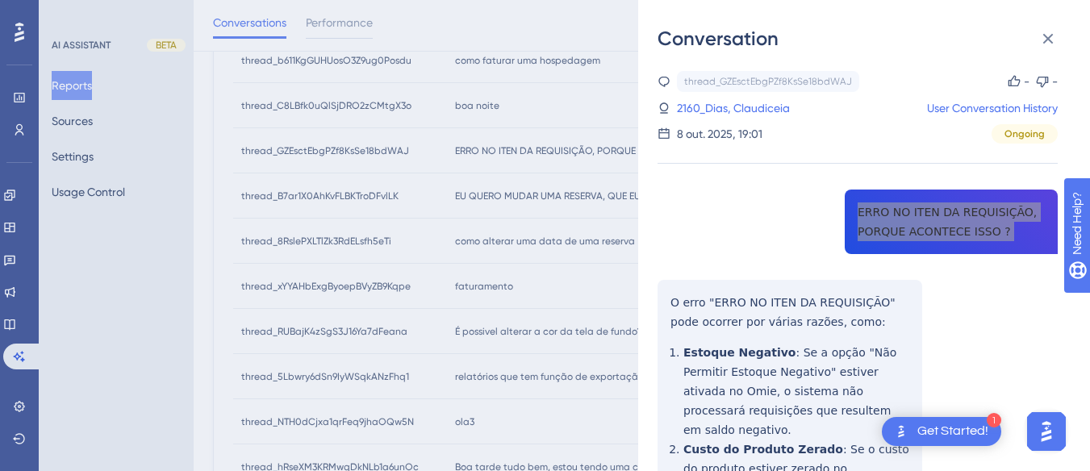
scroll to position [81, 0]
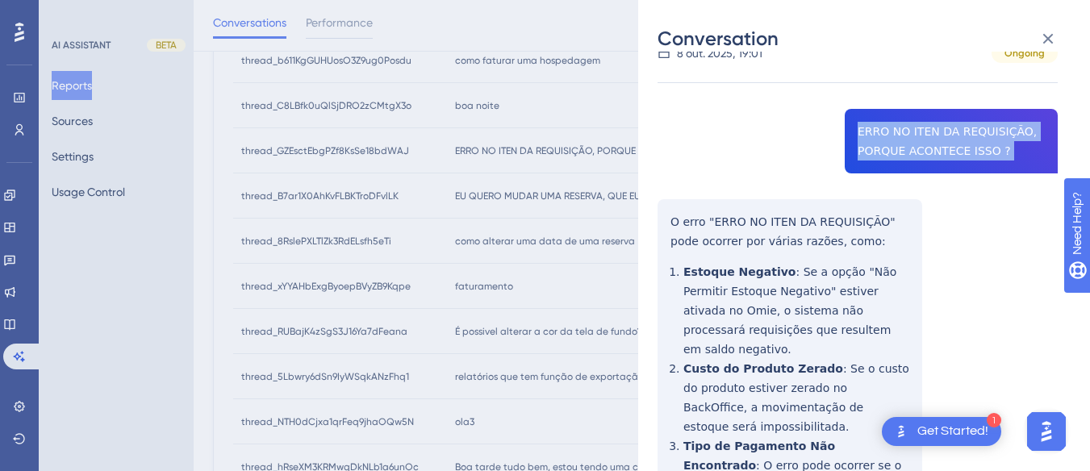
click at [650, 205] on div "Conversation thread_GZEsctEbgPZf8KsSe18bdWAJ Copy - - 2160_Dias, Claudiceia Use…" at bounding box center [864, 235] width 452 height 471
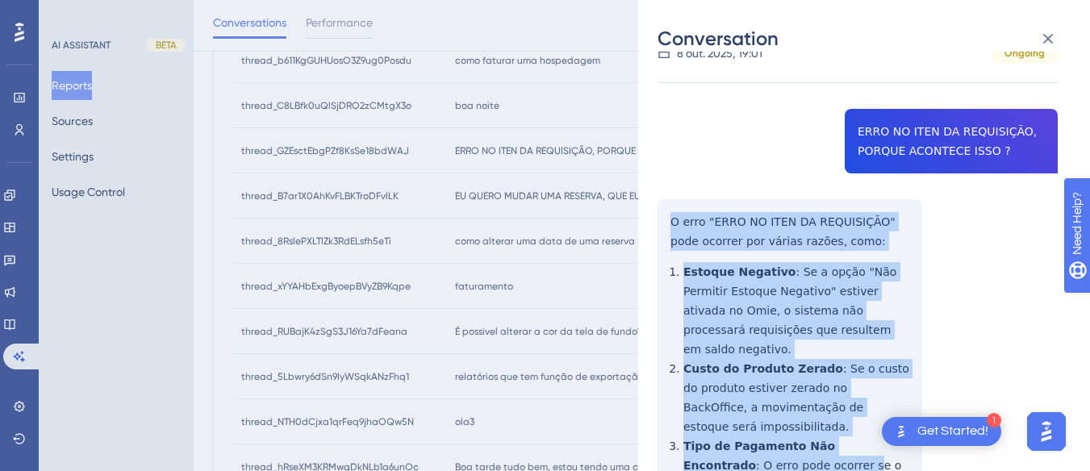
scroll to position [295, 0]
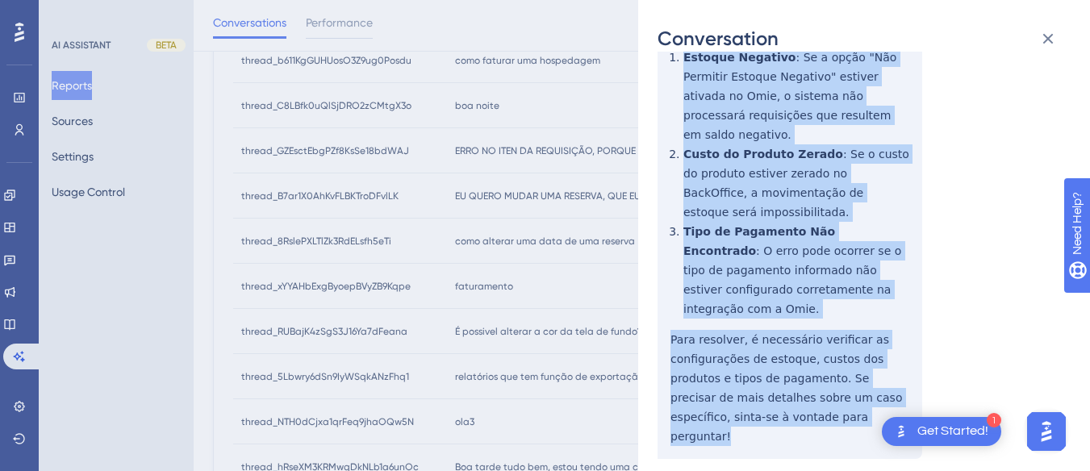
drag, startPoint x: 655, startPoint y: 207, endPoint x: 808, endPoint y: 390, distance: 237.8
click at [808, 390] on div "Conversation thread_GZEsctEbgPZf8KsSe18bdWAJ Copy - - 2160_Dias, Claudiceia Use…" at bounding box center [864, 235] width 452 height 471
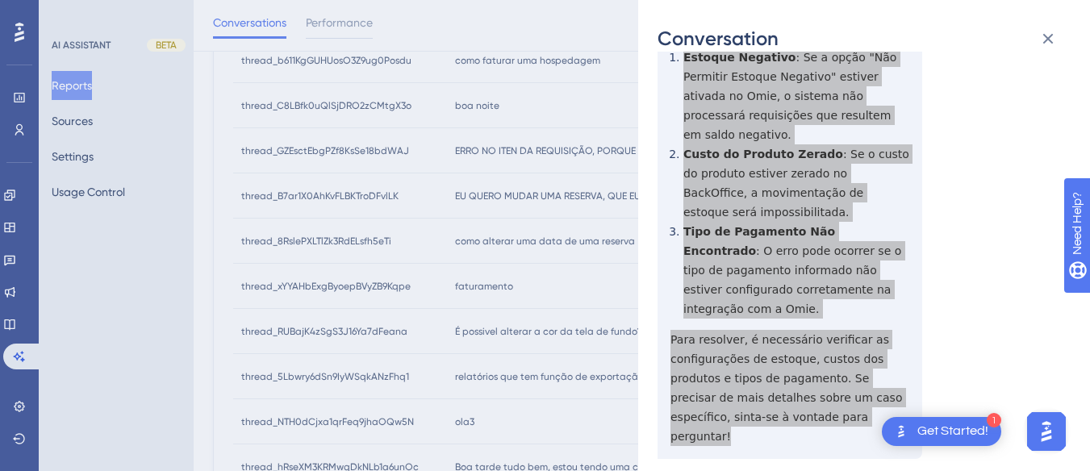
scroll to position [0, 0]
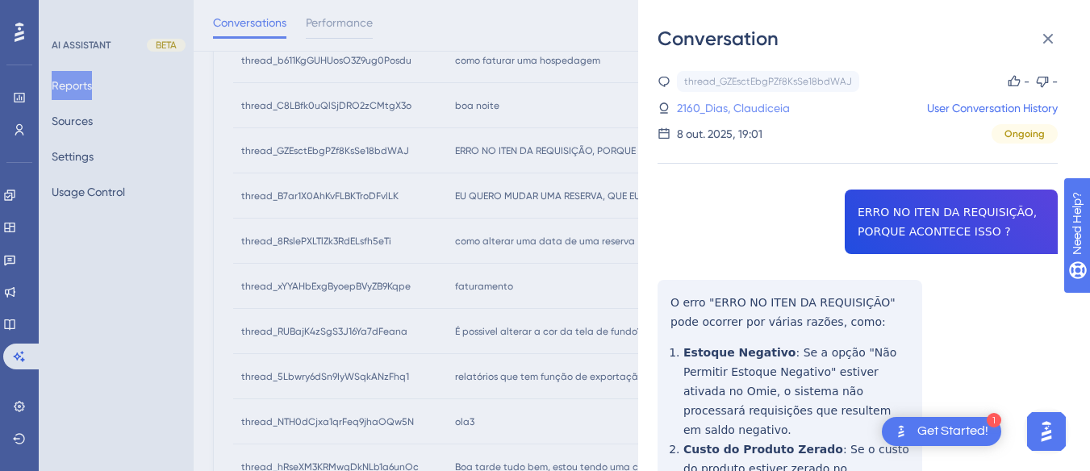
click at [746, 106] on link "2160_Dias, Claudiceia" at bounding box center [733, 107] width 113 height 19
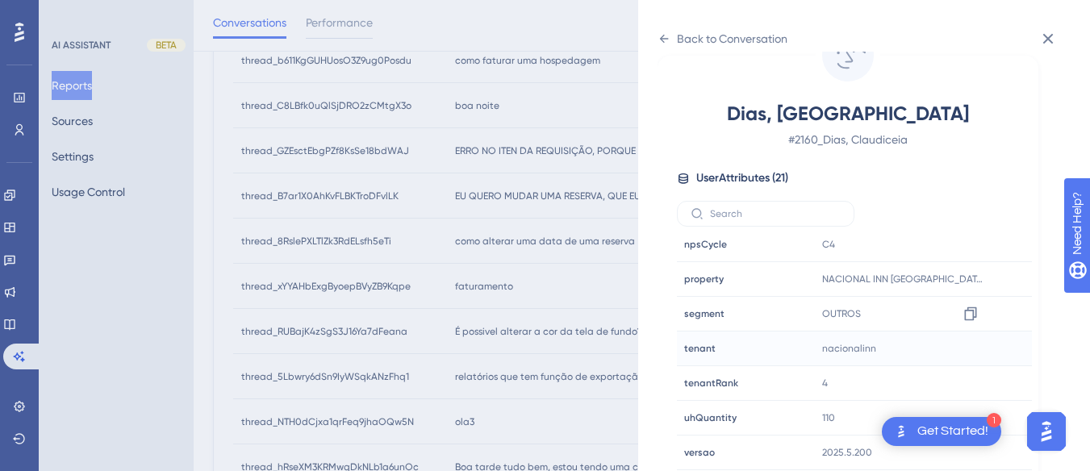
scroll to position [867, 0]
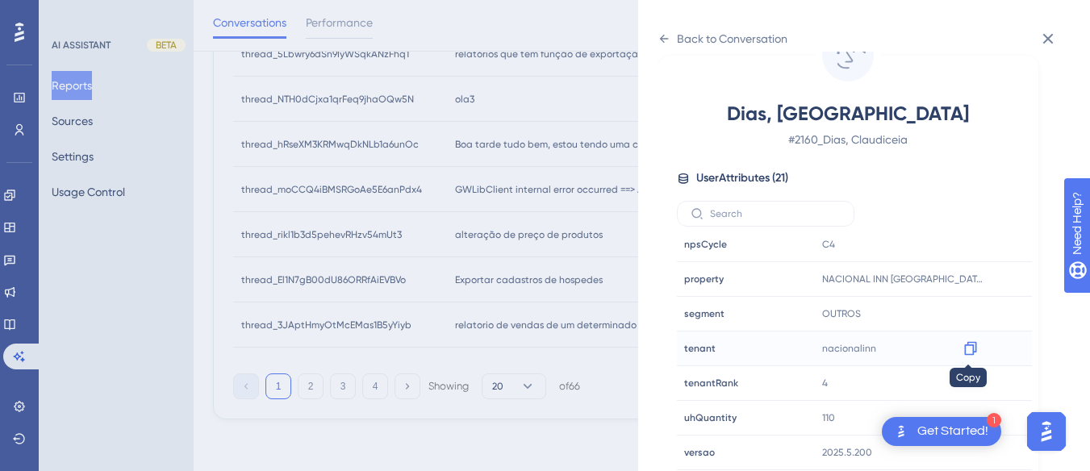
click at [964, 350] on icon at bounding box center [970, 349] width 12 height 14
click at [969, 268] on div at bounding box center [971, 279] width 26 height 26
click at [963, 277] on icon at bounding box center [971, 279] width 16 height 16
click at [659, 20] on div "Back to Conversation Dias, Claudiceia # 2160_Dias, Claudiceia User Attributes (…" at bounding box center [864, 235] width 452 height 471
click at [679, 37] on div "Back to Conversation" at bounding box center [732, 38] width 111 height 19
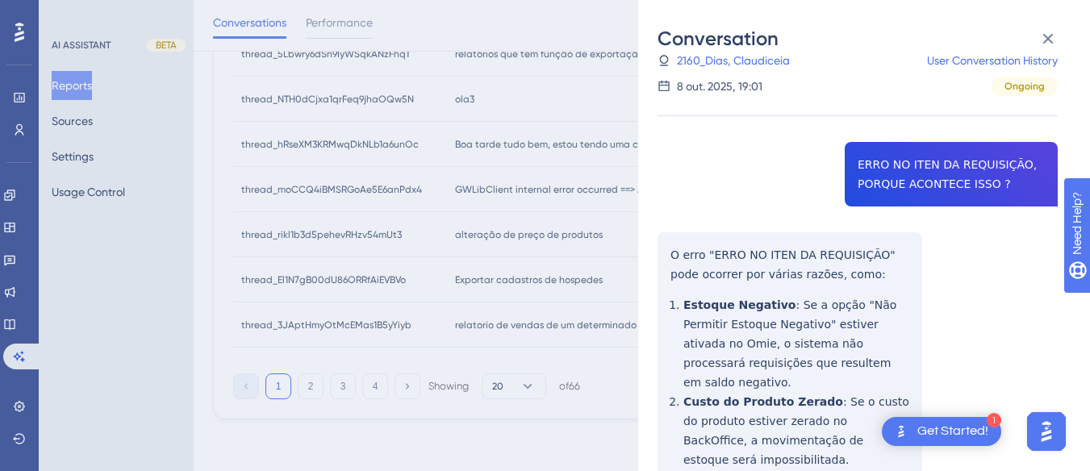
click at [967, 164] on div "thread_GZEsctEbgPZf8KsSe18bdWAJ Copy - - 2160_Dias, Claudiceia User Conversatio…" at bounding box center [858, 406] width 400 height 766
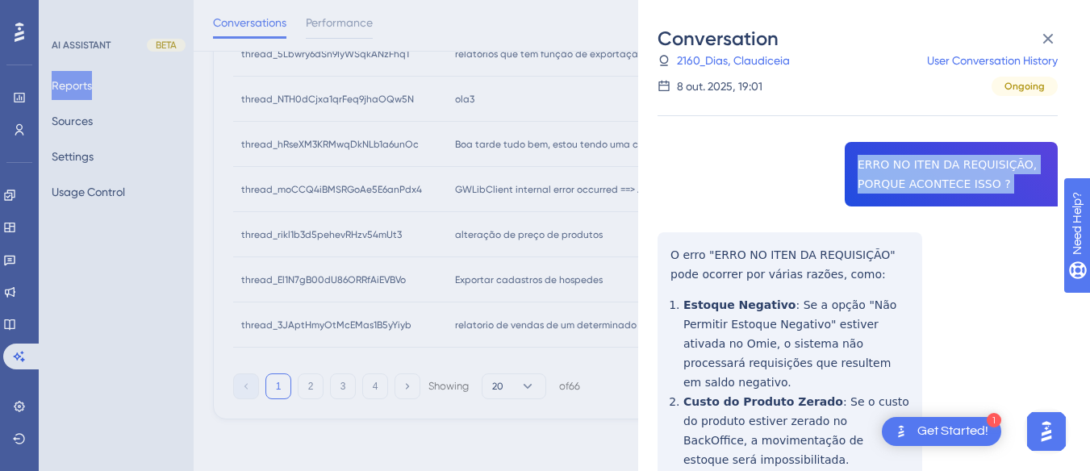
click at [967, 164] on div "thread_GZEsctEbgPZf8KsSe18bdWAJ Copy - - 2160_Dias, Claudiceia User Conversatio…" at bounding box center [858, 406] width 400 height 766
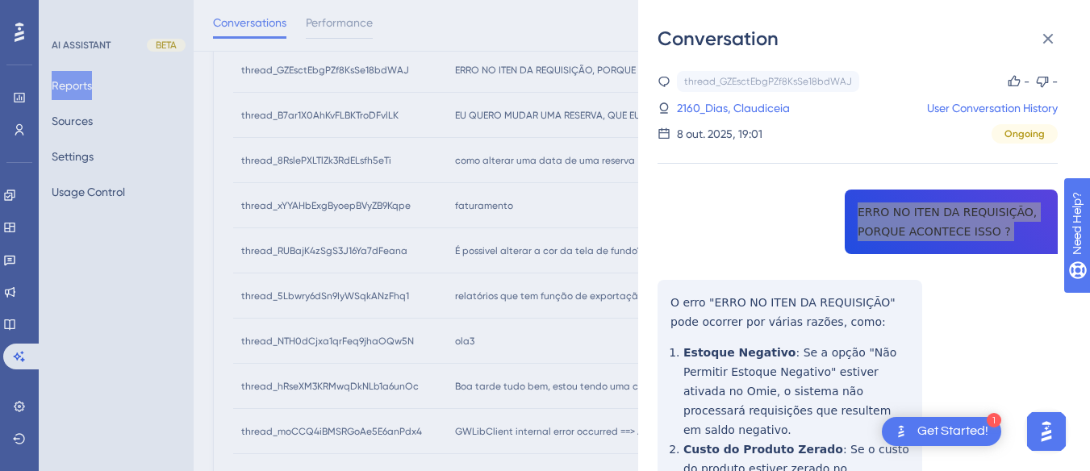
scroll to position [544, 0]
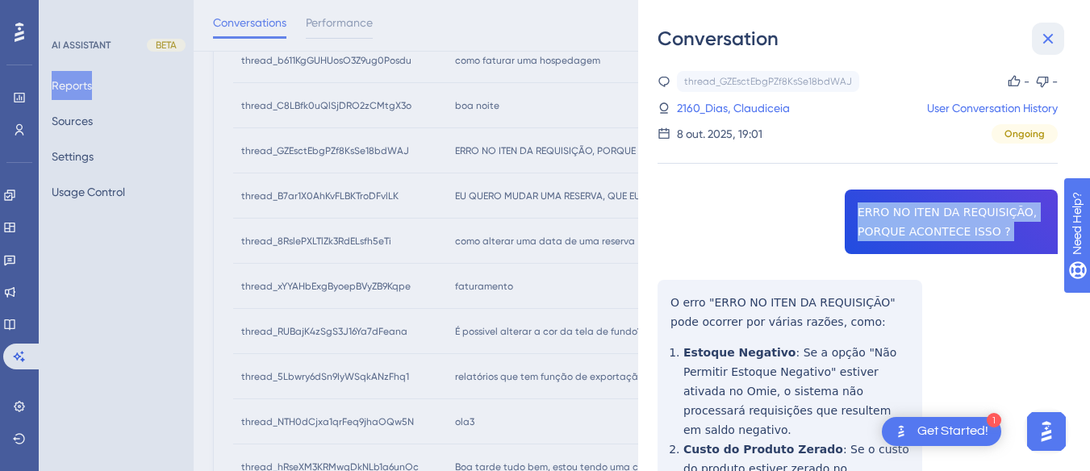
drag, startPoint x: 1056, startPoint y: 44, endPoint x: 523, endPoint y: 193, distance: 552.9
click at [1056, 44] on icon at bounding box center [1048, 38] width 19 height 19
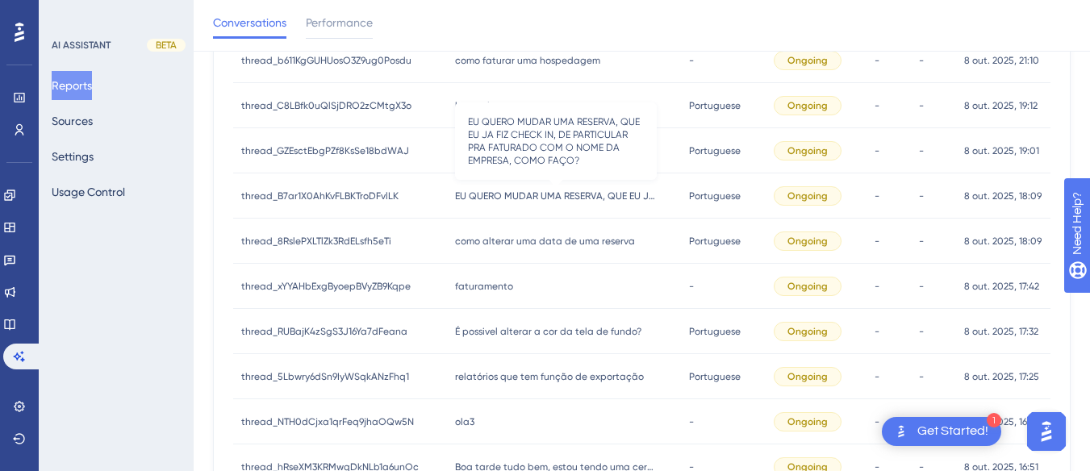
click at [523, 192] on span "EU QUERO MUDAR UMA RESERVA, QUE EU JA FIZ CHECK IN, DE PARTICULAR PRA FATURADO …" at bounding box center [556, 196] width 202 height 13
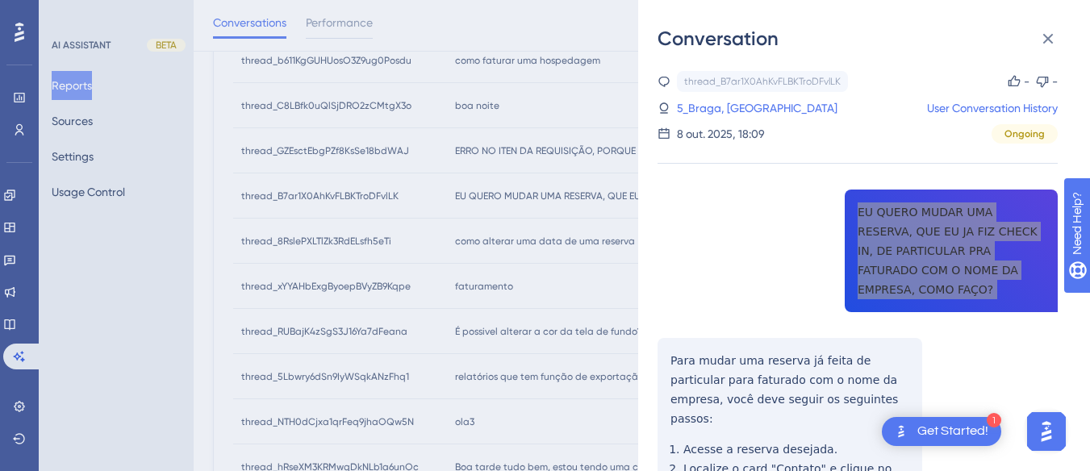
scroll to position [81, 0]
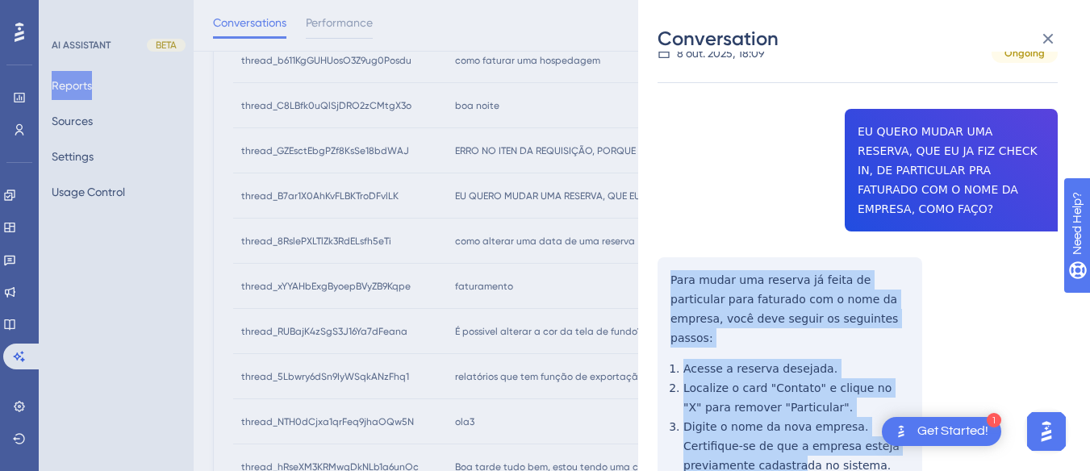
scroll to position [242, 0]
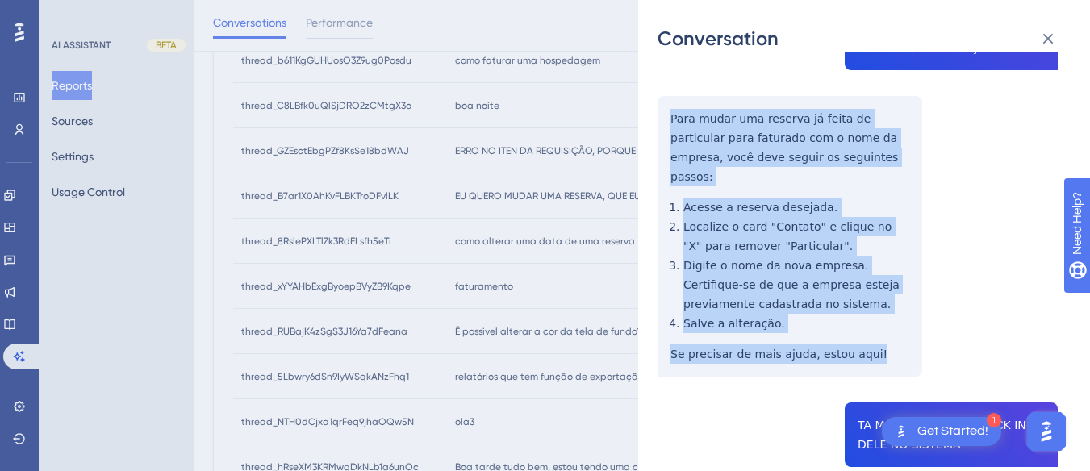
drag, startPoint x: 663, startPoint y: 254, endPoint x: 889, endPoint y: 330, distance: 237.6
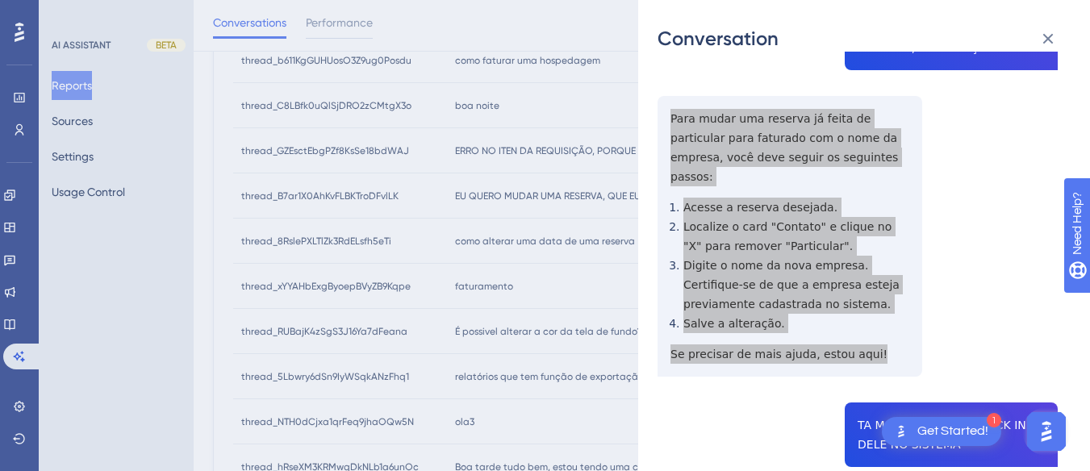
scroll to position [484, 0]
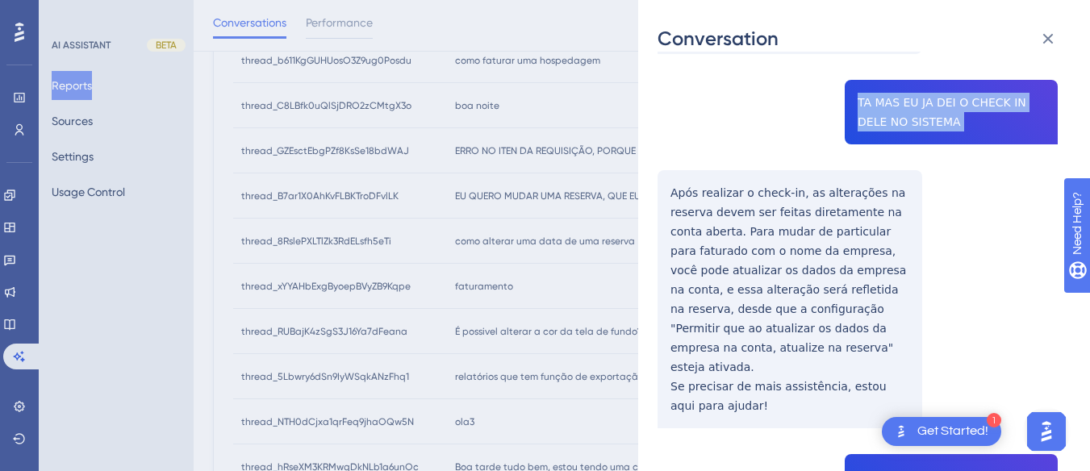
click at [654, 145] on div "Conversation thread_B7ar1X0AhKvFLBKTroDFvlLK Copy - - 5_Braga, Paulo User Conve…" at bounding box center [864, 235] width 452 height 471
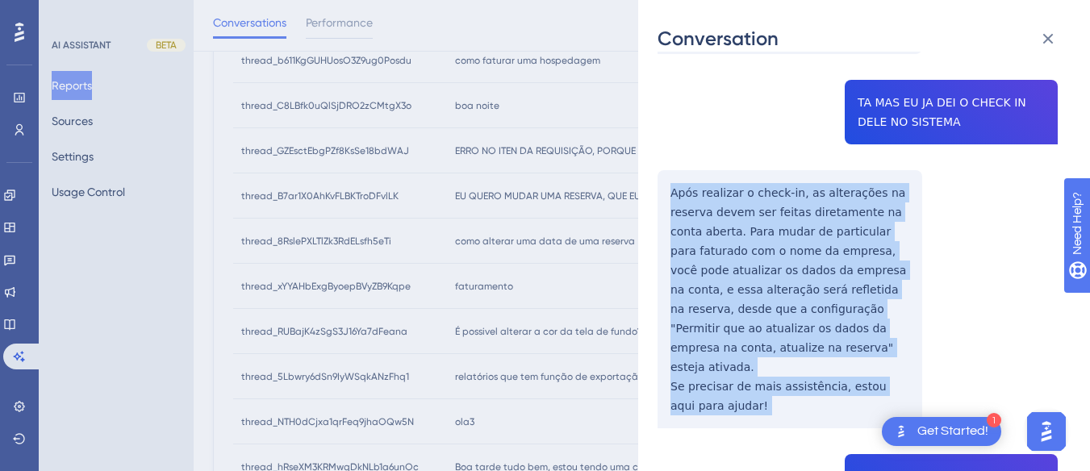
drag, startPoint x: 655, startPoint y: 144, endPoint x: 717, endPoint y: 328, distance: 194.2
click at [706, 345] on div "Conversation thread_B7ar1X0AhKvFLBKTroDFvlLK Copy - - 5_Braga, Paulo User Conve…" at bounding box center [864, 235] width 452 height 471
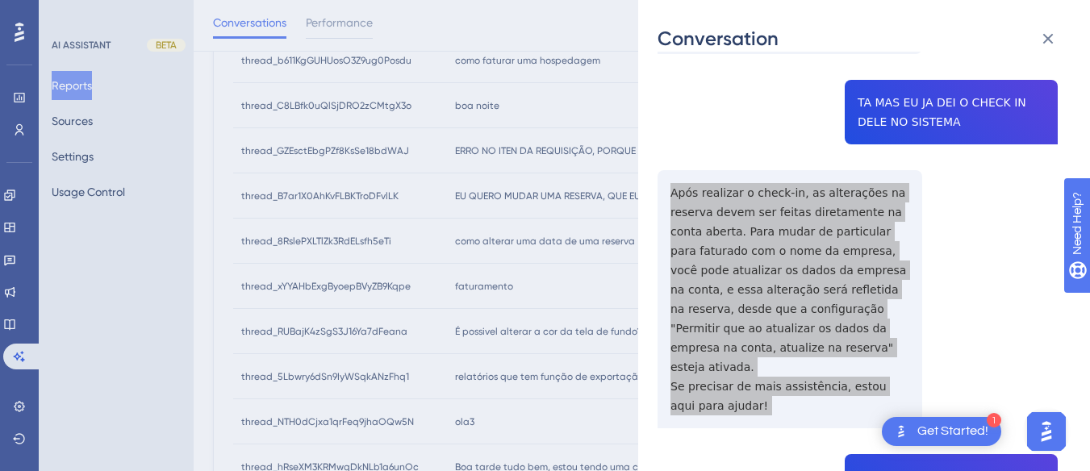
scroll to position [888, 0]
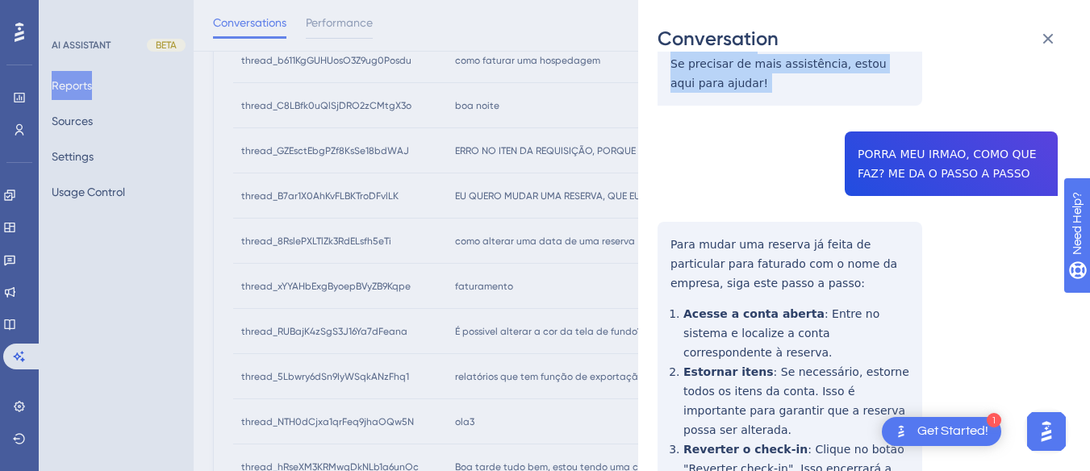
click at [951, 105] on div "thread_B7ar1X0AhKvFLBKTroDFvlLK Copy - - 5_Braga, Paulo User Conversation Histo…" at bounding box center [858, 334] width 400 height 2302
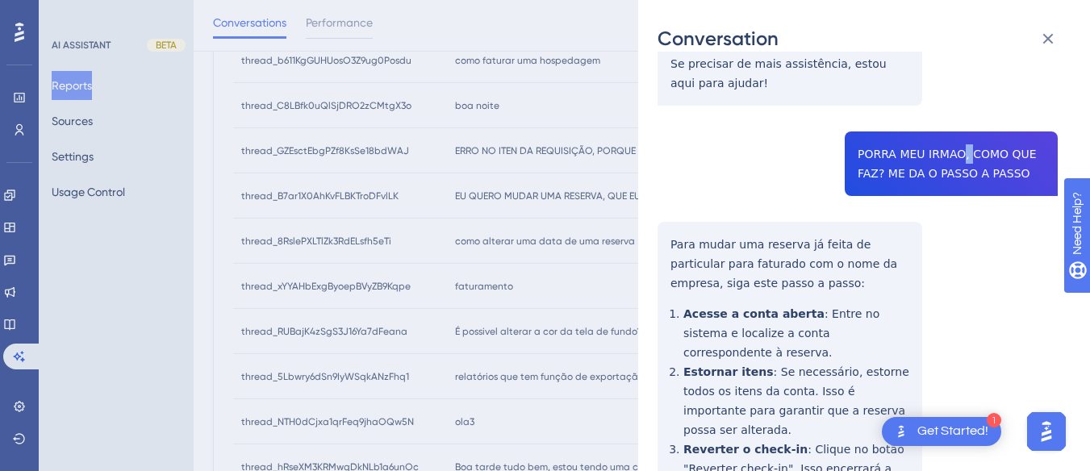
click at [951, 105] on div "thread_B7ar1X0AhKvFLBKTroDFvlLK Copy - - 5_Braga, Paulo User Conversation Histo…" at bounding box center [858, 334] width 400 height 2302
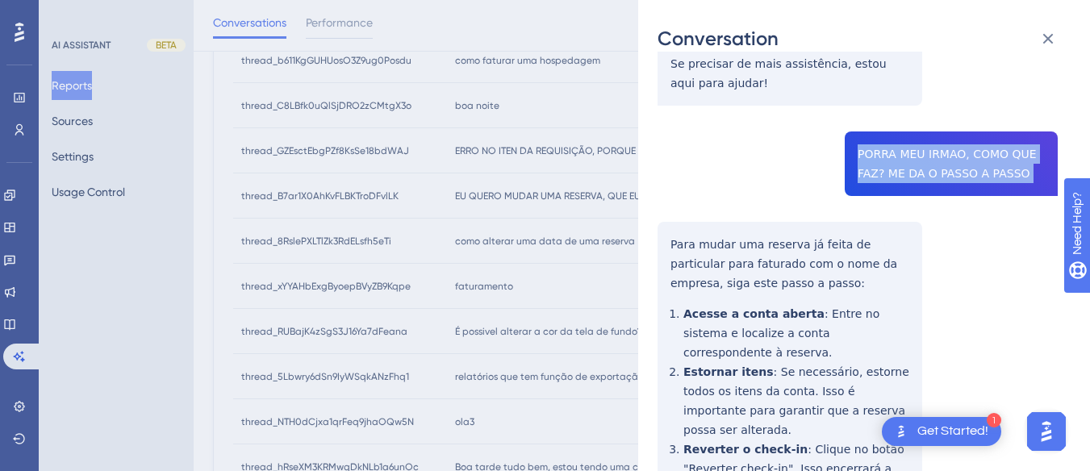
click at [951, 105] on div "thread_B7ar1X0AhKvFLBKTroDFvlLK Copy - - 5_Braga, Paulo User Conversation Histo…" at bounding box center [858, 334] width 400 height 2302
click at [668, 174] on div "thread_B7ar1X0AhKvFLBKTroDFvlLK Copy - - 5_Braga, Paulo User Conversation Histo…" at bounding box center [858, 334] width 400 height 2302
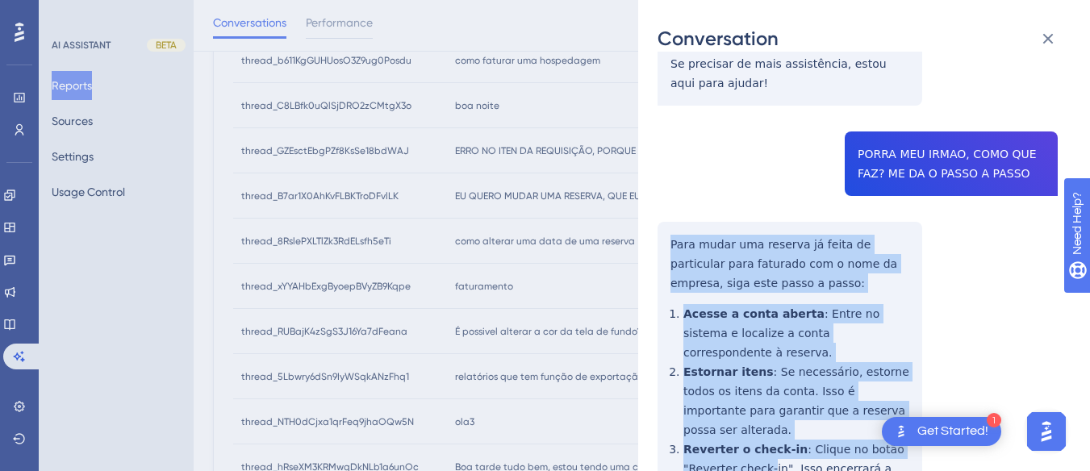
scroll to position [1130, 0]
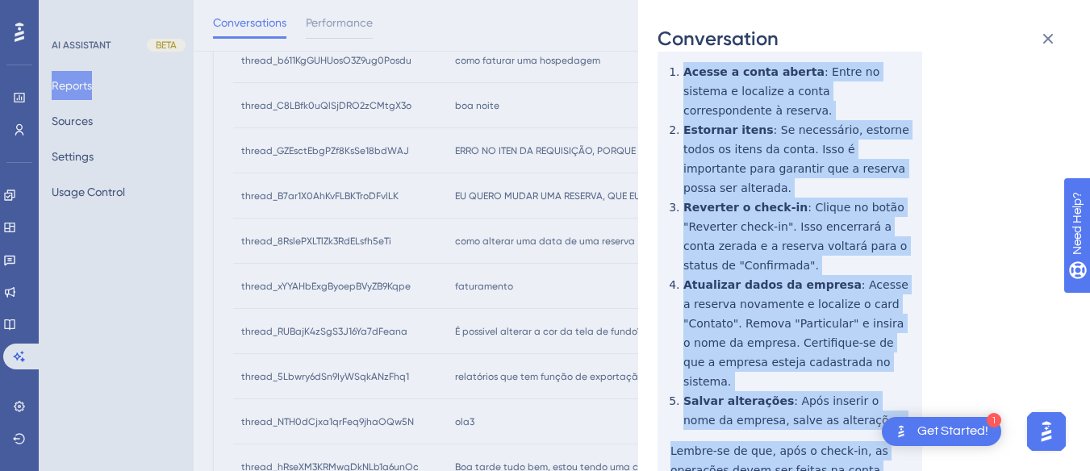
drag, startPoint x: 668, startPoint y: 174, endPoint x: 866, endPoint y: 369, distance: 277.3
click at [870, 382] on div "thread_B7ar1X0AhKvFLBKTroDFvlLK Copy - - 5_Braga, Paulo User Conversation Histo…" at bounding box center [858, 92] width 400 height 2302
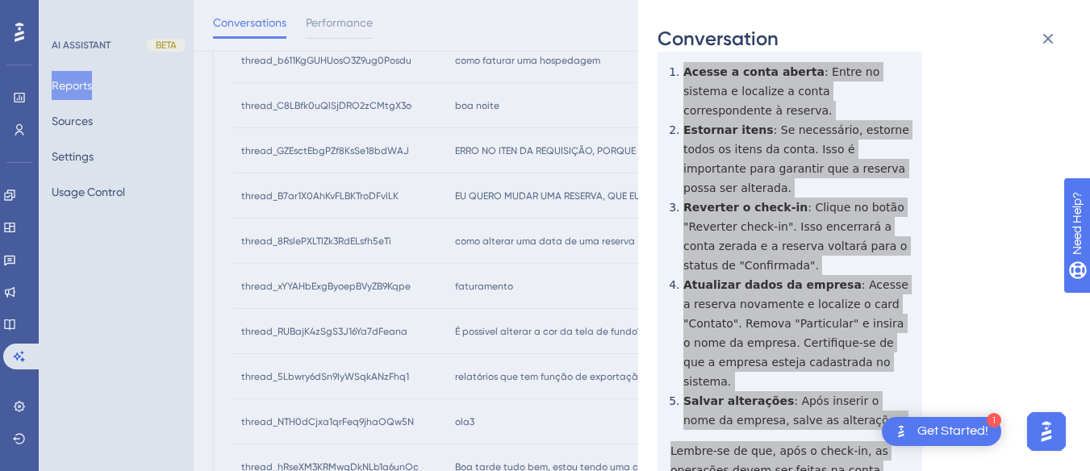
scroll to position [1453, 0]
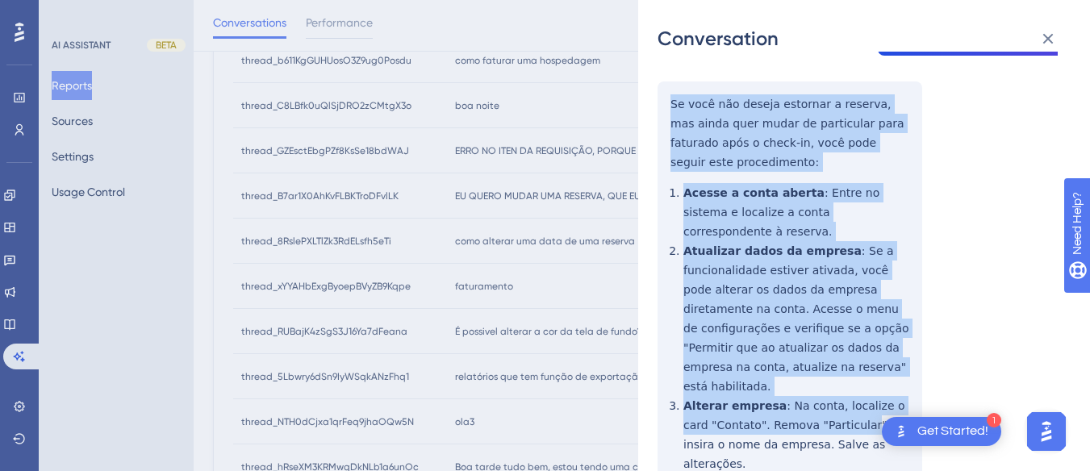
scroll to position [705, 0]
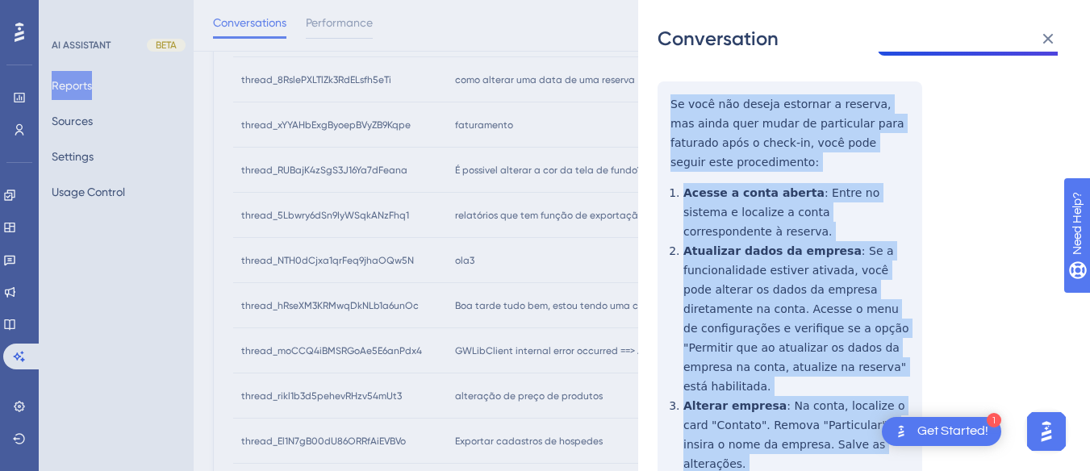
drag, startPoint x: 667, startPoint y: 190, endPoint x: 751, endPoint y: 312, distance: 146.8
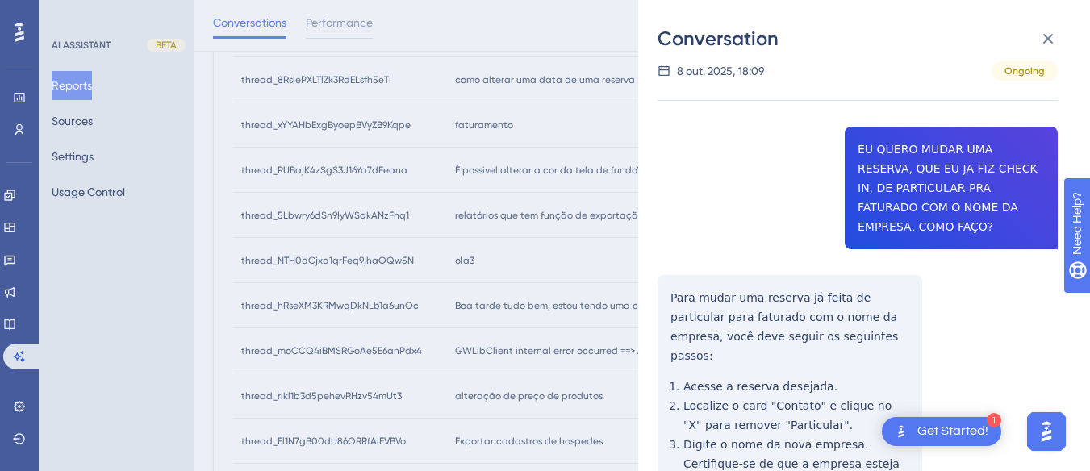
scroll to position [0, 0]
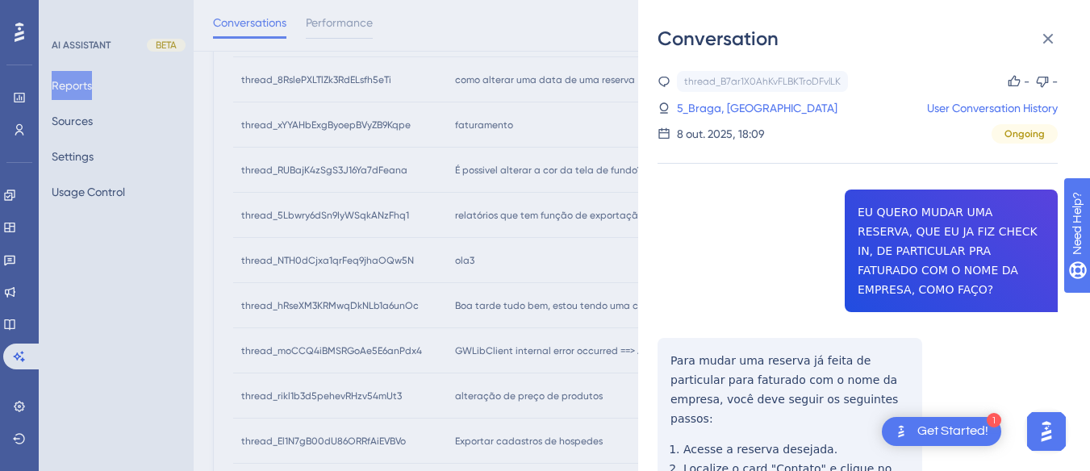
click at [733, 119] on div "thread_B7ar1X0AhKvFLBKTroDFvlLK Copy - - 5_Braga, Paulo User Conversation Histo…" at bounding box center [858, 107] width 400 height 73
click at [724, 98] on div "thread_B7ar1X0AhKvFLBKTroDFvlLK Copy - - 5_Braga, Paulo User Conversation Histo…" at bounding box center [858, 107] width 400 height 73
click at [705, 104] on link "5_Braga, [GEOGRAPHIC_DATA]" at bounding box center [757, 107] width 161 height 19
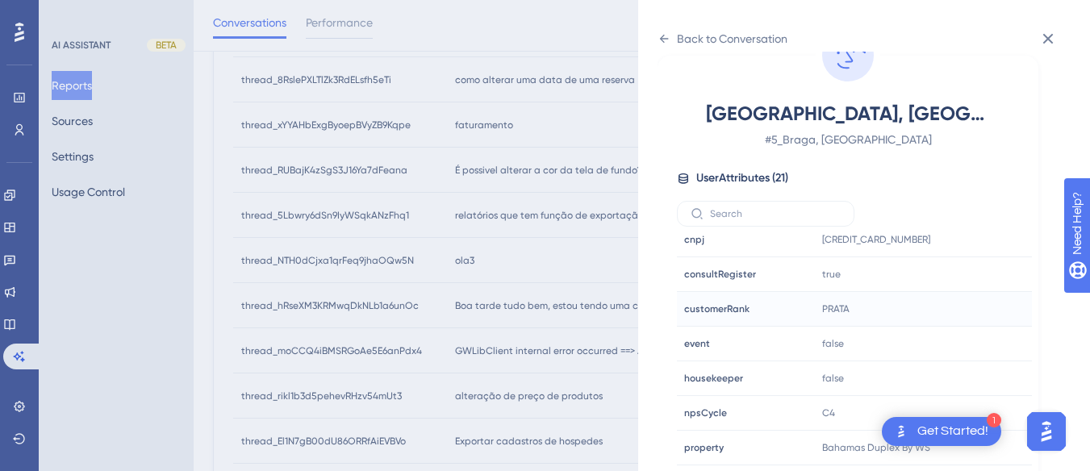
scroll to position [491, 0]
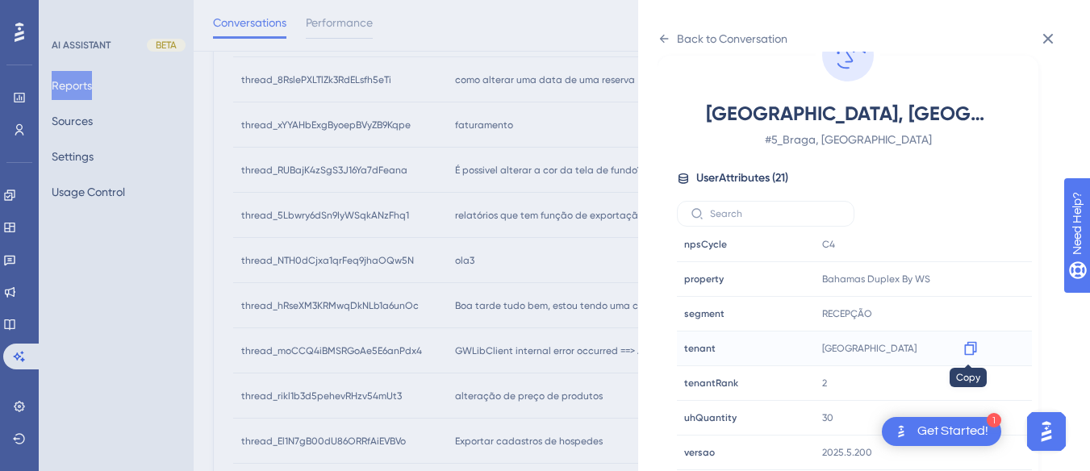
click at [968, 347] on icon at bounding box center [971, 349] width 16 height 16
click at [972, 347] on icon at bounding box center [970, 349] width 12 height 14
click at [671, 36] on div "Back to Conversation" at bounding box center [723, 39] width 130 height 26
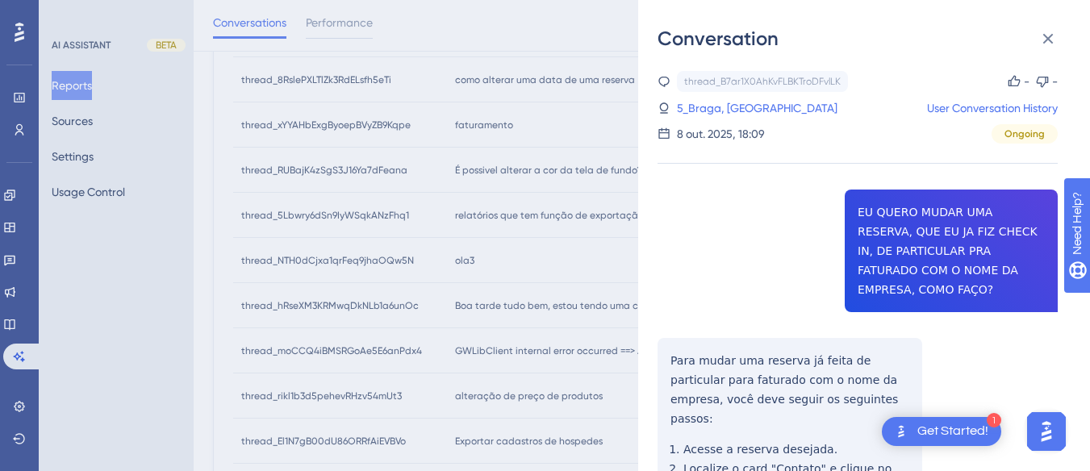
scroll to position [463, 0]
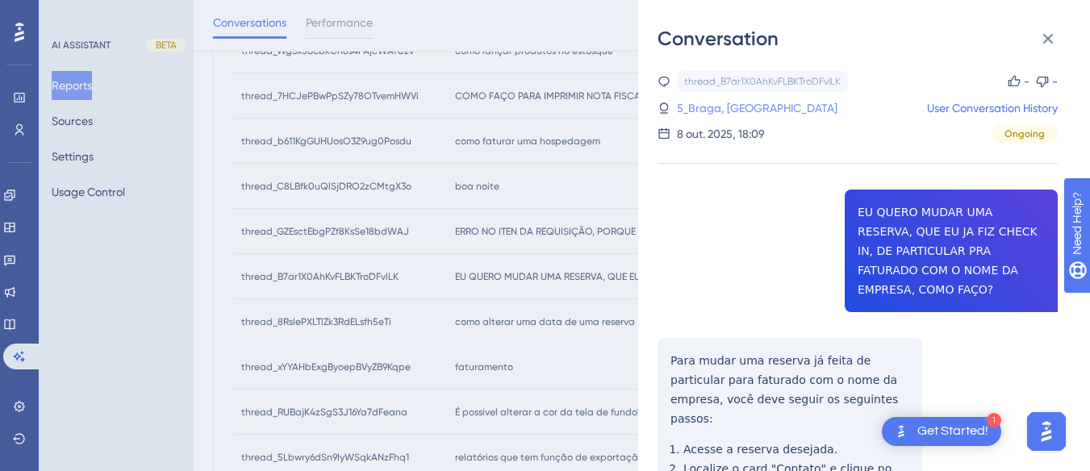
click at [719, 108] on link "5_Braga, [GEOGRAPHIC_DATA]" at bounding box center [757, 107] width 161 height 19
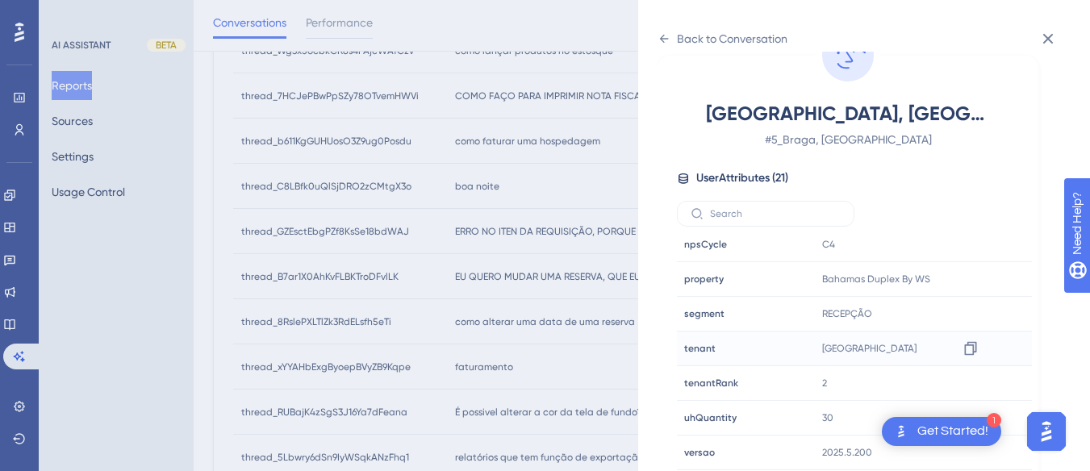
scroll to position [544, 0]
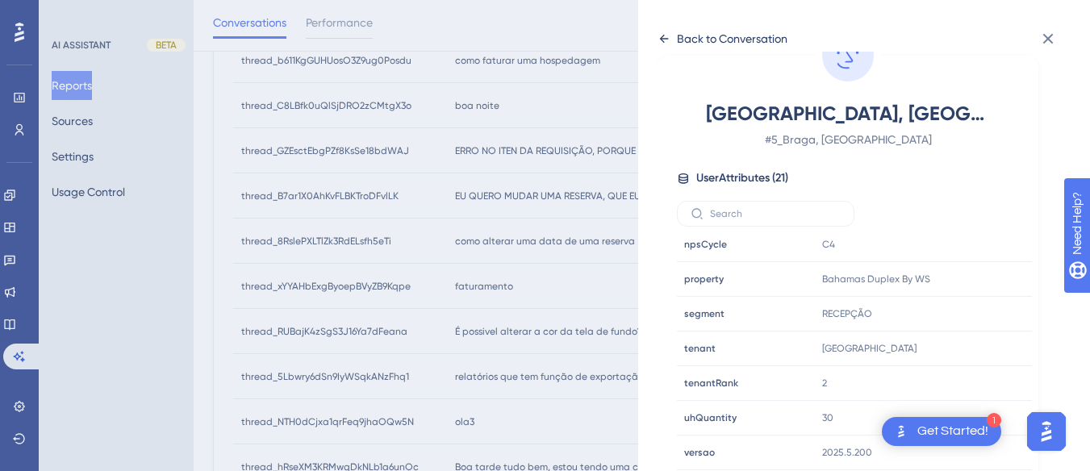
click at [677, 33] on div "Back to Conversation" at bounding box center [732, 38] width 111 height 19
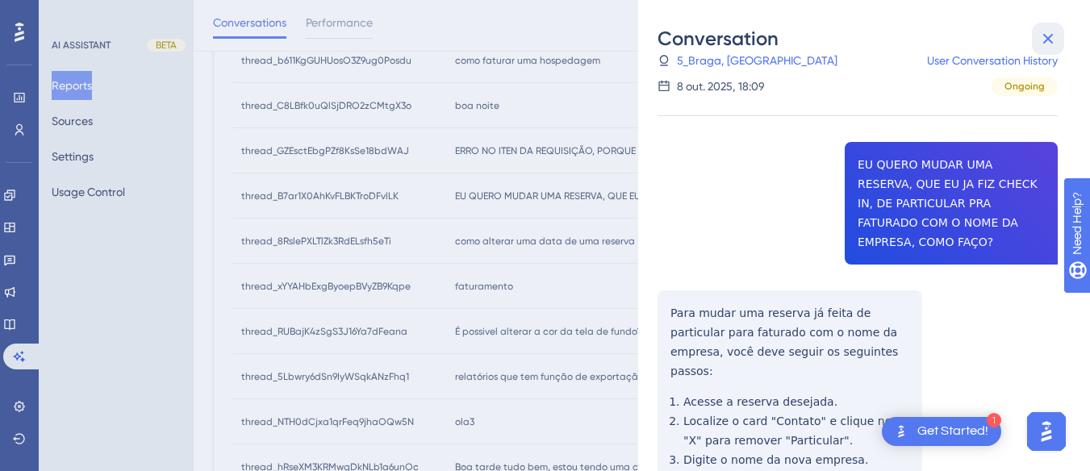
click at [1048, 32] on icon at bounding box center [1048, 38] width 19 height 19
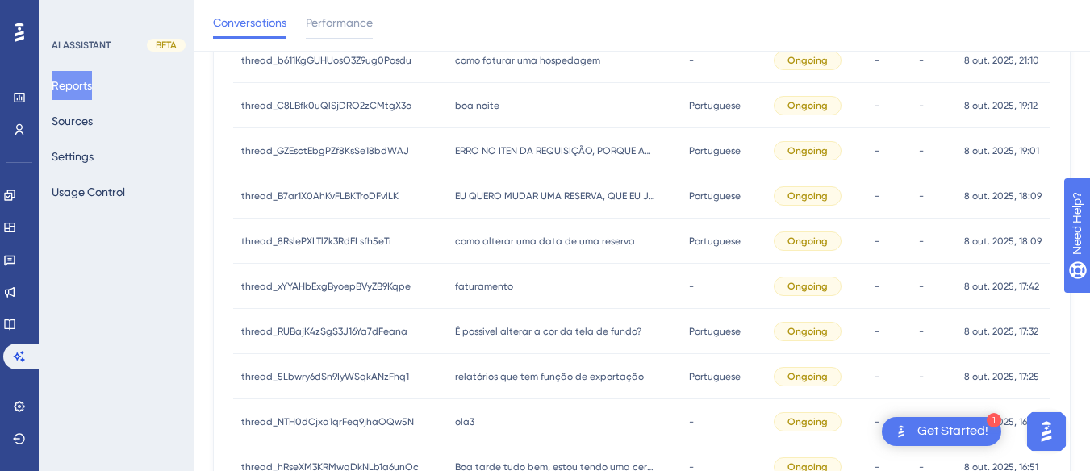
click at [507, 238] on span "como alterar uma data de uma reserva" at bounding box center [545, 241] width 180 height 13
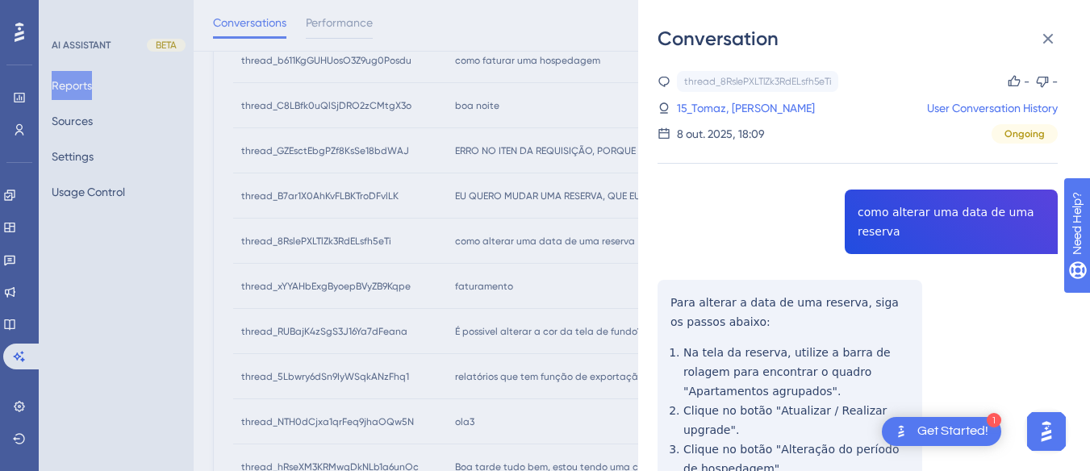
click at [918, 197] on div "thread_8RslePXLTlZk3RdELsfh5eTi Copy - - 15_Tomaz, [PERSON_NAME] User Conversat…" at bounding box center [858, 434] width 400 height 727
click at [680, 295] on div "thread_8RslePXLTlZk3RdELsfh5eTi Copy - - 15_Tomaz, [PERSON_NAME] User Conversat…" at bounding box center [858, 434] width 400 height 727
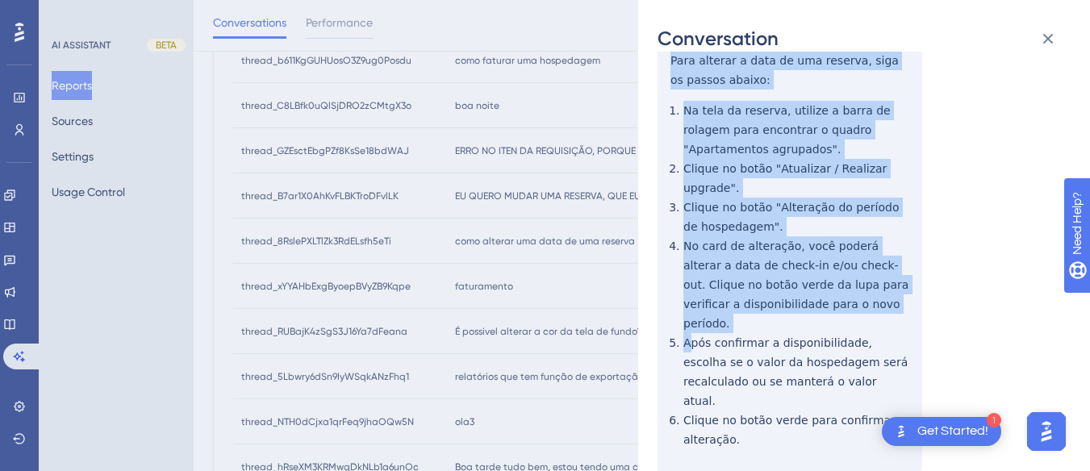
scroll to position [276, 0]
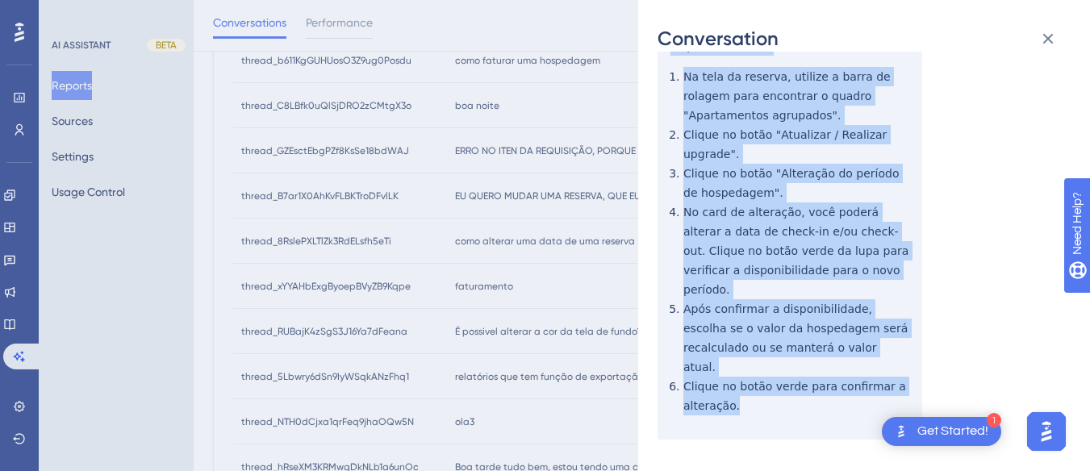
drag, startPoint x: 662, startPoint y: 293, endPoint x: 738, endPoint y: 177, distance: 139.2
click at [773, 370] on div "thread_8RslePXLTlZk3RdELsfh5eTi Copy - - 15_Tomaz, [PERSON_NAME] User Conversat…" at bounding box center [858, 158] width 400 height 727
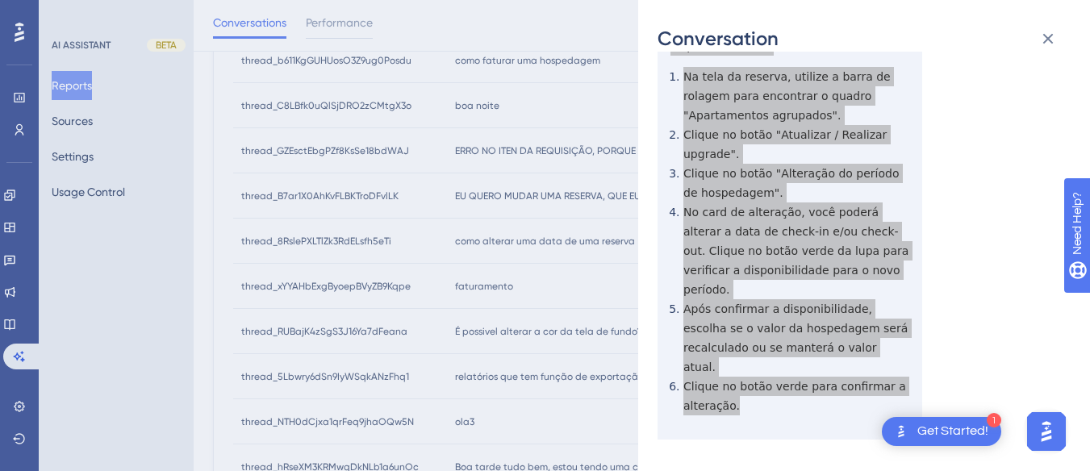
scroll to position [0, 0]
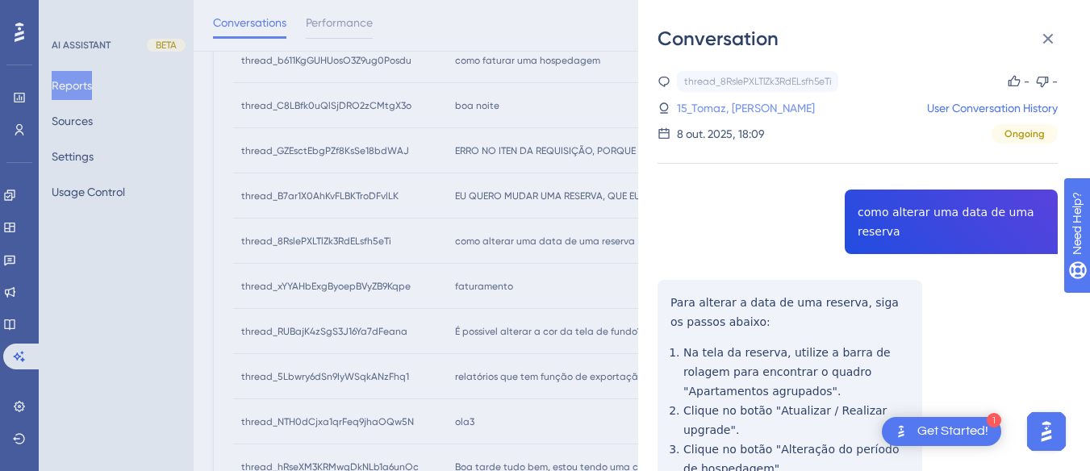
click at [745, 111] on link "15_Tomaz, [PERSON_NAME]" at bounding box center [746, 107] width 138 height 19
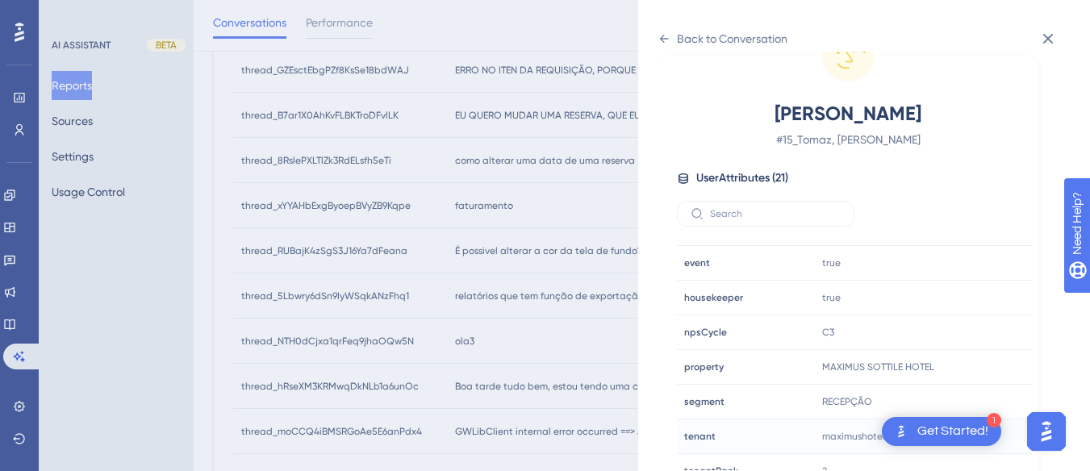
scroll to position [491, 0]
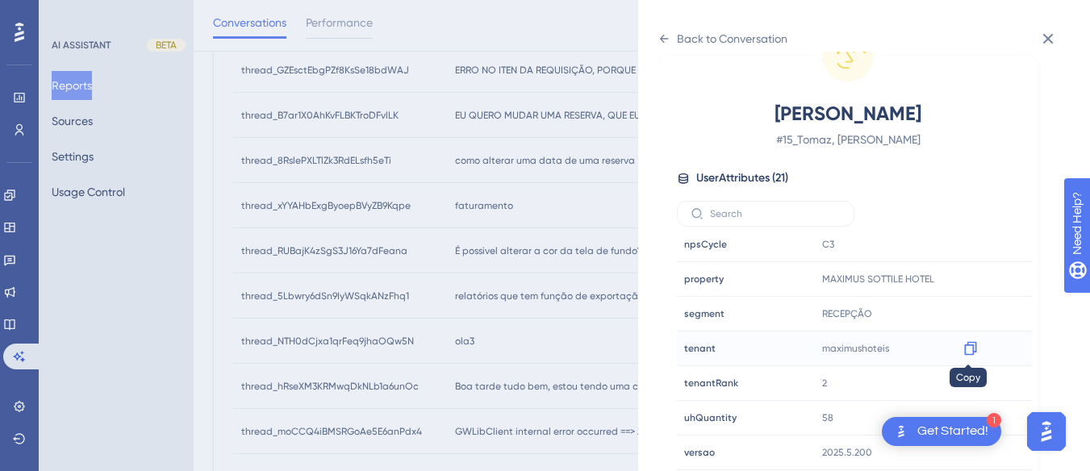
click at [964, 348] on icon at bounding box center [970, 349] width 12 height 14
click at [663, 45] on div "Back to Conversation" at bounding box center [723, 39] width 130 height 26
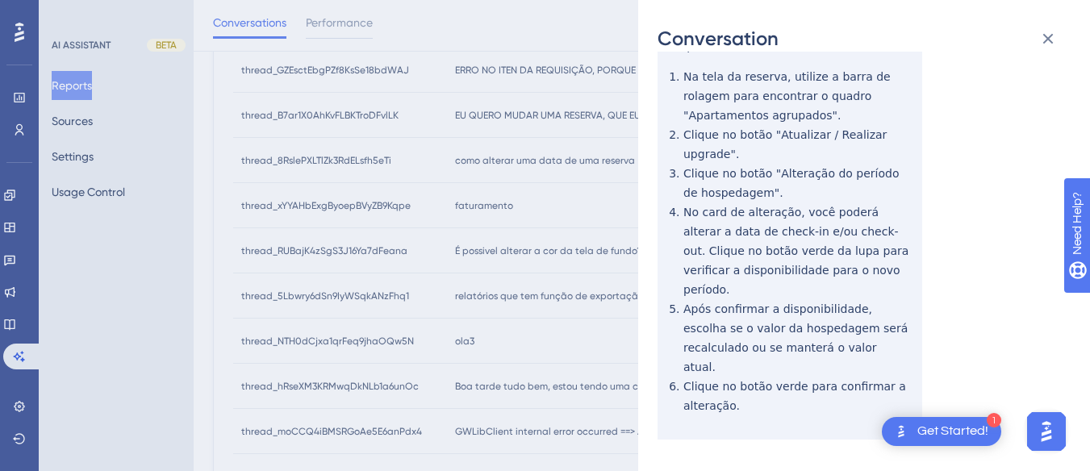
scroll to position [0, 0]
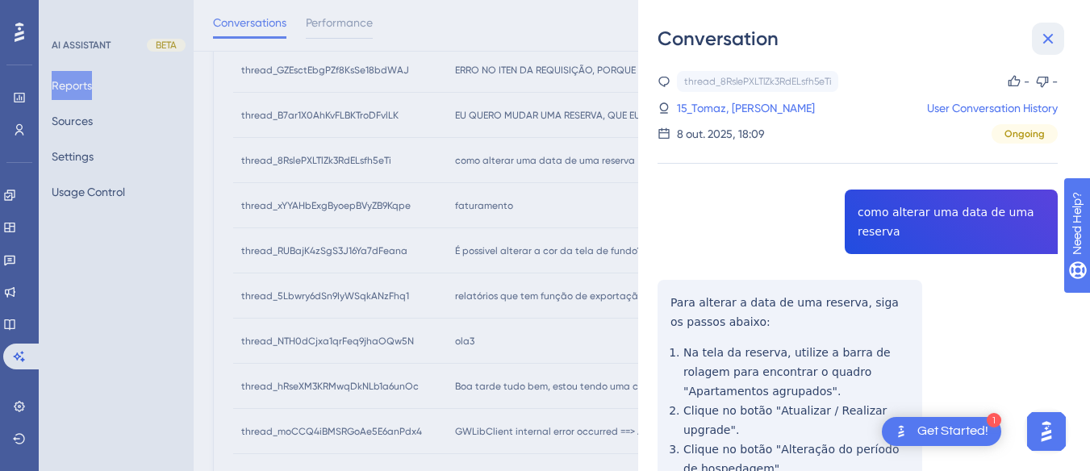
click at [1050, 32] on icon at bounding box center [1048, 38] width 19 height 19
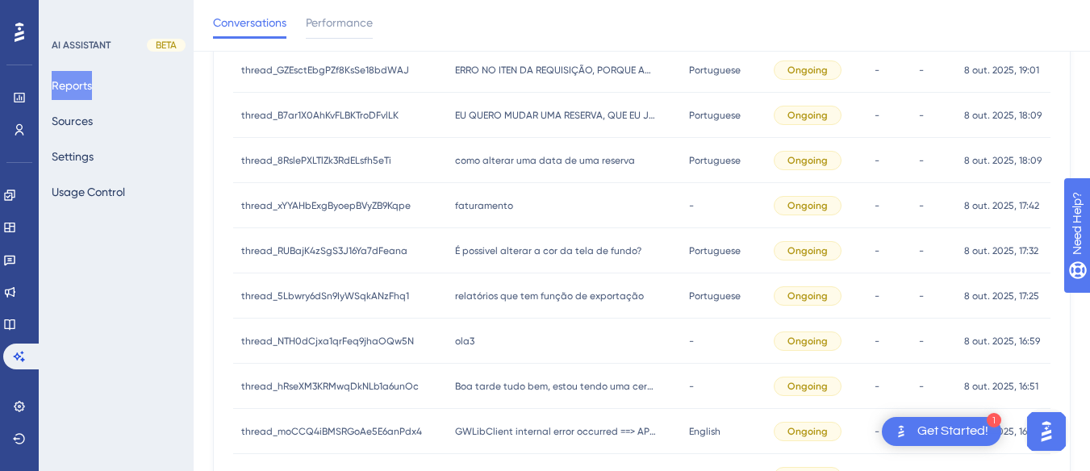
click at [532, 200] on div "faturamento faturamento" at bounding box center [564, 205] width 235 height 45
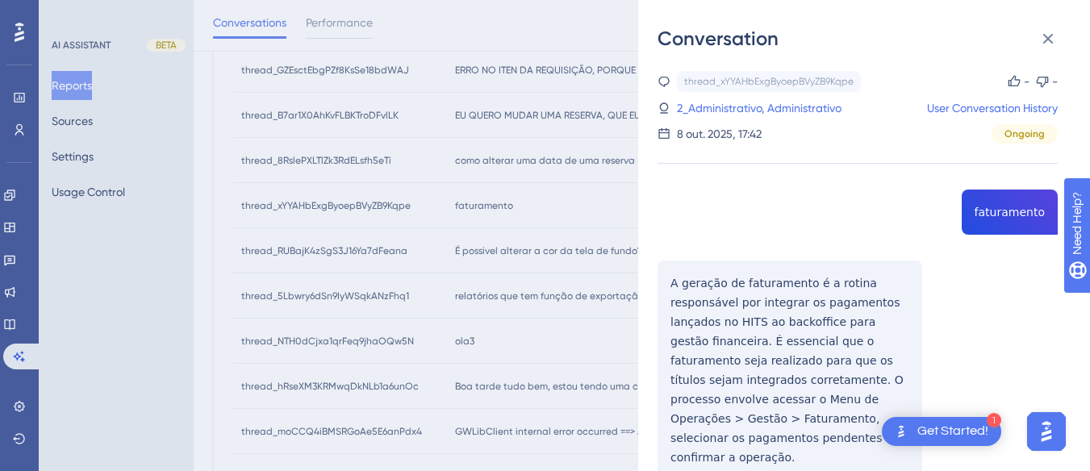
click at [1015, 211] on div "thread_xYYAHbExgByoepBVyZB9Kqpe Copy - - 2_Administrativo, Administrativo User …" at bounding box center [858, 346] width 400 height 550
click at [661, 275] on div "thread_xYYAHbExgByoepBVyZB9Kqpe Copy - - 2_Administrativo, Administrativo User …" at bounding box center [858, 346] width 400 height 550
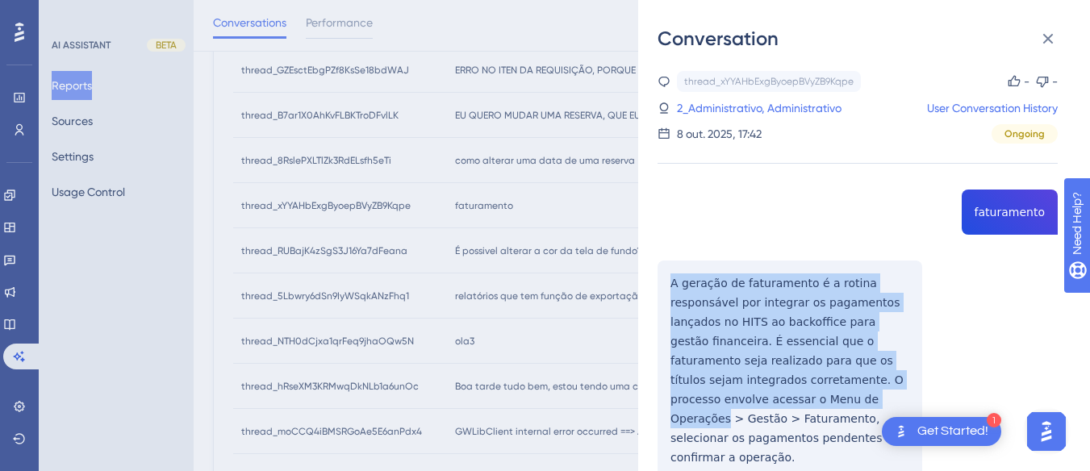
scroll to position [118, 0]
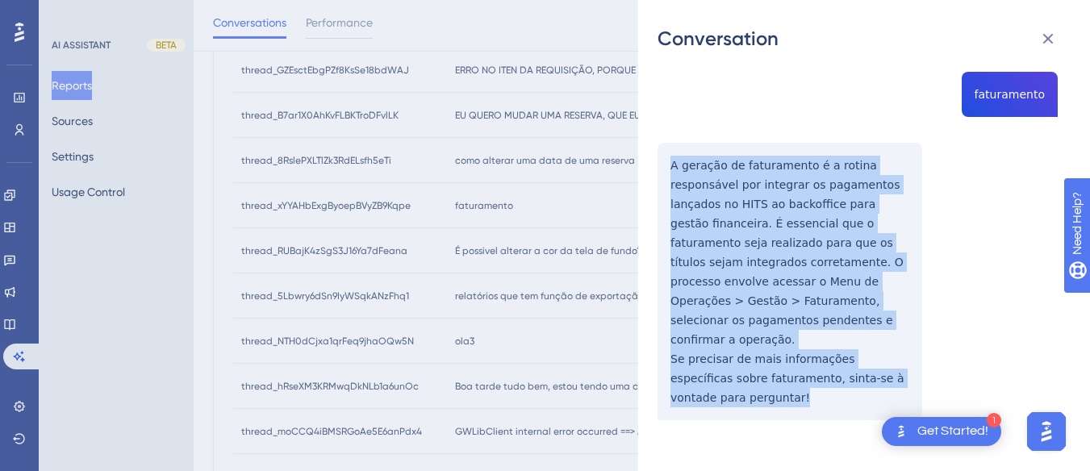
drag, startPoint x: 661, startPoint y: 275, endPoint x: 762, endPoint y: 392, distance: 154.5
click at [762, 392] on div "thread_xYYAHbExgByoepBVyZB9Kqpe Copy - - 2_Administrativo, Administrativo User …" at bounding box center [858, 228] width 400 height 550
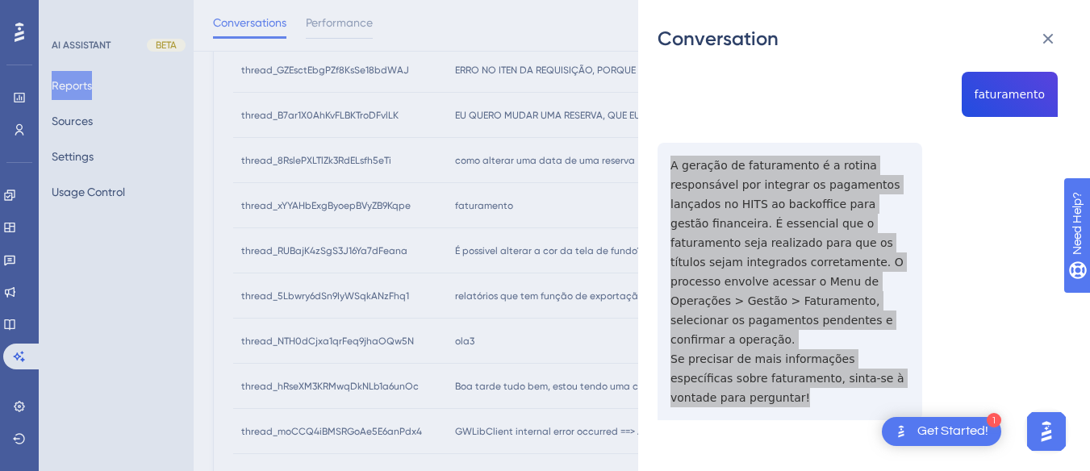
scroll to position [0, 0]
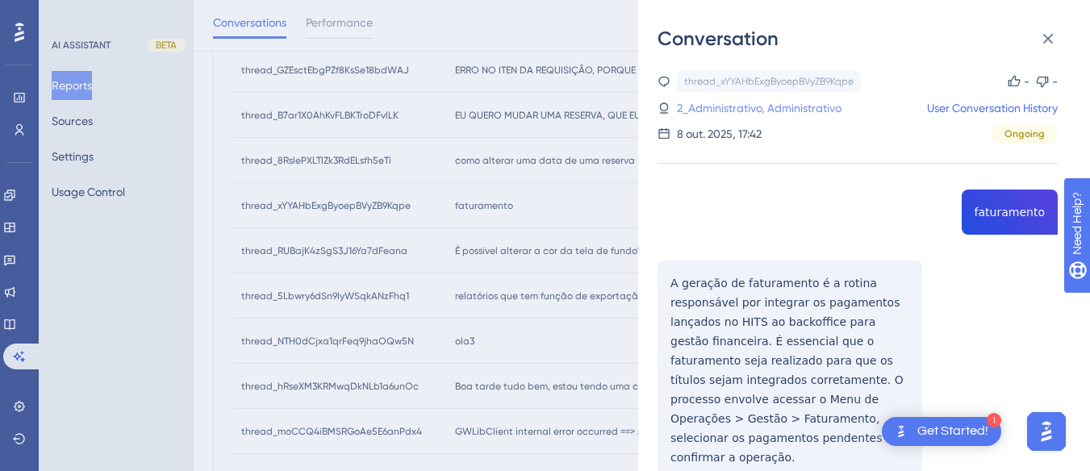
click at [765, 108] on link "2_Administrativo, Administrativo" at bounding box center [759, 107] width 165 height 19
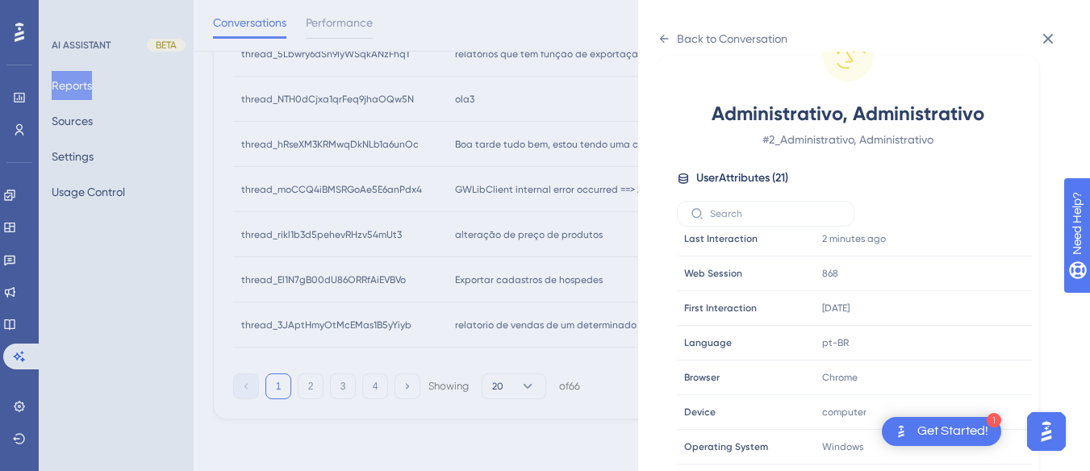
scroll to position [491, 0]
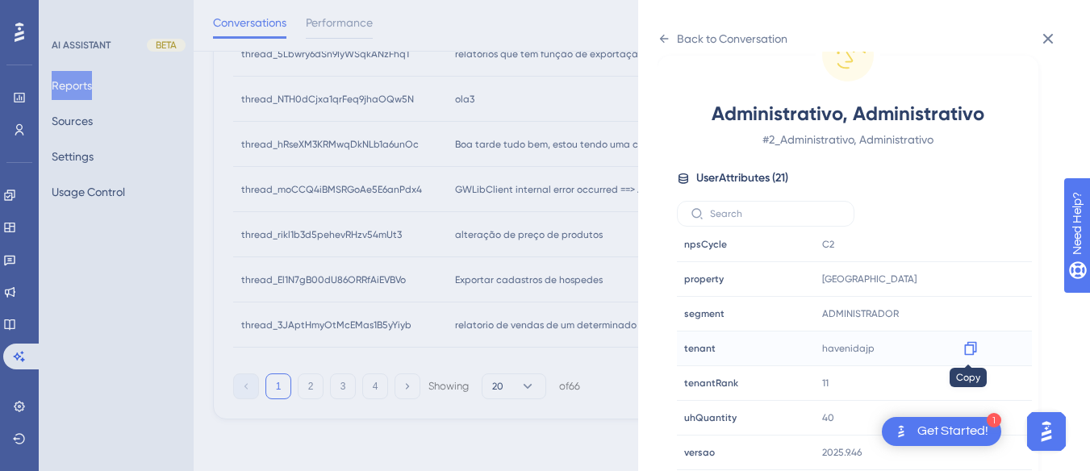
click at [966, 350] on icon at bounding box center [971, 349] width 16 height 16
click at [670, 32] on icon at bounding box center [664, 38] width 13 height 13
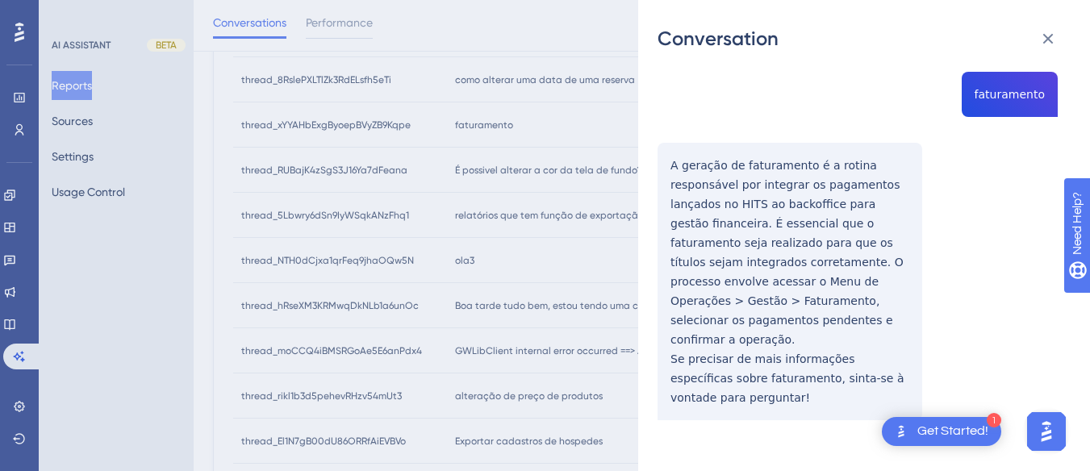
scroll to position [37, 0]
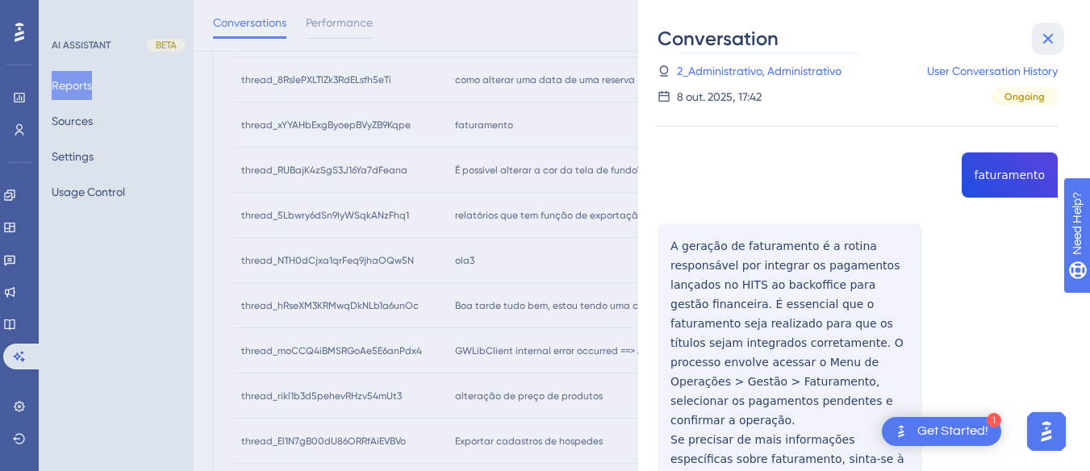
click at [1049, 36] on icon at bounding box center [1048, 38] width 19 height 19
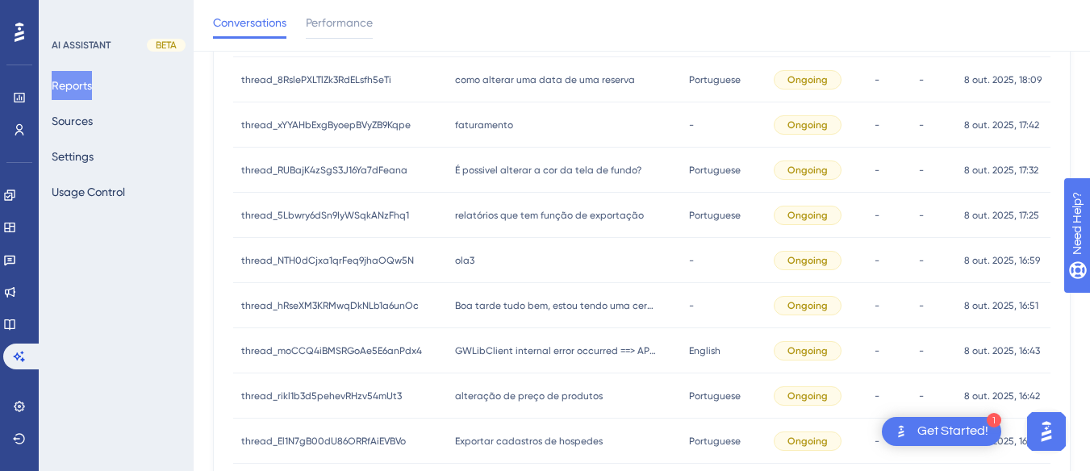
click at [541, 169] on span "É possivel alterar a cor da tela de fundo?" at bounding box center [548, 170] width 186 height 13
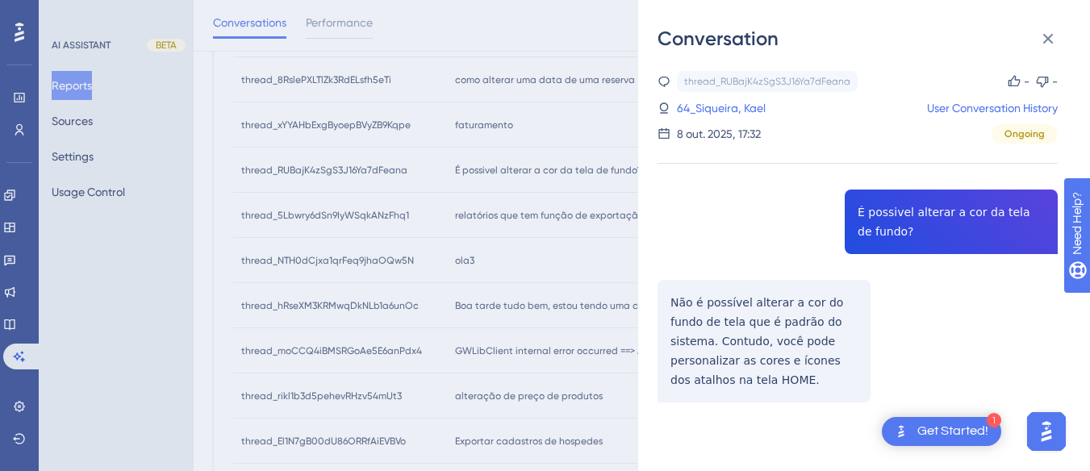
click at [930, 203] on div "thread_RUBajK4zSgS3J16Ya7dFeana Copy - - 64_Siqueira, Kael User Conversation Hi…" at bounding box center [858, 278] width 400 height 414
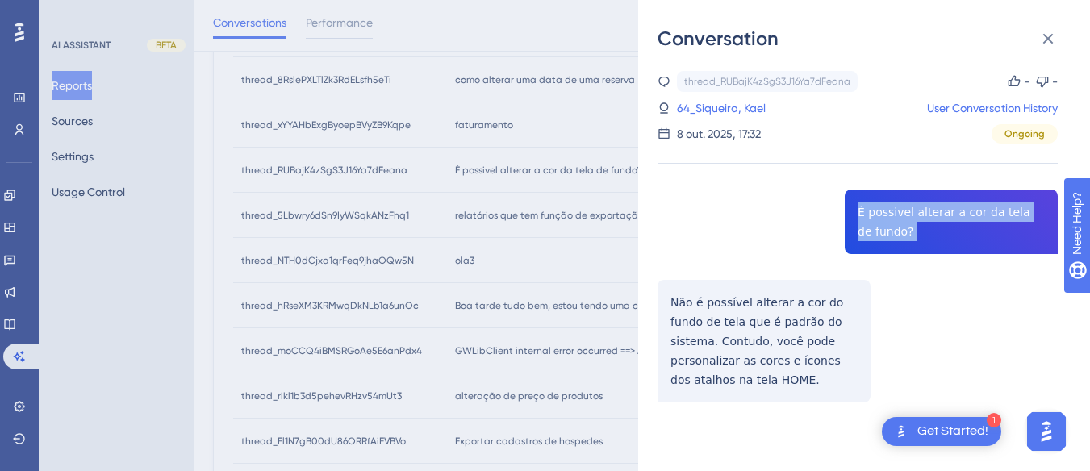
click at [930, 203] on div "thread_RUBajK4zSgS3J16Ya7dFeana Copy - - 64_Siqueira, Kael User Conversation Hi…" at bounding box center [858, 278] width 400 height 414
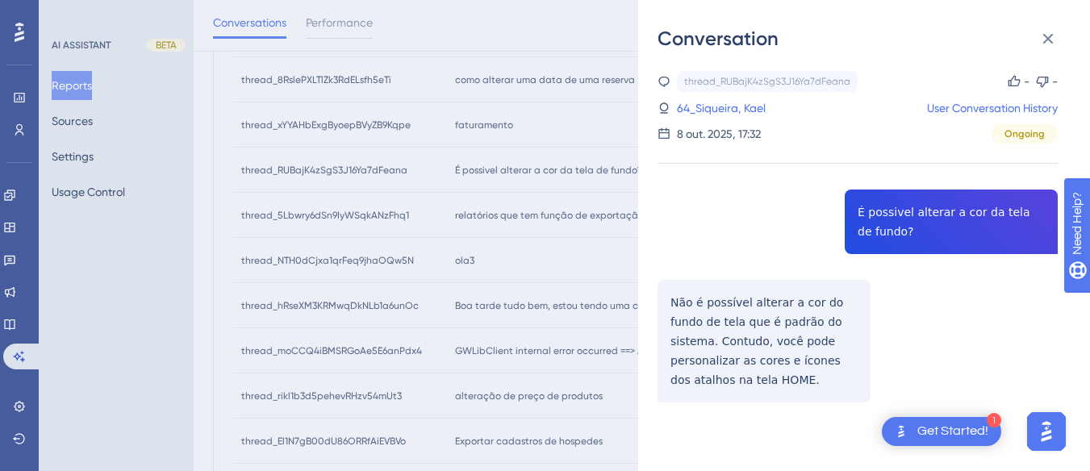
click at [677, 300] on div "thread_RUBajK4zSgS3J16Ya7dFeana Copy - - 64_Siqueira, Kael User Conversation Hi…" at bounding box center [858, 278] width 400 height 414
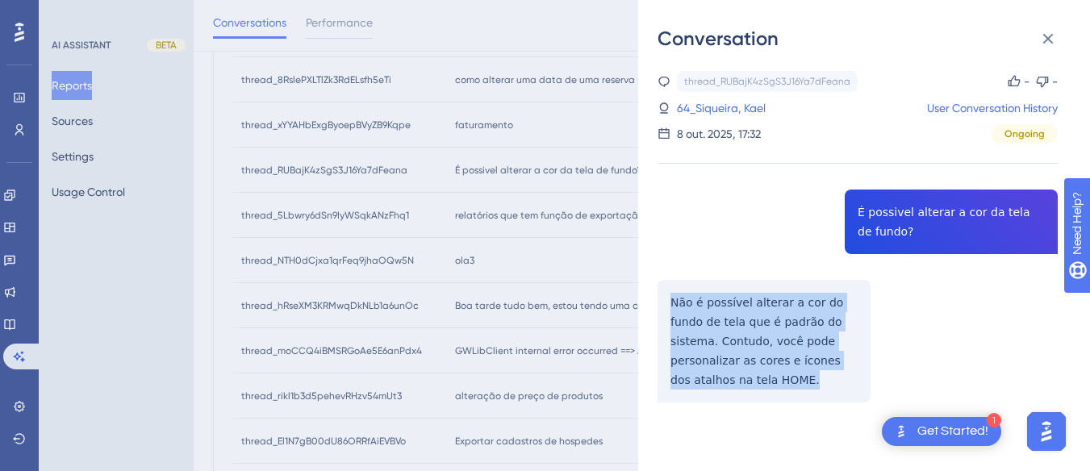
click at [677, 300] on div "thread_RUBajK4zSgS3J16Ya7dFeana Copy - - 64_Siqueira, Kael User Conversation Hi…" at bounding box center [858, 278] width 400 height 414
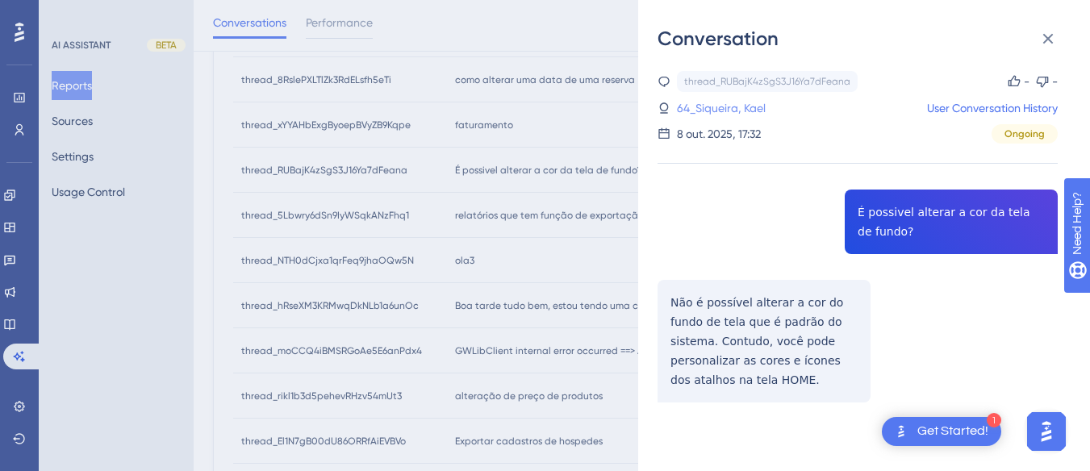
click at [726, 115] on link "64_Siqueira, Kael" at bounding box center [721, 107] width 89 height 19
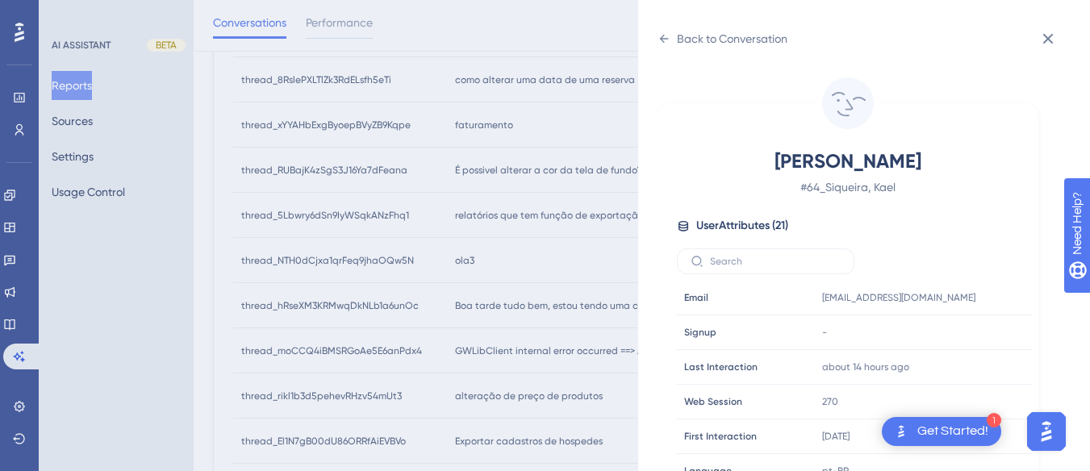
scroll to position [491, 0]
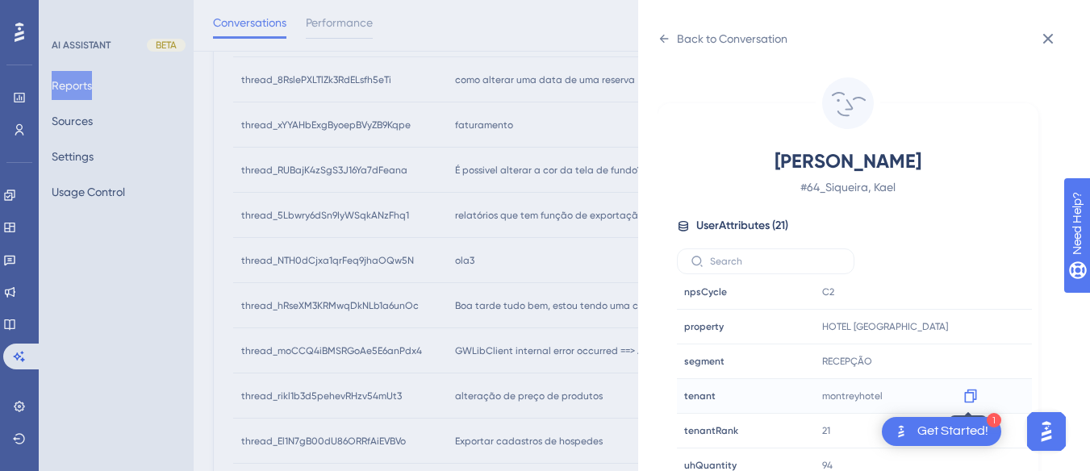
click at [964, 397] on icon at bounding box center [971, 396] width 16 height 16
click at [666, 24] on div "Back to Conversation Siqueira, Kael # 64_Siqueira, Kael User Attributes ( 21 ) …" at bounding box center [864, 235] width 452 height 471
click at [667, 38] on icon at bounding box center [664, 38] width 13 height 13
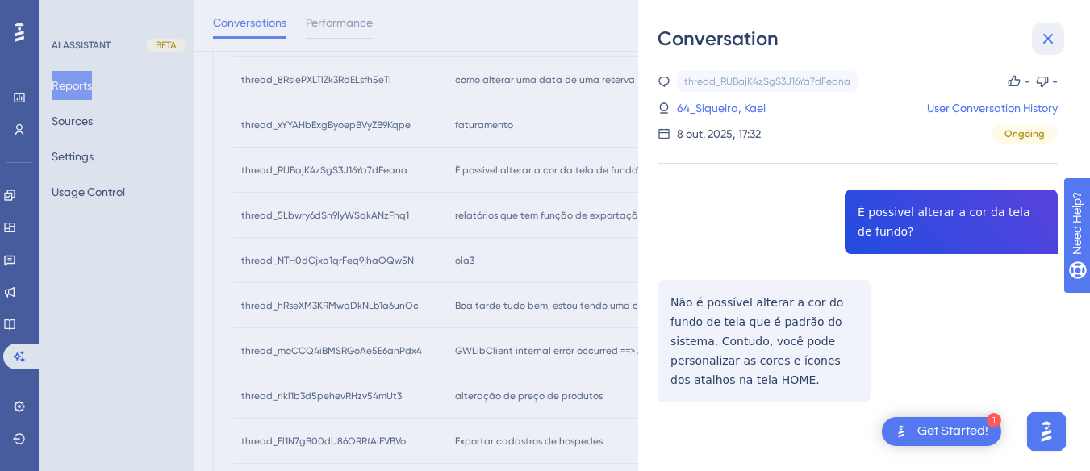
click at [1062, 45] on button at bounding box center [1048, 39] width 32 height 32
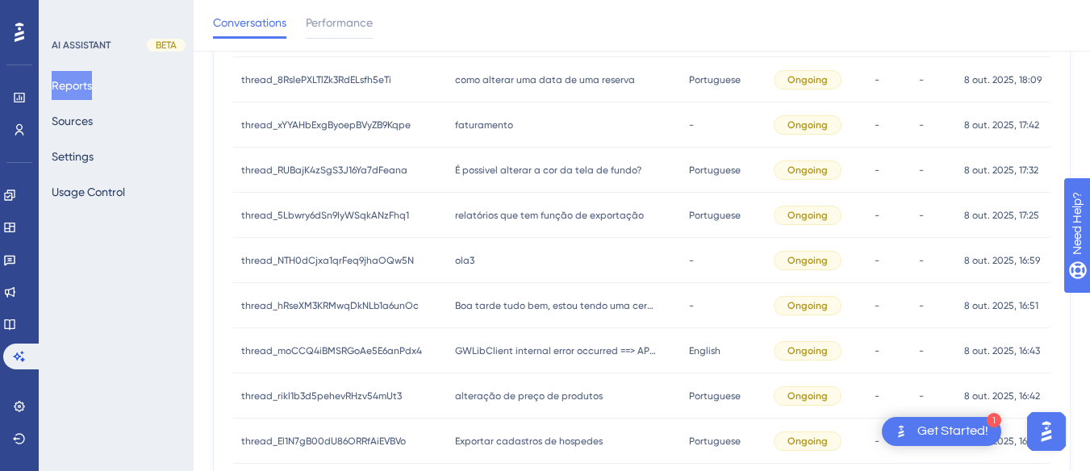
click at [463, 214] on span "relatórios que tem função de exportação" at bounding box center [549, 215] width 189 height 13
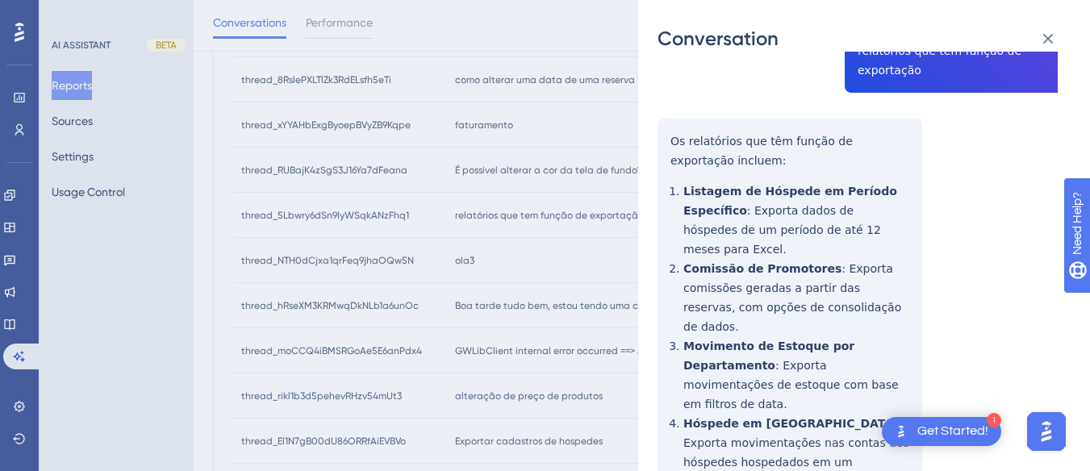
click at [675, 149] on div "thread_5Lbwry6dSn9IyWSqkANzFhq1 Copy - - 143_MOURA, FABRICIO User Conversation …" at bounding box center [858, 438] width 400 height 1056
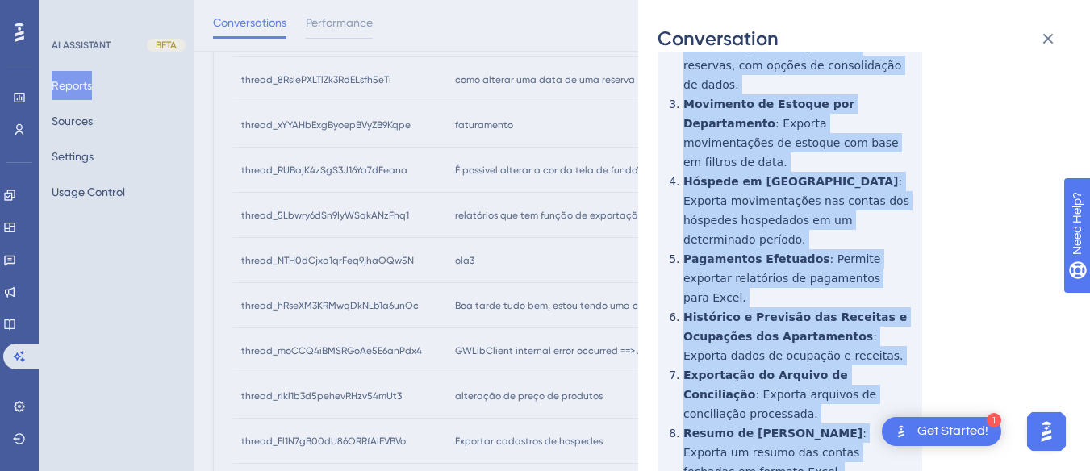
scroll to position [528, 0]
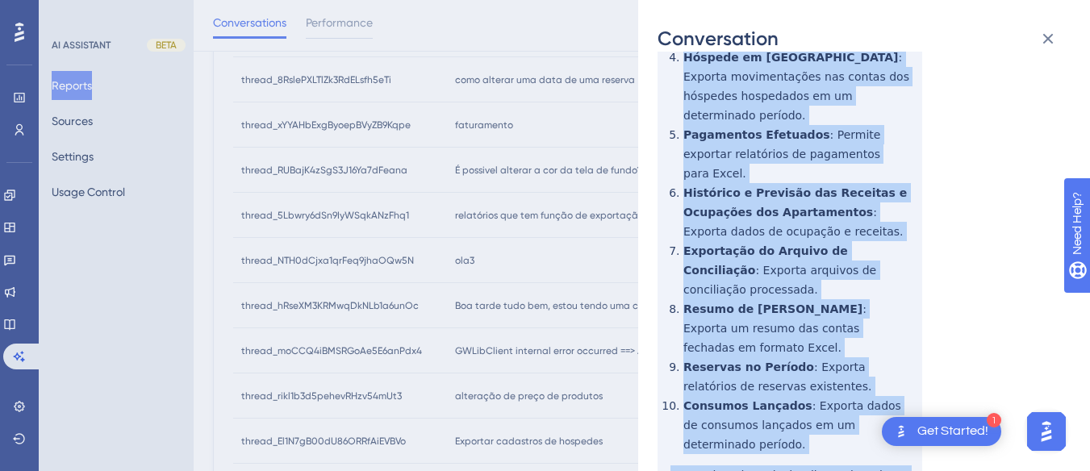
drag, startPoint x: 666, startPoint y: 132, endPoint x: 854, endPoint y: 341, distance: 281.1
click at [853, 379] on div "thread_5Lbwry6dSn9IyWSqkANzFhq1 Copy - - 143_MOURA, FABRICIO User Conversation …" at bounding box center [858, 71] width 400 height 1056
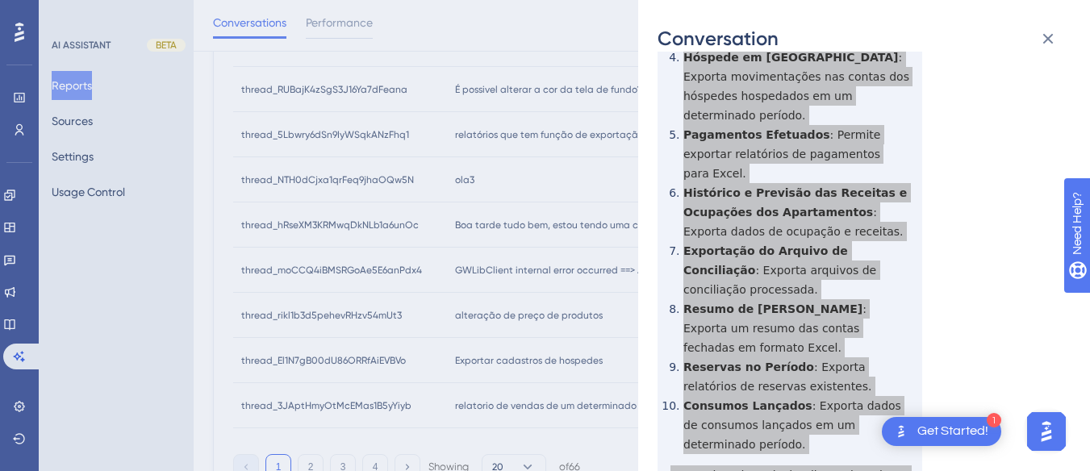
scroll to position [44, 0]
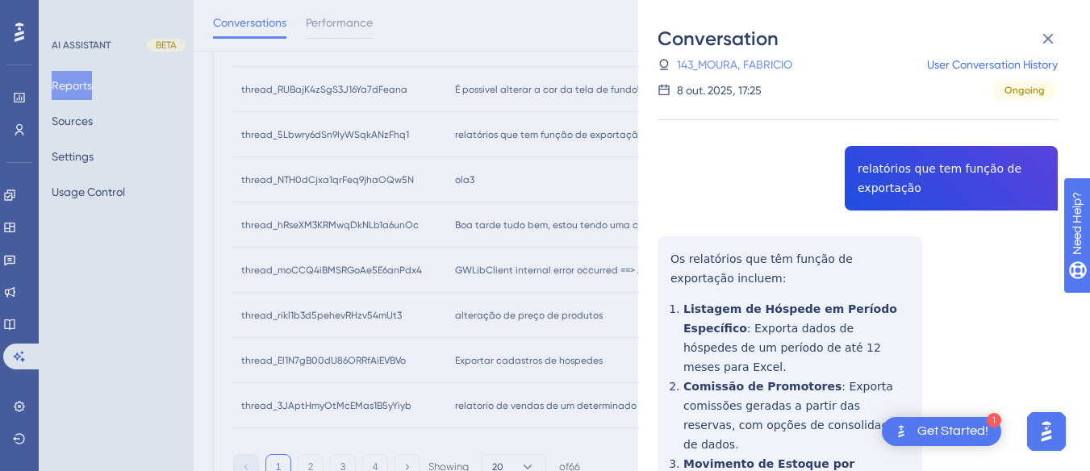
click at [739, 60] on link "143_MOURA, FABRICIO" at bounding box center [734, 64] width 115 height 19
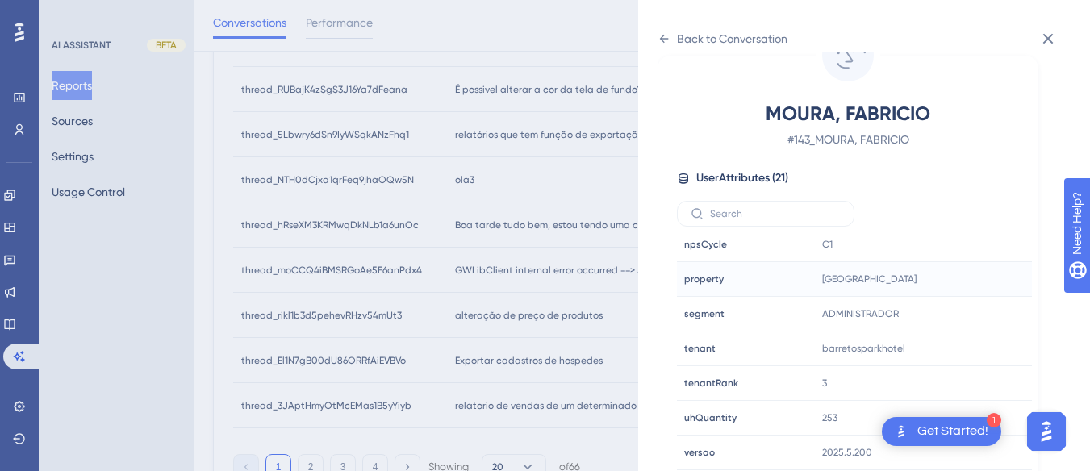
scroll to position [867, 0]
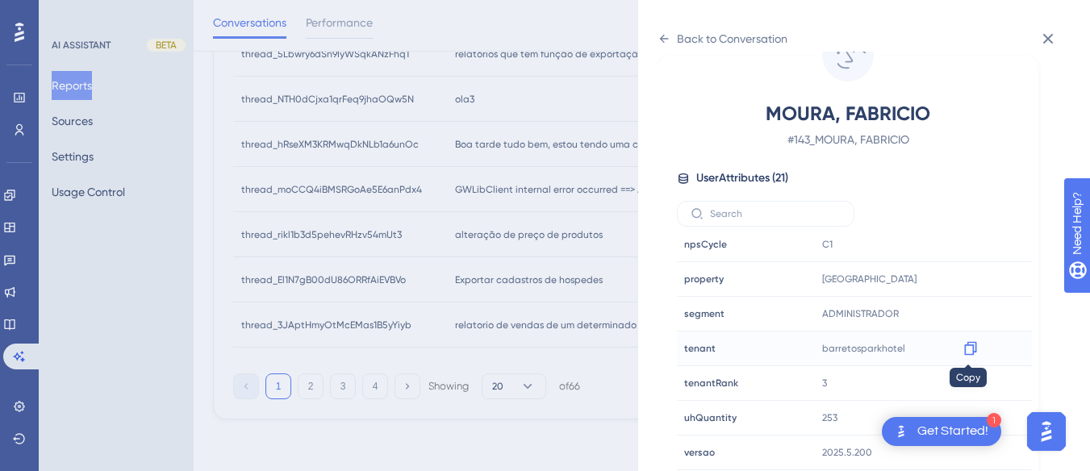
click at [970, 342] on icon at bounding box center [970, 349] width 12 height 14
click at [683, 37] on div "Back to Conversation" at bounding box center [732, 38] width 111 height 19
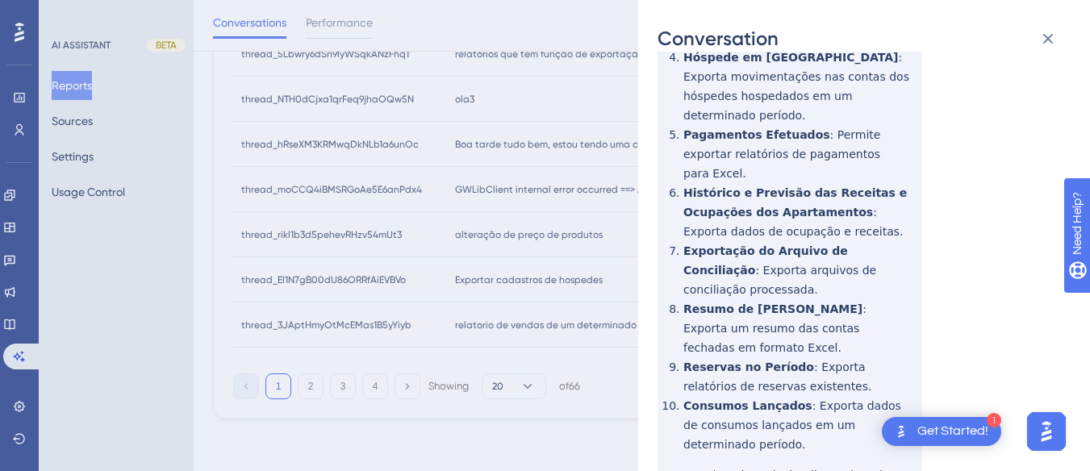
scroll to position [44, 0]
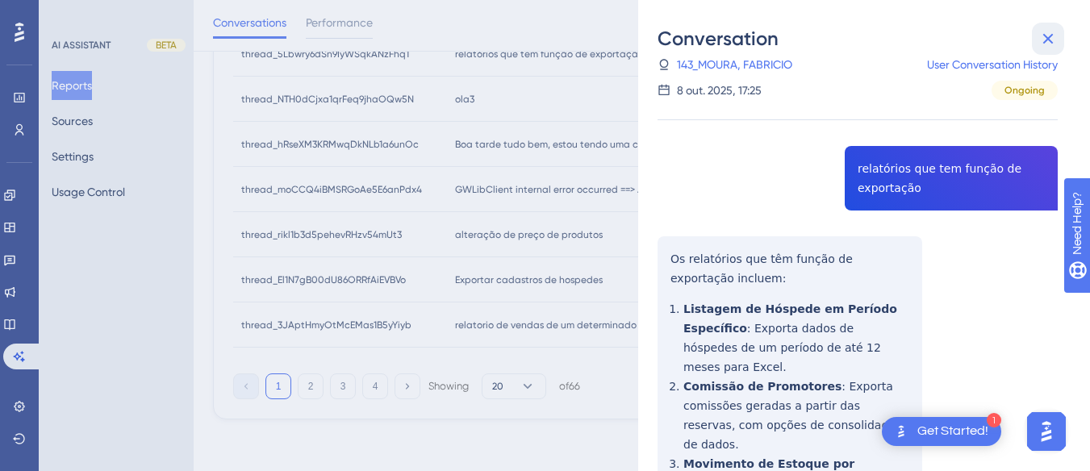
click at [1039, 36] on icon at bounding box center [1048, 38] width 19 height 19
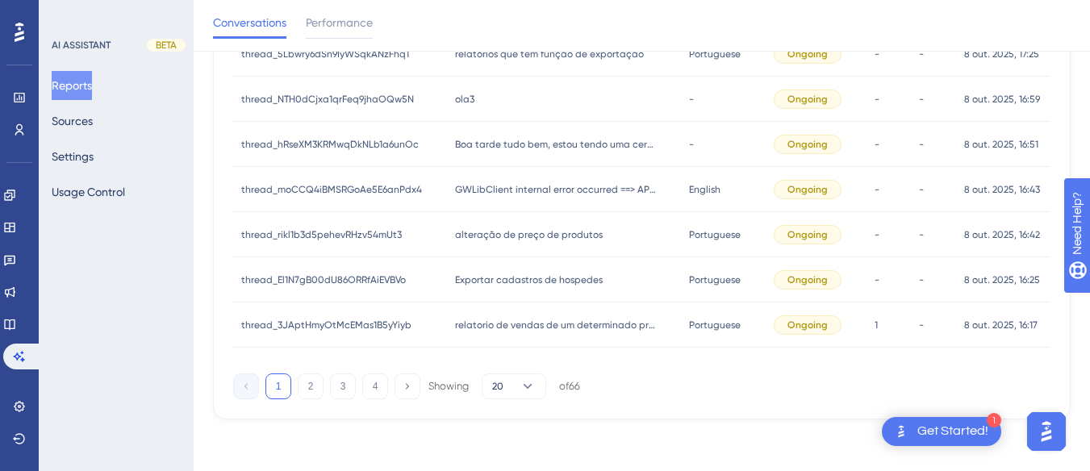
click at [464, 98] on span "ola3" at bounding box center [464, 99] width 19 height 13
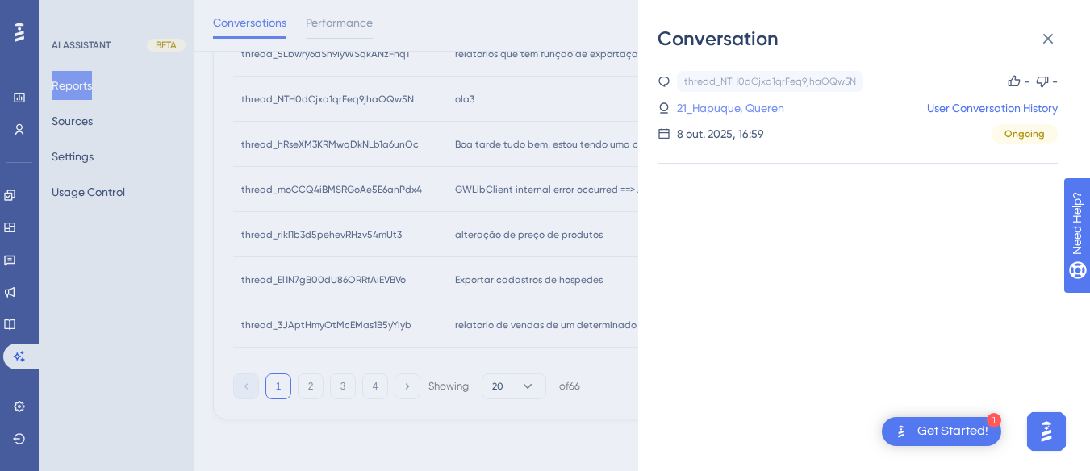
click at [769, 107] on link "21_Hapuque, Queren" at bounding box center [730, 107] width 107 height 19
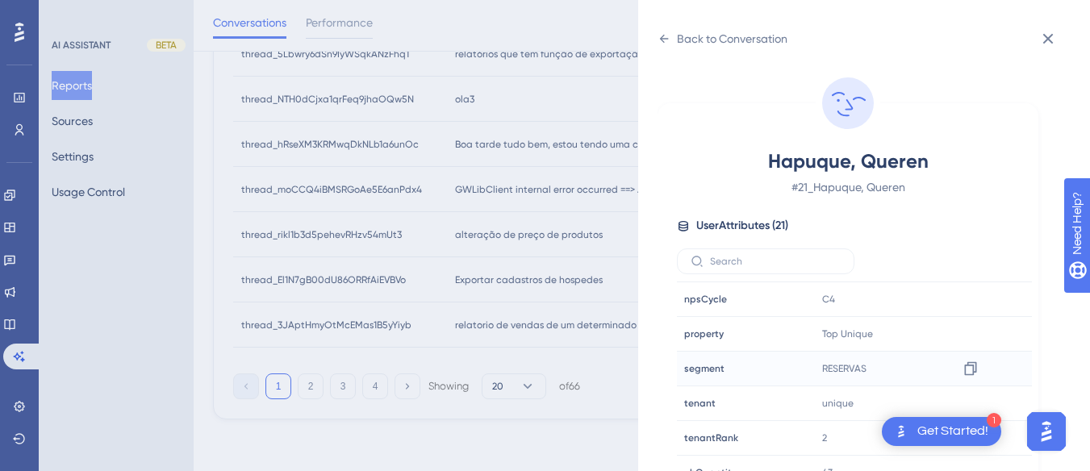
scroll to position [491, 0]
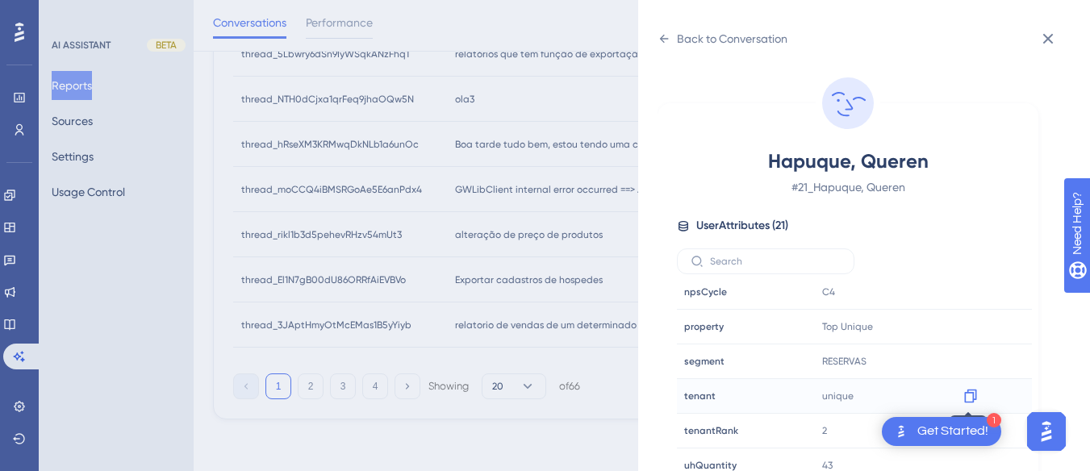
click at [968, 397] on icon at bounding box center [971, 396] width 16 height 16
click at [659, 32] on icon at bounding box center [664, 38] width 13 height 13
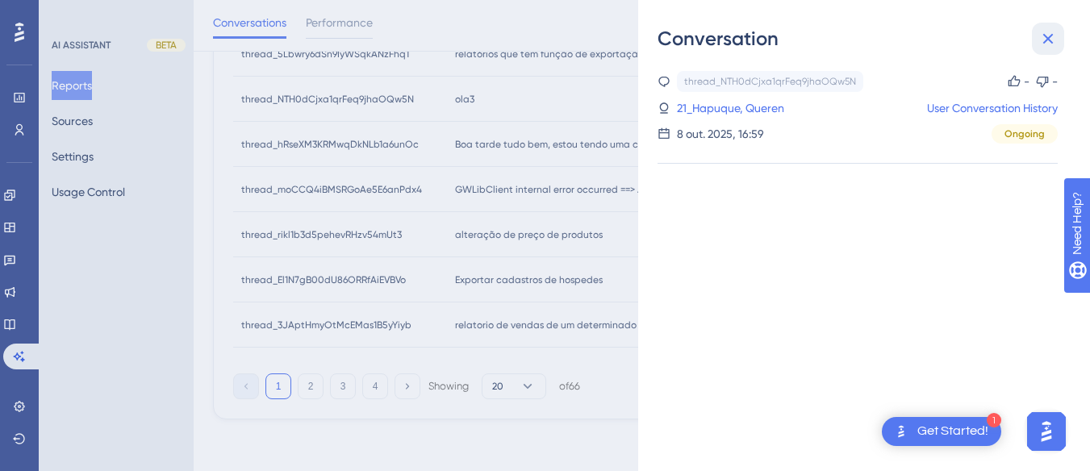
click at [1048, 40] on icon at bounding box center [1048, 39] width 10 height 10
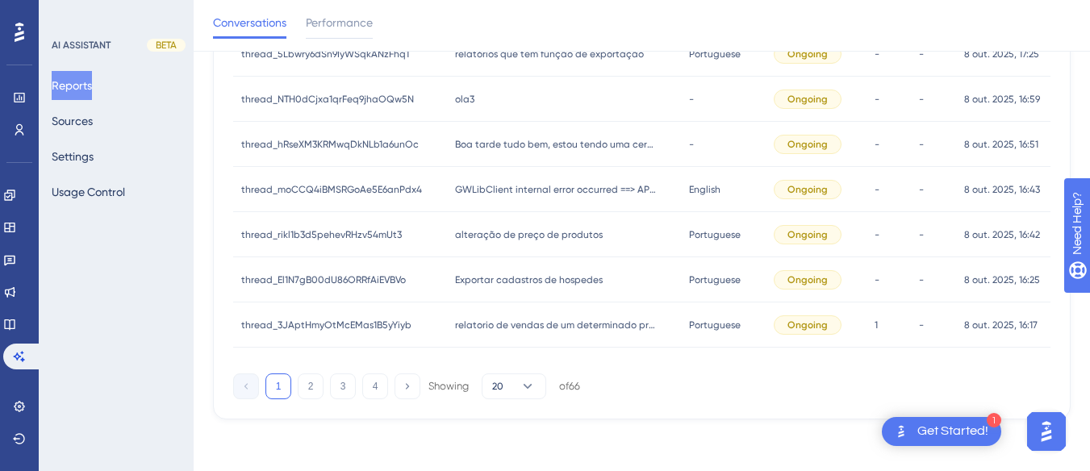
click at [493, 92] on div "ola3 ola3" at bounding box center [564, 99] width 235 height 45
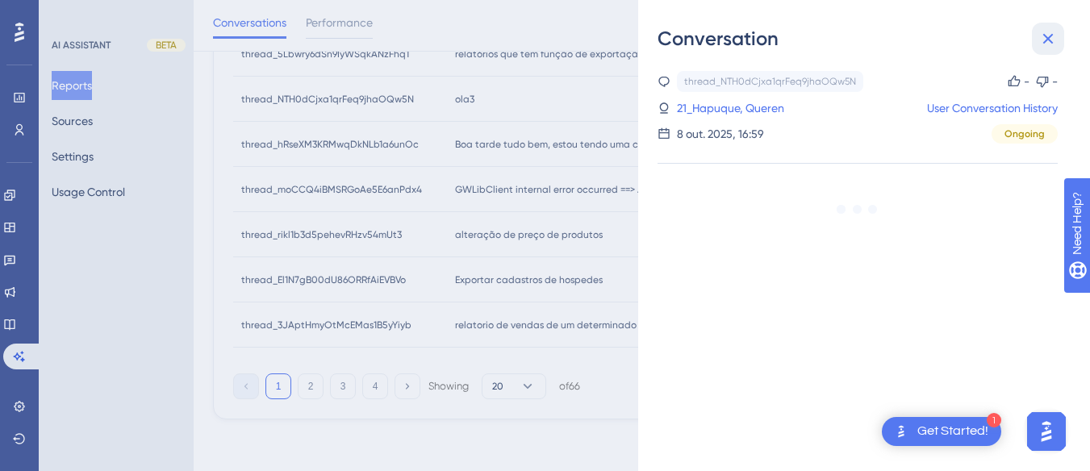
click at [1044, 40] on icon at bounding box center [1048, 38] width 19 height 19
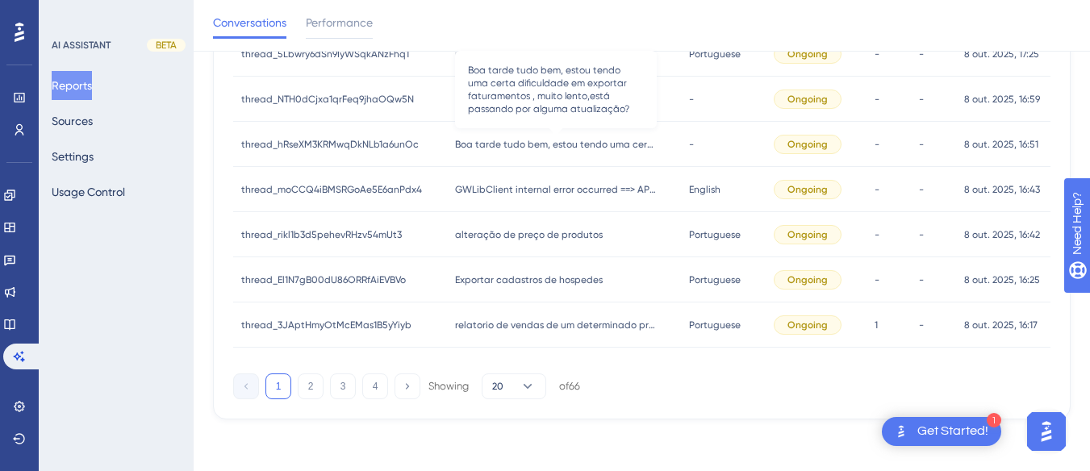
click at [527, 146] on span "Boa tarde tudo bem, estou tendo uma certa dificuldade em exportar faturamentos …" at bounding box center [556, 144] width 202 height 13
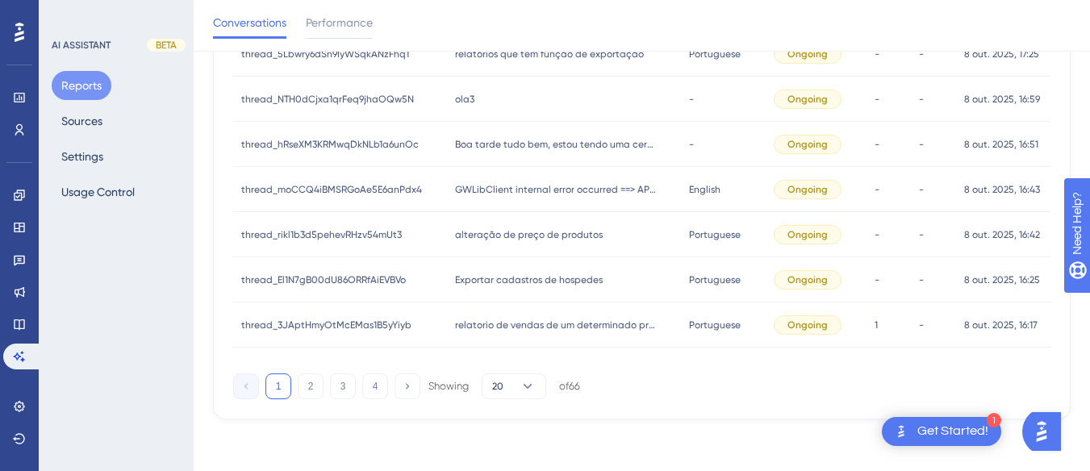
scroll to position [786, 0]
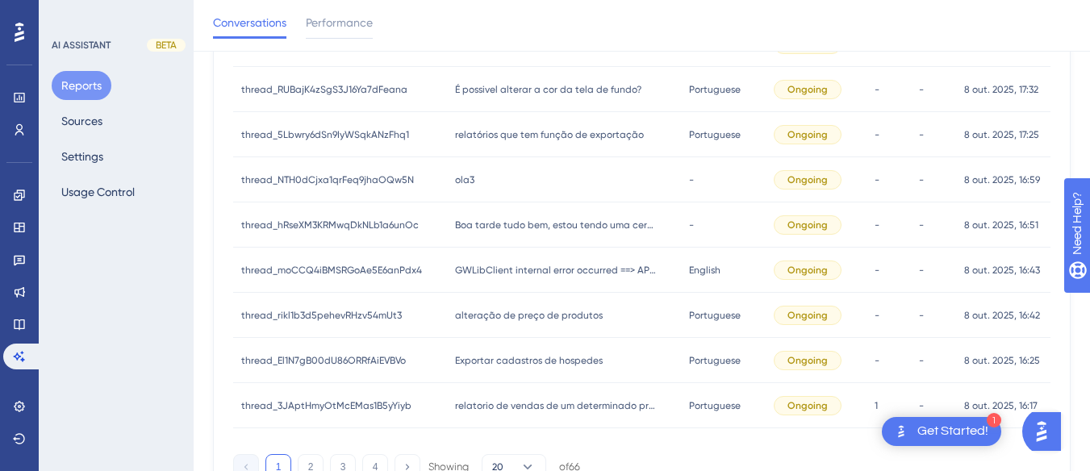
click at [479, 178] on div "ola3 ola3" at bounding box center [564, 179] width 235 height 45
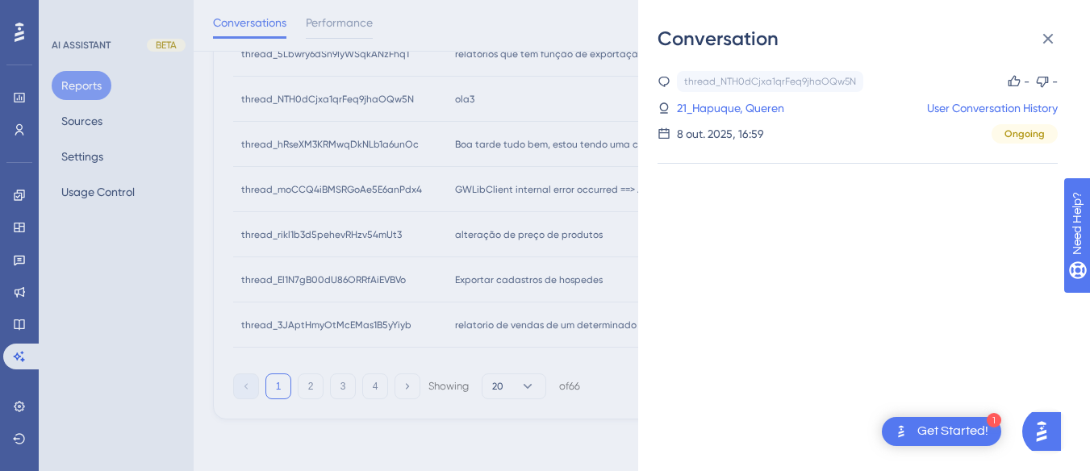
scroll to position [705, 0]
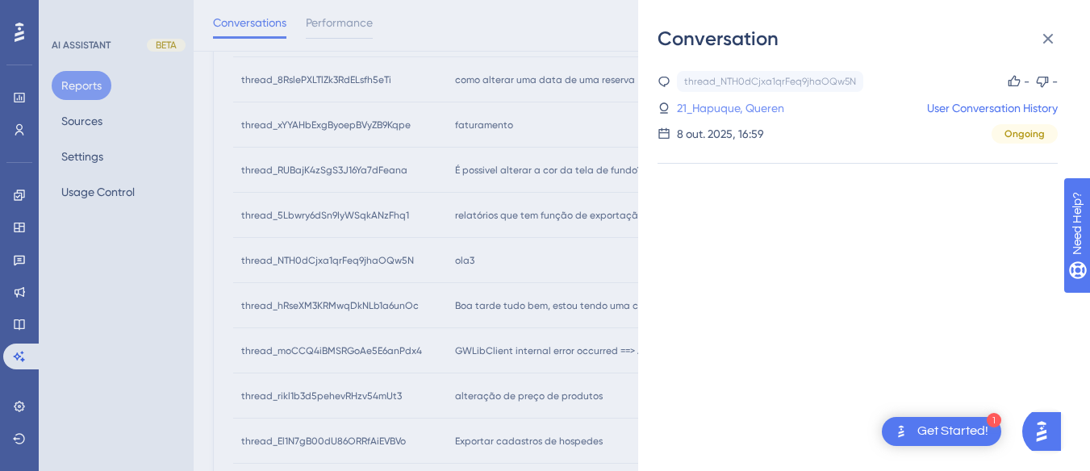
click at [690, 108] on link "21_Hapuque, Queren" at bounding box center [730, 107] width 107 height 19
click at [995, 102] on link "User Conversation History" at bounding box center [992, 107] width 131 height 19
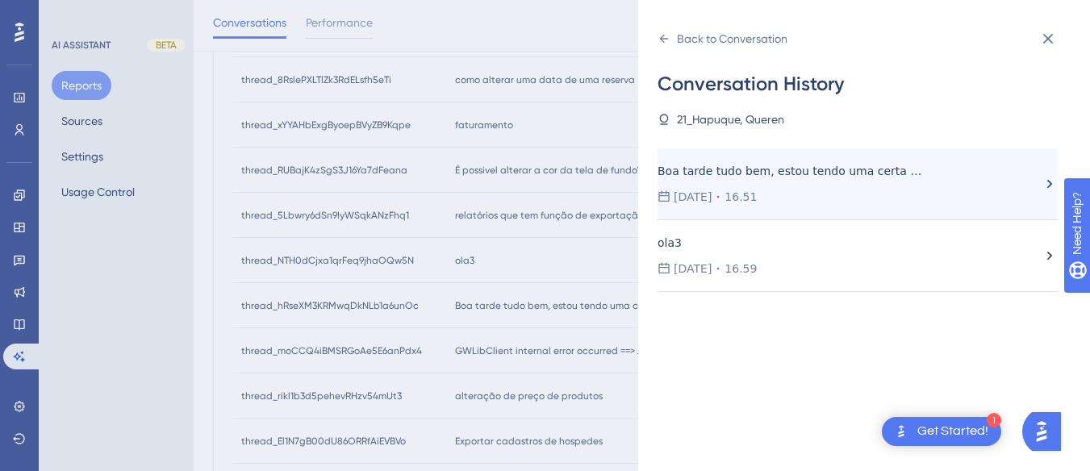
click at [686, 173] on div "Boa tarde tudo bem, estou tendo uma certa dificuldade em exportar faturamentos …" at bounding box center [790, 170] width 265 height 19
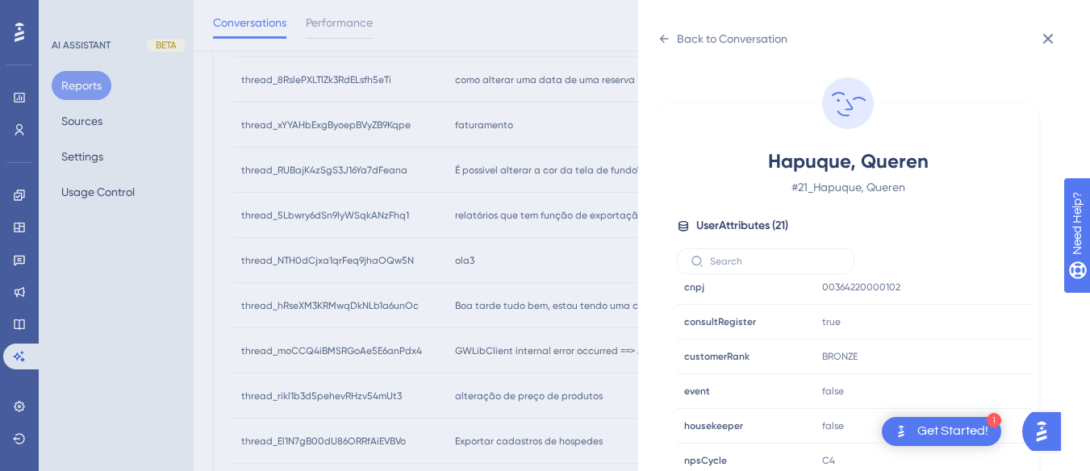
scroll to position [404, 0]
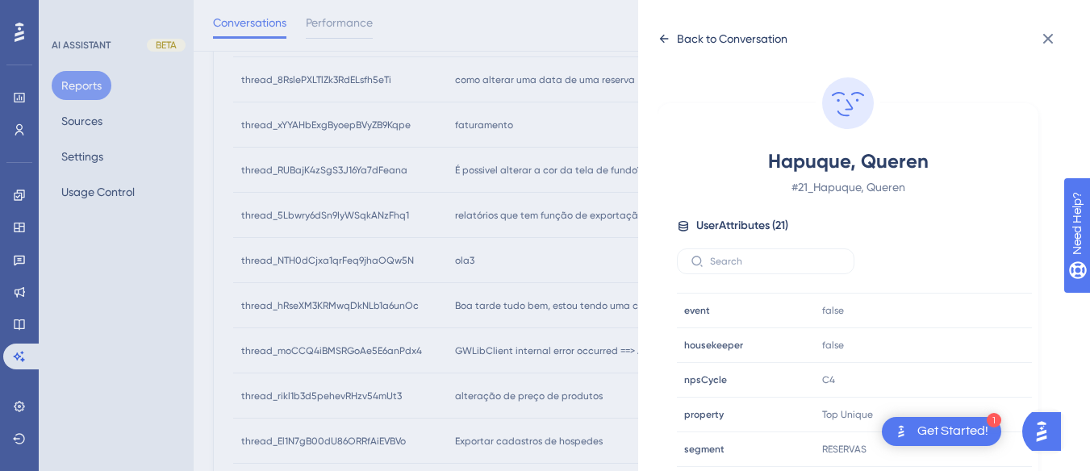
click at [659, 28] on div "Back to Conversation" at bounding box center [723, 39] width 130 height 26
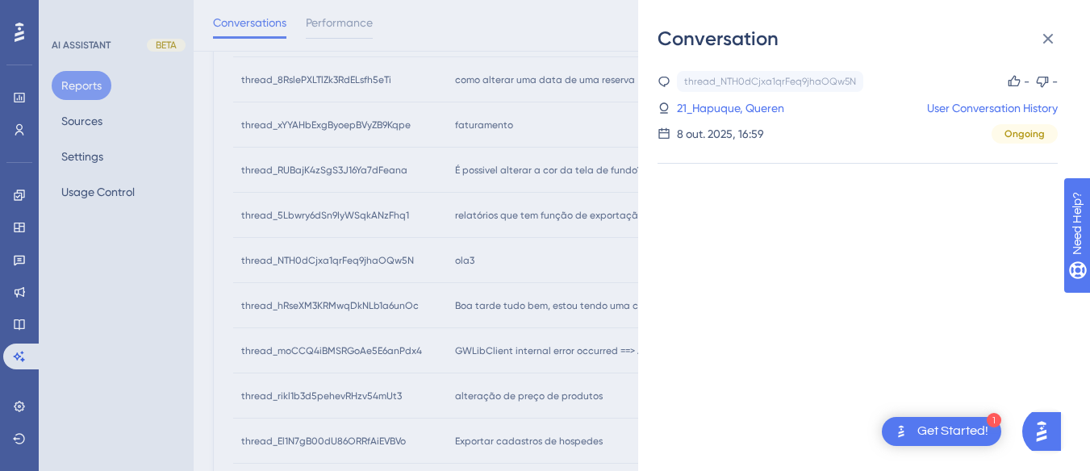
click at [994, 96] on div "thread_NTH0dCjxa1qrFeq9jhaOQw5N Copy - - 21_Hapuque, Queren User Conversation H…" at bounding box center [858, 107] width 400 height 73
click at [982, 109] on link "User Conversation History" at bounding box center [992, 107] width 131 height 19
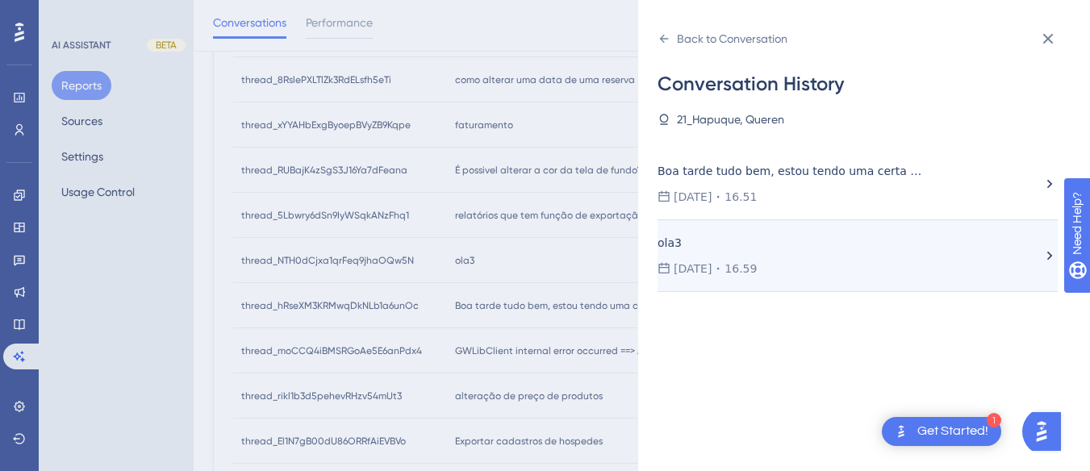
click at [752, 257] on div "ola3 08.10.2025 16.59" at bounding box center [850, 255] width 384 height 45
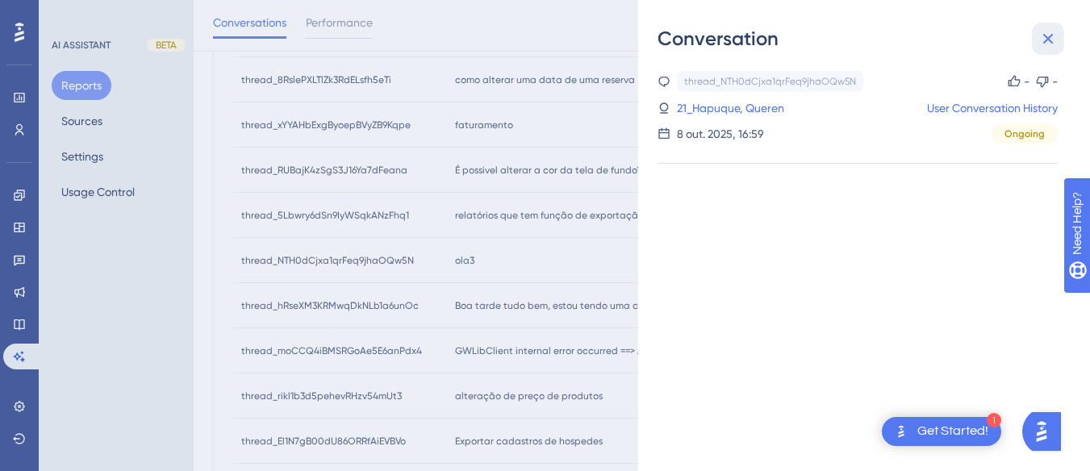
click at [1055, 33] on icon at bounding box center [1048, 38] width 19 height 19
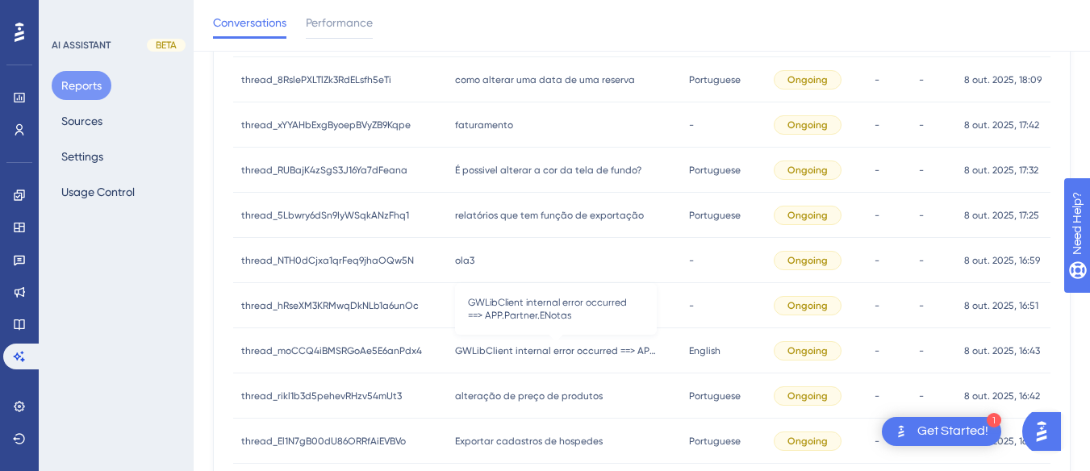
click at [476, 349] on span "GWLibClient internal error occurred ==> APP.Partner.ENotas" at bounding box center [556, 351] width 202 height 13
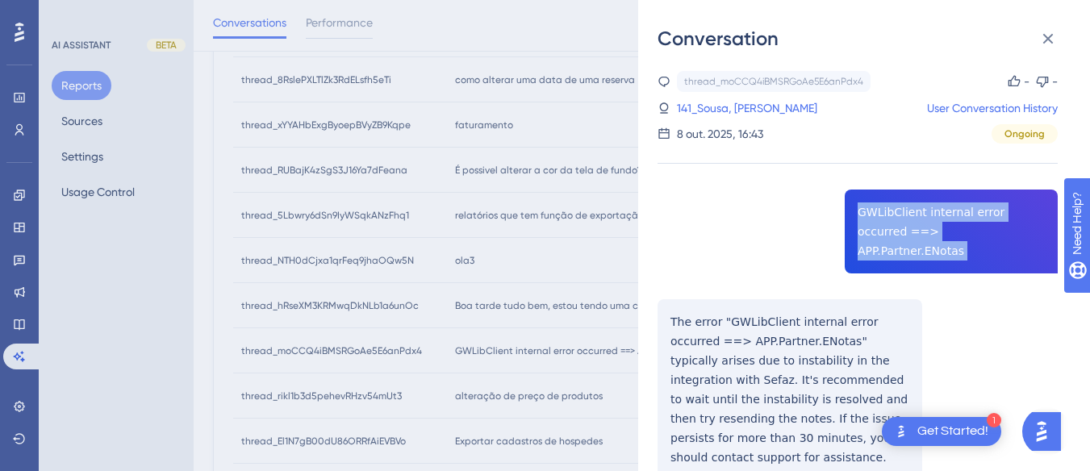
copy span "GWLibClient internal error occurred ==> APP.Partner.ENotas"
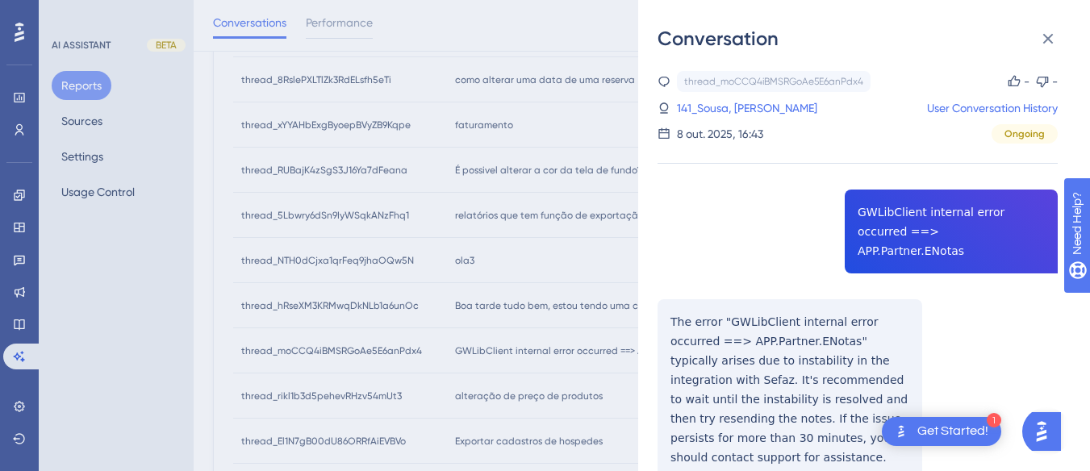
click at [684, 94] on div "thread_moCCQ4iBMSRGoAe5E6anPdx4 Copy - - 141_Sousa, Danilo User Conversation Hi…" at bounding box center [858, 107] width 400 height 73
click at [698, 104] on link "141_Sousa, Danilo" at bounding box center [747, 107] width 140 height 19
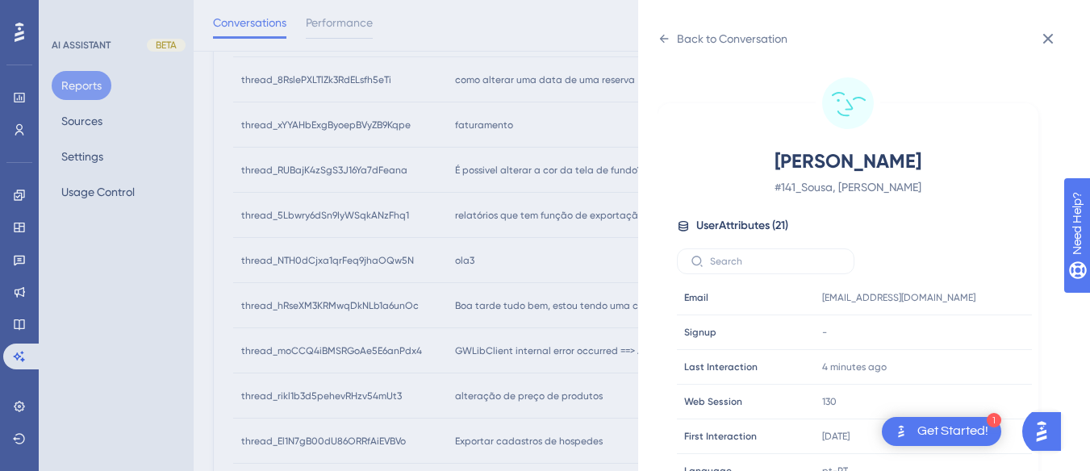
scroll to position [491, 0]
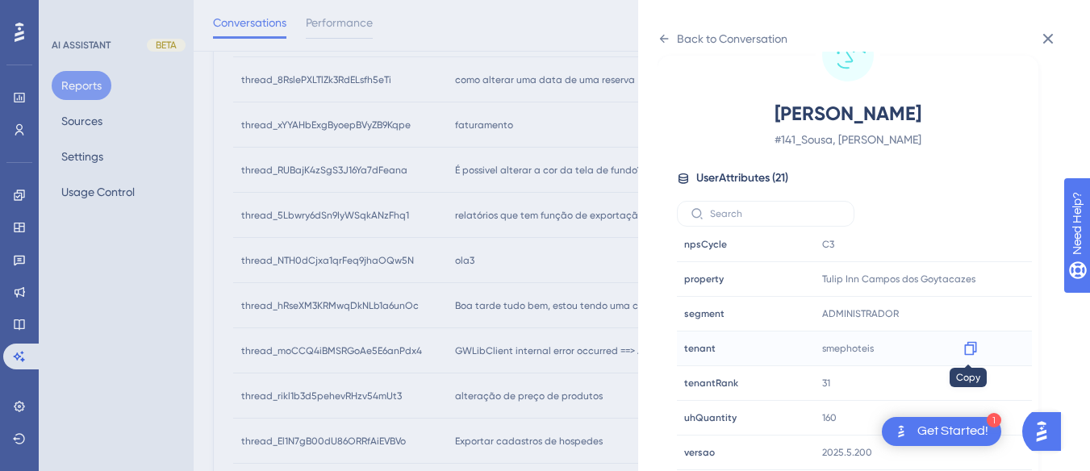
click at [969, 348] on icon at bounding box center [971, 349] width 16 height 16
click at [661, 35] on icon at bounding box center [664, 38] width 13 height 13
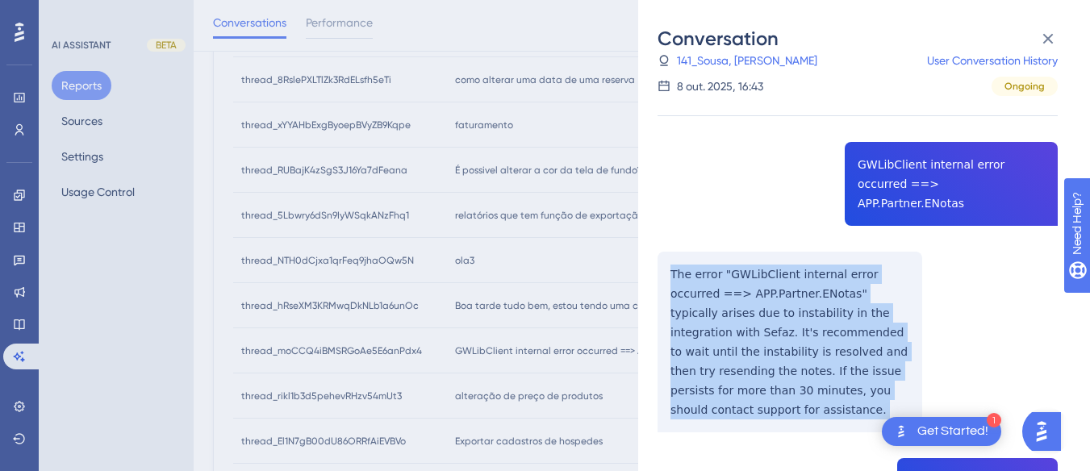
copy p "The error "GWLibClient internal error occurred ==> APP.Partner.ENotas" typicall…"
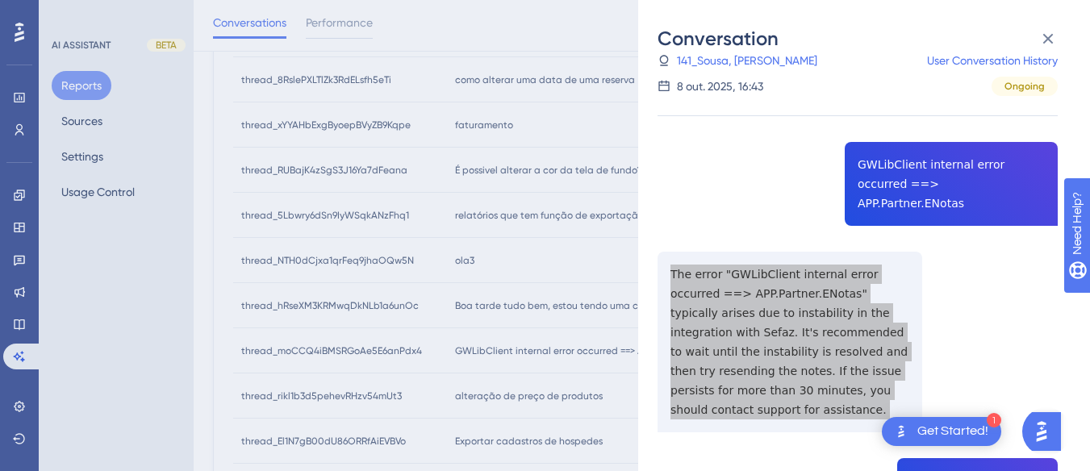
scroll to position [290, 0]
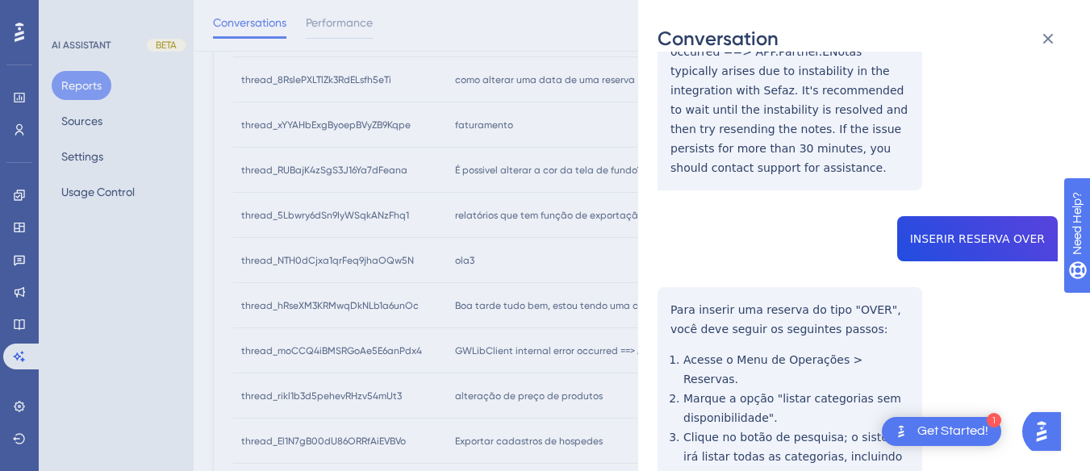
click at [955, 179] on div "thread_moCCQ4iBMSRGoAe5E6anPdx4 Copy - - 141_Sousa, Danilo User Conversation Hi…" at bounding box center [858, 254] width 400 height 947
copy span "INSERIR RESERVA OVER"
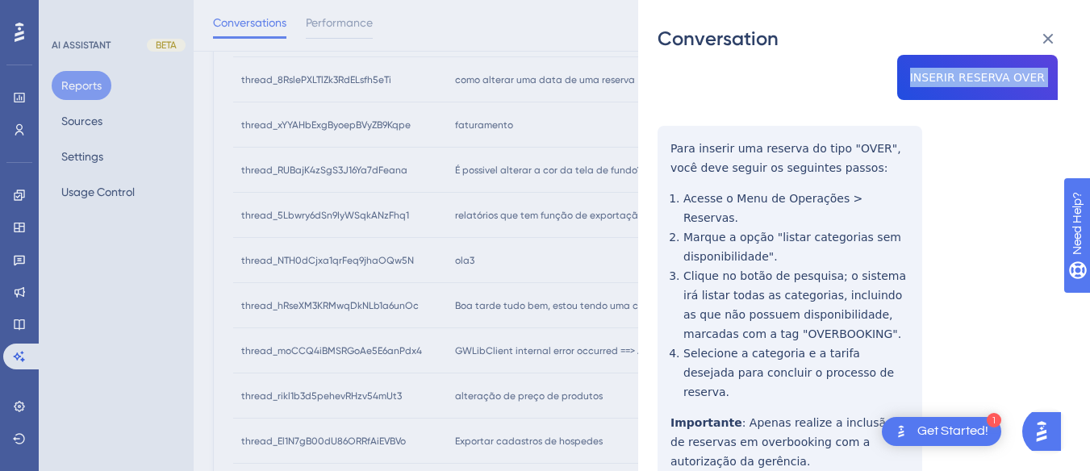
click at [664, 96] on div "thread_moCCQ4iBMSRGoAe5E6anPdx4 Copy - - 141_Sousa, Danilo User Conversation Hi…" at bounding box center [858, 93] width 400 height 947
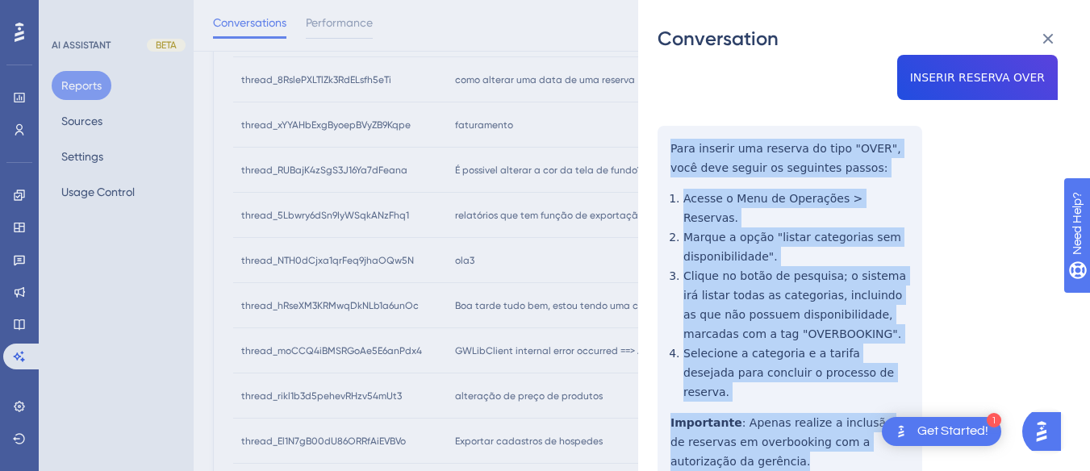
drag, startPoint x: 664, startPoint y: 96, endPoint x: 732, endPoint y: 392, distance: 303.8
click at [732, 392] on div "thread_moCCQ4iBMSRGoAe5E6anPdx4 Copy - - 141_Sousa, Danilo User Conversation Hi…" at bounding box center [858, 93] width 400 height 947
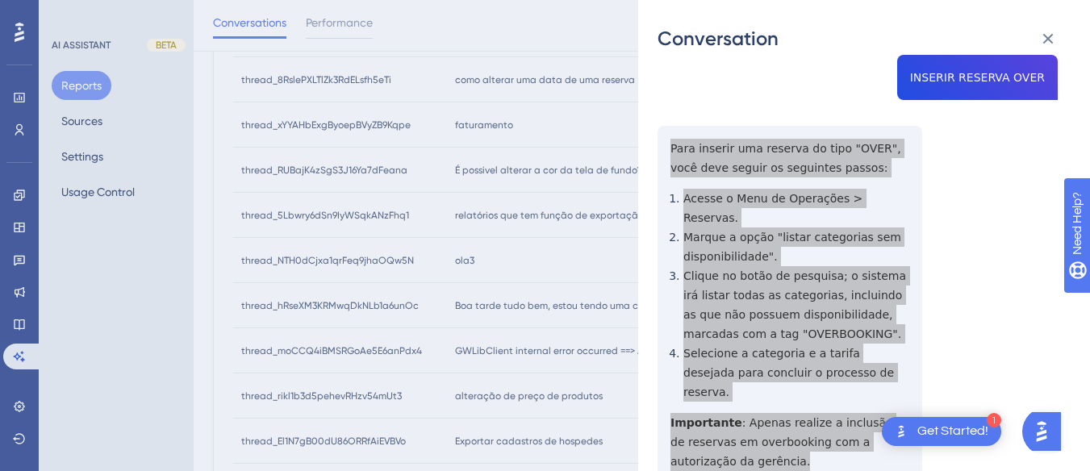
scroll to position [0, 0]
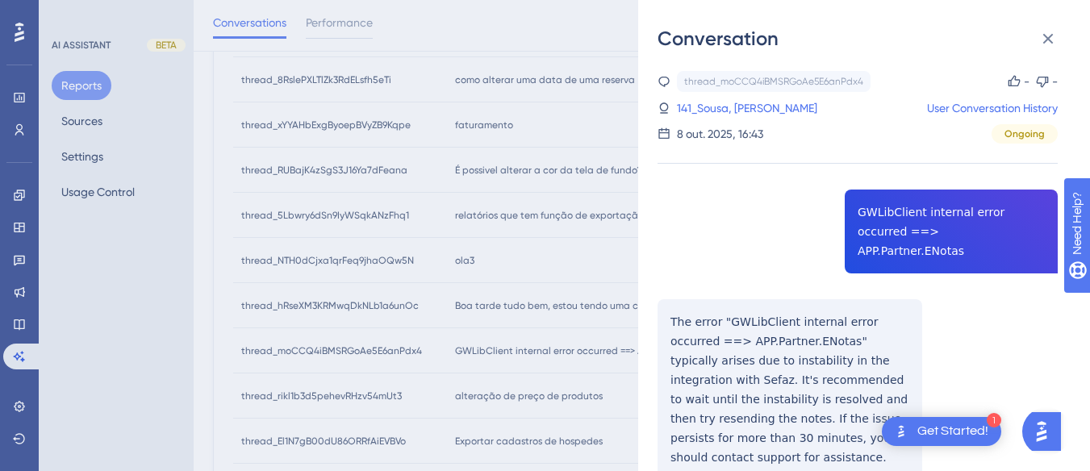
click at [709, 119] on div "thread_moCCQ4iBMSRGoAe5E6anPdx4 Copy - - 141_Sousa, Danilo User Conversation Hi…" at bounding box center [858, 107] width 400 height 73
click at [709, 115] on link "141_Sousa, Danilo" at bounding box center [747, 107] width 140 height 19
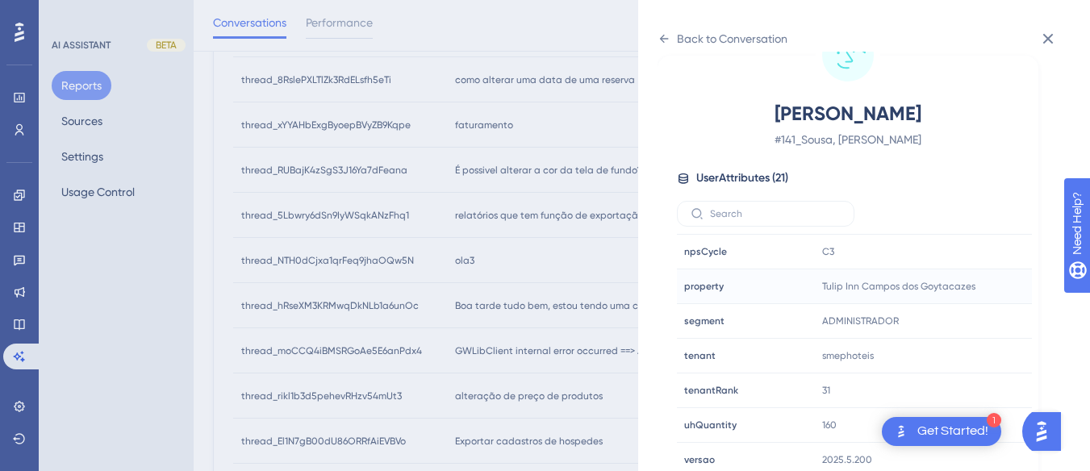
scroll to position [491, 0]
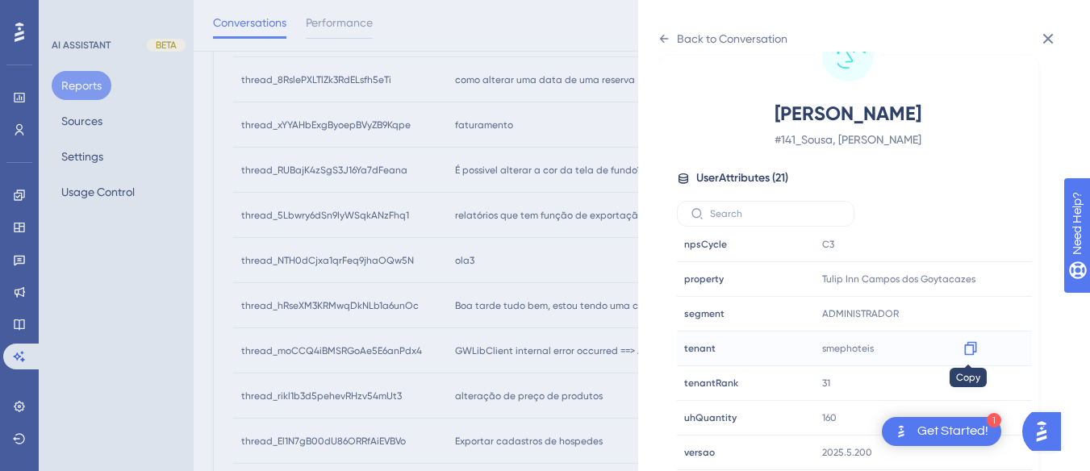
click at [976, 348] on icon at bounding box center [971, 349] width 16 height 16
click at [660, 44] on icon at bounding box center [664, 38] width 13 height 13
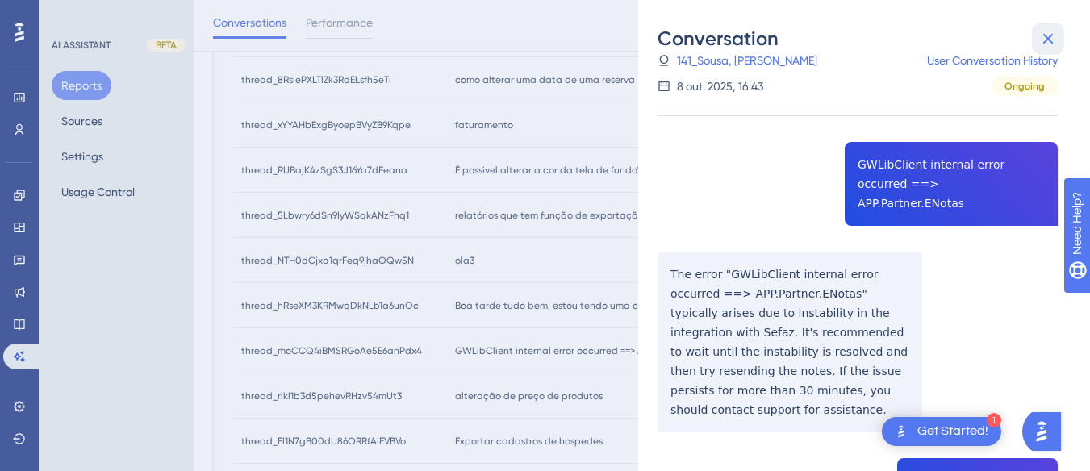
click at [1045, 39] on icon at bounding box center [1048, 38] width 19 height 19
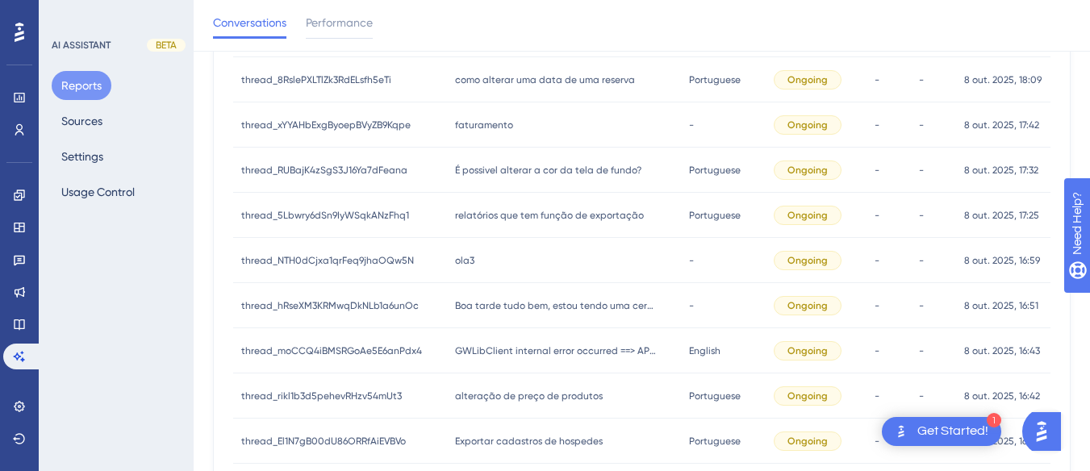
click at [492, 243] on div "ola3 ola3" at bounding box center [564, 260] width 235 height 45
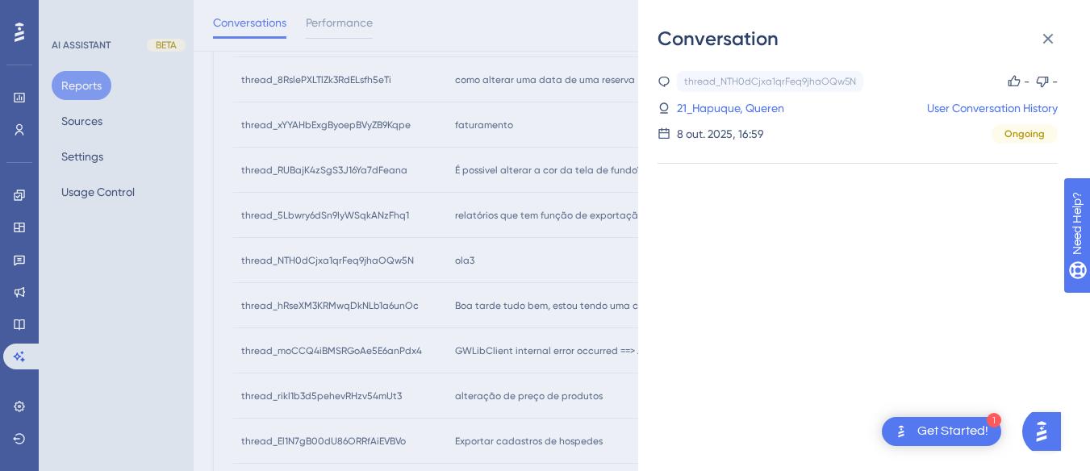
scroll to position [867, 0]
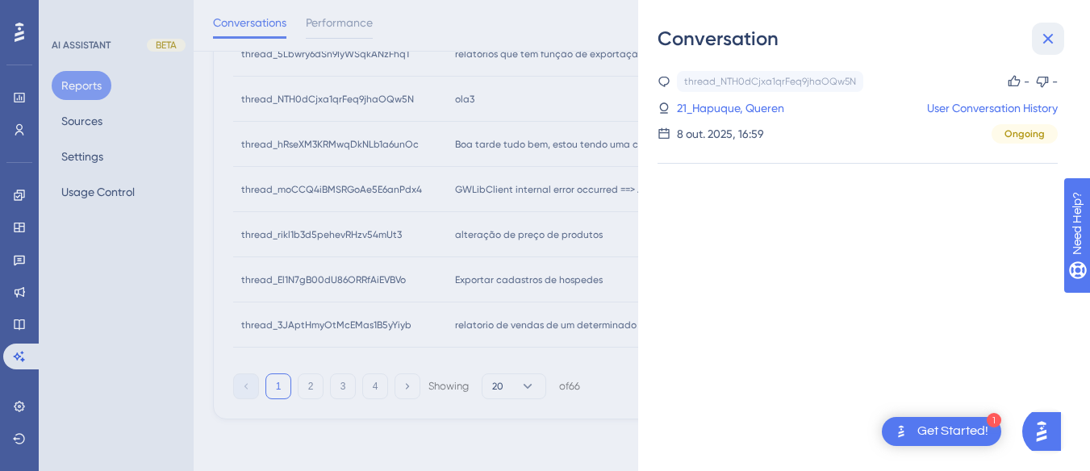
click at [1052, 41] on icon at bounding box center [1048, 39] width 10 height 10
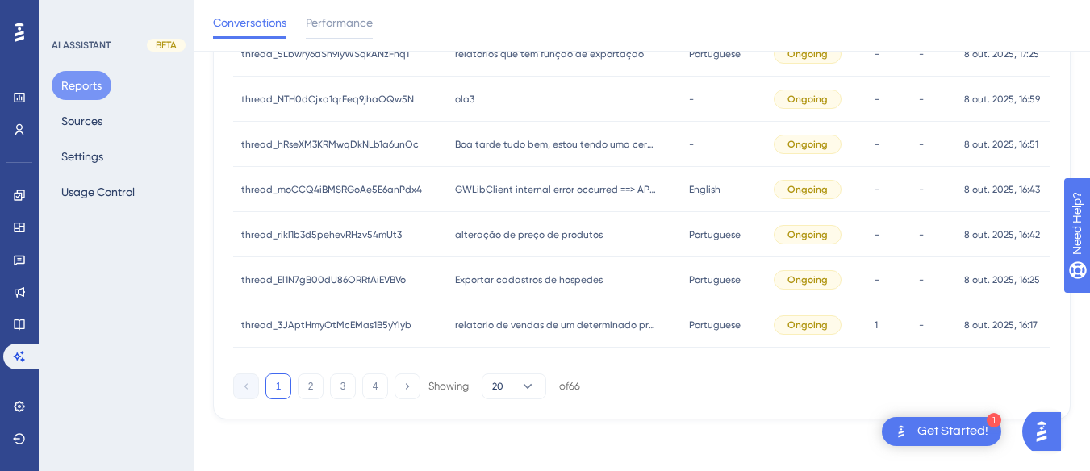
click at [481, 242] on div "alteração de preço de produtos alteração de preço de produtos" at bounding box center [564, 234] width 235 height 45
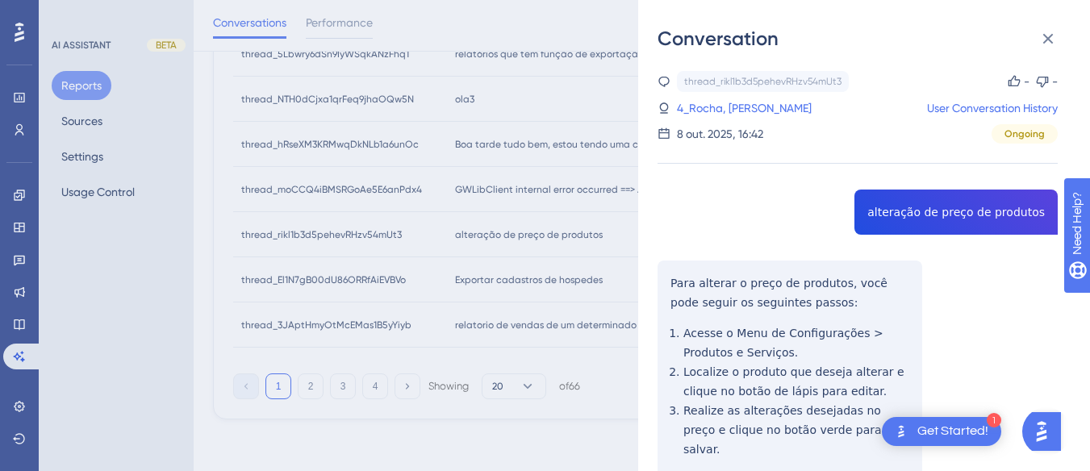
click at [889, 206] on div "thread_rikl1b3d5pehevRHzv54mUt3 Copy - - 4_Rocha, Bruno User Conversation Histo…" at bounding box center [858, 367] width 400 height 592
copy span "alteração de preço de produtos"
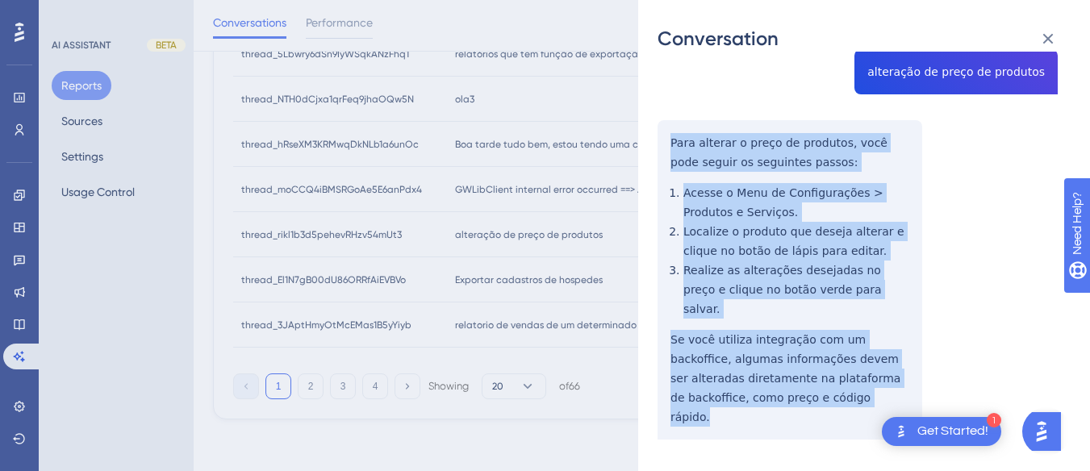
drag, startPoint x: 809, startPoint y: 384, endPoint x: 668, endPoint y: 132, distance: 289.4
click at [668, 132] on div "thread_rikl1b3d5pehevRHzv54mUt3 Copy - - 4_Rocha, Bruno User Conversation Histo…" at bounding box center [858, 227] width 400 height 592
copy div "Para alterar o preço de produtos, você pode seguir os seguintes passos: Acesse …"
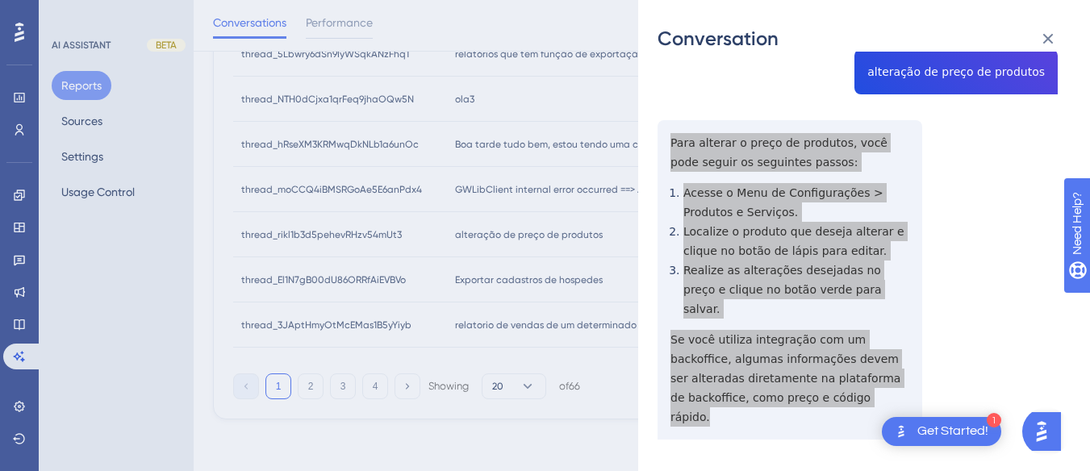
scroll to position [0, 0]
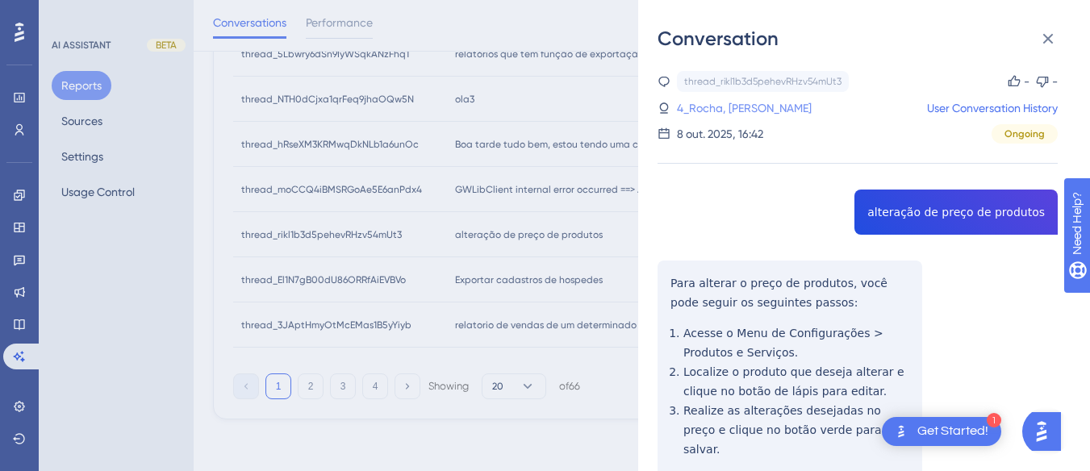
click at [715, 105] on link "4_Rocha, Bruno" at bounding box center [744, 107] width 135 height 19
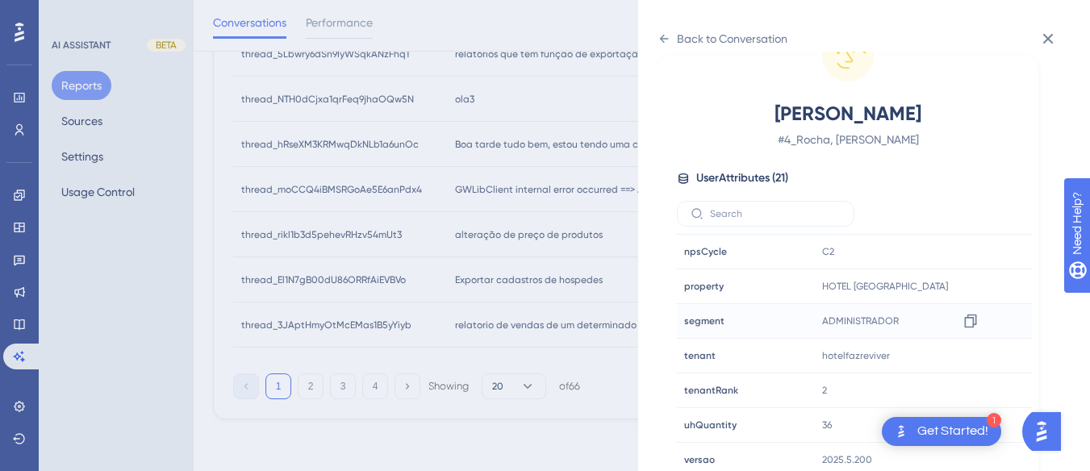
scroll to position [491, 0]
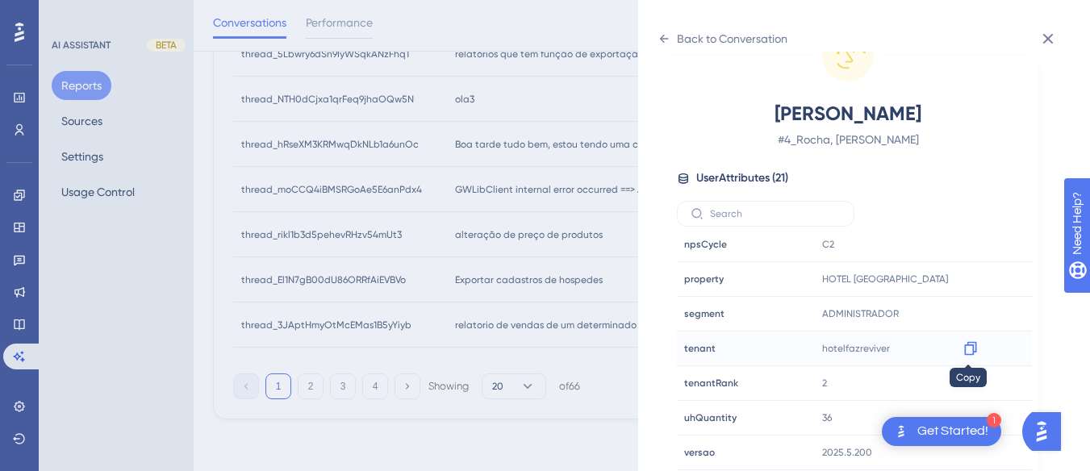
click at [967, 343] on icon at bounding box center [970, 349] width 12 height 14
click at [673, 27] on div "Back to Conversation" at bounding box center [723, 39] width 130 height 26
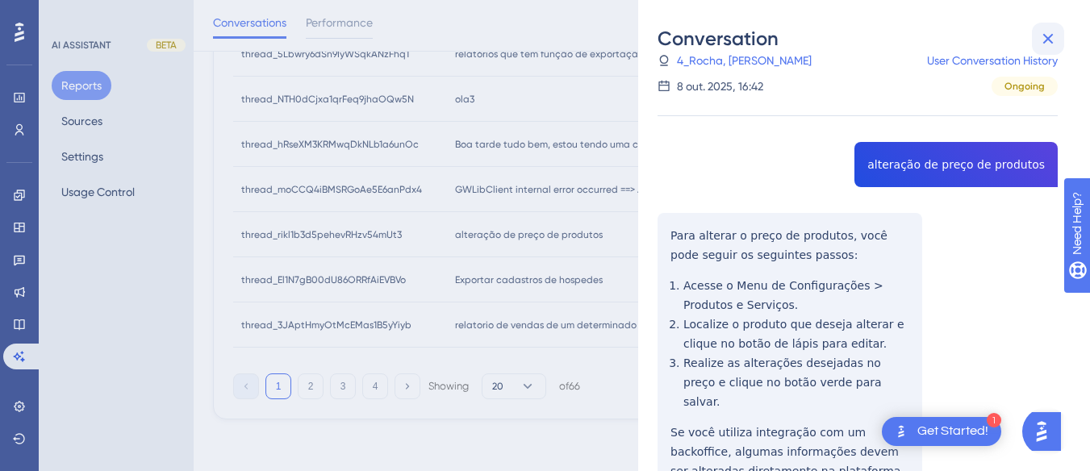
click at [1045, 39] on icon at bounding box center [1048, 38] width 19 height 19
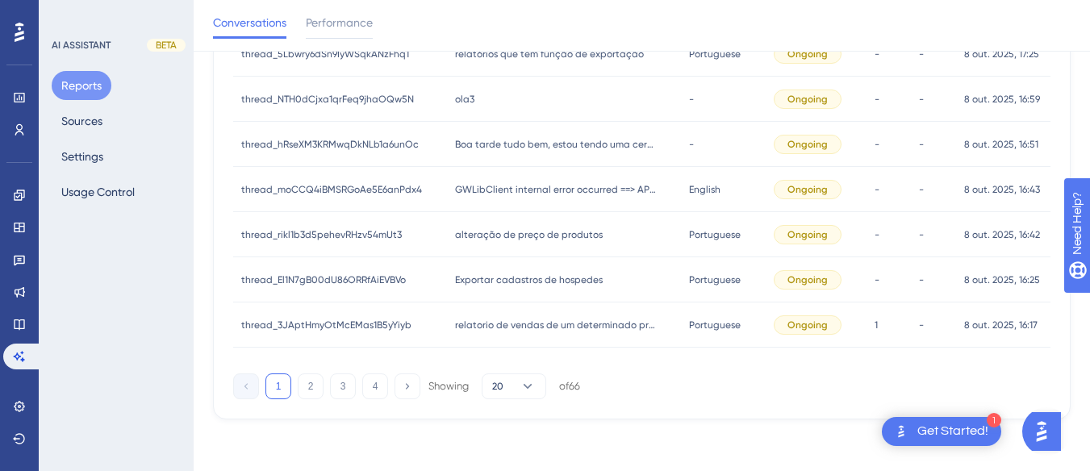
drag, startPoint x: 494, startPoint y: 287, endPoint x: 504, endPoint y: 283, distance: 10.5
click at [493, 288] on div "Exportar cadastros de hospedes Exportar cadastros de hospedes" at bounding box center [564, 279] width 235 height 45
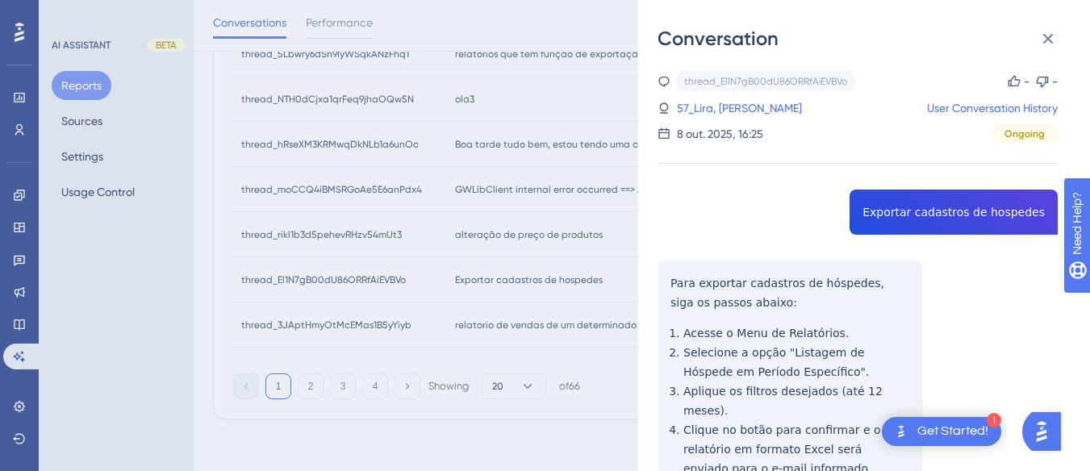
click at [932, 203] on div "thread_El1N7gB00dU86ORRfAiEVBVo Copy - - 57_Lira, Aslan User Conversation Histo…" at bounding box center [858, 357] width 400 height 572
copy span "Exportar cadastros de hospedes"
drag, startPoint x: 114, startPoint y: 17, endPoint x: 700, endPoint y: 110, distance: 594.0
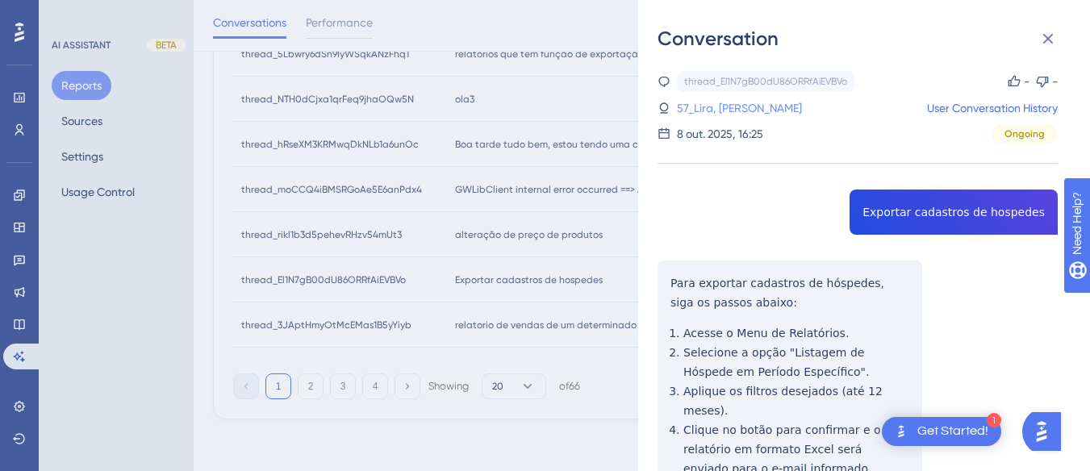
click at [700, 110] on link "57_Lira, Aslan" at bounding box center [739, 107] width 125 height 19
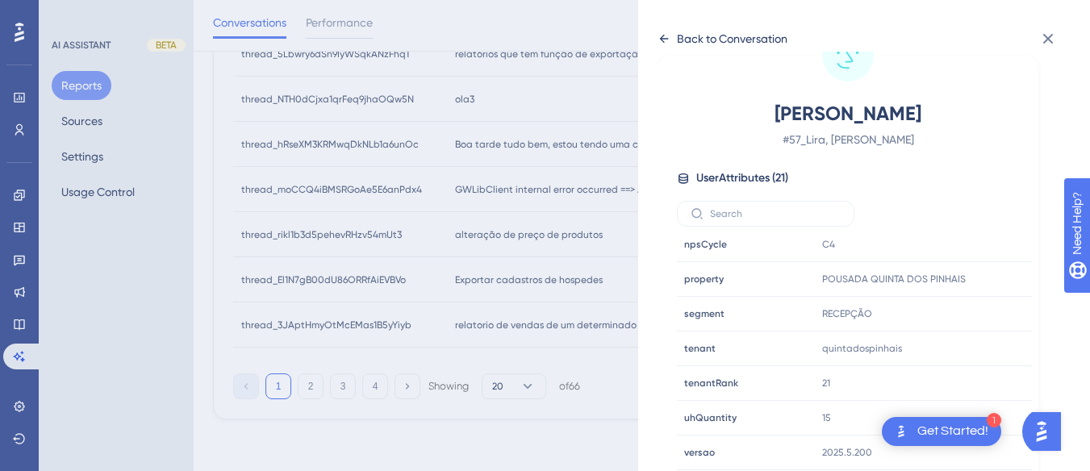
click at [659, 40] on icon at bounding box center [664, 38] width 13 height 13
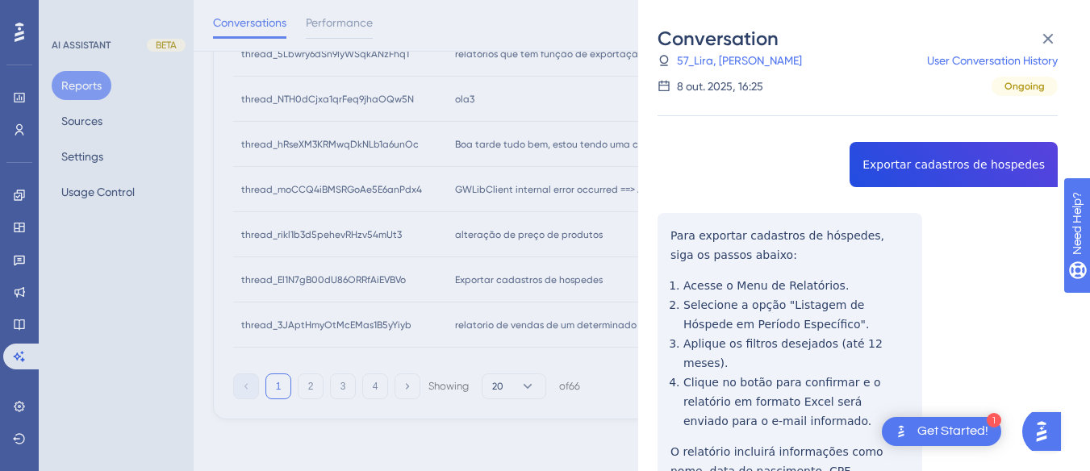
click at [922, 169] on div "thread_El1N7gB00dU86ORRfAiEVBVo Copy - - 57_Lira, Aslan User Conversation Histo…" at bounding box center [858, 309] width 400 height 572
copy span "Exportar cadastros de hospedes"
click at [713, 64] on link "57_Lira, Aslan" at bounding box center [739, 60] width 125 height 19
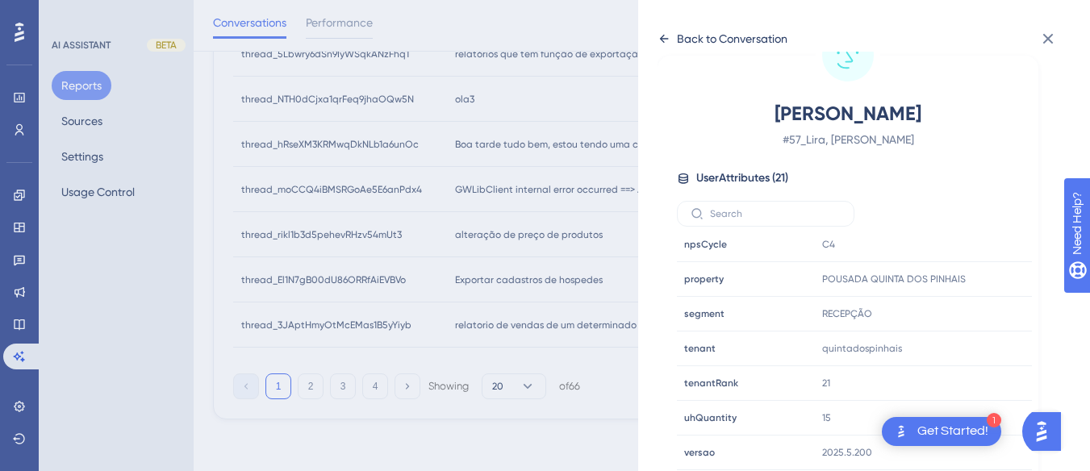
click at [669, 30] on div "Back to Conversation" at bounding box center [723, 39] width 130 height 26
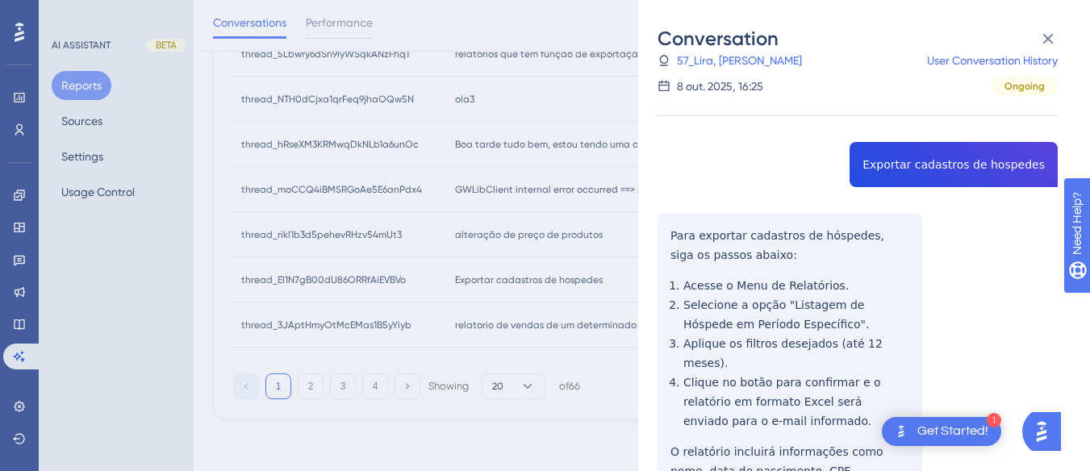
click at [663, 233] on div "thread_El1N7gB00dU86ORRfAiEVBVo Copy - - 57_Lira, Aslan User Conversation Histo…" at bounding box center [858, 309] width 400 height 572
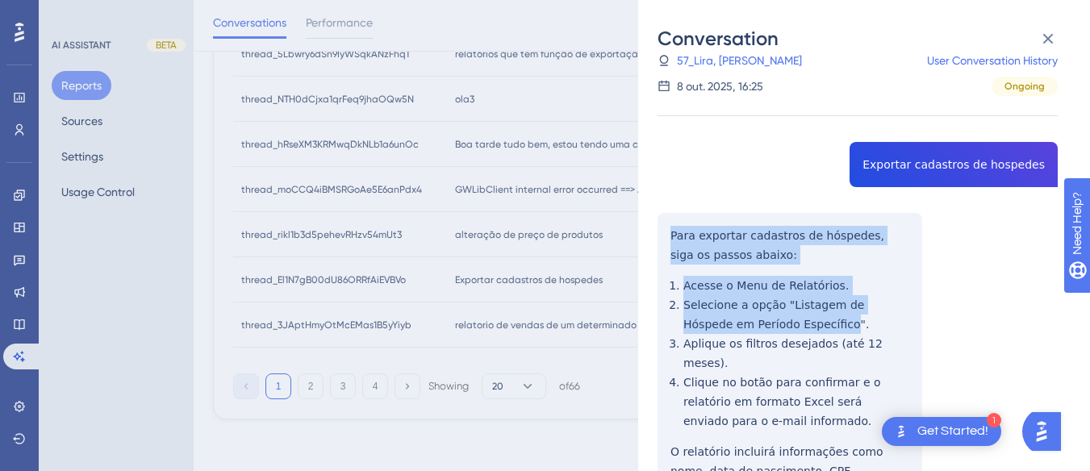
scroll to position [121, 0]
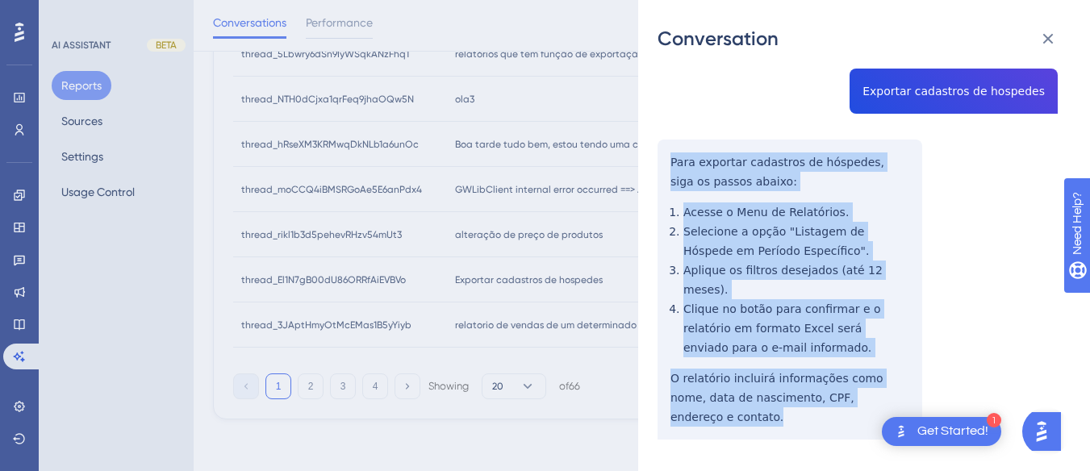
drag, startPoint x: 663, startPoint y: 233, endPoint x: 903, endPoint y: 364, distance: 273.7
click at [910, 380] on div "thread_El1N7gB00dU86ORRfAiEVBVo Copy - - 57_Lira, Aslan User Conversation Histo…" at bounding box center [858, 236] width 400 height 572
copy div "Para exportar cadastros de hóspedes, siga os passos abaixo: Acesse o Menu de Re…"
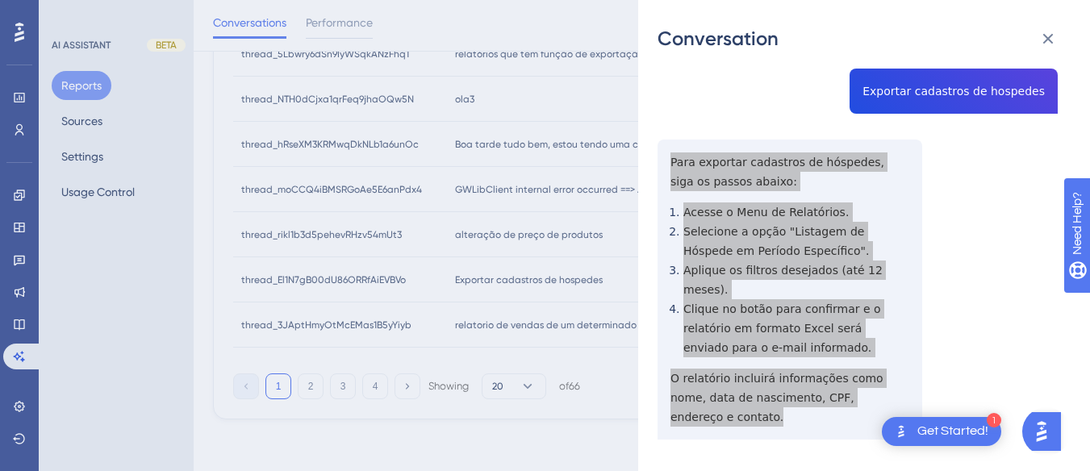
scroll to position [0, 0]
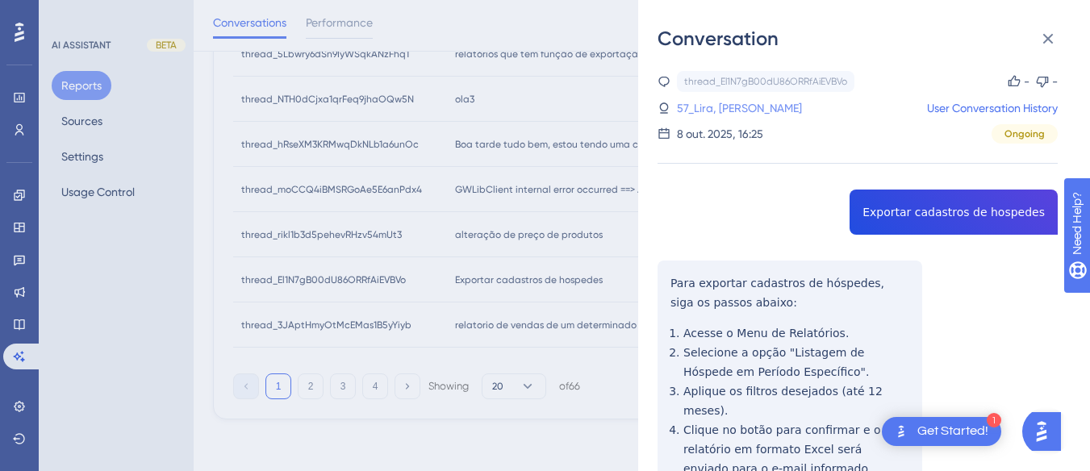
click at [711, 99] on link "57_Lira, Aslan" at bounding box center [739, 107] width 125 height 19
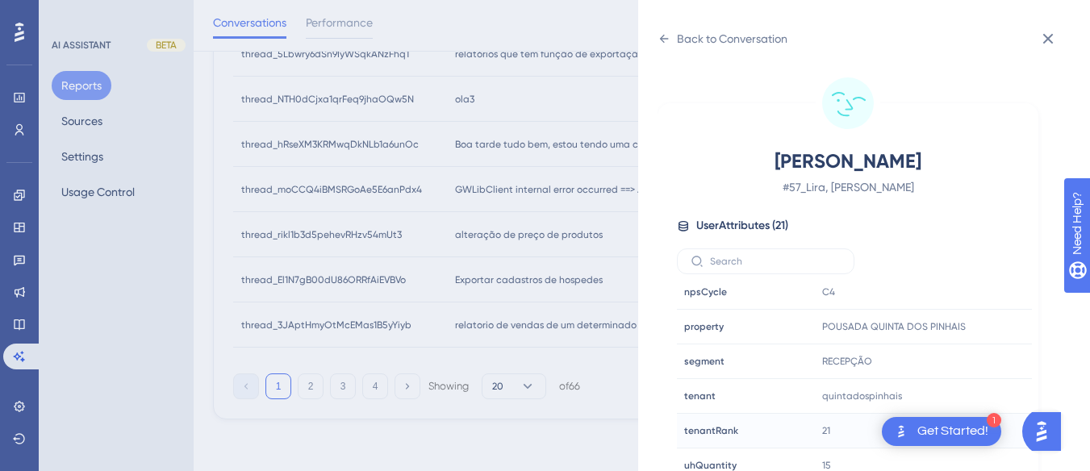
scroll to position [48, 0]
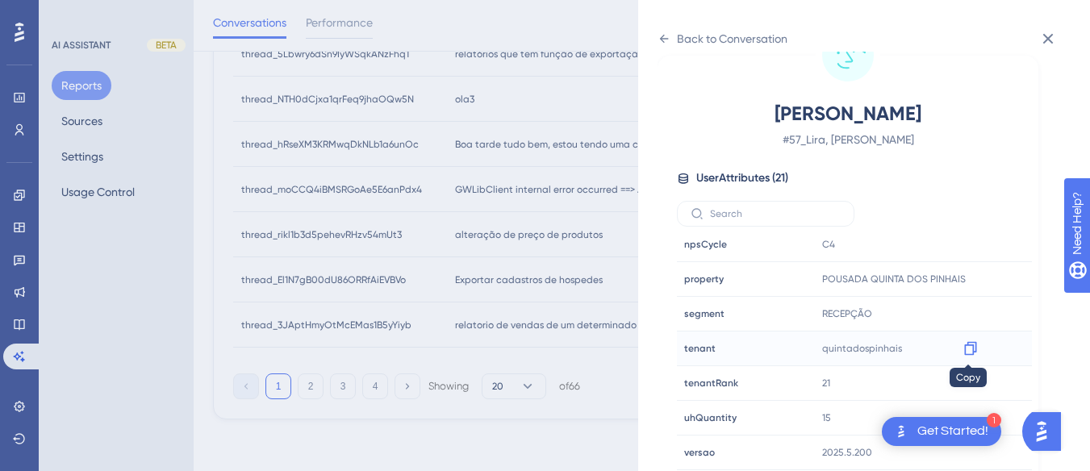
click at [958, 346] on div at bounding box center [971, 349] width 26 height 26
click at [963, 349] on icon at bounding box center [971, 349] width 16 height 16
click at [973, 344] on icon at bounding box center [970, 349] width 12 height 14
click at [666, 34] on icon at bounding box center [664, 38] width 13 height 13
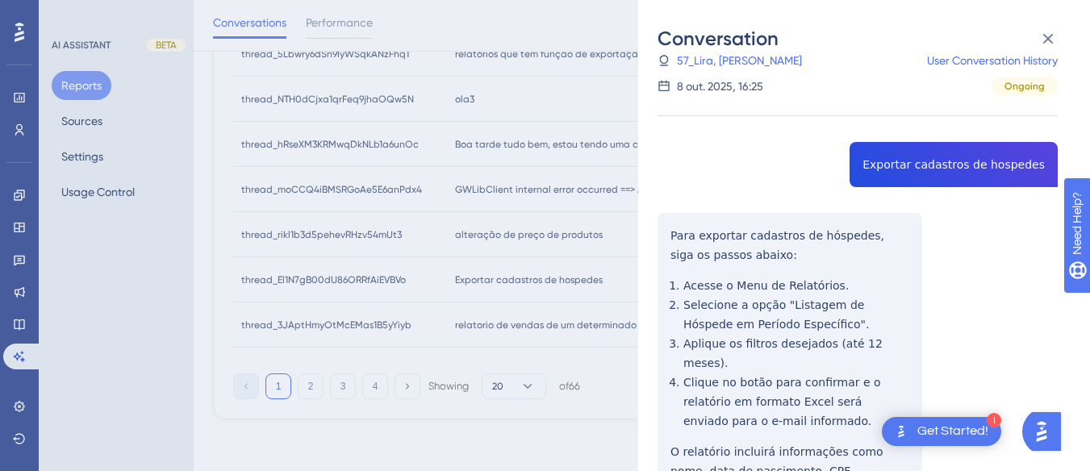
click at [660, 236] on div "thread_El1N7gB00dU86ORRfAiEVBVo Copy - - 57_Lira, Aslan User Conversation Histo…" at bounding box center [858, 309] width 400 height 572
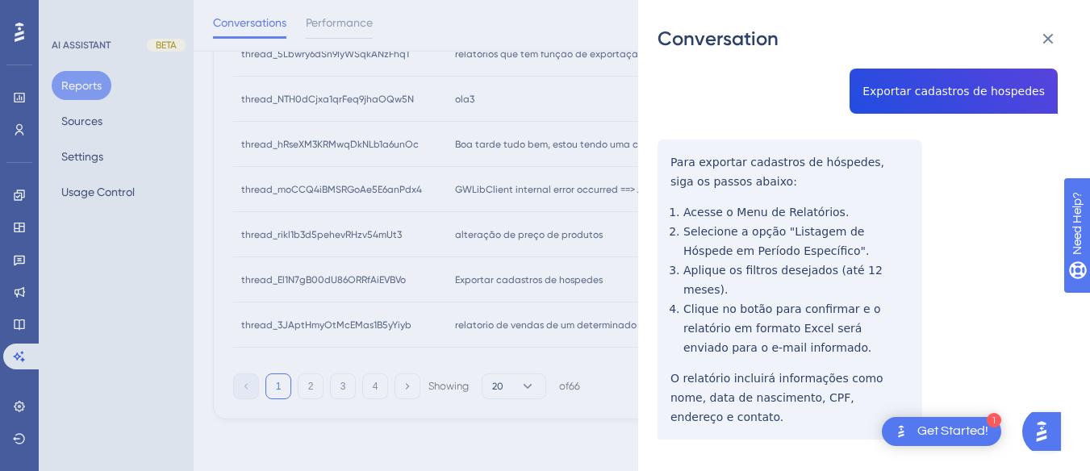
scroll to position [0, 0]
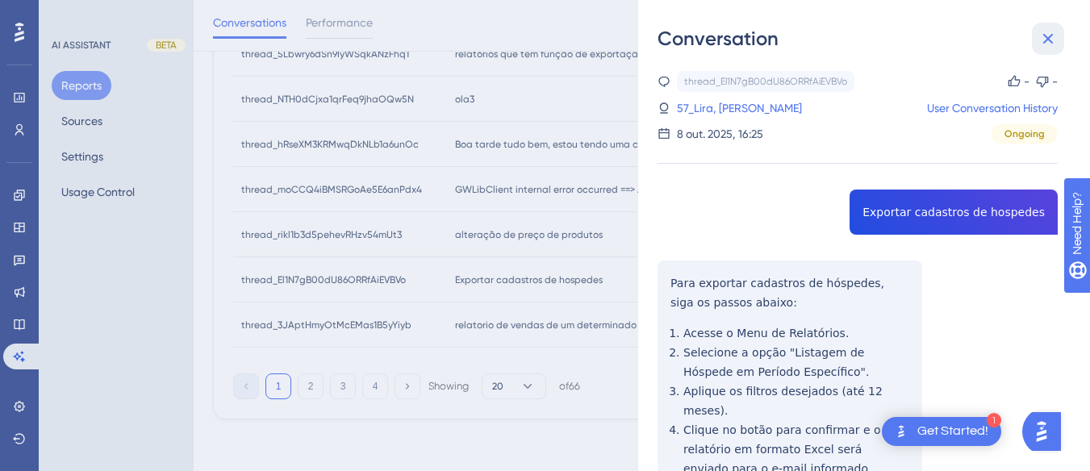
click at [1044, 40] on icon at bounding box center [1048, 38] width 19 height 19
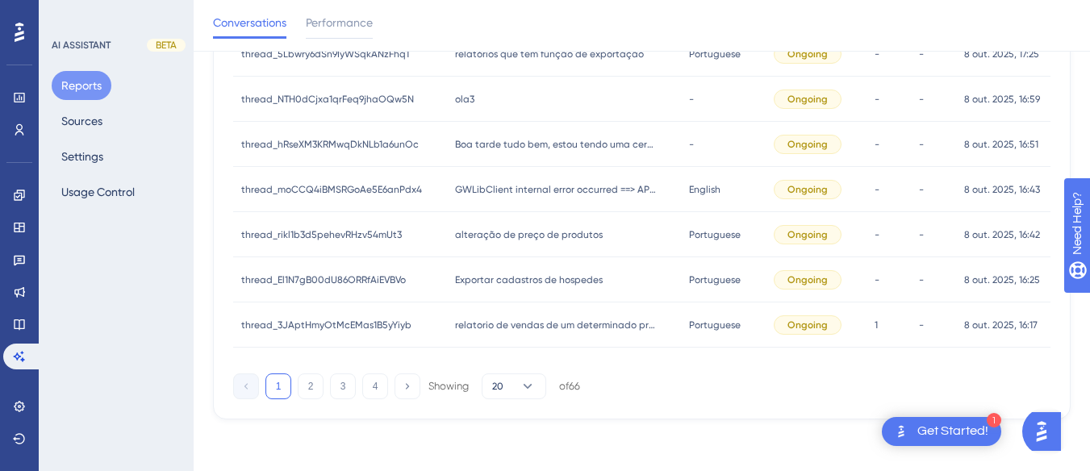
click at [525, 324] on span "relatorio de vendas de um determinado produto" at bounding box center [556, 325] width 202 height 13
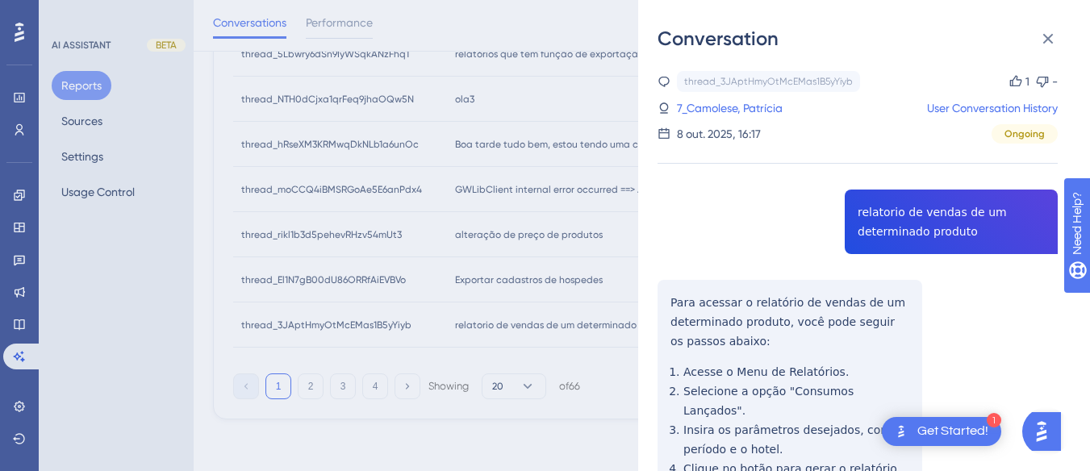
click at [909, 238] on div "thread_3JAptHmyOtMcEMas1B5yYiyb Copy 1 - 7_Camolese, Patrícia User Conversation…" at bounding box center [858, 373] width 400 height 604
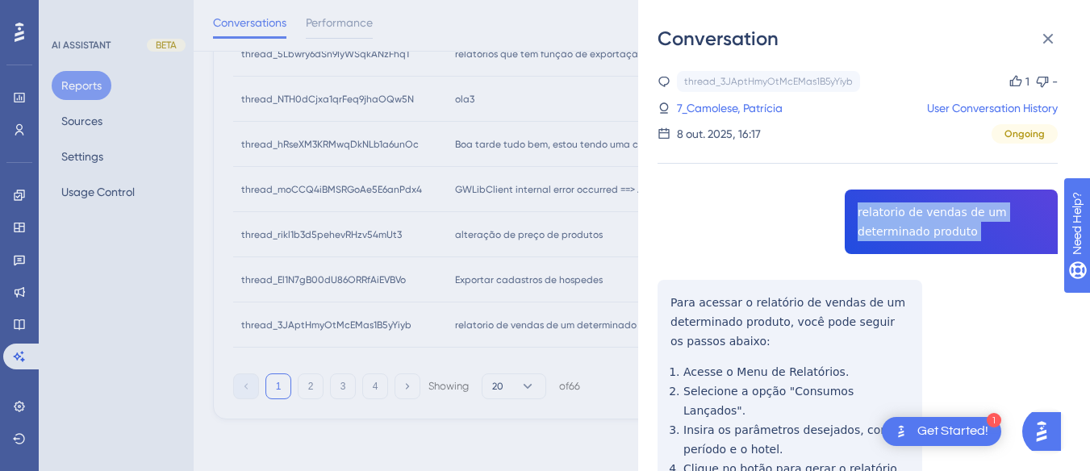
click at [909, 238] on div "thread_3JAptHmyOtMcEMas1B5yYiyb Copy 1 - 7_Camolese, Patrícia User Conversation…" at bounding box center [858, 373] width 400 height 604
copy span "relatorio de vendas de um determinado produto"
click at [661, 289] on div "thread_3JAptHmyOtMcEMas1B5yYiyb Copy 1 - 7_Camolese, Patrícia User Conversation…" at bounding box center [858, 373] width 400 height 604
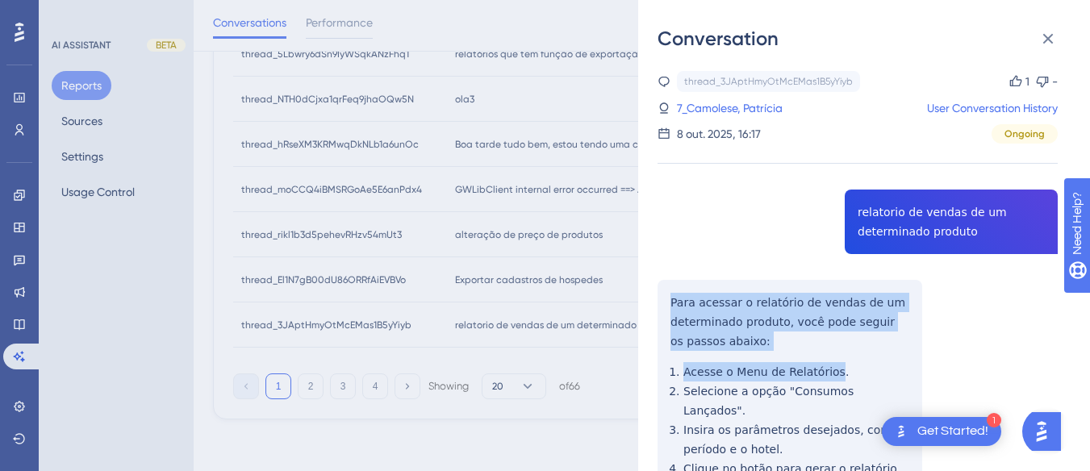
scroll to position [173, 0]
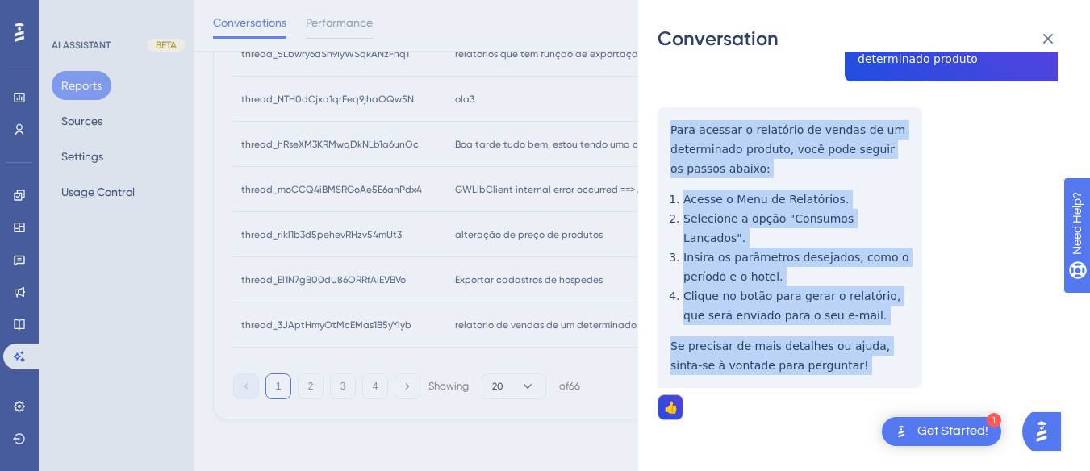
drag, startPoint x: 661, startPoint y: 289, endPoint x: 822, endPoint y: 357, distance: 175.1
click at [822, 357] on div "thread_3JAptHmyOtMcEMas1B5yYiyb Copy 1 - 7_Camolese, Patrícia User Conversation…" at bounding box center [858, 200] width 400 height 604
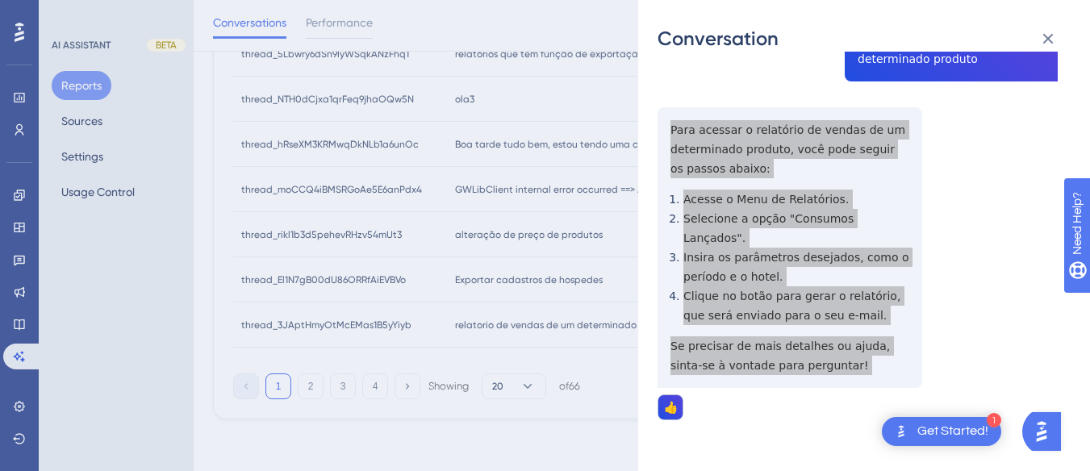
scroll to position [0, 0]
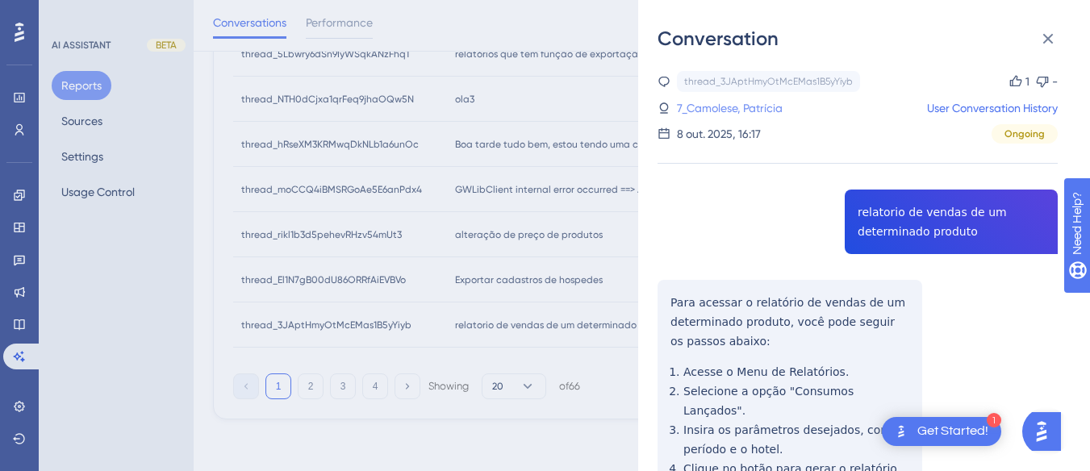
click at [725, 111] on link "7_Camolese, Patrícia" at bounding box center [730, 107] width 106 height 19
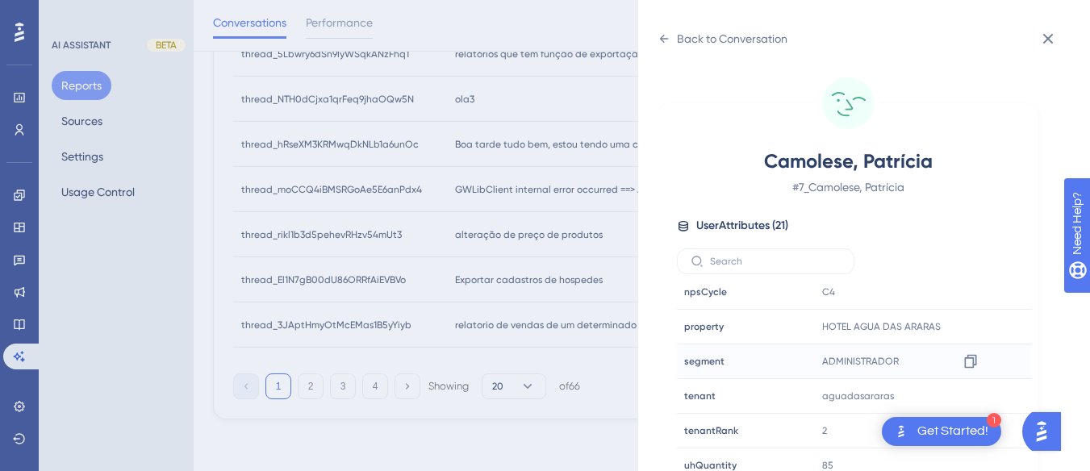
scroll to position [48, 0]
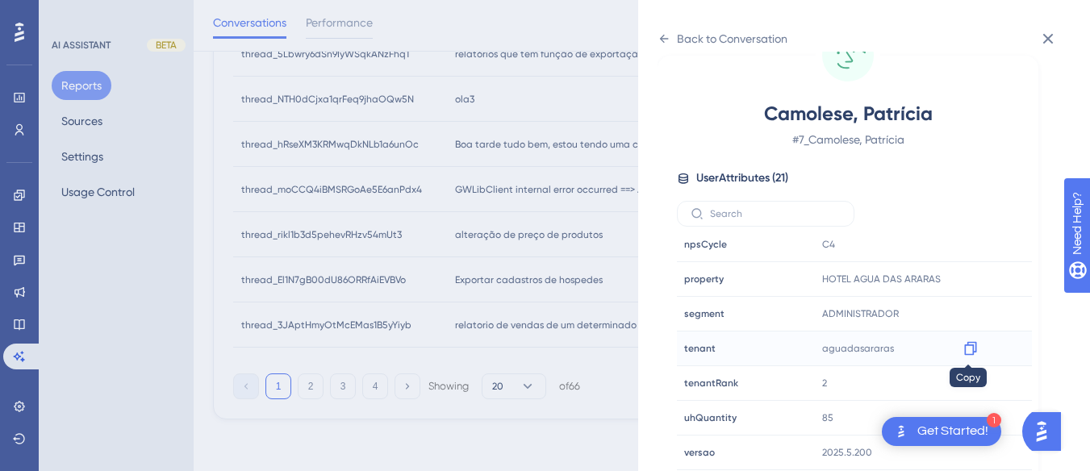
click at [965, 349] on icon at bounding box center [971, 349] width 16 height 16
click at [666, 35] on icon at bounding box center [664, 38] width 13 height 13
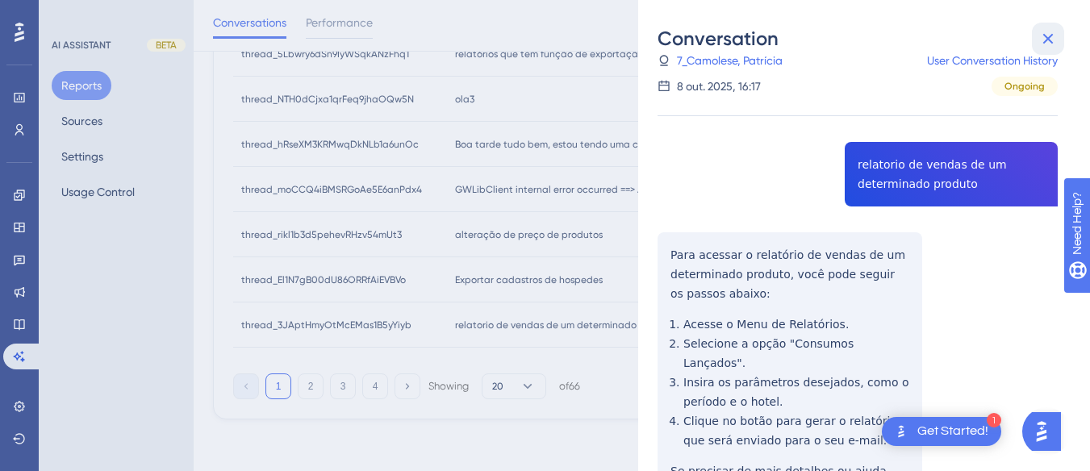
click at [1045, 35] on icon at bounding box center [1048, 39] width 10 height 10
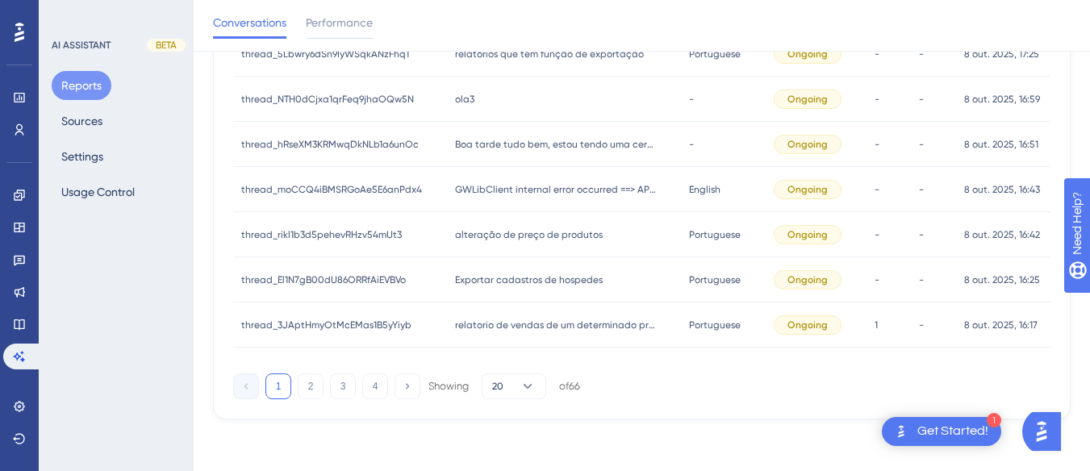
click at [311, 384] on button "2" at bounding box center [311, 387] width 26 height 26
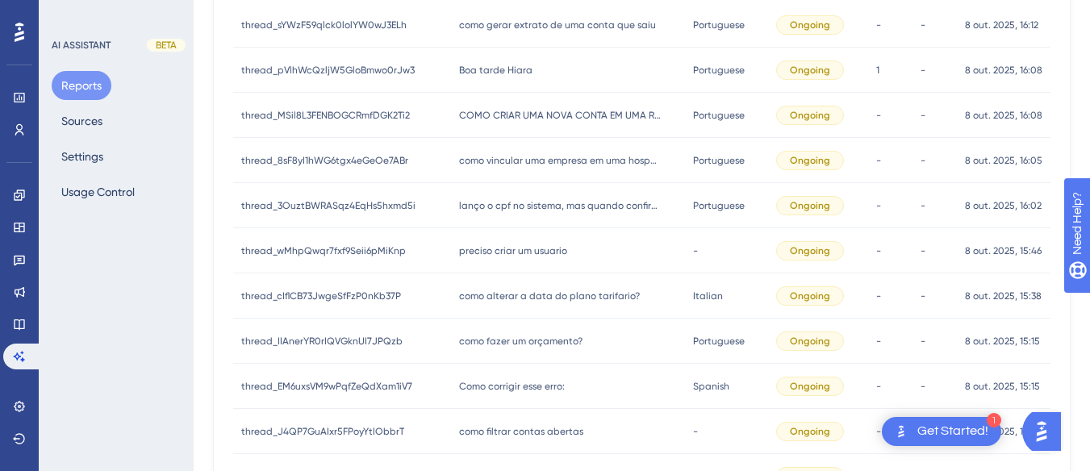
scroll to position [0, 0]
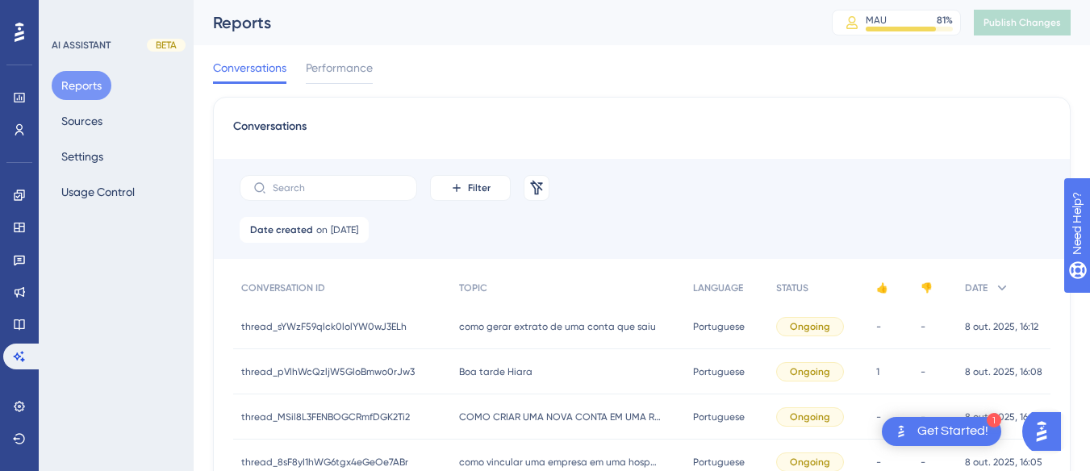
click at [548, 320] on span "como gerar extrato de uma conta que saiu" at bounding box center [557, 326] width 197 height 13
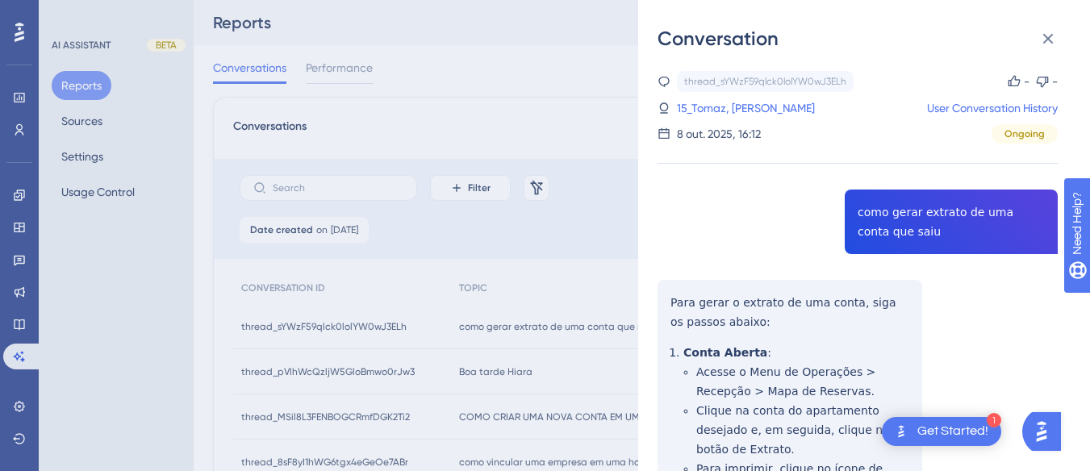
click at [888, 209] on div "thread_sYWzF59qlck0lolYW0wJ3ELh Copy - - 15_Tomaz, Rodrigo User Conversation Hi…" at bounding box center [858, 434] width 400 height 727
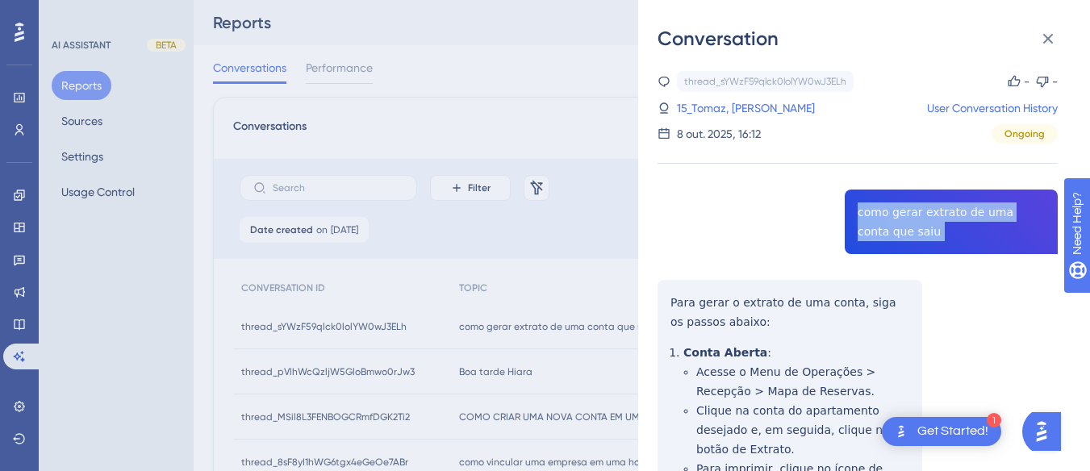
click at [888, 209] on div "thread_sYWzF59qlck0lolYW0wJ3ELh Copy - - 15_Tomaz, Rodrigo User Conversation Hi…" at bounding box center [858, 434] width 400 height 727
copy span "como gerar extrato de uma conta que saiu"
click at [659, 290] on div "thread_sYWzF59qlck0lolYW0wJ3ELh Copy - - 15_Tomaz, Rodrigo User Conversation Hi…" at bounding box center [858, 434] width 400 height 727
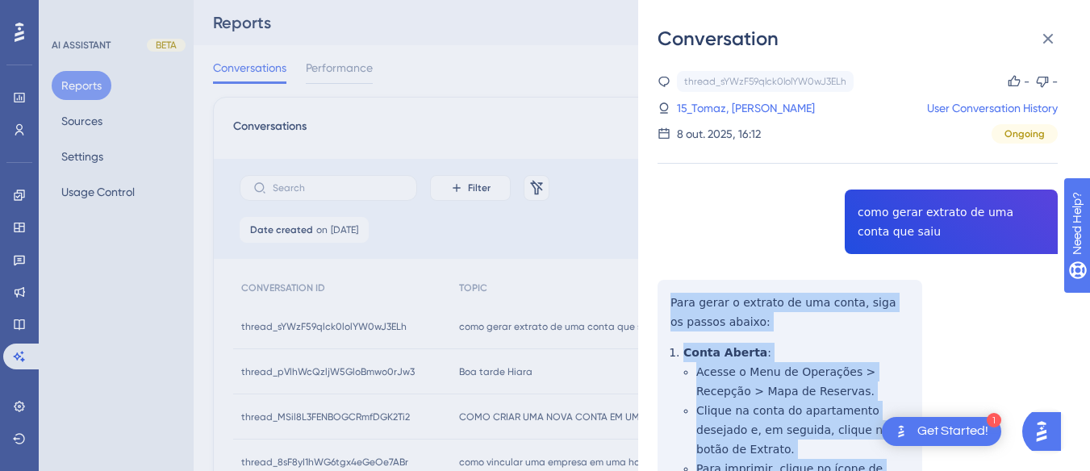
scroll to position [295, 0]
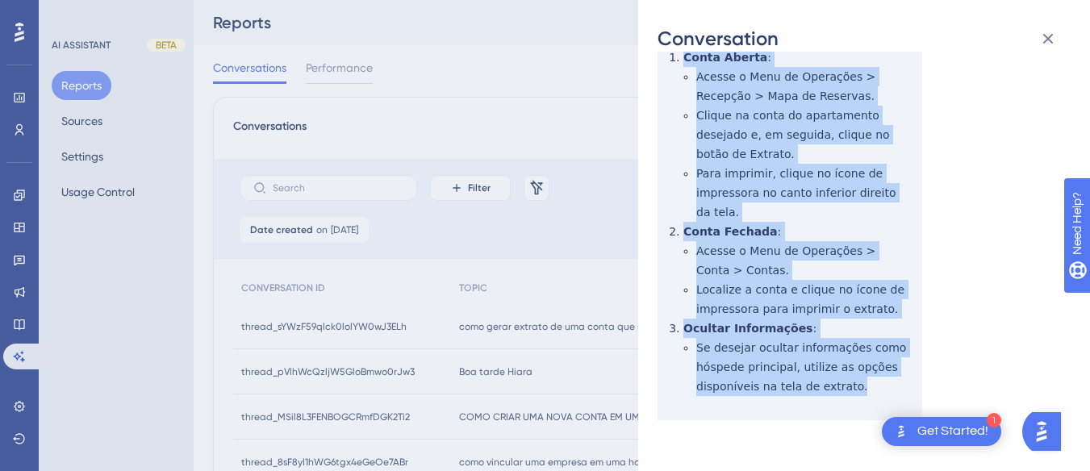
drag, startPoint x: 659, startPoint y: 290, endPoint x: 870, endPoint y: 363, distance: 223.1
click at [870, 363] on div "thread_sYWzF59qlck0lolYW0wJ3ELh Copy - - 15_Tomaz, Rodrigo User Conversation Hi…" at bounding box center [858, 139] width 400 height 727
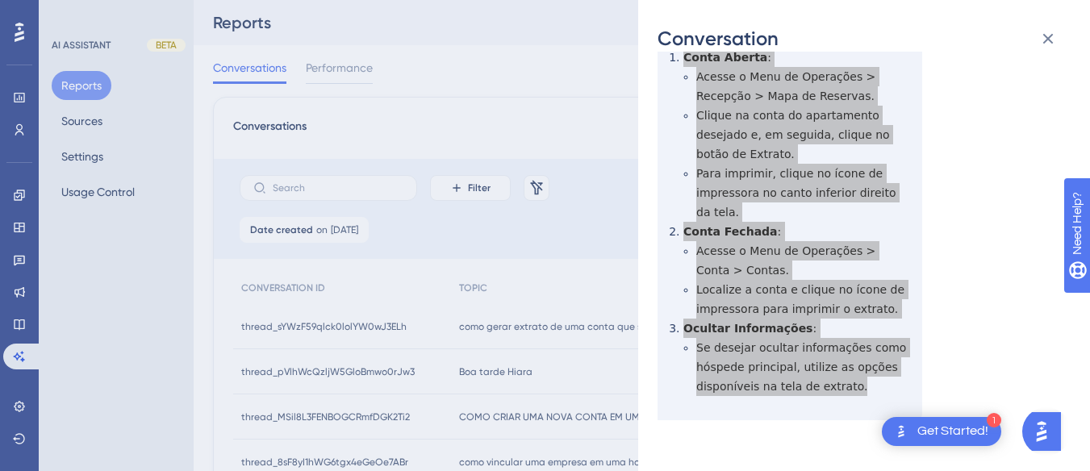
scroll to position [0, 0]
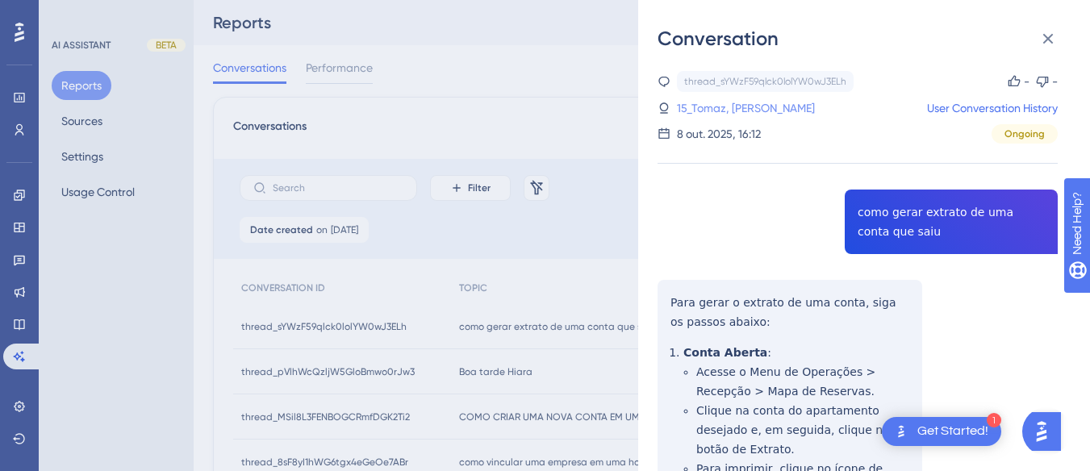
click at [763, 106] on link "15_Tomaz, [PERSON_NAME]" at bounding box center [746, 107] width 138 height 19
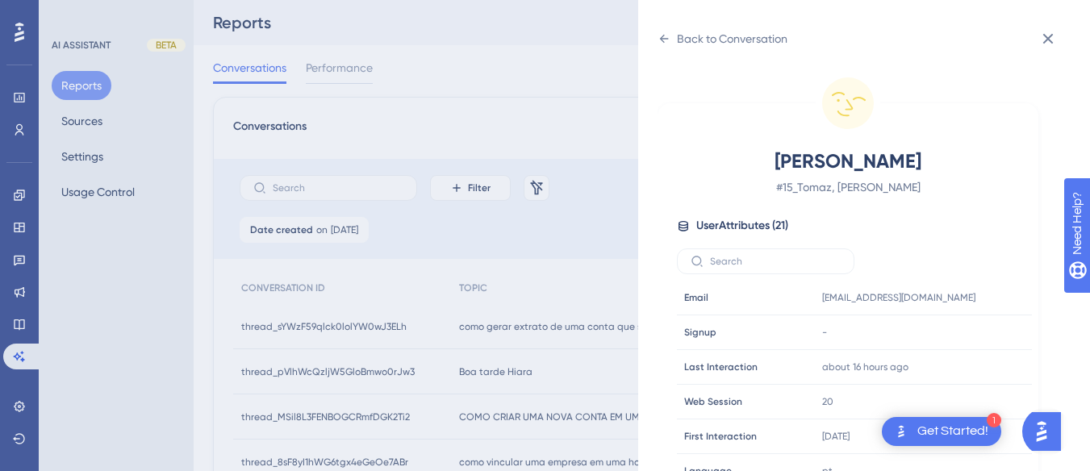
scroll to position [491, 0]
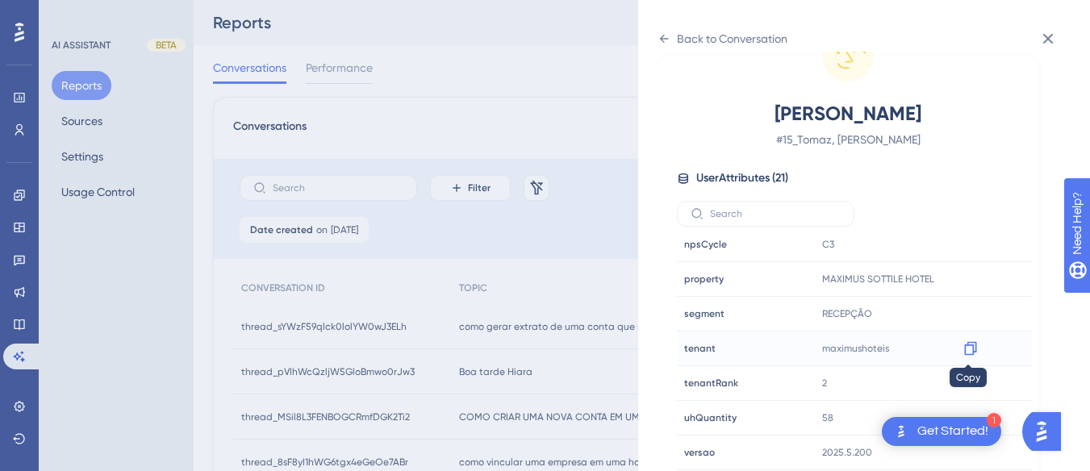
click at [963, 351] on icon at bounding box center [971, 349] width 16 height 16
click at [664, 32] on icon at bounding box center [664, 38] width 13 height 13
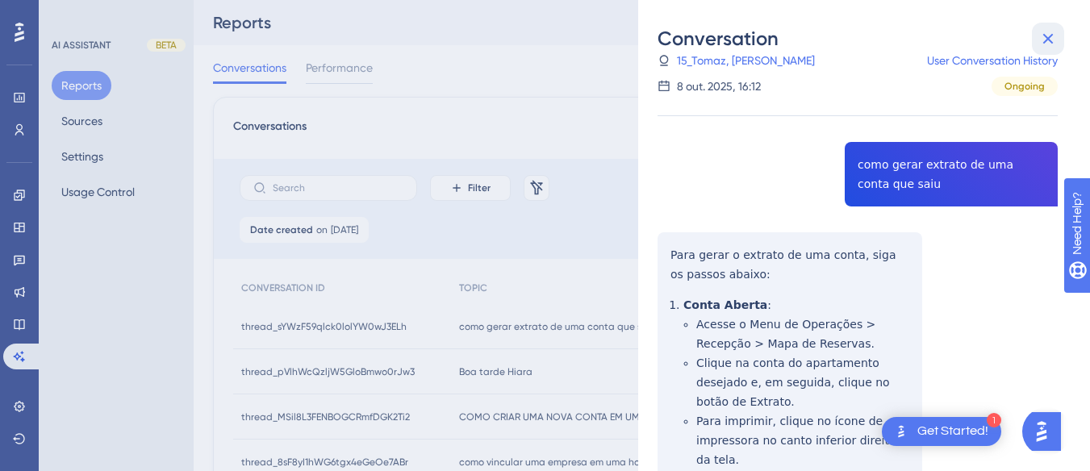
click at [1040, 32] on icon at bounding box center [1048, 38] width 19 height 19
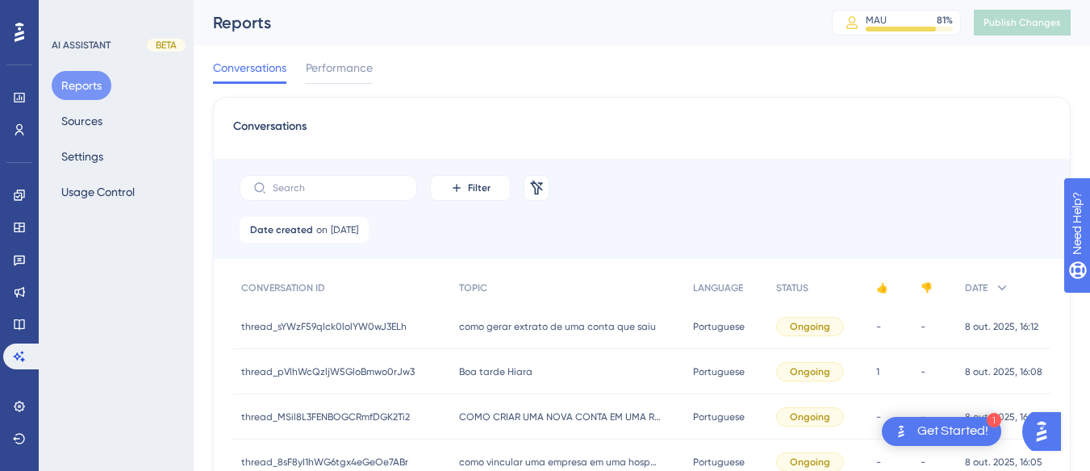
click at [483, 378] on div "Boa tarde Hiara Boa tarde Hiara" at bounding box center [568, 371] width 234 height 45
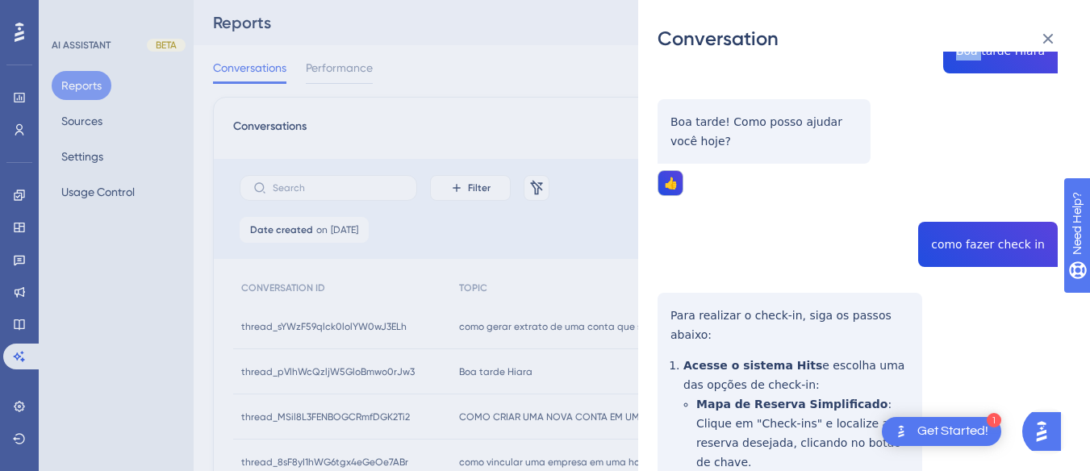
scroll to position [242, 0]
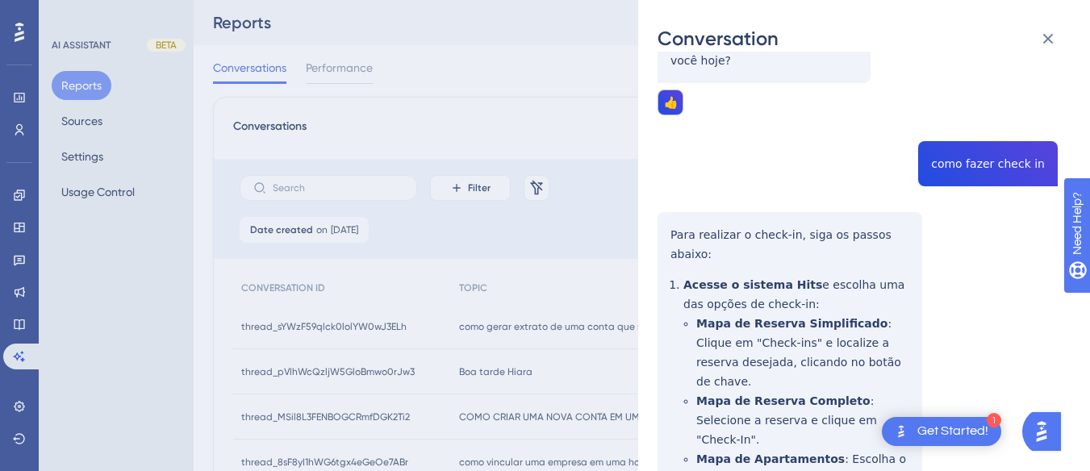
click at [981, 172] on div "thread_pVlhWcQzljW5GloBmwo0rJw3 Copy 1 - 164_Vasconcelos Moura, Hamon User Conv…" at bounding box center [858, 347] width 400 height 1037
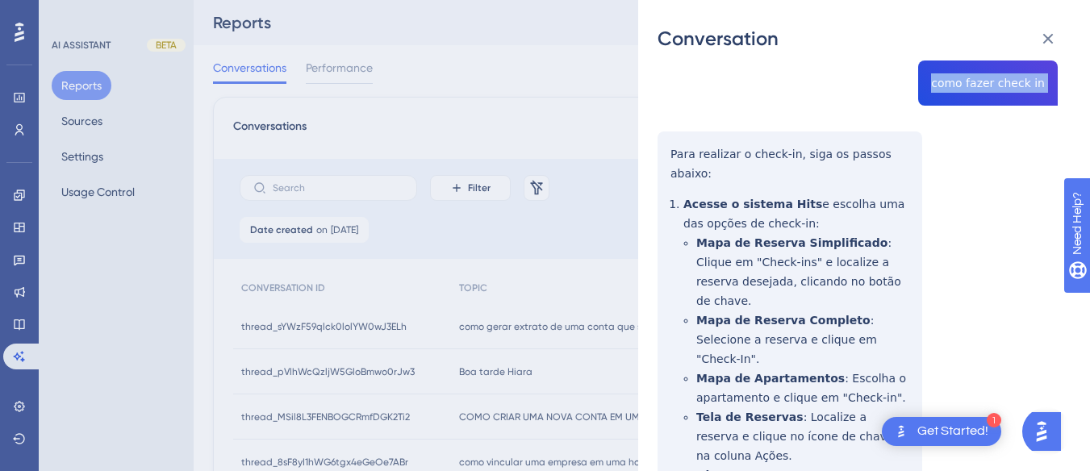
click at [652, 138] on div "Conversation thread_pVlhWcQzljW5GloBmwo0rJw3 Copy 1 - 164_Vasconcelos Moura, Ha…" at bounding box center [864, 235] width 452 height 471
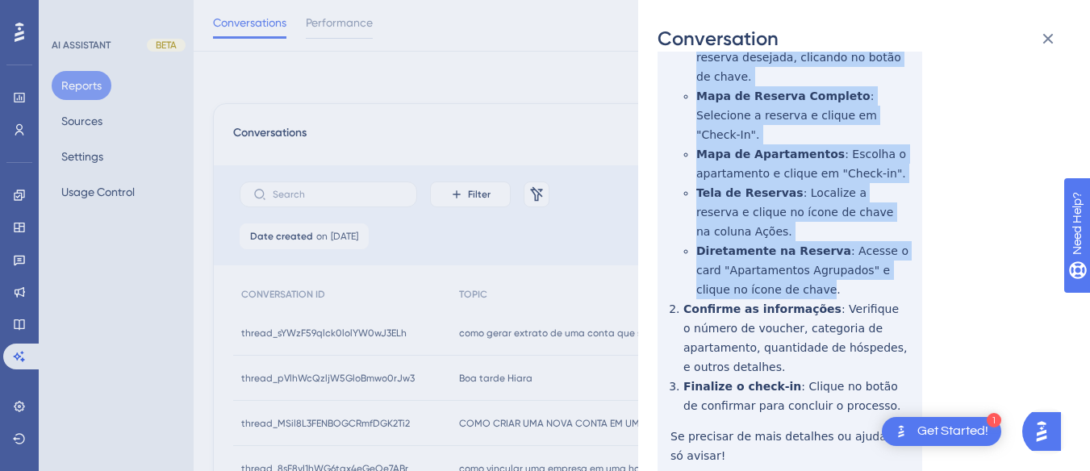
scroll to position [81, 0]
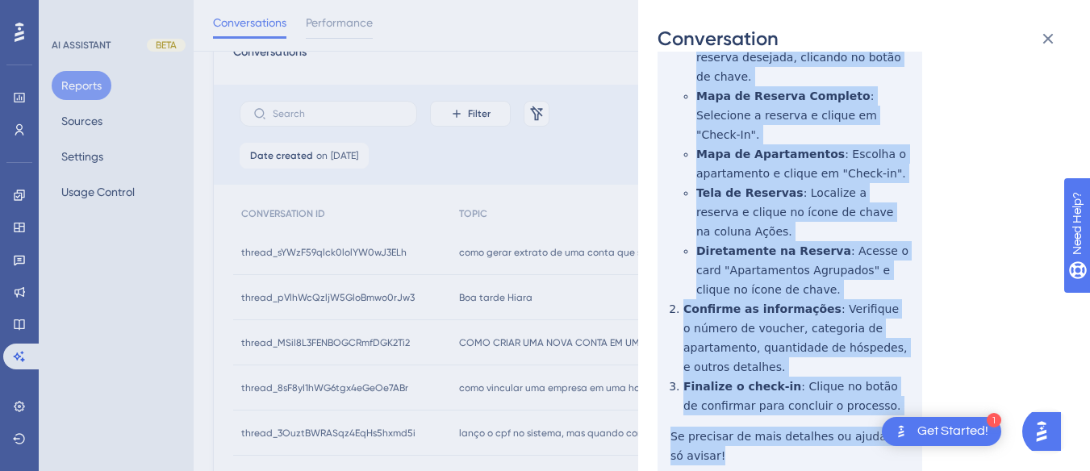
drag, startPoint x: 696, startPoint y: 157, endPoint x: 745, endPoint y: 119, distance: 62.1
click at [775, 376] on div "thread_pVlhWcQzljW5GloBmwo0rJw3 Copy 1 - 164_Vasconcelos Moura, Hamon User Conv…" at bounding box center [858, 42] width 400 height 1037
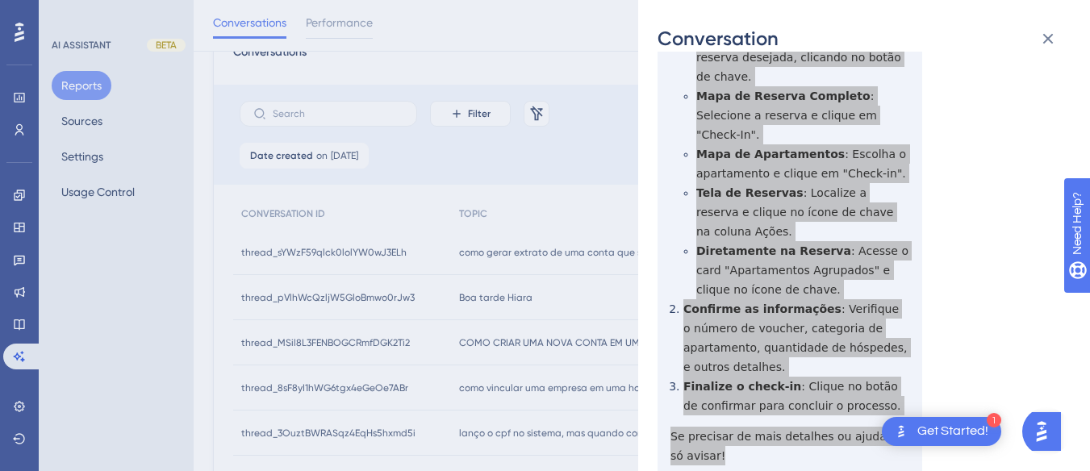
scroll to position [0, 0]
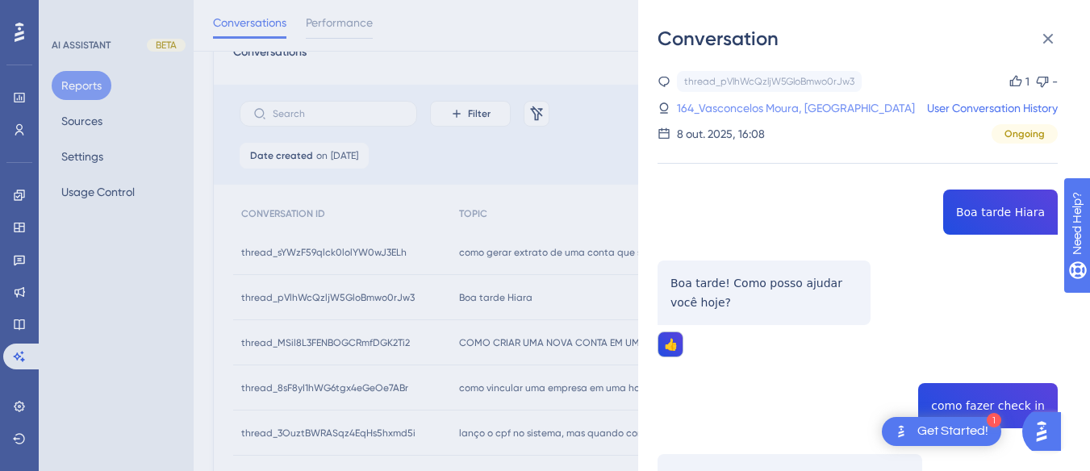
click at [735, 107] on link "164_Vasconcelos Moura, Hamon" at bounding box center [796, 107] width 238 height 19
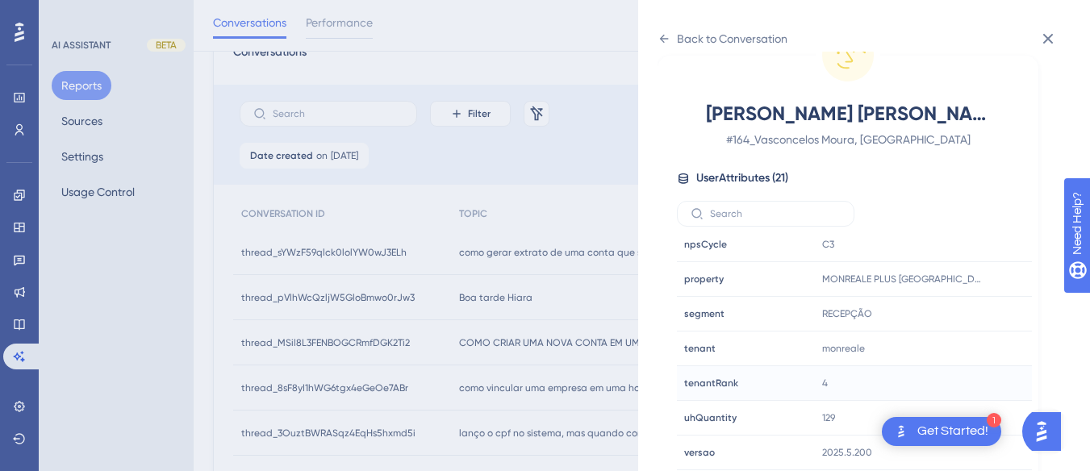
scroll to position [242, 0]
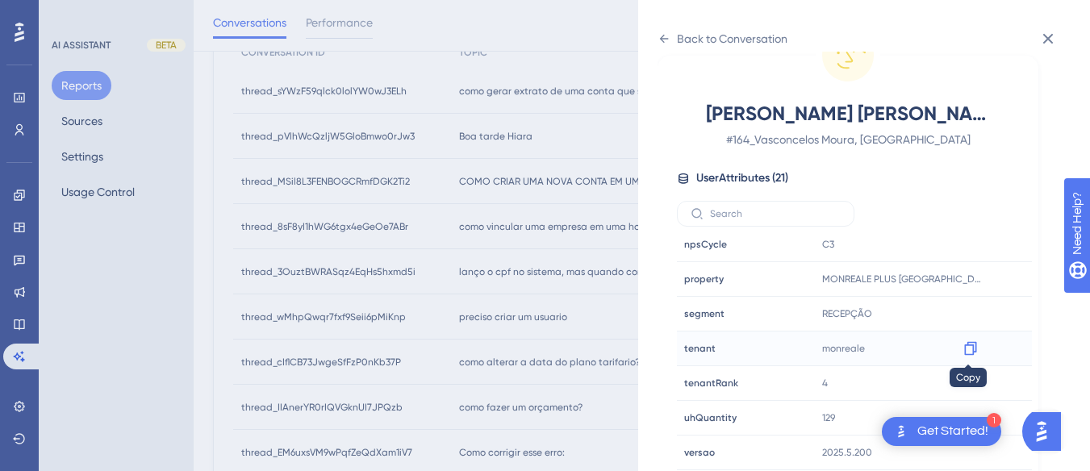
click at [976, 345] on div at bounding box center [971, 349] width 26 height 26
click at [967, 345] on icon at bounding box center [970, 349] width 12 height 14
click at [972, 274] on icon at bounding box center [970, 280] width 12 height 14
click at [662, 40] on icon at bounding box center [664, 39] width 9 height 8
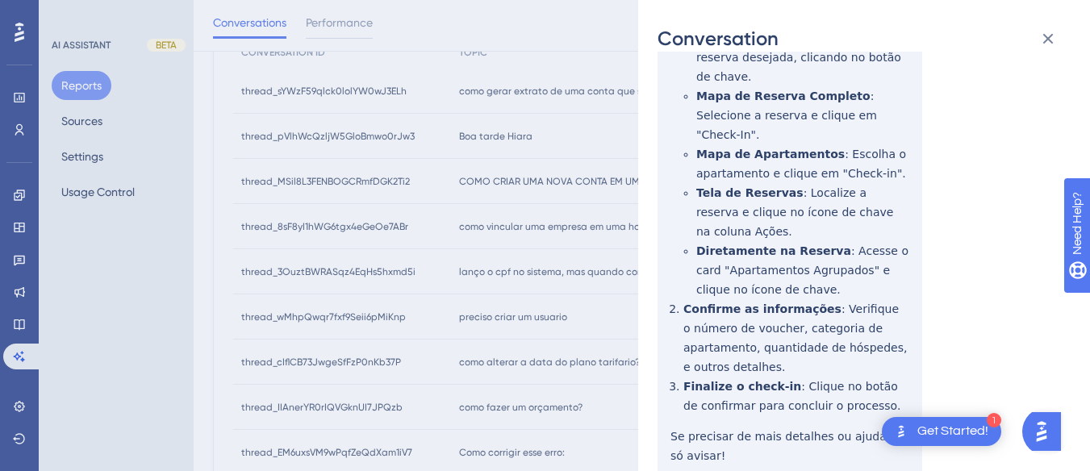
scroll to position [0, 0]
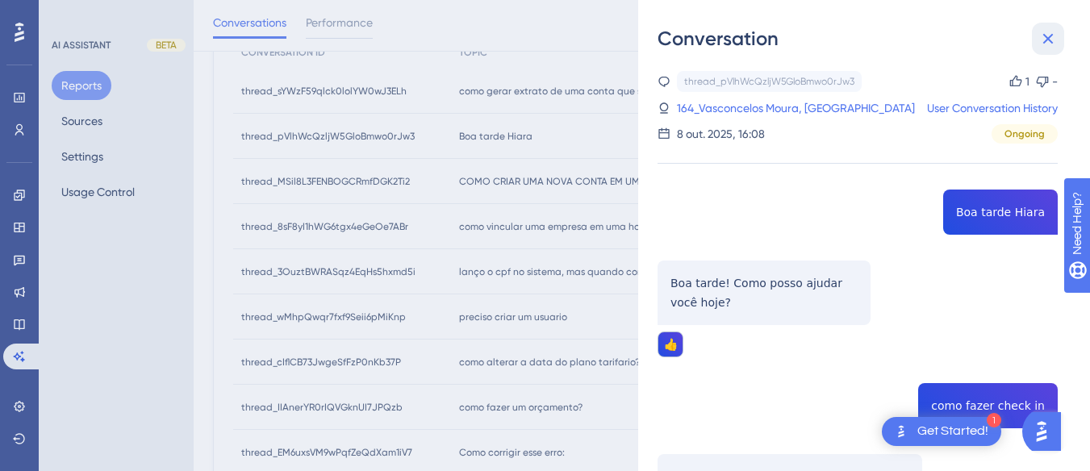
click at [1057, 36] on icon at bounding box center [1048, 38] width 19 height 19
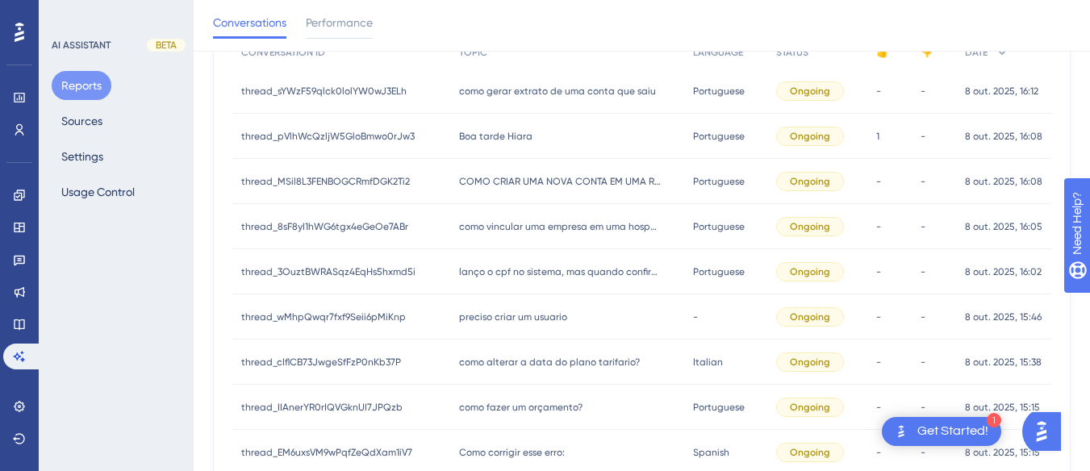
click at [565, 188] on div "COMO CRIAR UMA NOVA CONTA EM UMA RESERVA COMO CRIAR UMA NOVA CONTA EM UMA RESER…" at bounding box center [568, 181] width 234 height 45
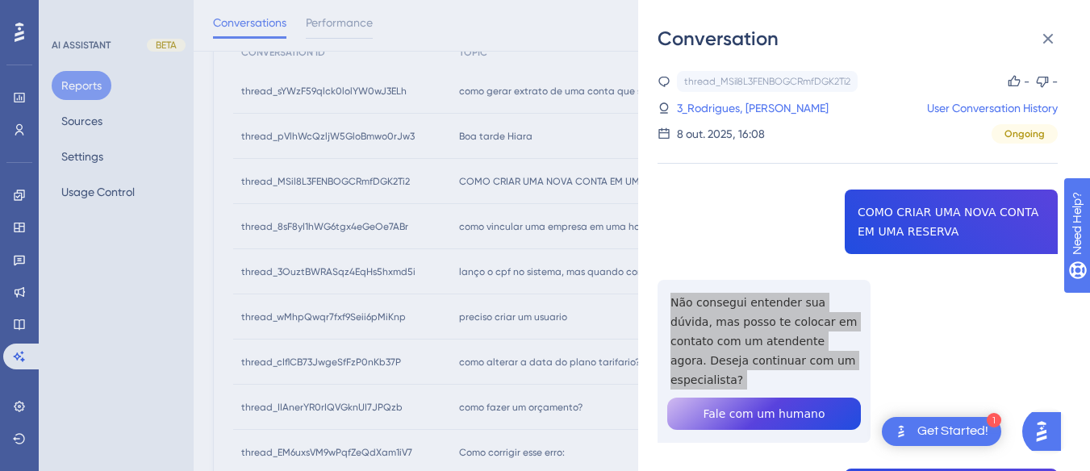
scroll to position [242, 0]
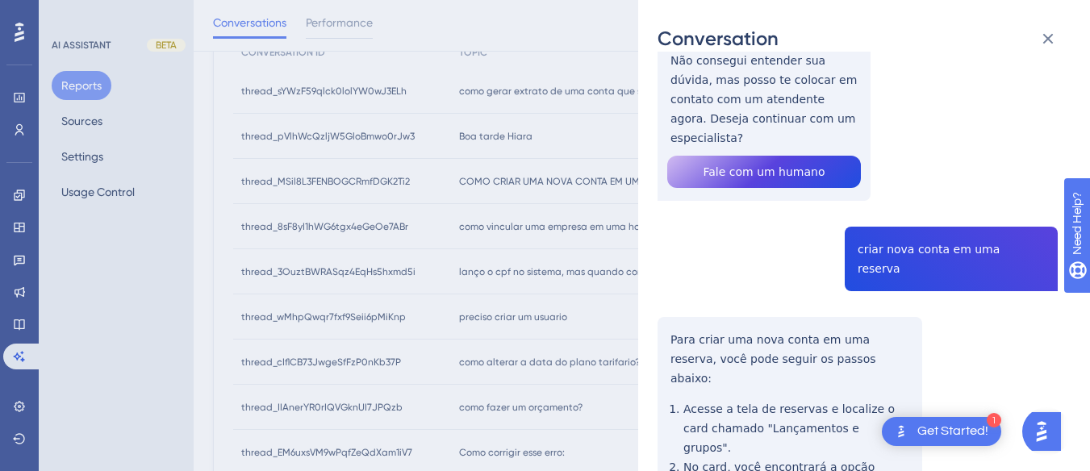
click at [927, 223] on div "thread_MSil8L3FENBOGCRmfDGK2Ti2 Copy - - 3_Rodrigues, Leandro User Conversation…" at bounding box center [858, 342] width 400 height 1026
click at [928, 223] on div "thread_MSil8L3FENBOGCRmfDGK2Ti2 Copy - - 3_Rodrigues, Leandro User Conversation…" at bounding box center [858, 342] width 400 height 1026
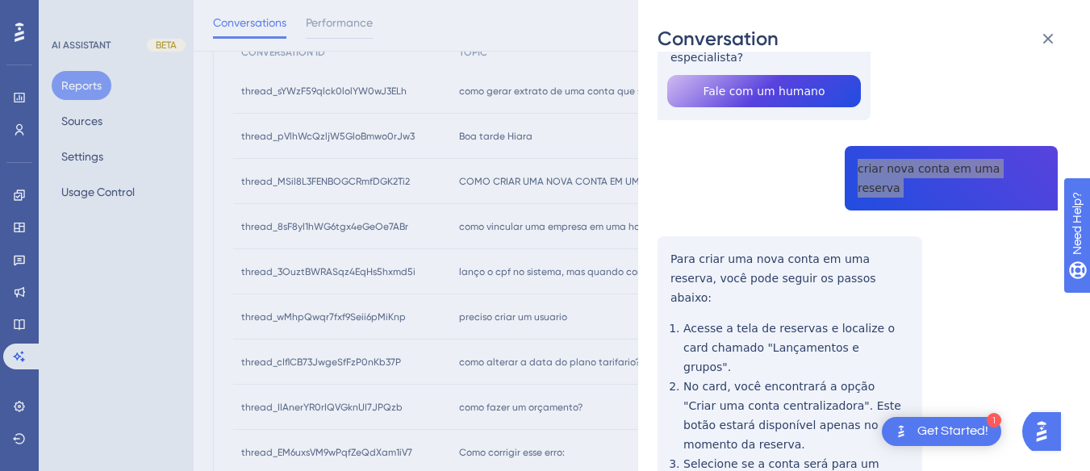
scroll to position [404, 0]
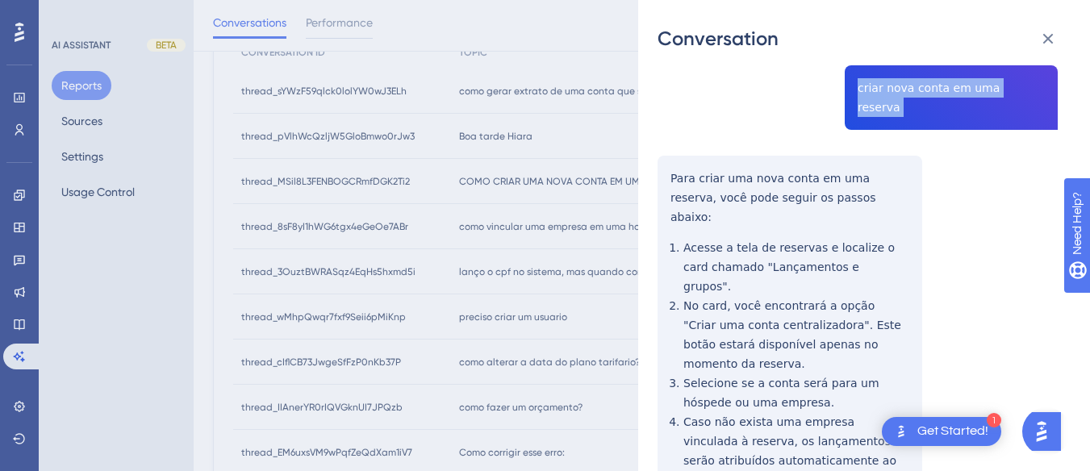
click at [666, 130] on div "thread_MSil8L3FENBOGCRmfDGK2Ti2 Copy - - 3_Rodrigues, Leandro User Conversation…" at bounding box center [858, 181] width 400 height 1026
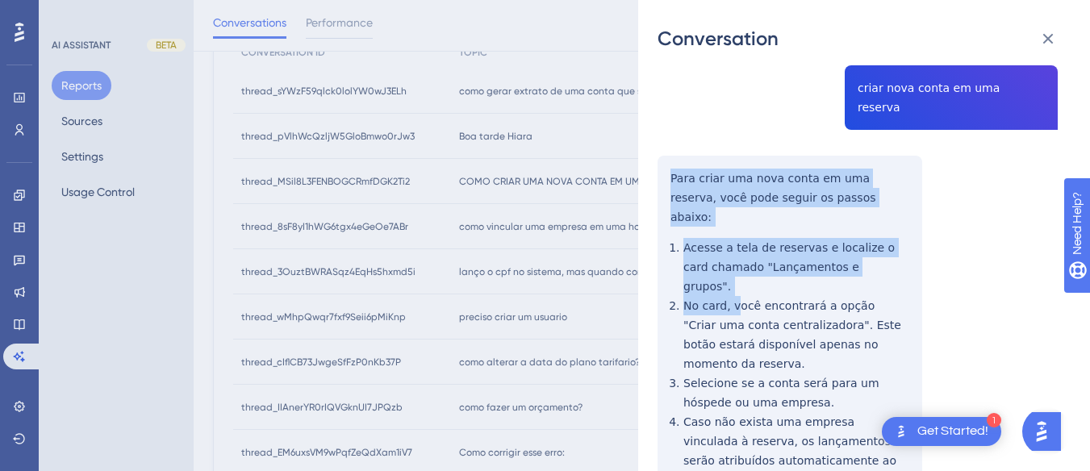
scroll to position [497, 0]
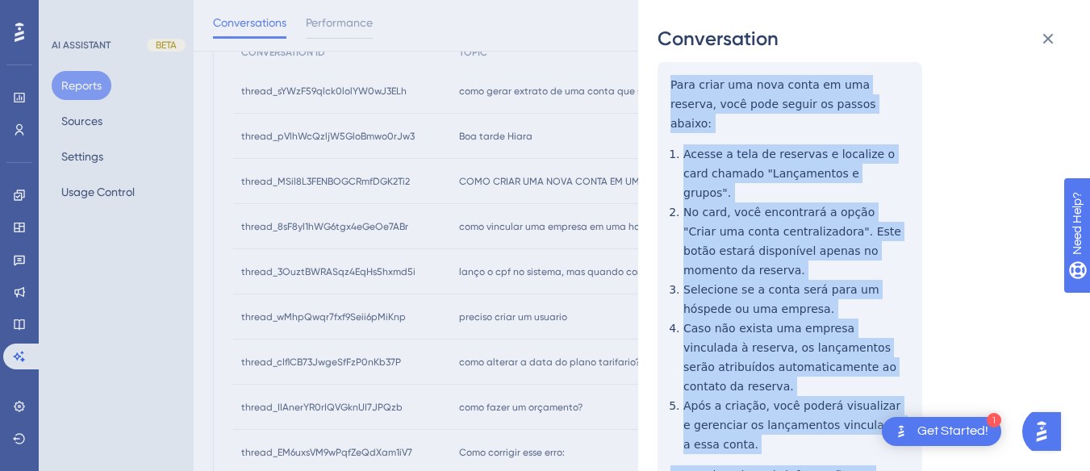
drag, startPoint x: 659, startPoint y: 130, endPoint x: 700, endPoint y: 156, distance: 49.3
click at [805, 394] on div "thread_MSil8L3FENBOGCRmfDGK2Ti2 Copy - - 3_Rodrigues, Leandro User Conversation…" at bounding box center [858, 87] width 400 height 1026
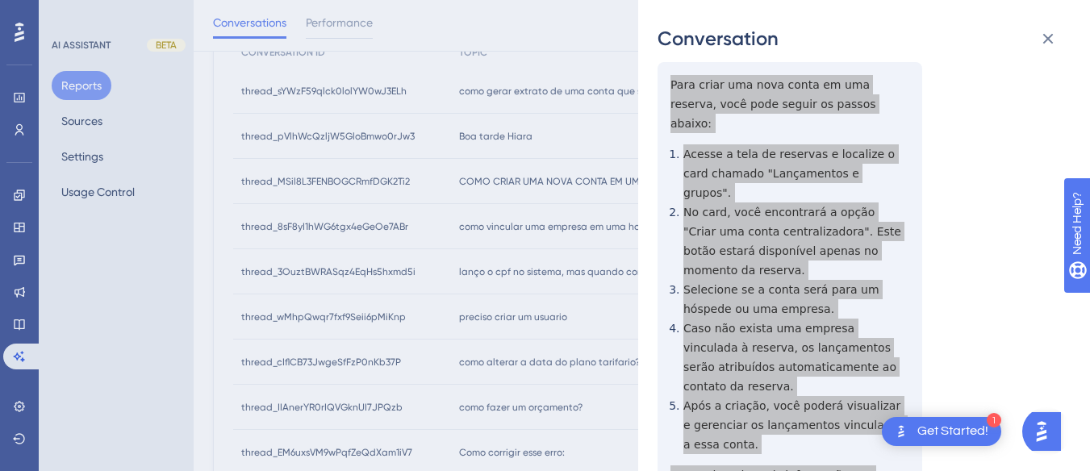
scroll to position [0, 0]
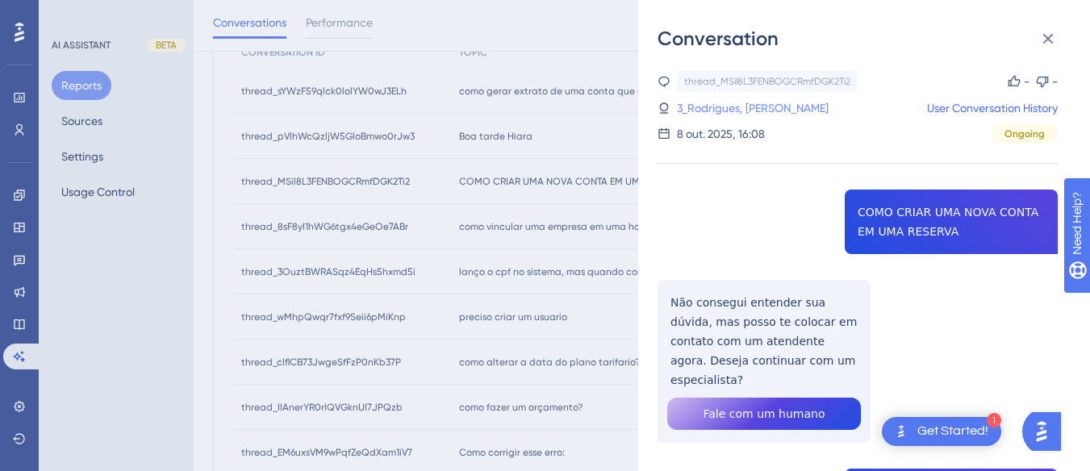
click at [736, 113] on link "3_Rodrigues, Leandro" at bounding box center [753, 107] width 152 height 19
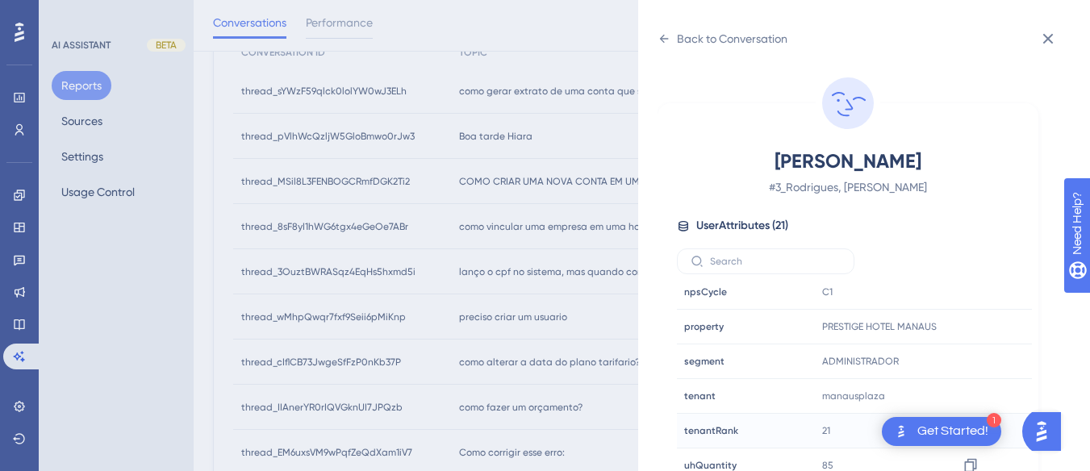
scroll to position [48, 0]
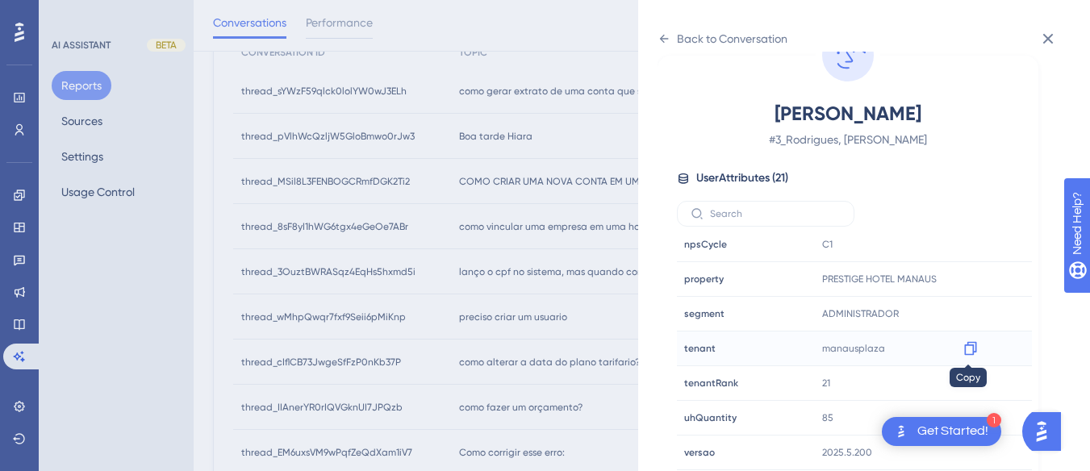
click at [964, 353] on icon at bounding box center [970, 349] width 12 height 14
click at [649, 37] on div "Back to Conversation Rodrigues, Leandro # 3_Rodrigues, Leandro User Attributes …" at bounding box center [864, 235] width 452 height 471
click at [655, 37] on div "Back to Conversation Rodrigues, Leandro # 3_Rodrigues, Leandro User Attributes …" at bounding box center [864, 235] width 452 height 471
click at [667, 35] on icon at bounding box center [664, 38] width 13 height 13
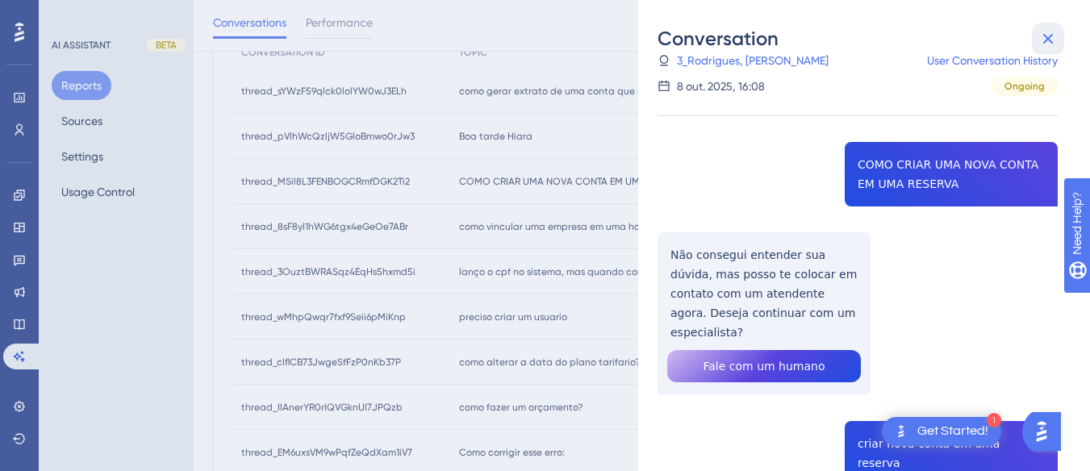
click at [1056, 31] on icon at bounding box center [1048, 38] width 19 height 19
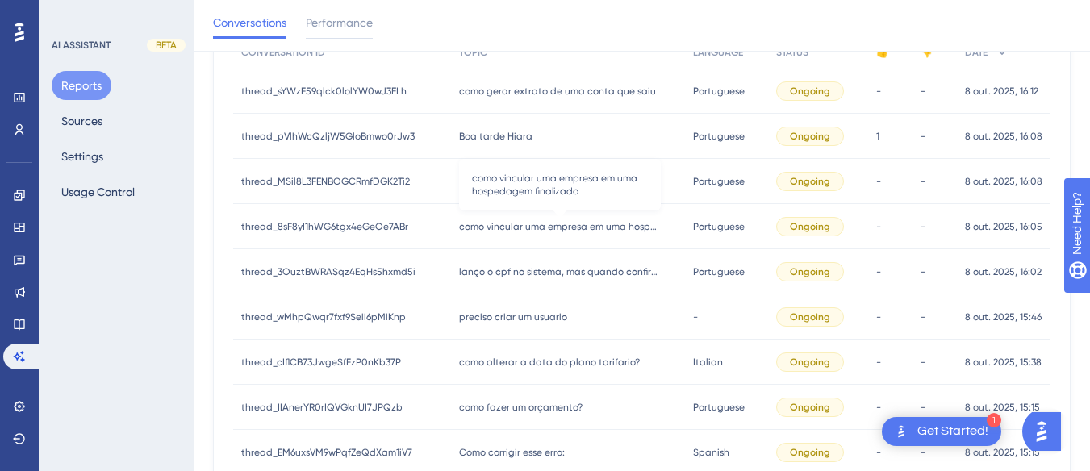
click at [527, 234] on div "como vincular uma empresa em uma hospedagem finalizada como vincular uma empres…" at bounding box center [568, 226] width 234 height 45
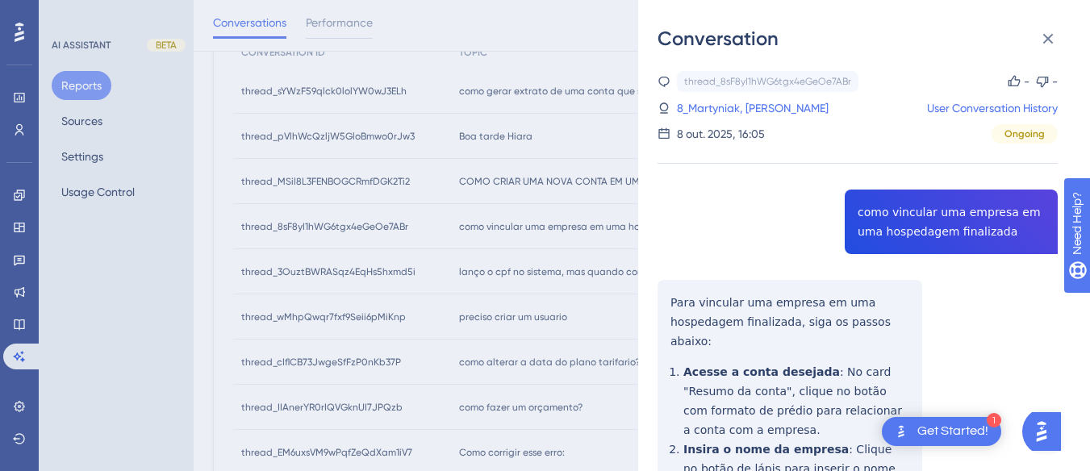
click at [968, 209] on div "thread_8sF8yI1hWG6tgx4eGeOe7ABr Copy - - 8_Martyniak, Rocheli User Conversation…" at bounding box center [858, 434] width 400 height 727
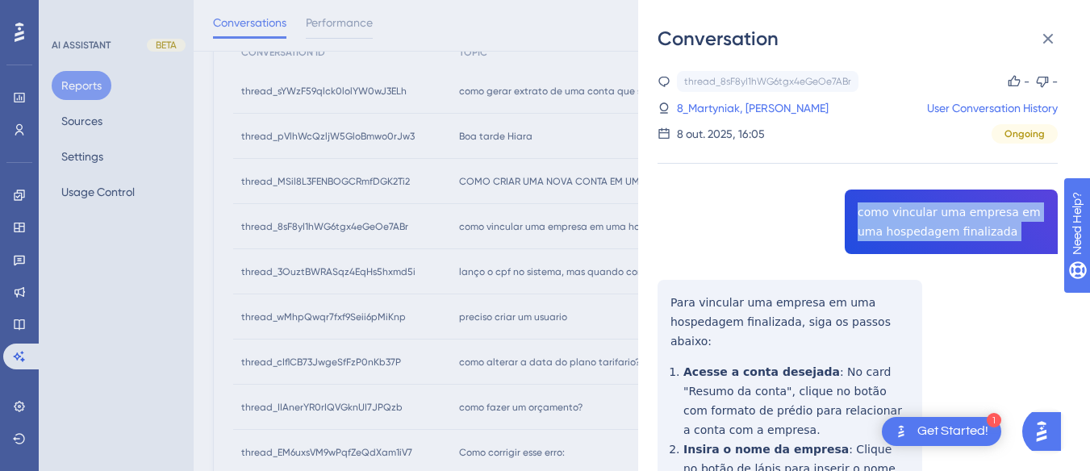
click at [968, 209] on div "thread_8sF8yI1hWG6tgx4eGeOe7ABr Copy - - 8_Martyniak, Rocheli User Conversation…" at bounding box center [858, 434] width 400 height 727
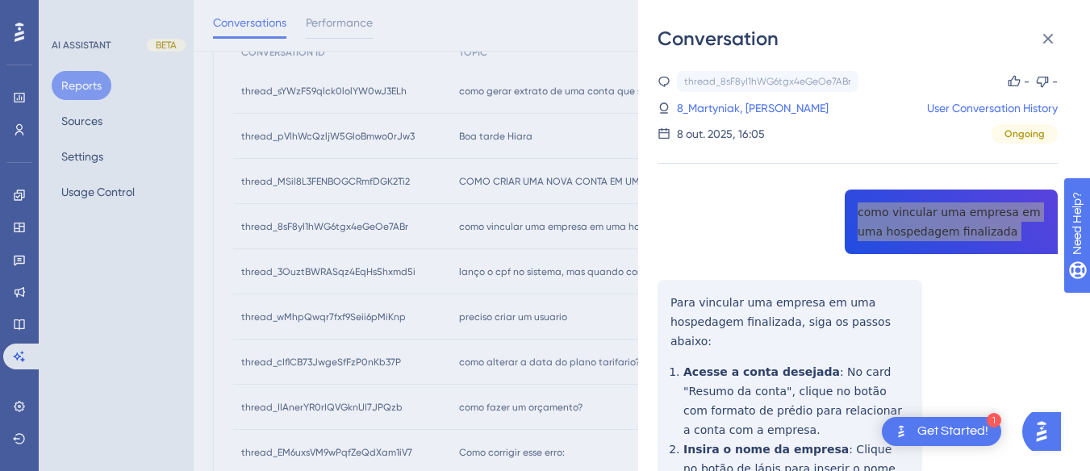
scroll to position [81, 0]
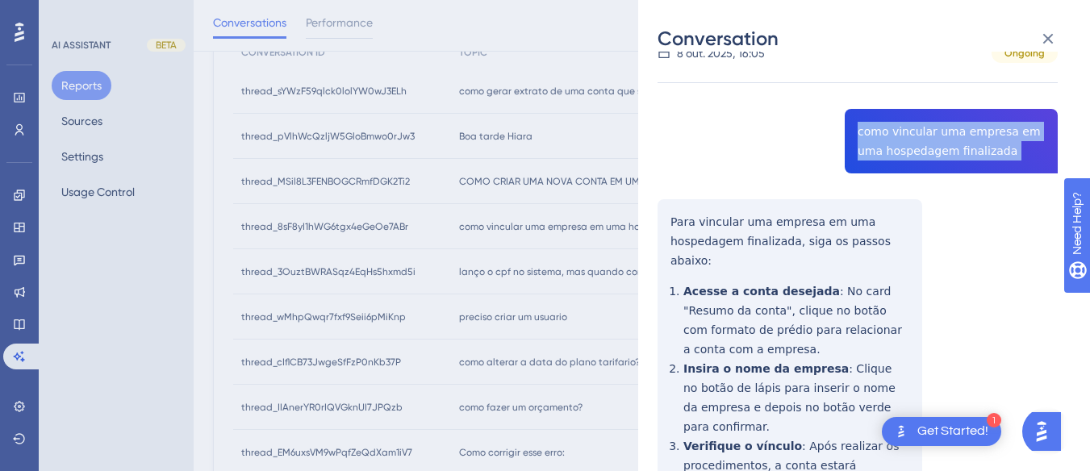
click at [659, 214] on div "thread_8sF8yI1hWG6tgx4eGeOe7ABr Copy - - 8_Martyniak, Rocheli User Conversation…" at bounding box center [858, 353] width 400 height 727
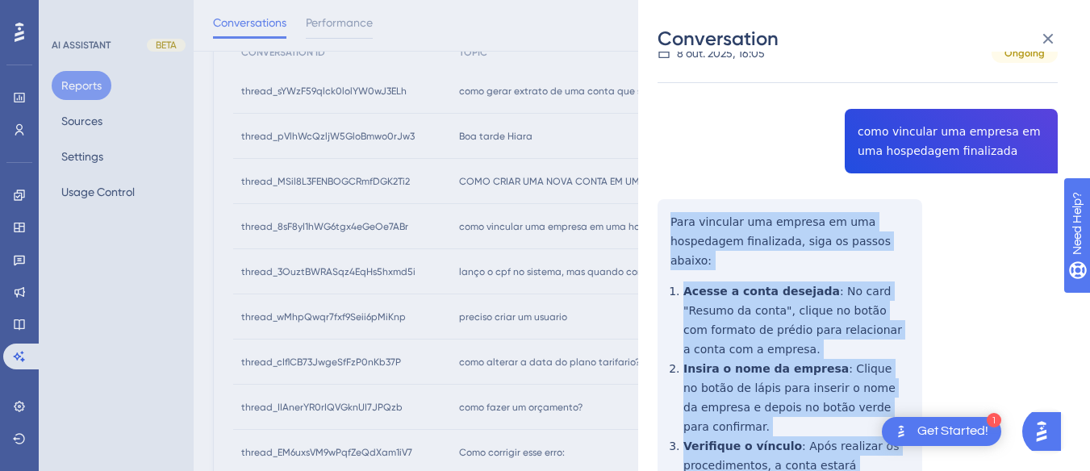
scroll to position [276, 0]
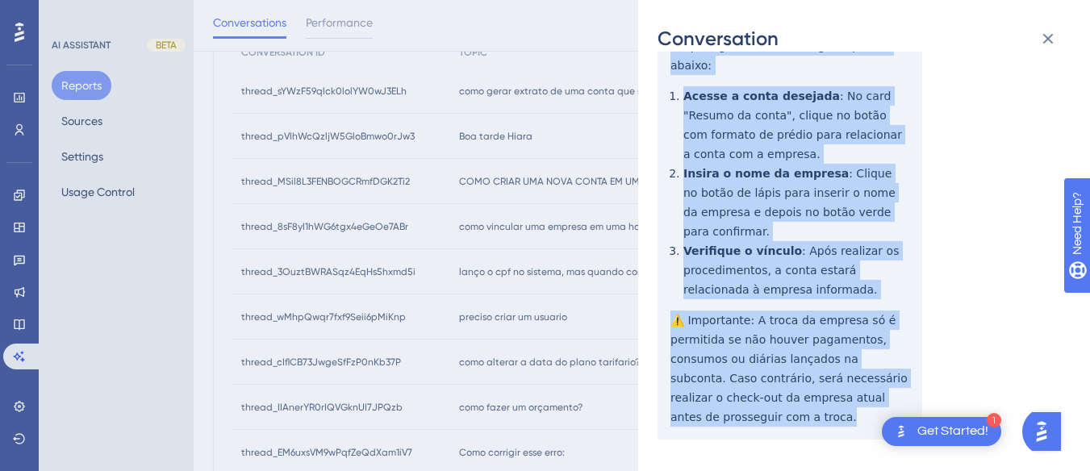
drag, startPoint x: 659, startPoint y: 214, endPoint x: 771, endPoint y: 412, distance: 227.6
click at [771, 412] on div "thread_8sF8yI1hWG6tgx4eGeOe7ABr Copy - - 8_Martyniak, Rocheli User Conversation…" at bounding box center [858, 158] width 400 height 727
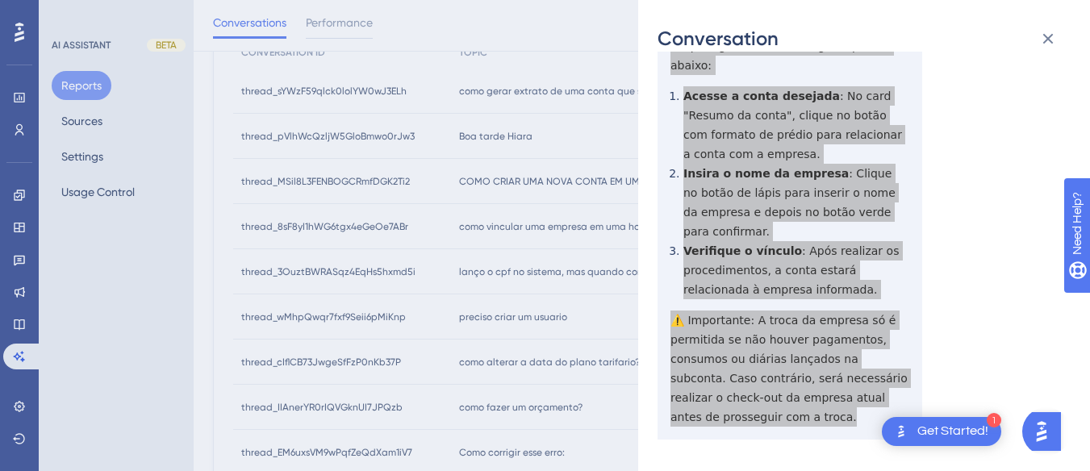
scroll to position [0, 0]
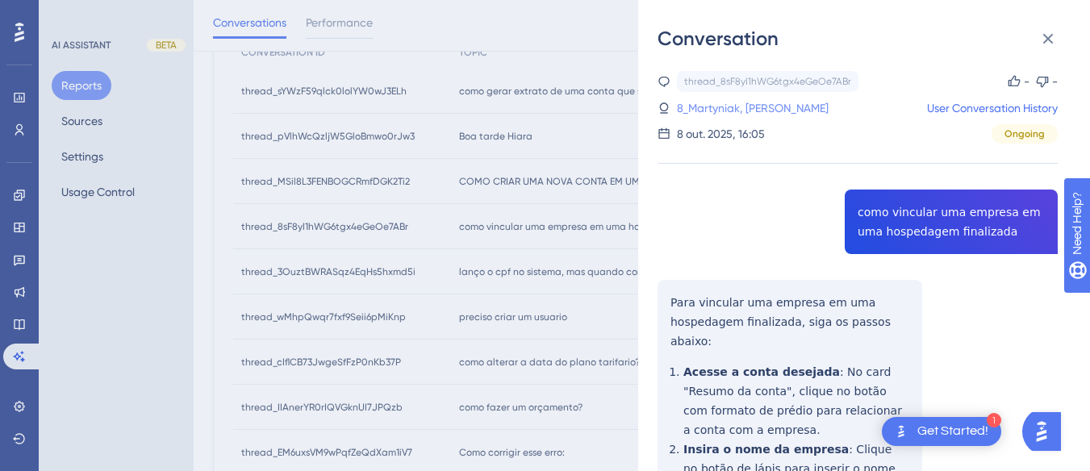
click at [725, 111] on link "8_Martyniak, Rocheli" at bounding box center [753, 107] width 152 height 19
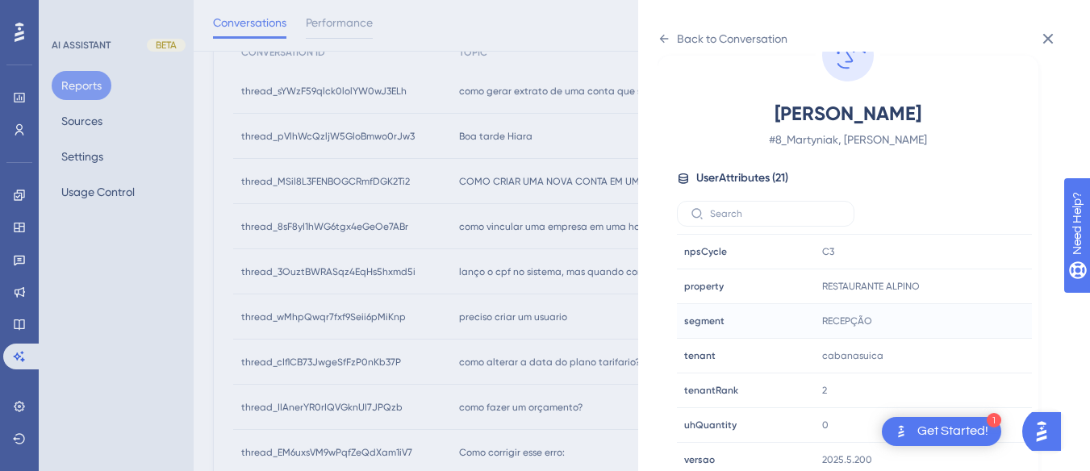
scroll to position [491, 0]
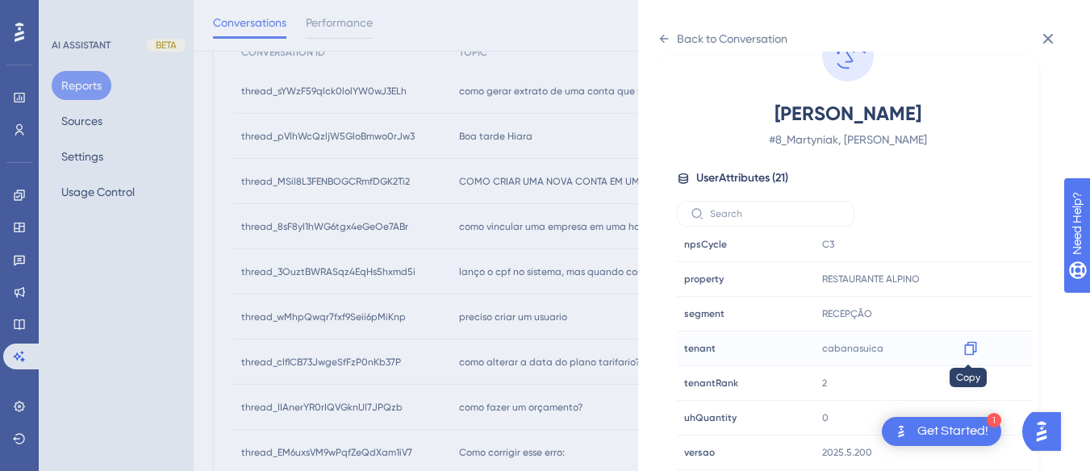
click at [971, 349] on icon at bounding box center [970, 349] width 12 height 14
click at [665, 36] on icon at bounding box center [664, 38] width 13 height 13
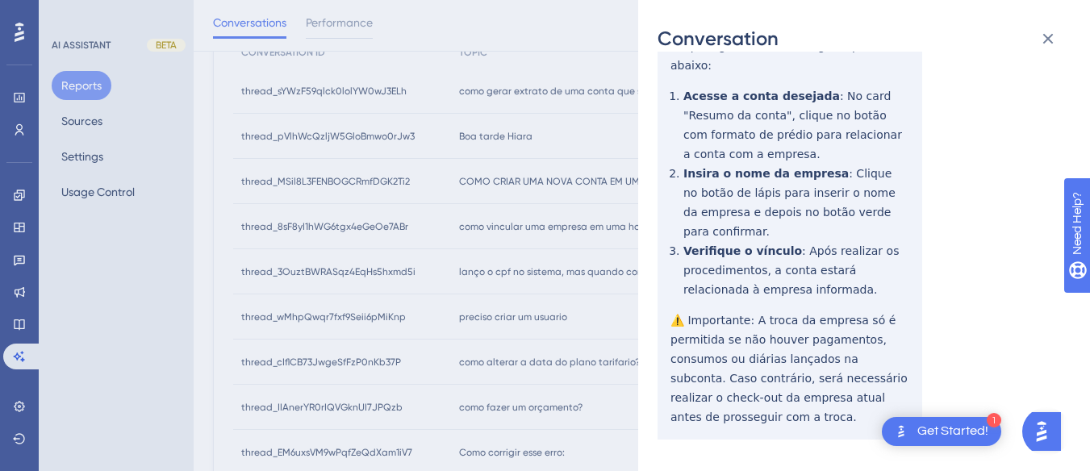
scroll to position [0, 0]
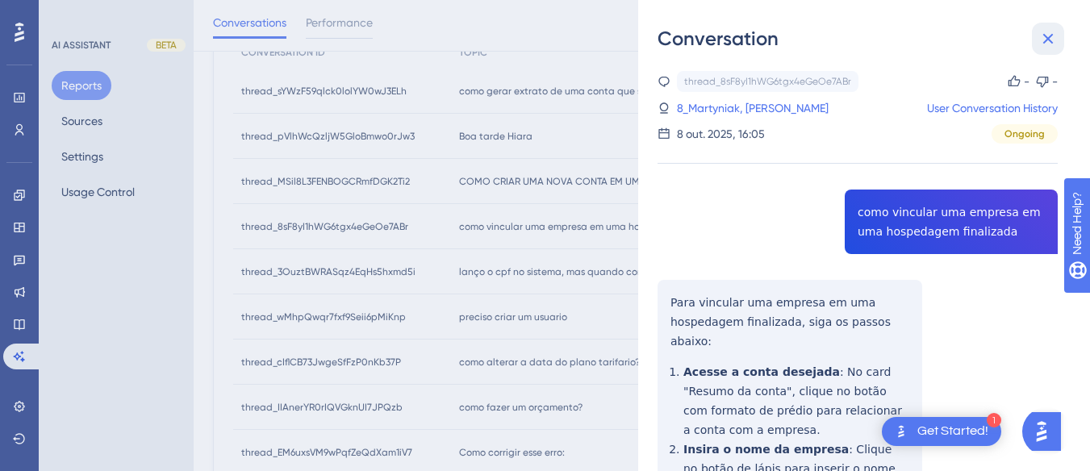
click at [1038, 49] on button at bounding box center [1048, 39] width 32 height 32
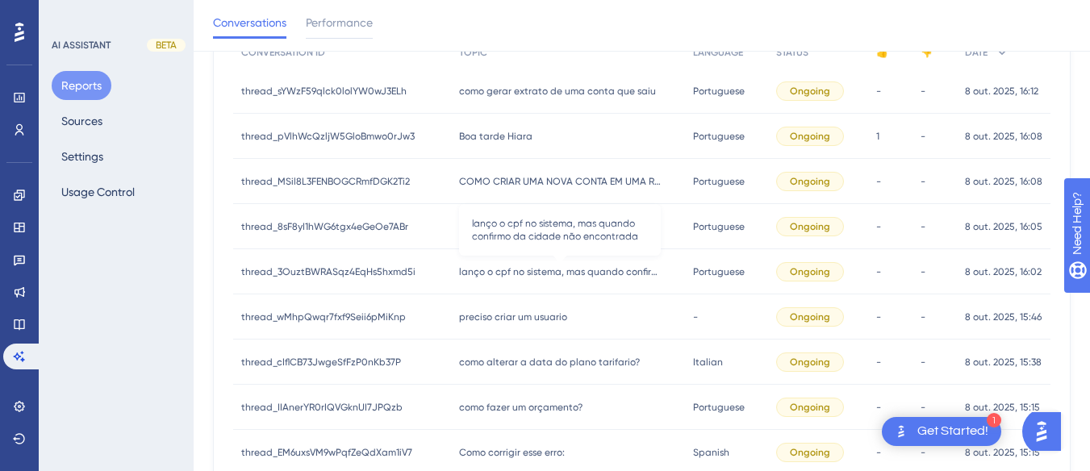
drag, startPoint x: 498, startPoint y: 269, endPoint x: 640, endPoint y: 215, distance: 152.0
click at [499, 269] on span "lanço o cpf no sistema, mas quando confirmo da cidade não encontrada" at bounding box center [560, 272] width 202 height 13
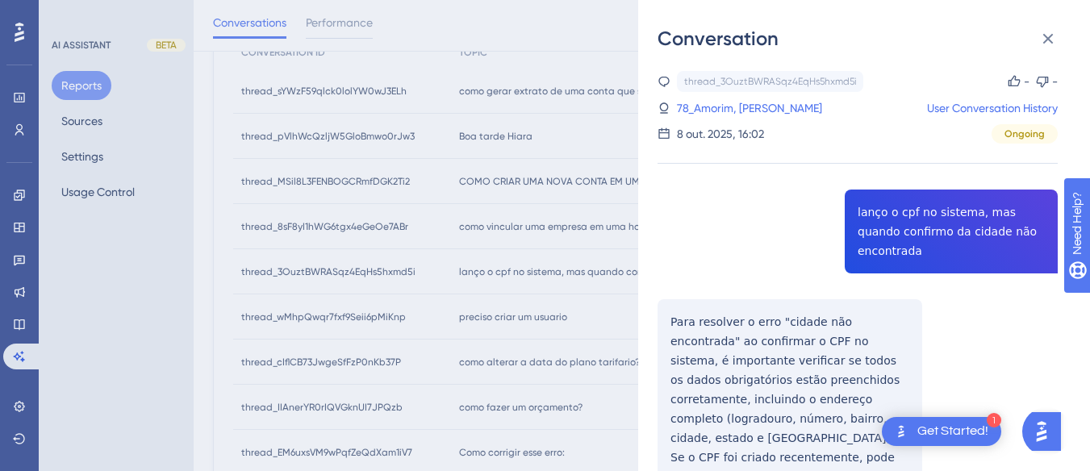
click at [910, 210] on div "thread_3OuztBWRASqz4EqHs5hxmd5i Copy - - 78_Amorim, Alex User Conversation Hist…" at bounding box center [858, 444] width 400 height 746
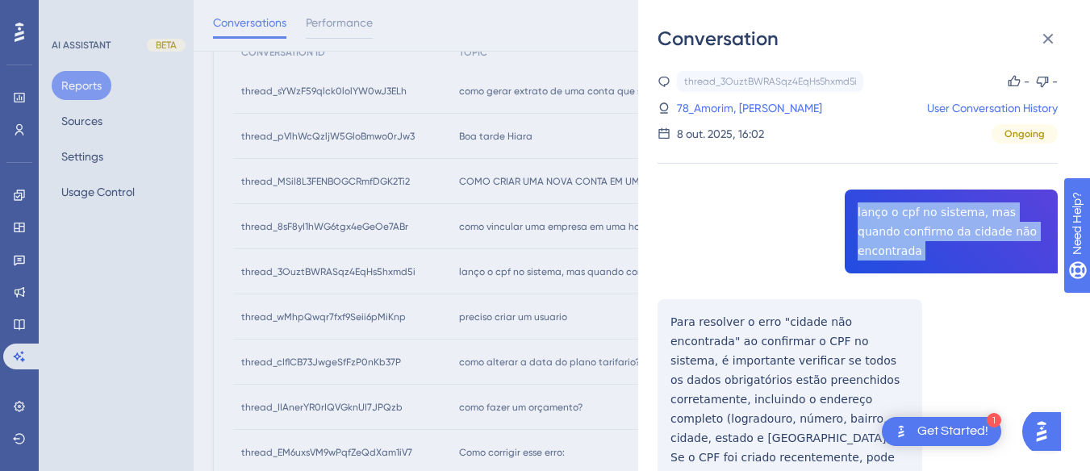
click at [910, 210] on div "thread_3OuztBWRASqz4EqHs5hxmd5i Copy - - 78_Amorim, Alex User Conversation Hist…" at bounding box center [858, 444] width 400 height 746
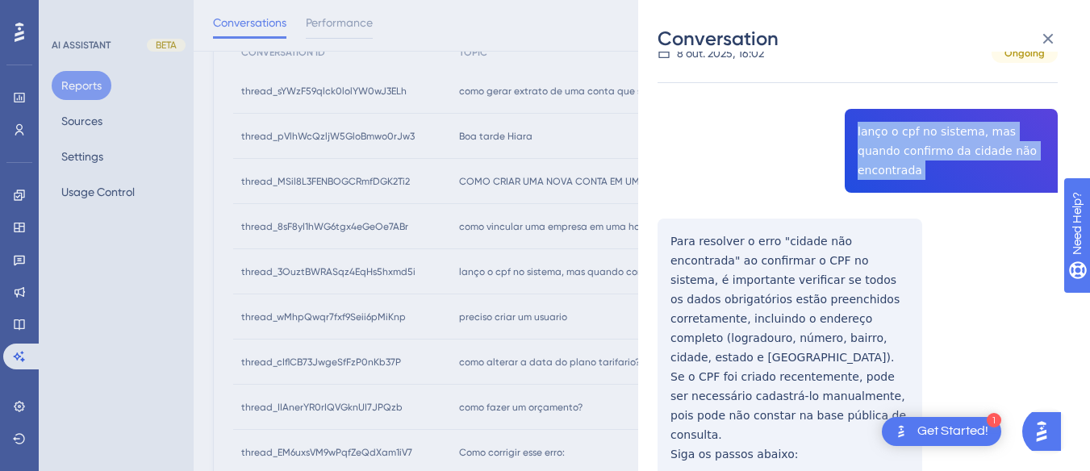
click at [663, 215] on div "thread_3OuztBWRASqz4EqHs5hxmd5i Copy - - 78_Amorim, Alex User Conversation Hist…" at bounding box center [858, 363] width 400 height 746
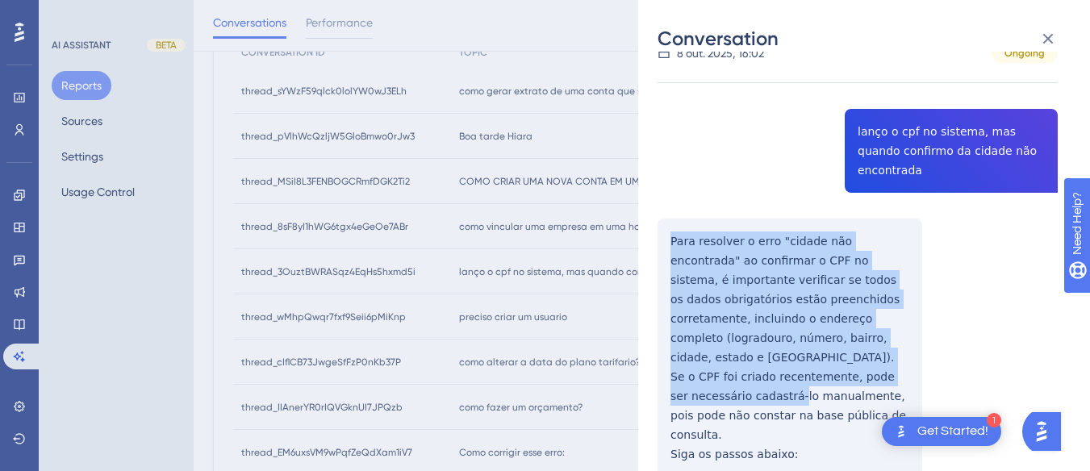
scroll to position [276, 0]
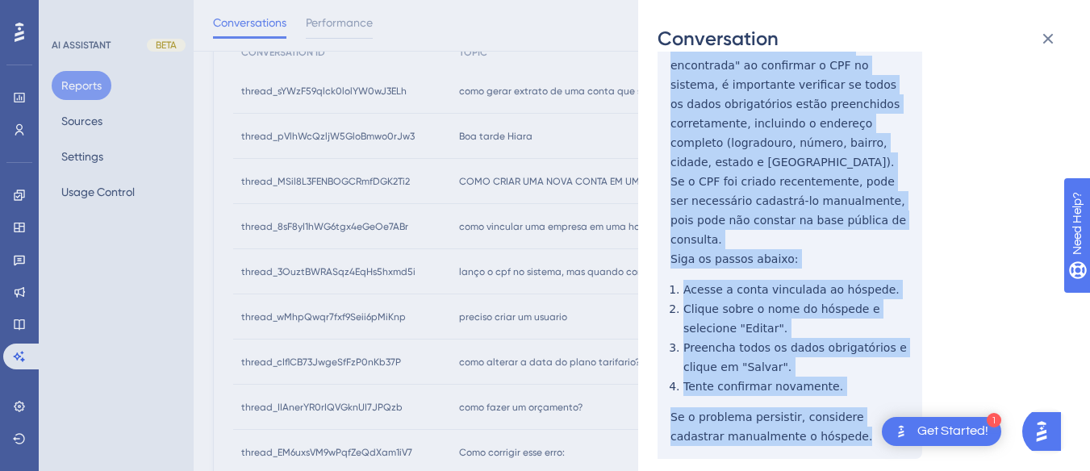
drag, startPoint x: 663, startPoint y: 215, endPoint x: 846, endPoint y: 404, distance: 263.1
click at [846, 404] on div "thread_3OuztBWRASqz4EqHs5hxmd5i Copy - - 78_Amorim, Alex User Conversation Hist…" at bounding box center [858, 168] width 400 height 746
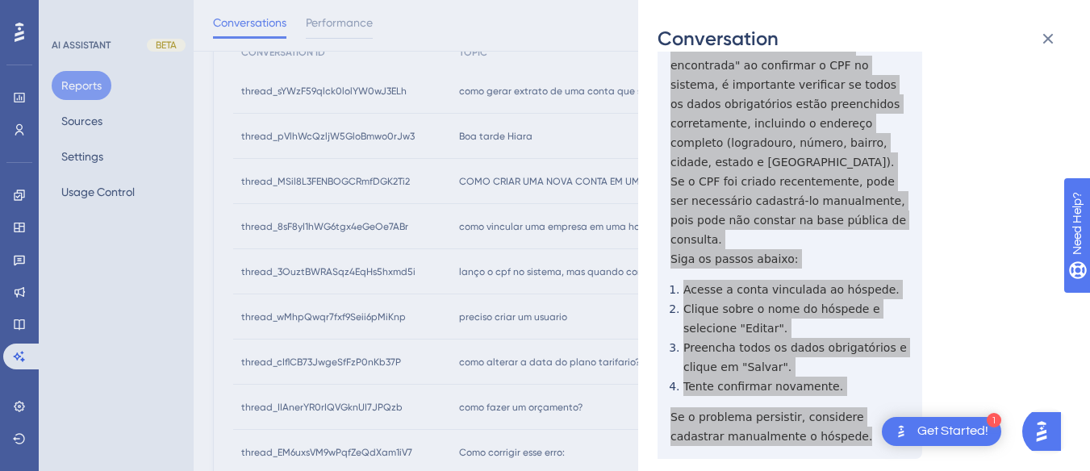
scroll to position [0, 0]
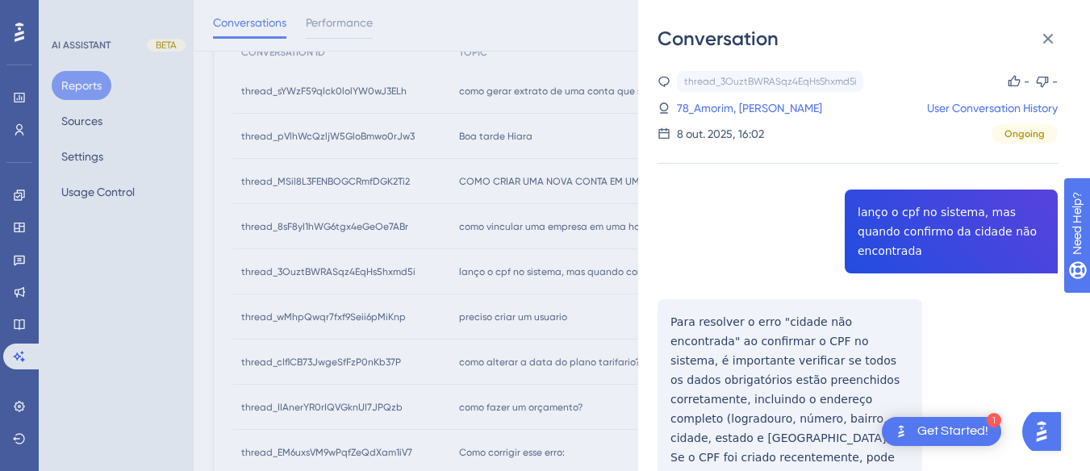
drag, startPoint x: 753, startPoint y: 123, endPoint x: 728, endPoint y: 92, distance: 39.6
click at [753, 123] on div "thread_3OuztBWRASqz4EqHs5hxmd5i Copy - - 78_Amorim, Alex User Conversation Hist…" at bounding box center [858, 107] width 400 height 73
click at [728, 91] on div "thread_3OuztBWRASqz4EqHs5hxmd5i Copy" at bounding box center [770, 81] width 186 height 21
click at [726, 108] on link "78_Amorim, Alex" at bounding box center [749, 107] width 145 height 19
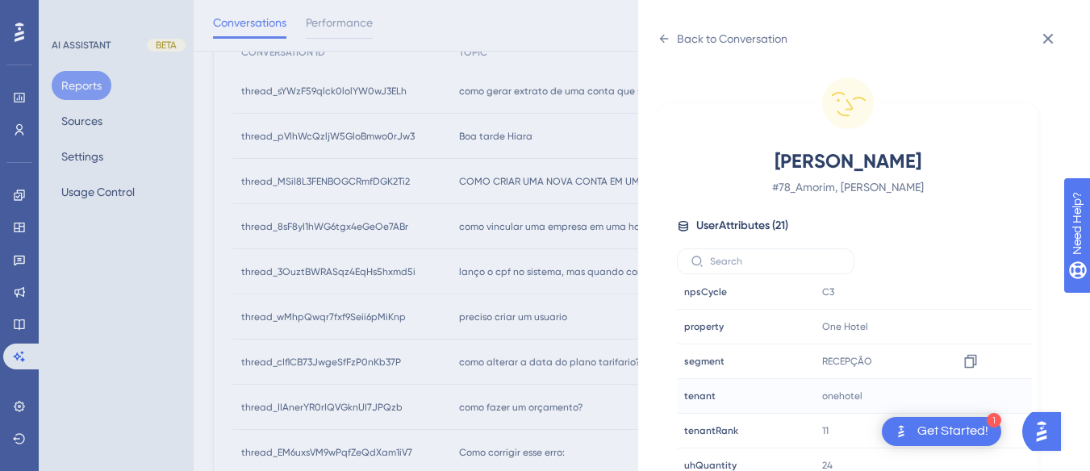
scroll to position [48, 0]
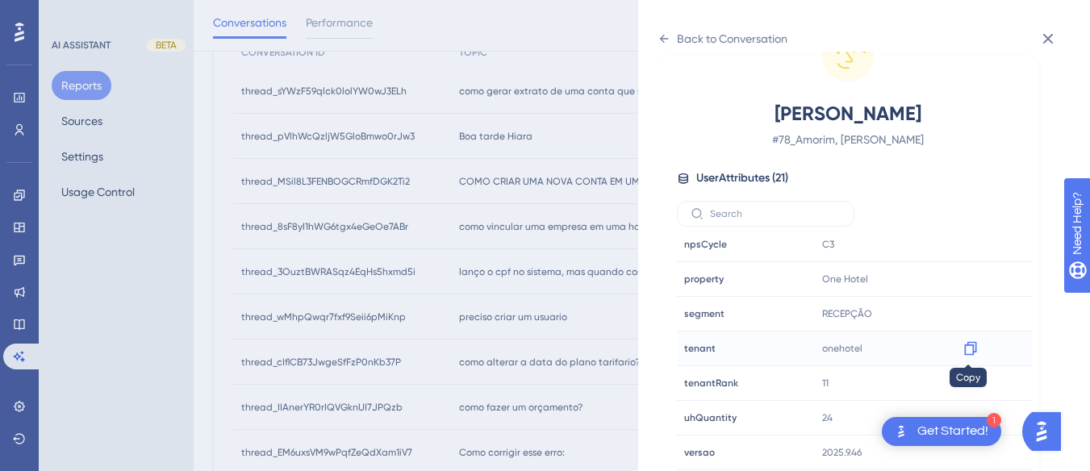
click at [975, 349] on icon at bounding box center [971, 349] width 16 height 16
click at [653, 35] on div "Back to Conversation Amorim, Alex # 78_Amorim, Alex User Attributes ( 21 ) Emai…" at bounding box center [864, 235] width 452 height 471
click at [665, 36] on icon at bounding box center [664, 38] width 13 height 13
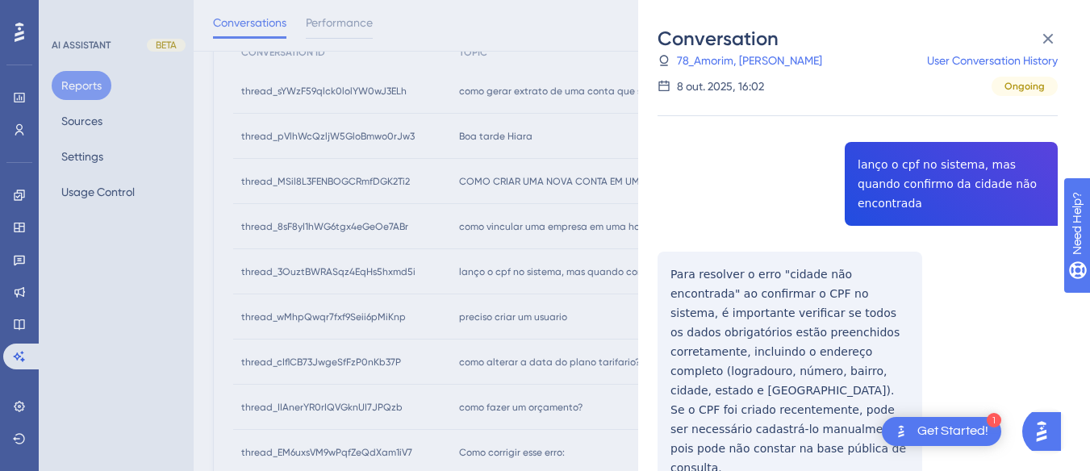
click at [960, 179] on div "thread_3OuztBWRASqz4EqHs5hxmd5i Copy - - 78_Amorim, Alex User Conversation Hist…" at bounding box center [858, 396] width 400 height 746
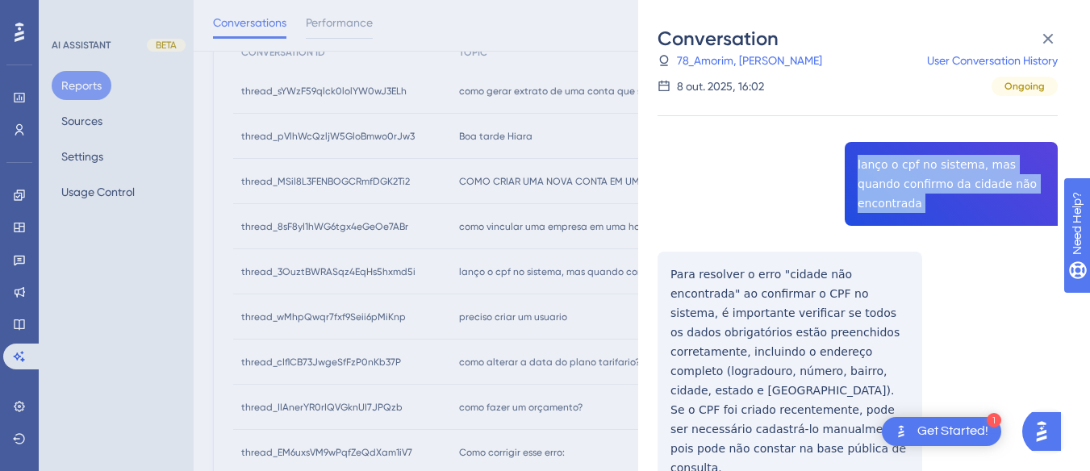
click at [960, 179] on div "thread_3OuztBWRASqz4EqHs5hxmd5i Copy - - 78_Amorim, Alex User Conversation Hist…" at bounding box center [858, 396] width 400 height 746
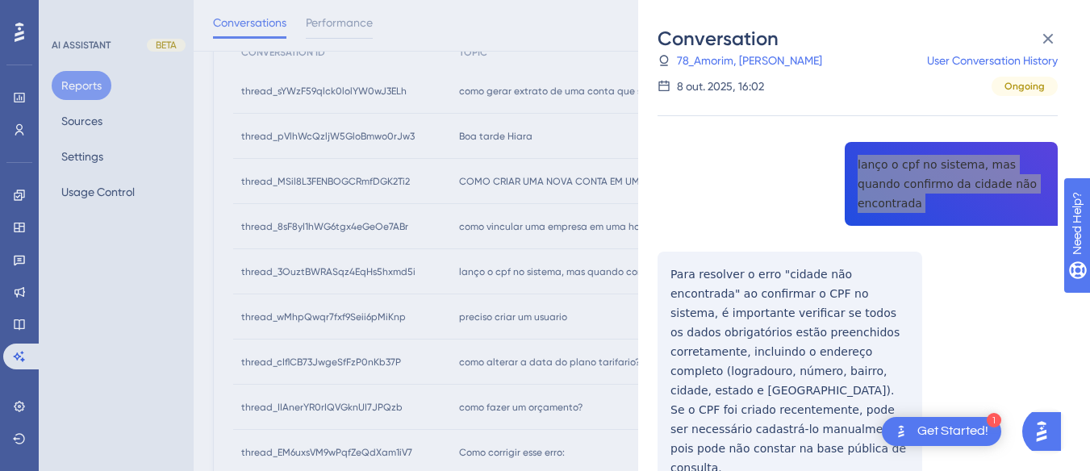
scroll to position [404, 0]
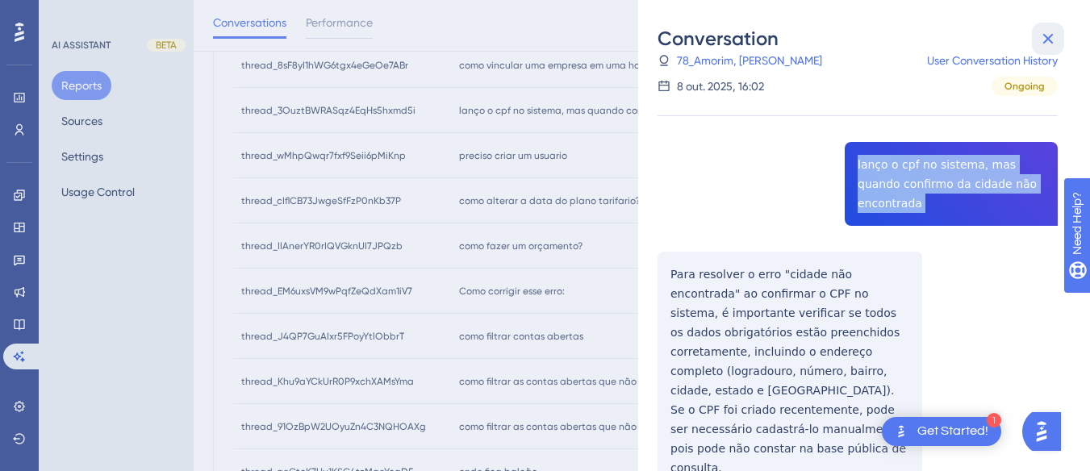
drag, startPoint x: 1054, startPoint y: 35, endPoint x: 535, endPoint y: 156, distance: 532.8
click at [1054, 35] on icon at bounding box center [1048, 38] width 19 height 19
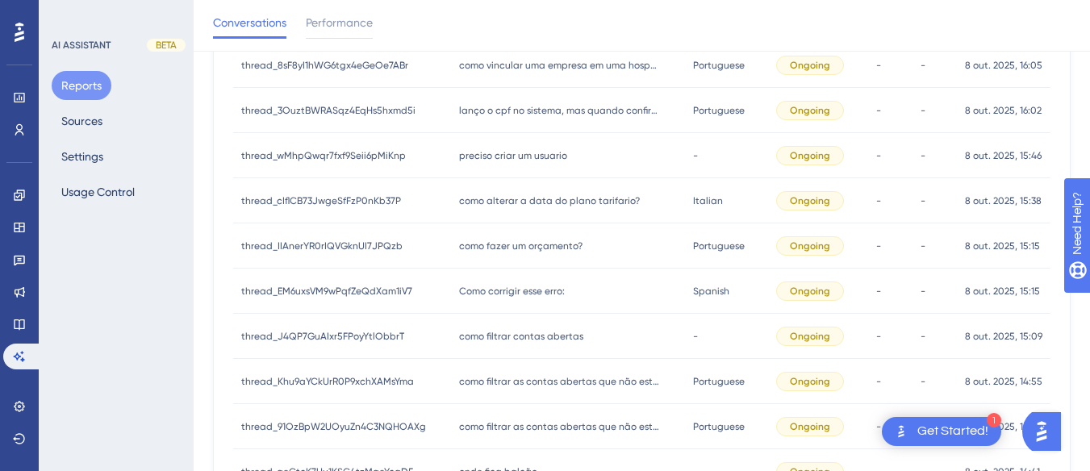
click at [537, 153] on span "preciso criar um usuario" at bounding box center [513, 155] width 108 height 13
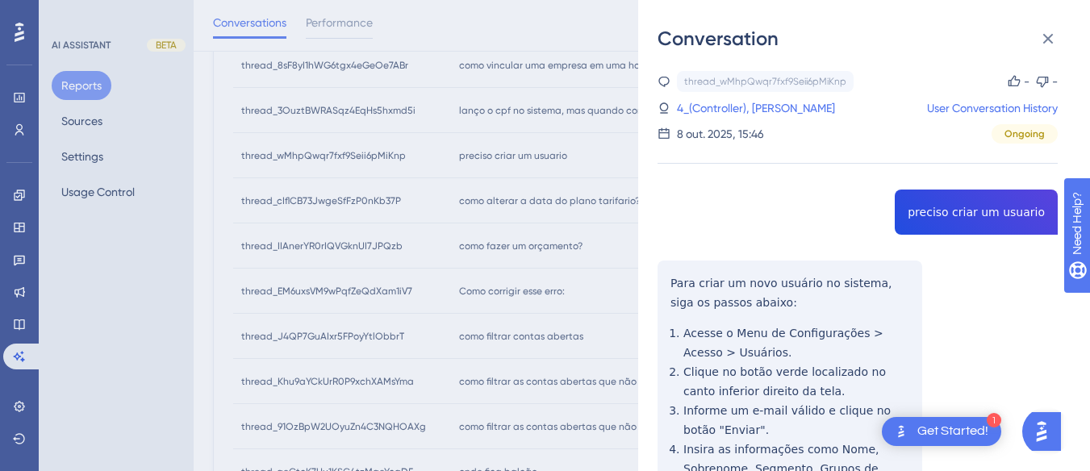
click at [935, 191] on div "thread_wMhpQwqr7fxf9Seii6pMiKnp Copy - - 4_(Controller), Sebastião F Nunes User…" at bounding box center [858, 405] width 400 height 669
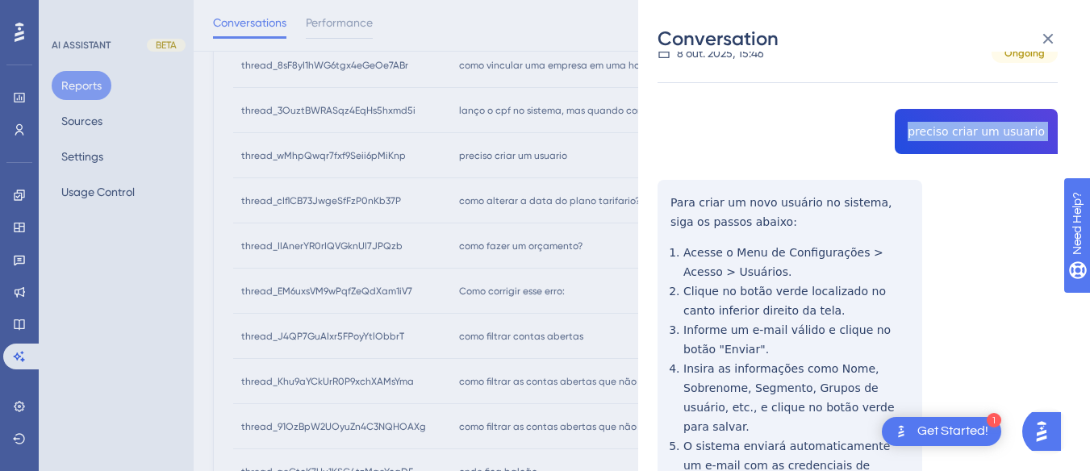
click at [665, 199] on div "thread_wMhpQwqr7fxf9Seii6pMiKnp Copy - - 4_(Controller), Sebastião F Nunes User…" at bounding box center [858, 324] width 400 height 669
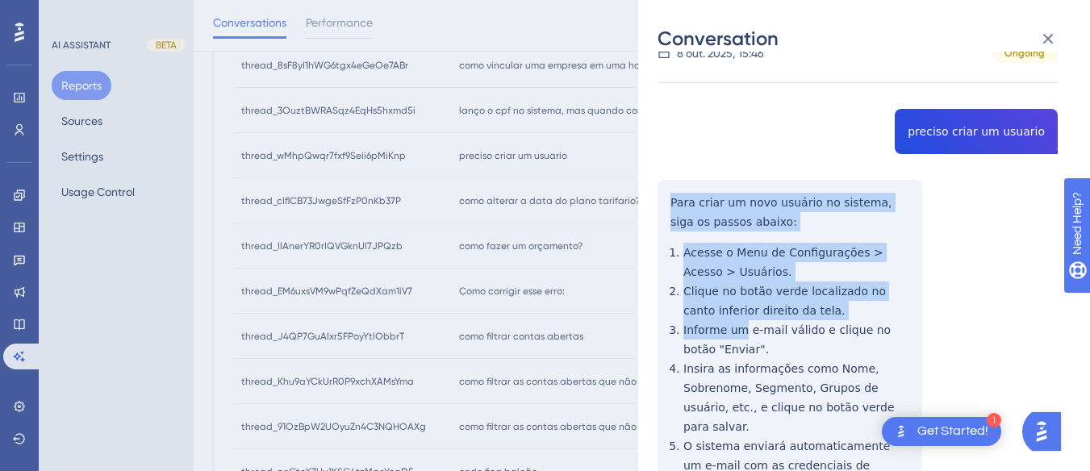
scroll to position [218, 0]
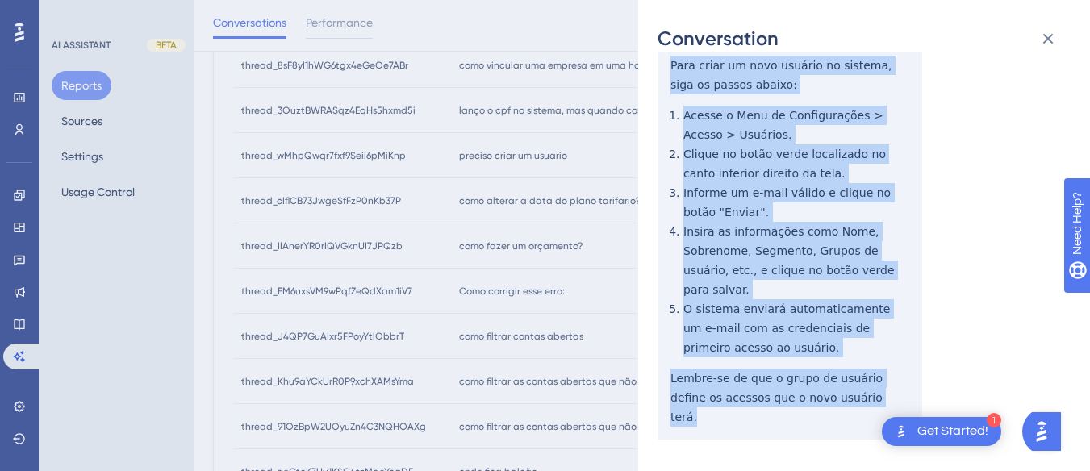
drag, startPoint x: 665, startPoint y: 199, endPoint x: 751, endPoint y: 203, distance: 85.6
click at [842, 392] on div "thread_wMhpQwqr7fxf9Seii6pMiKnp Copy - - 4_(Controller), Sebastião F Nunes User…" at bounding box center [858, 187] width 400 height 669
